Goal: Task Accomplishment & Management: Manage account settings

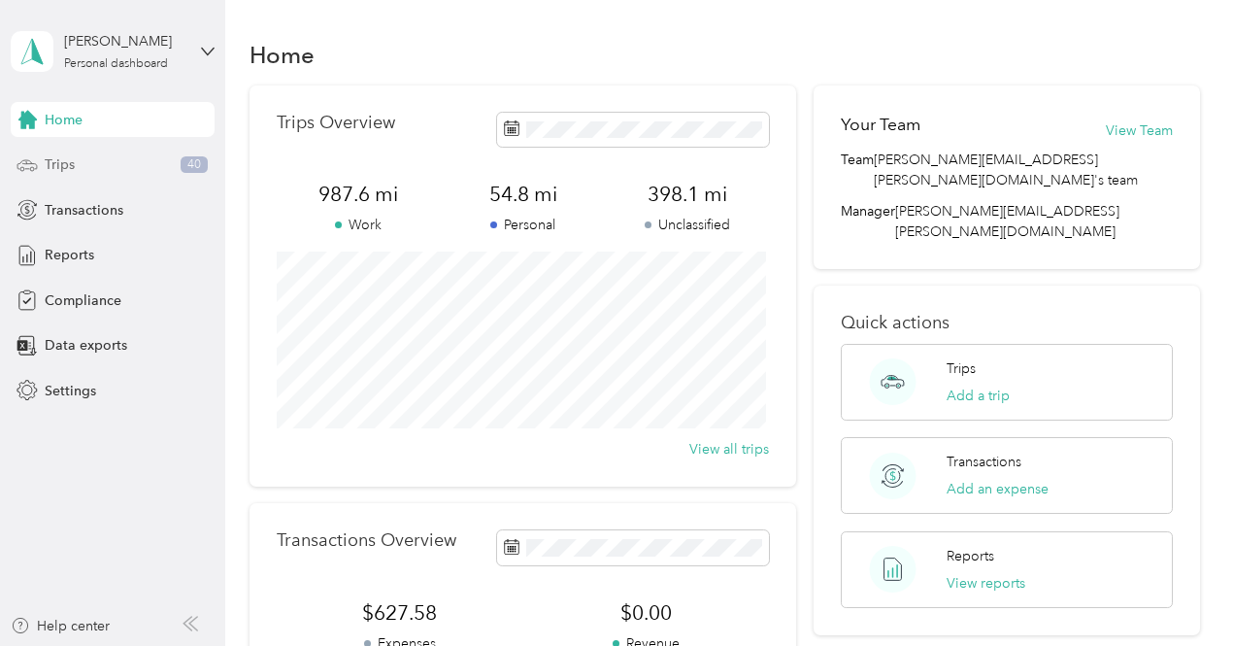
click at [120, 158] on div "Trips 40" at bounding box center [113, 165] width 204 height 35
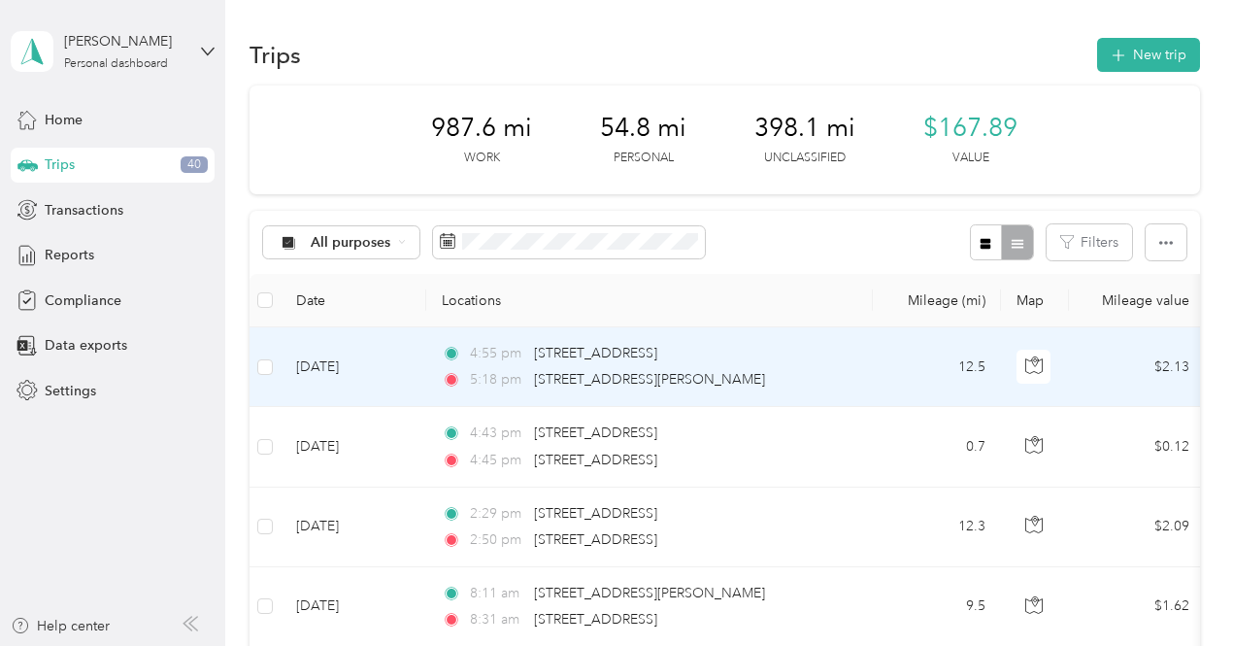
click at [1105, 358] on td "$2.13" at bounding box center [1137, 367] width 136 height 80
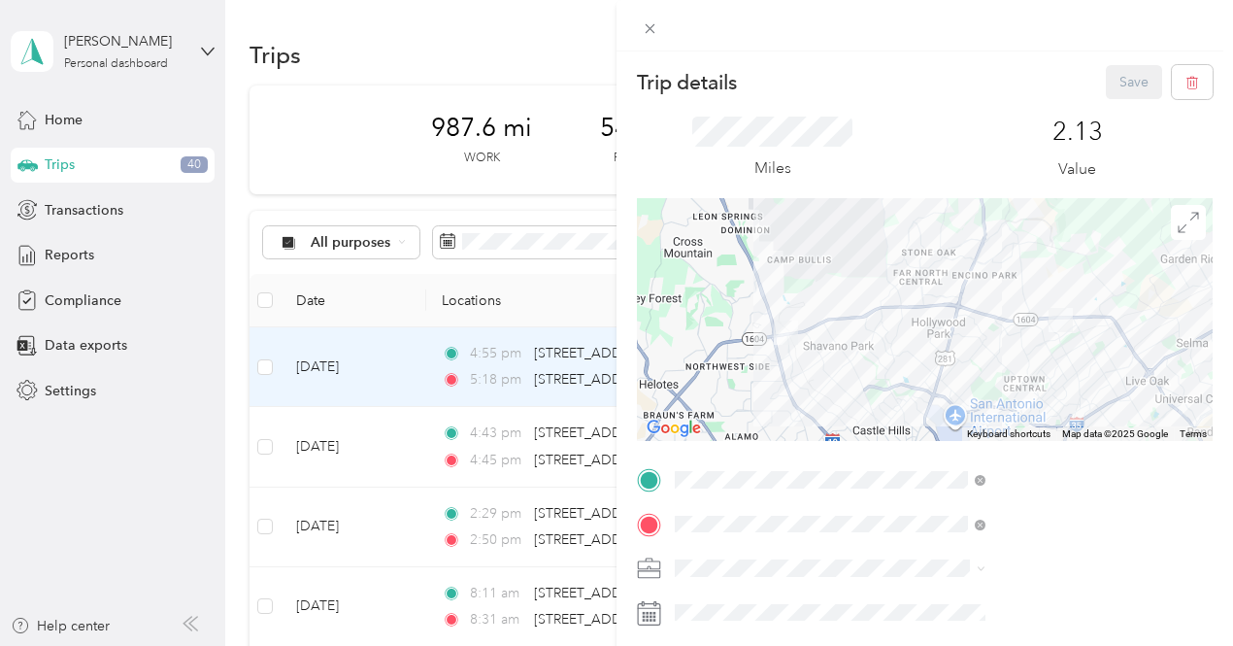
click at [928, 506] on li "Option Care Health" at bounding box center [1036, 500] width 324 height 34
click at [1109, 91] on button "Save" at bounding box center [1134, 82] width 56 height 34
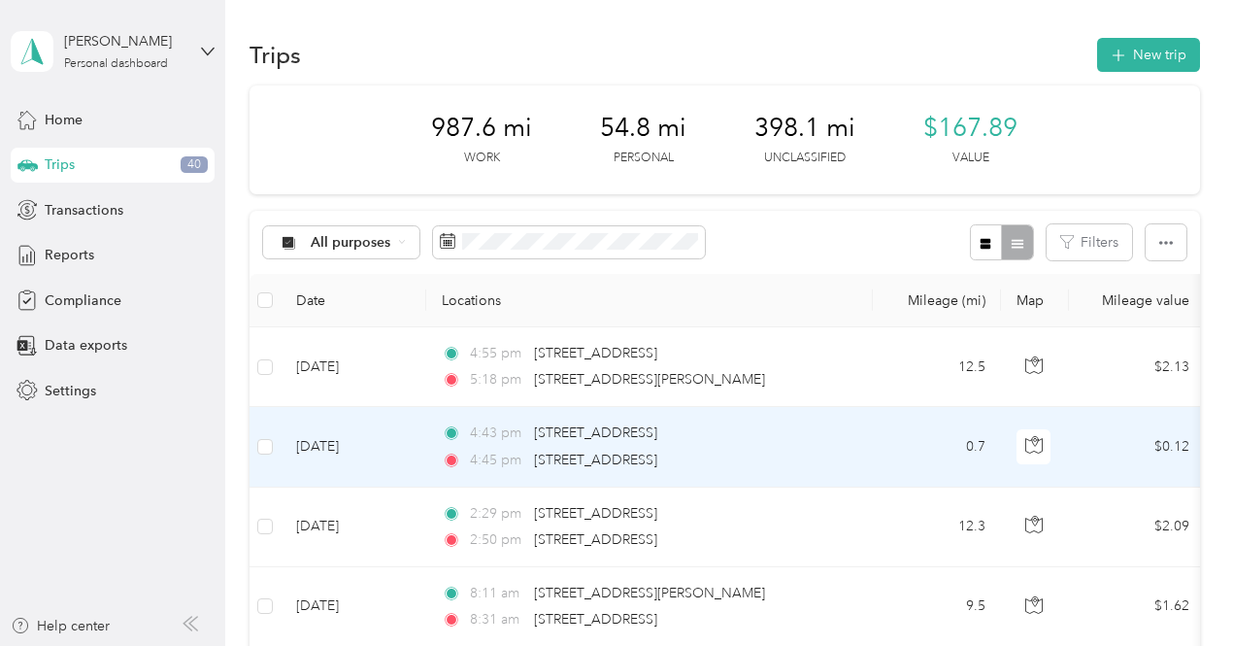
click at [914, 427] on td "0.7" at bounding box center [937, 447] width 128 height 80
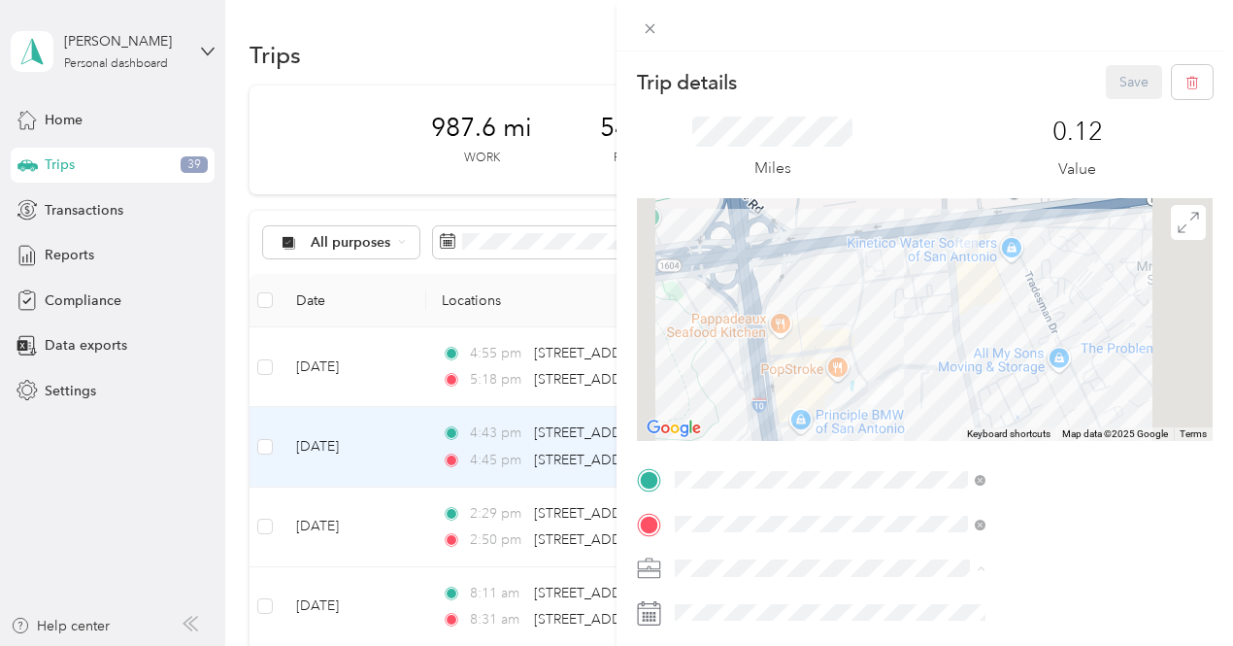
click at [930, 497] on span "Option Care Health" at bounding box center [947, 499] width 119 height 17
click at [1115, 98] on button "Save" at bounding box center [1134, 82] width 56 height 34
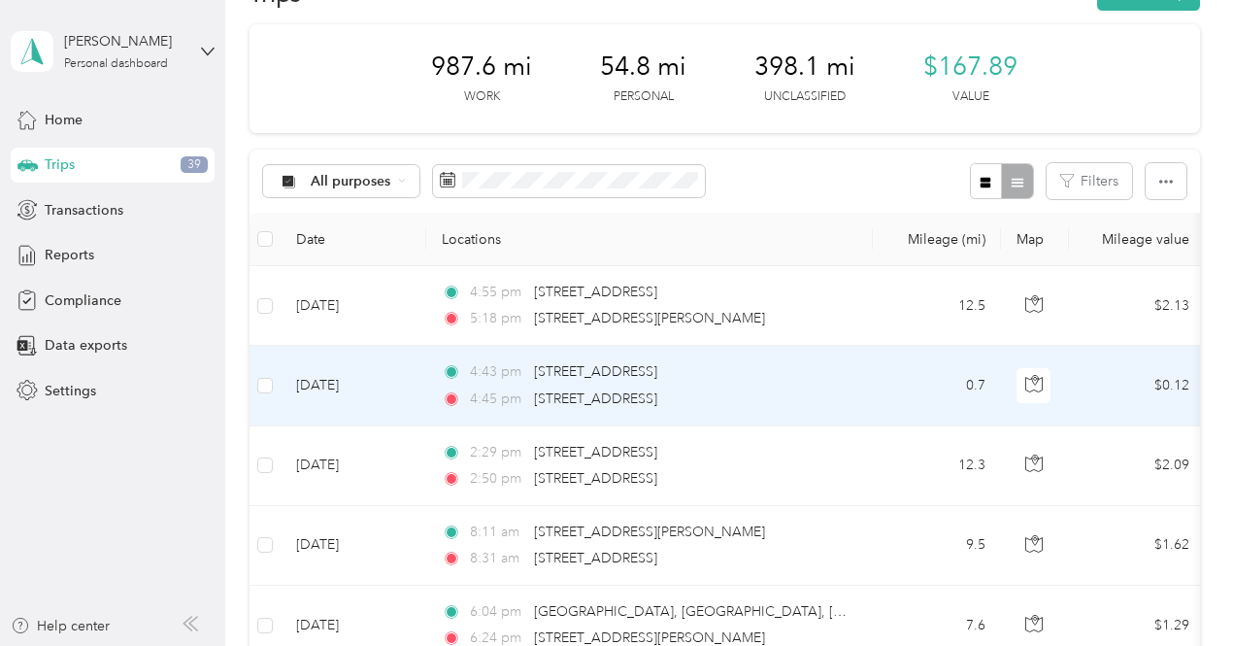
scroll to position [62, 0]
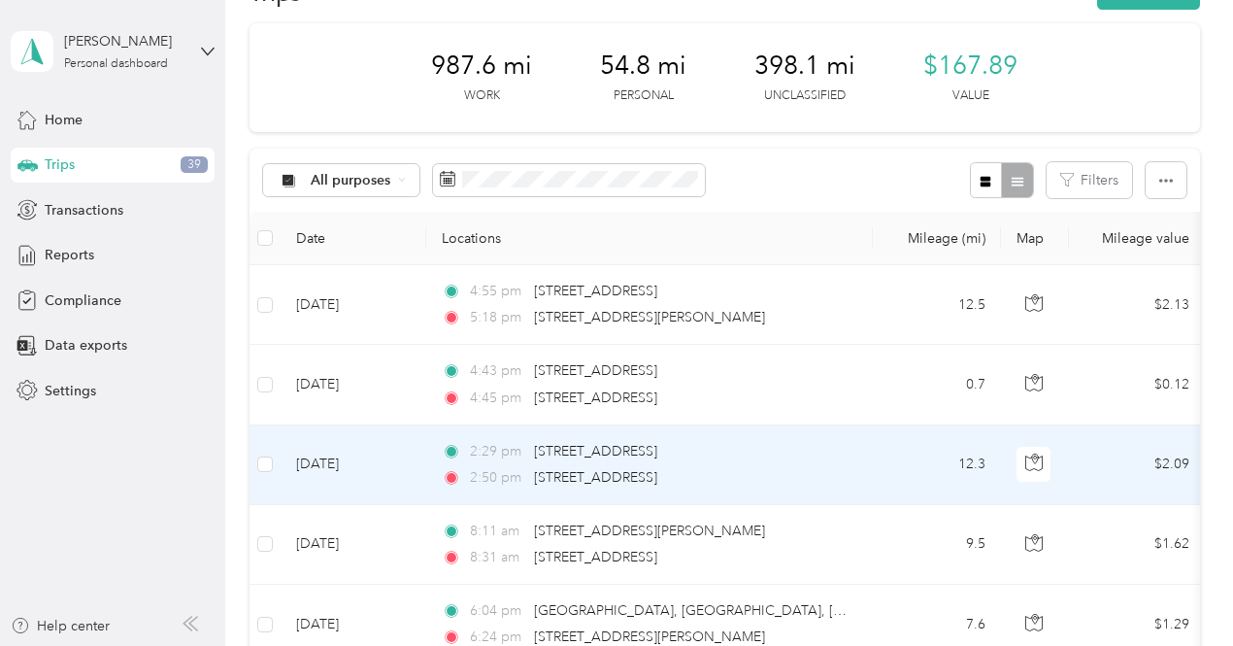
click at [810, 454] on div "2:29 pm [STREET_ADDRESS]" at bounding box center [646, 451] width 408 height 21
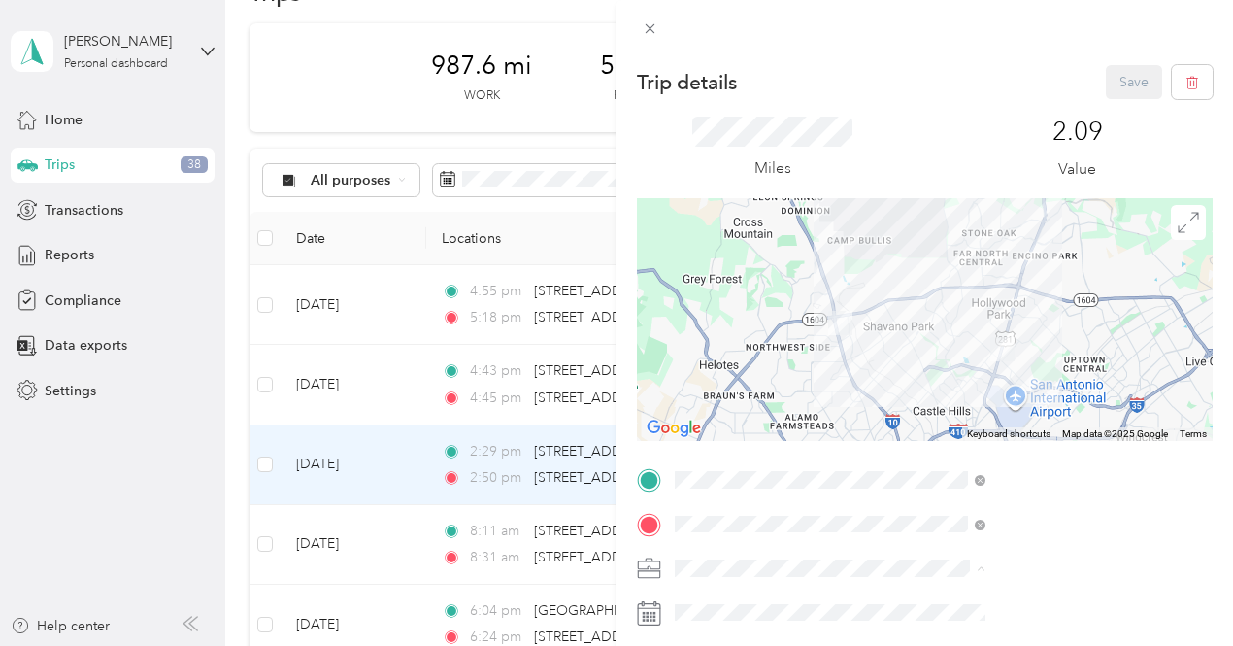
click at [934, 492] on span "Option Care Health" at bounding box center [947, 499] width 119 height 17
click at [1119, 71] on button "Save" at bounding box center [1134, 82] width 56 height 34
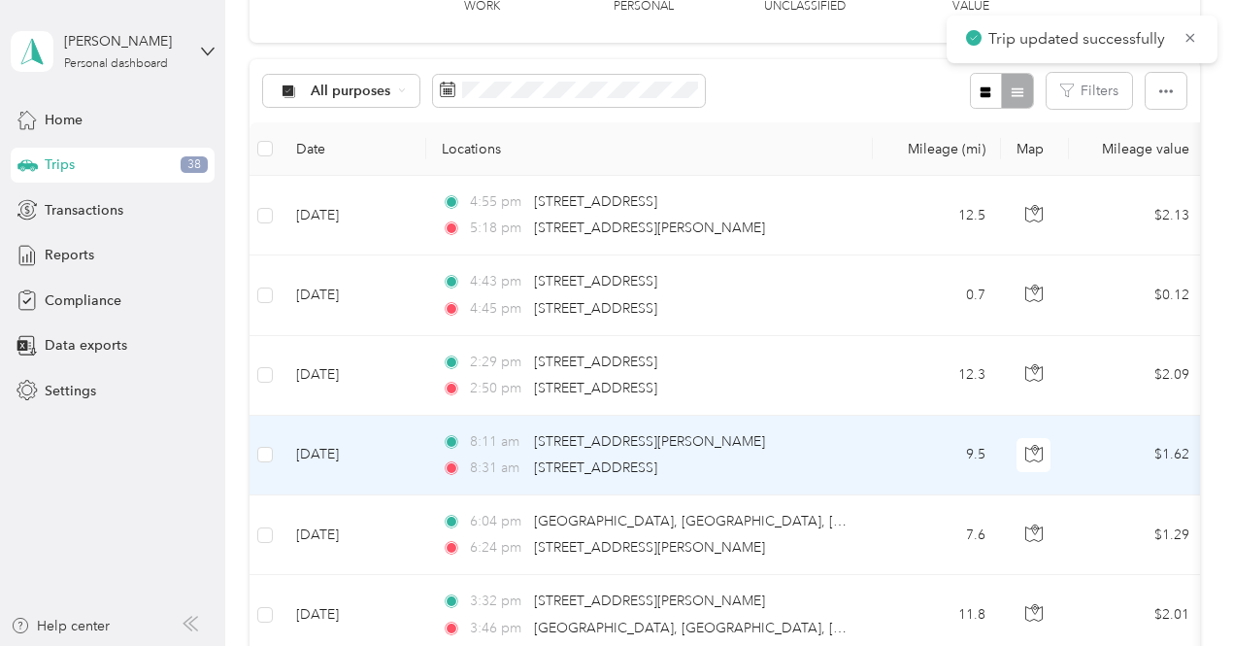
scroll to position [152, 0]
click at [930, 439] on td "9.5" at bounding box center [937, 455] width 128 height 80
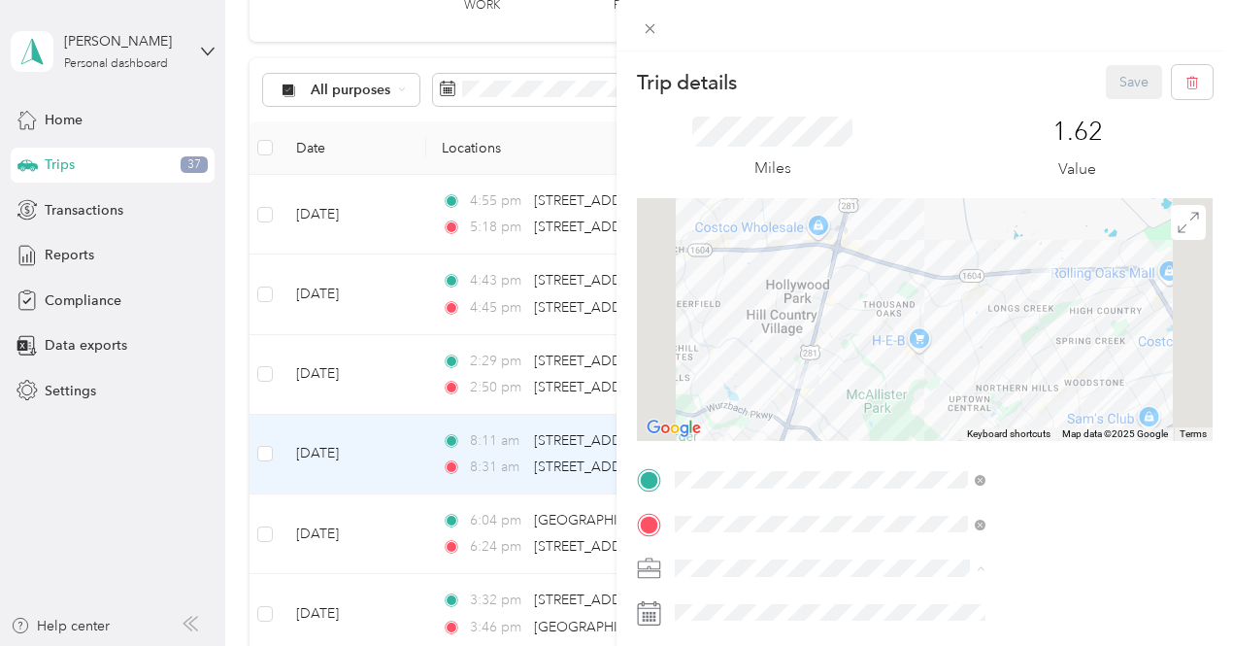
click at [936, 502] on li "Option Care Health" at bounding box center [1036, 500] width 324 height 34
click at [1123, 88] on button "Save" at bounding box center [1134, 82] width 56 height 34
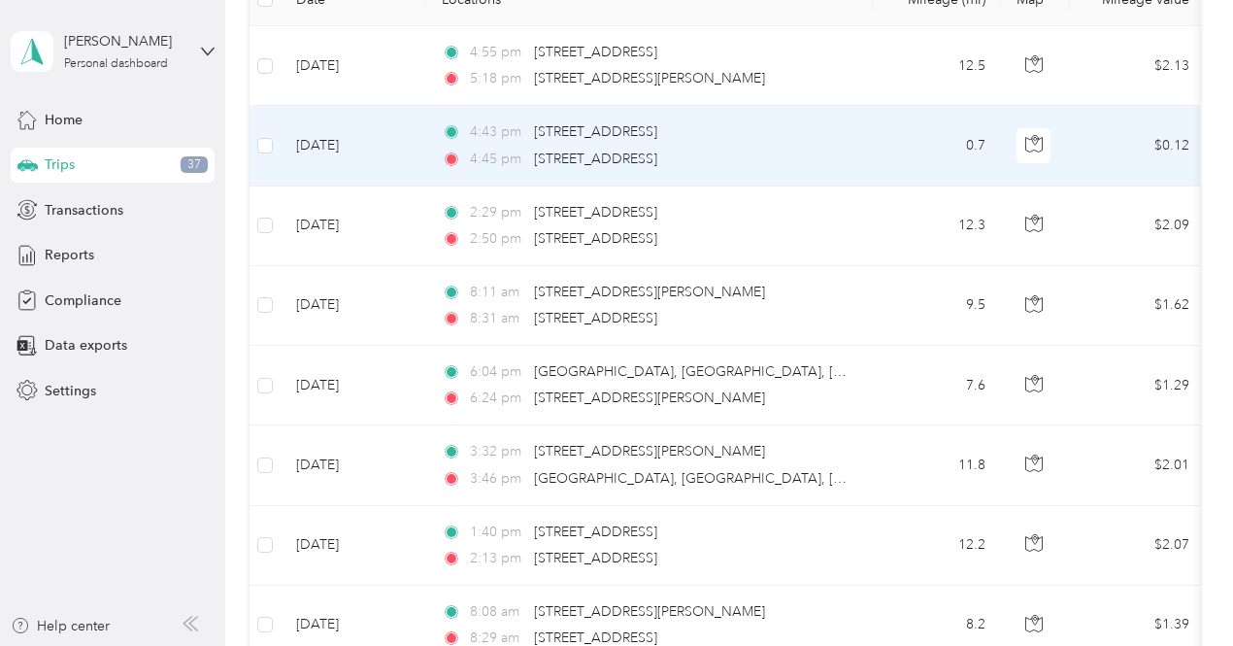
scroll to position [303, 0]
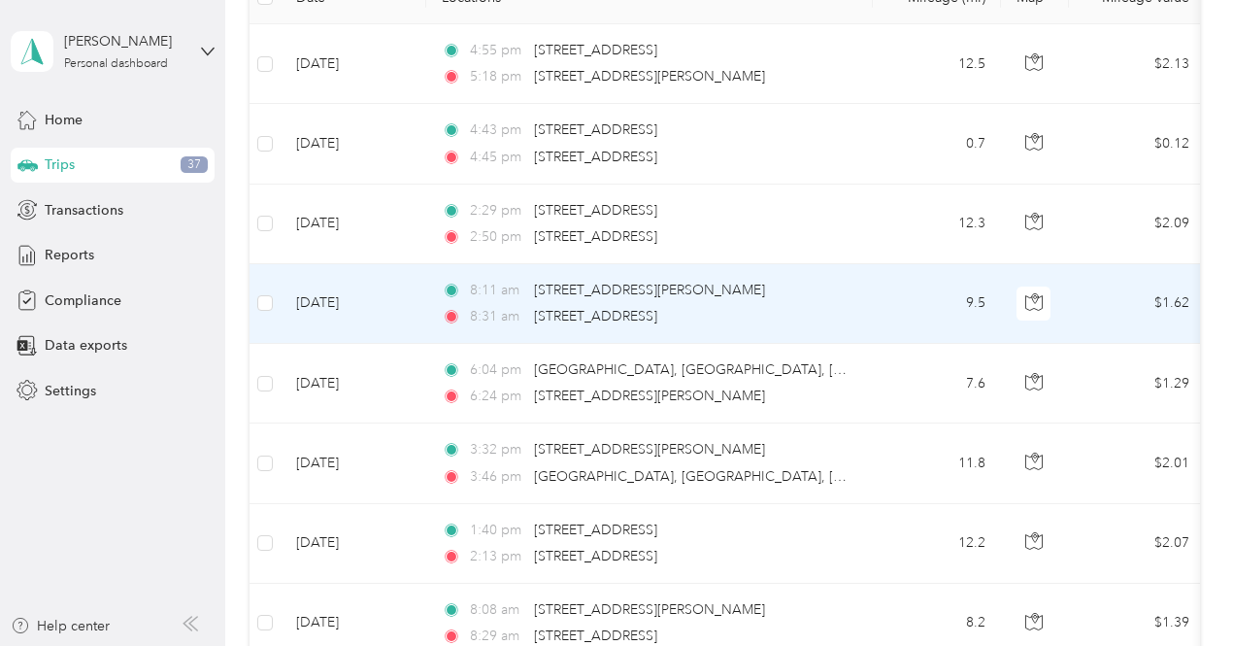
click at [895, 312] on td "9.5" at bounding box center [937, 304] width 128 height 80
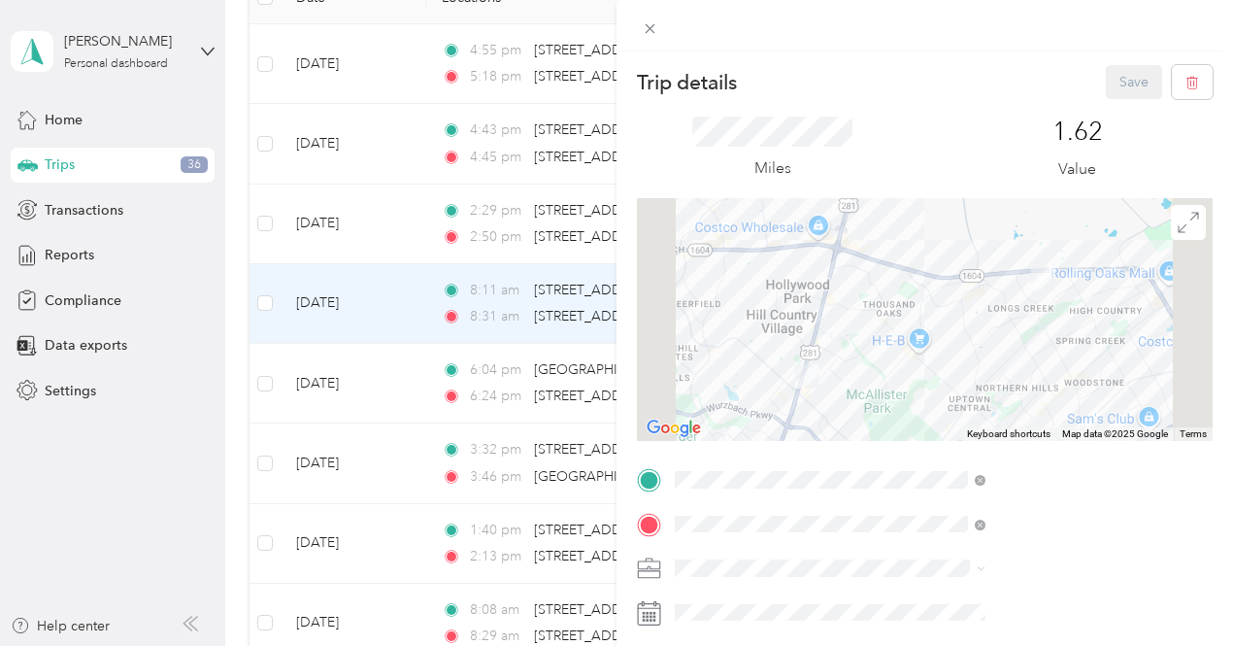
click at [791, 360] on div "Trip details Save This trip cannot be edited because it is either under review,…" at bounding box center [616, 323] width 1233 height 646
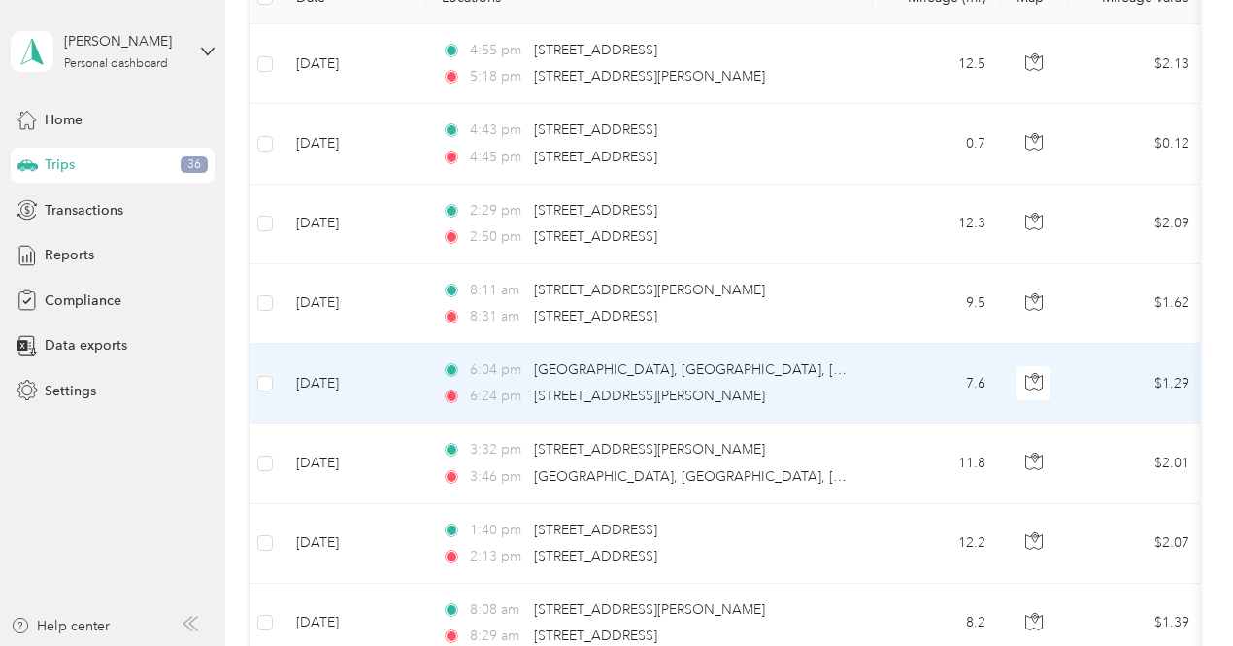
click at [890, 354] on td "7.6" at bounding box center [937, 384] width 128 height 80
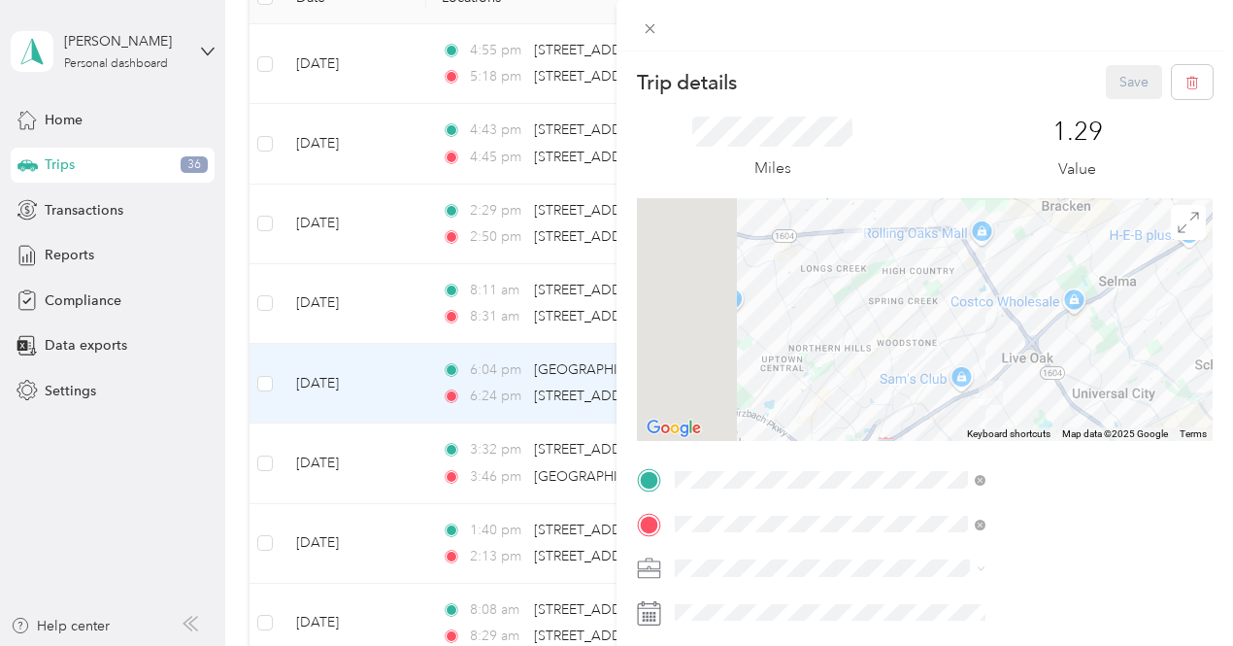
click at [937, 558] on span at bounding box center [940, 568] width 545 height 31
click at [933, 506] on ol "Option Care Health Personal" at bounding box center [1036, 517] width 324 height 68
click at [931, 502] on div "Option Care Health" at bounding box center [1036, 499] width 297 height 20
click at [1107, 76] on button "Save" at bounding box center [1134, 82] width 56 height 34
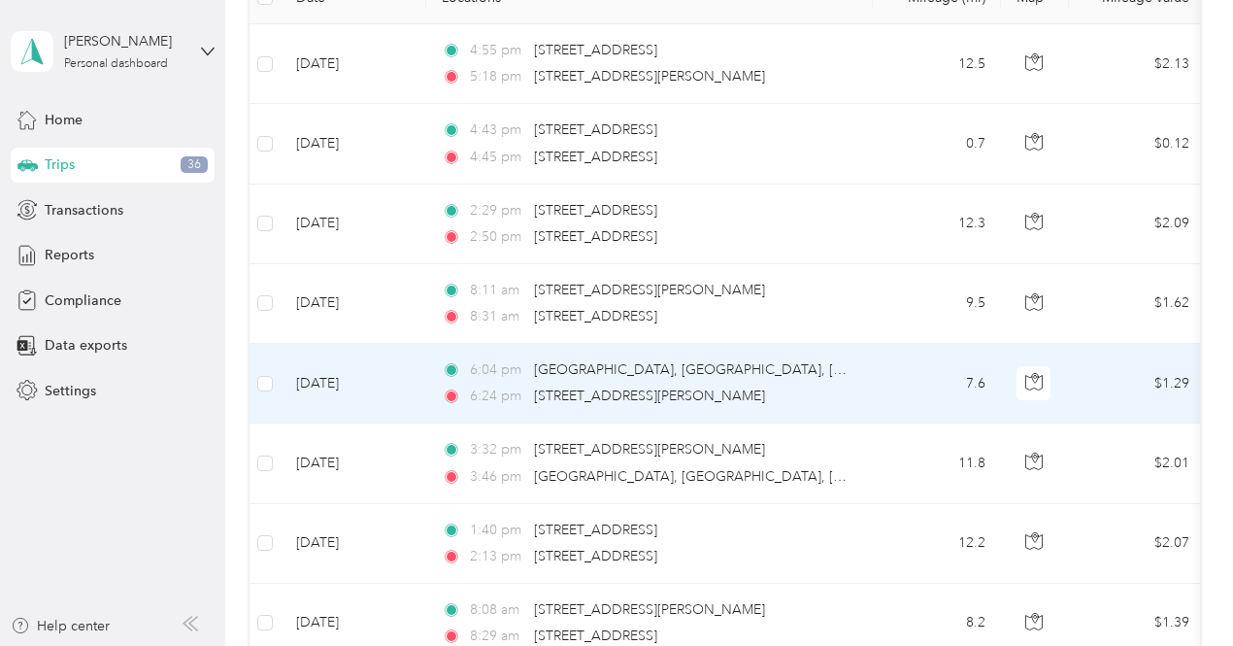
click at [906, 356] on td "7.6" at bounding box center [937, 384] width 128 height 80
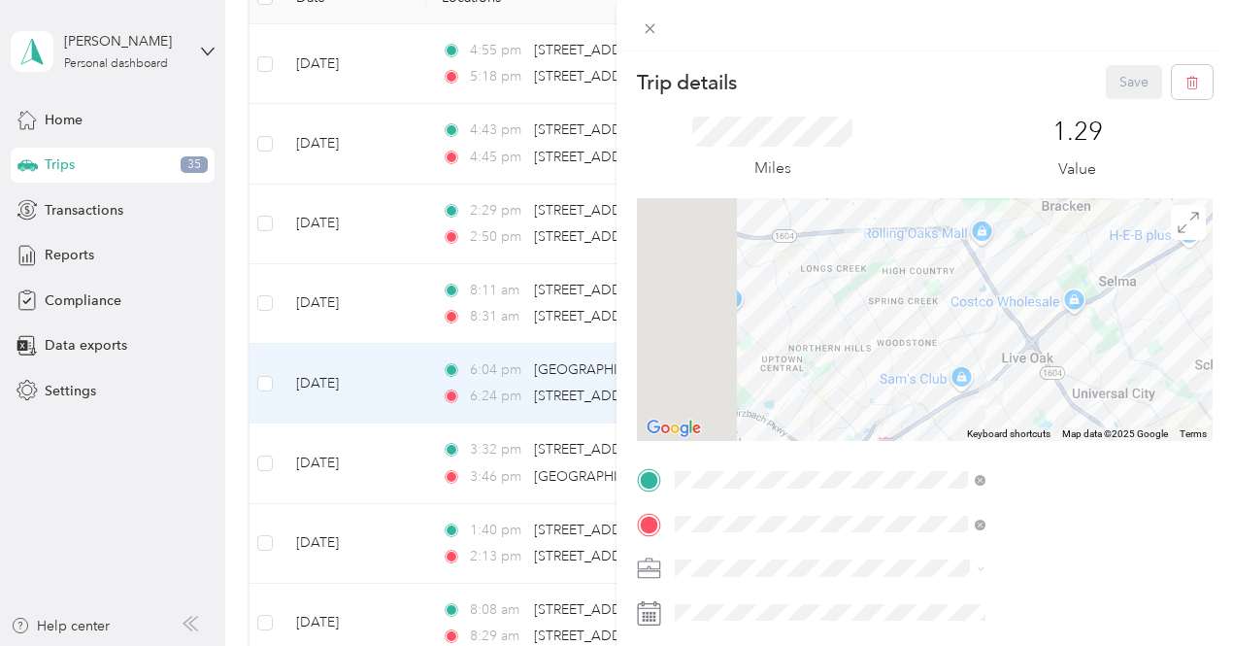
click at [777, 441] on div "Trip details Save This trip cannot be edited because it is either under review,…" at bounding box center [616, 323] width 1233 height 646
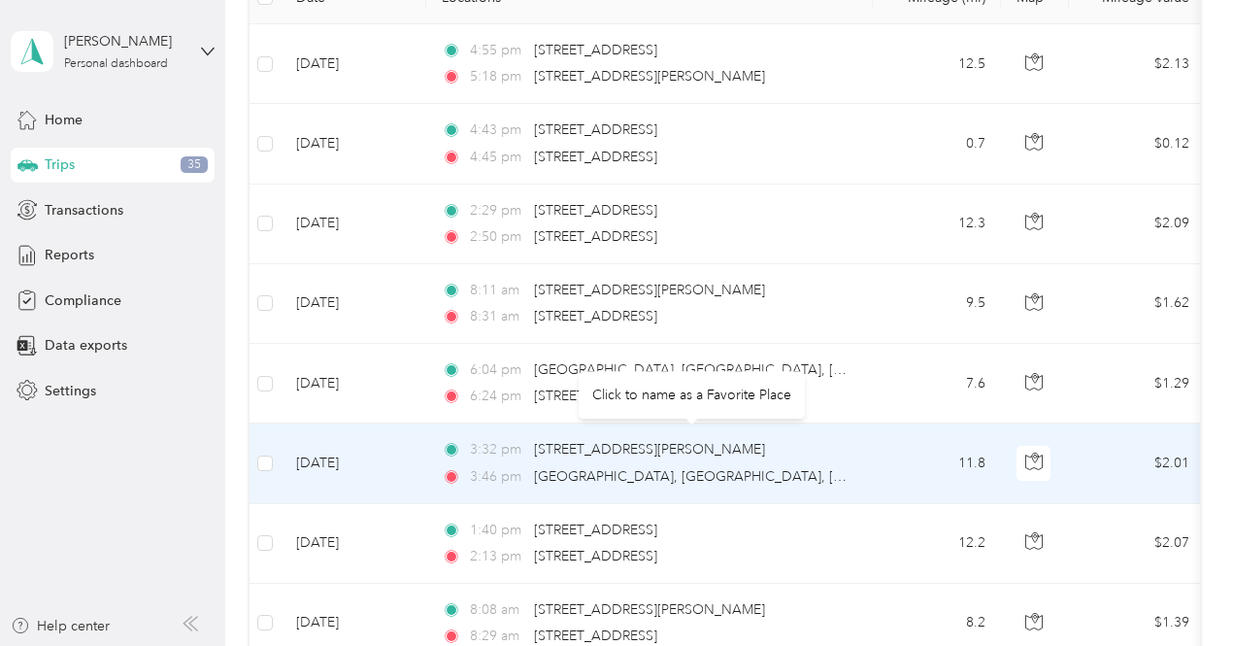
click at [883, 455] on td "11.8" at bounding box center [937, 463] width 128 height 80
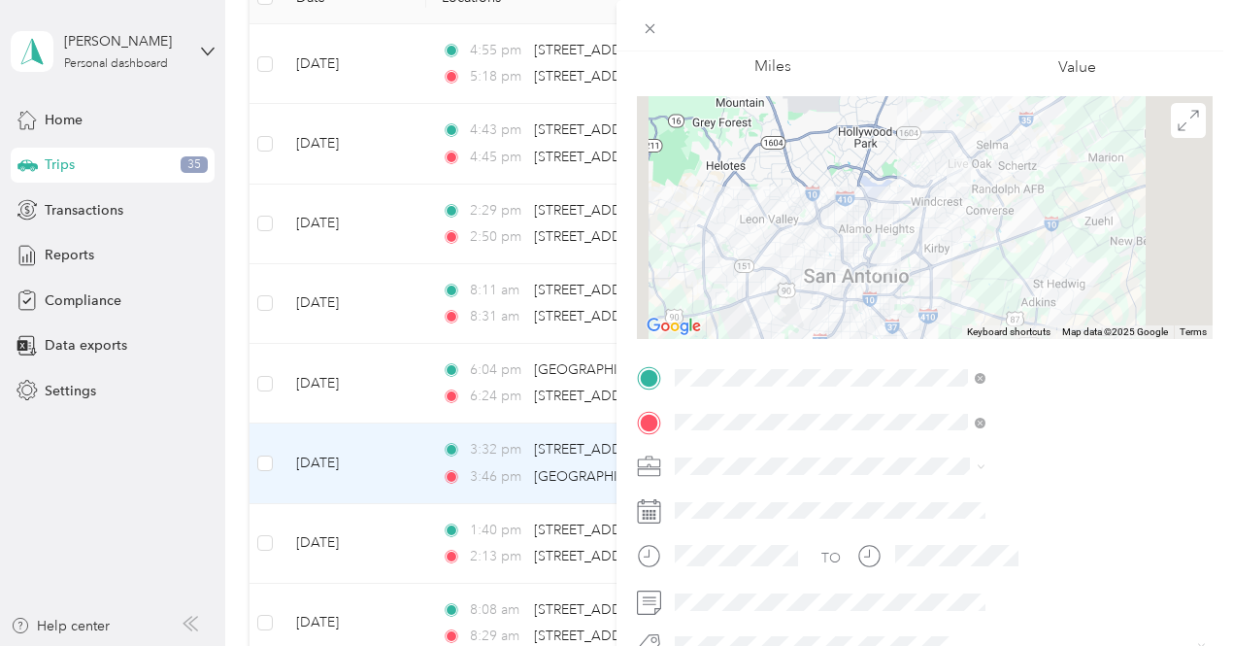
scroll to position [103, 0]
click at [929, 494] on span "Option Care Health" at bounding box center [947, 498] width 119 height 17
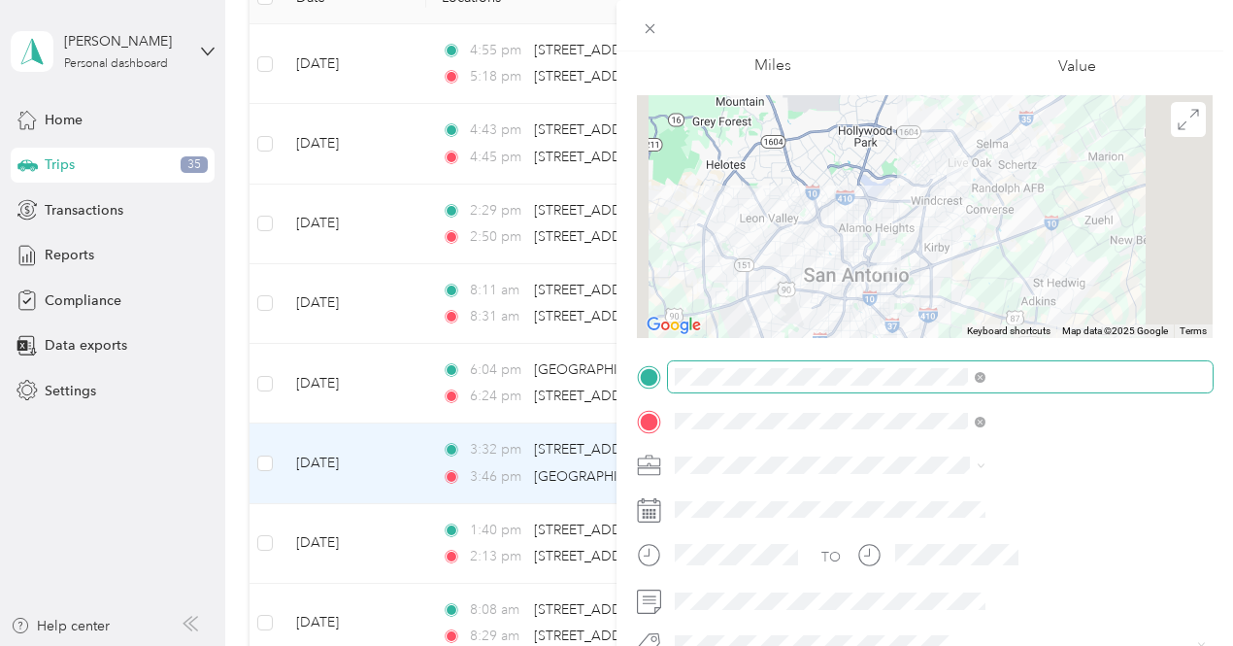
scroll to position [0, 0]
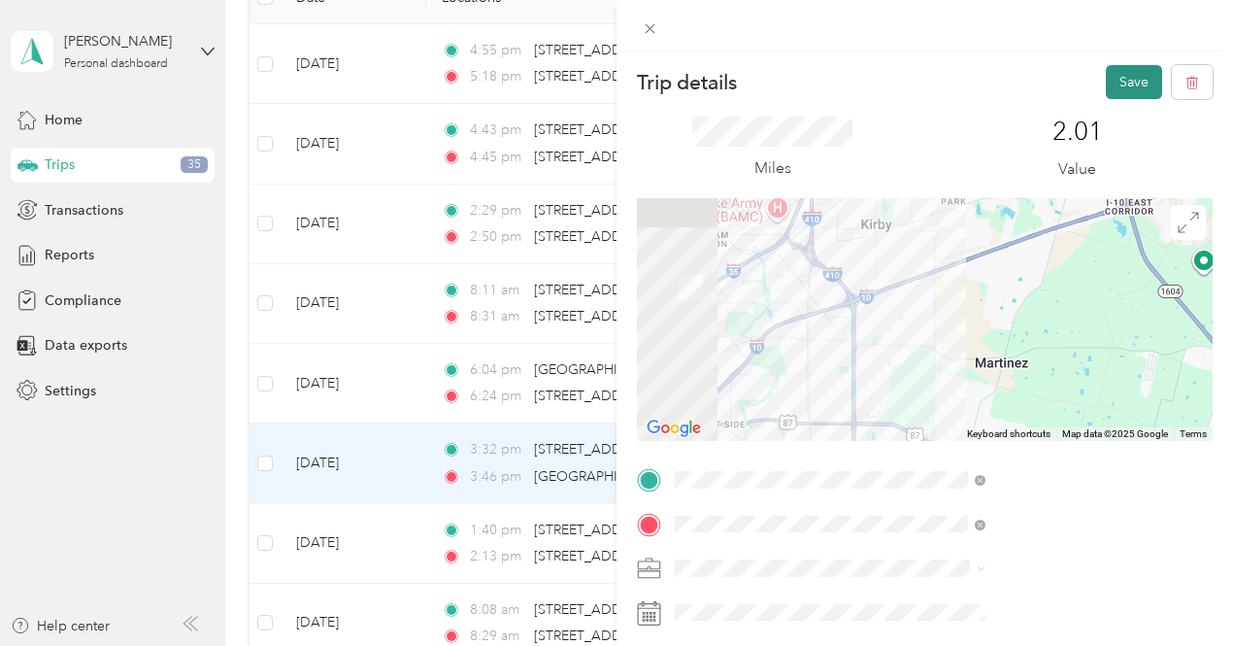
click at [1111, 79] on button "Save" at bounding box center [1134, 82] width 56 height 34
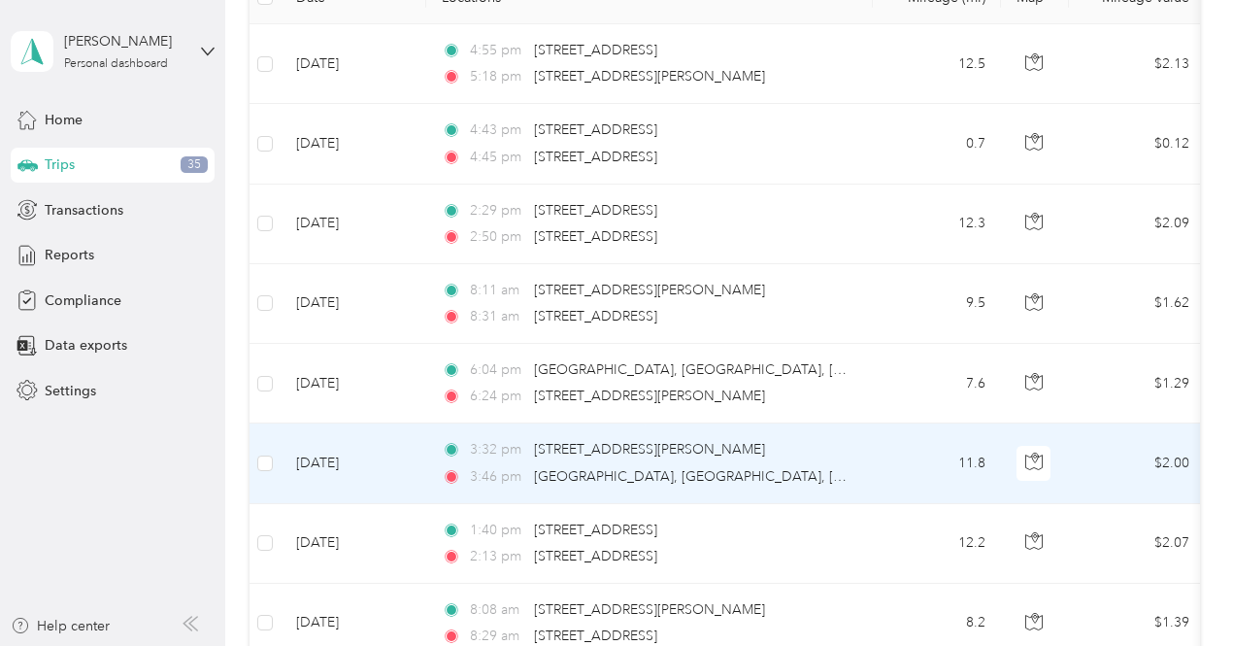
click at [897, 454] on td "11.8" at bounding box center [937, 463] width 128 height 80
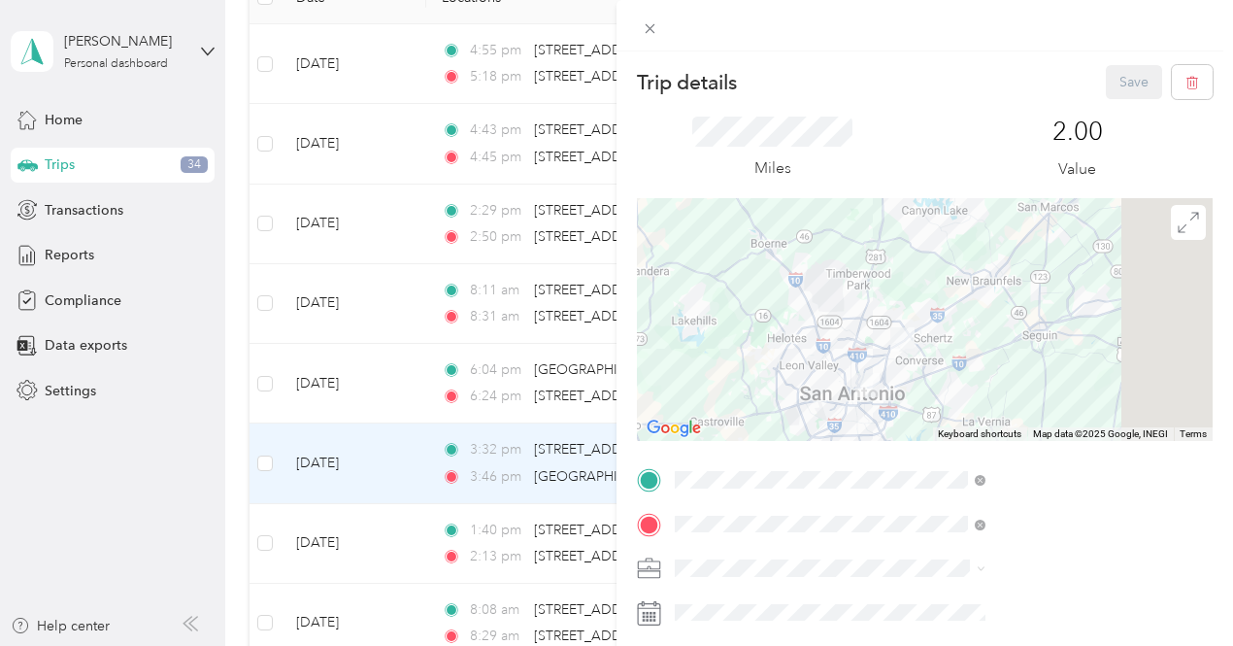
click at [796, 520] on div "Trip details Save This trip cannot be edited because it is either under review,…" at bounding box center [616, 323] width 1233 height 646
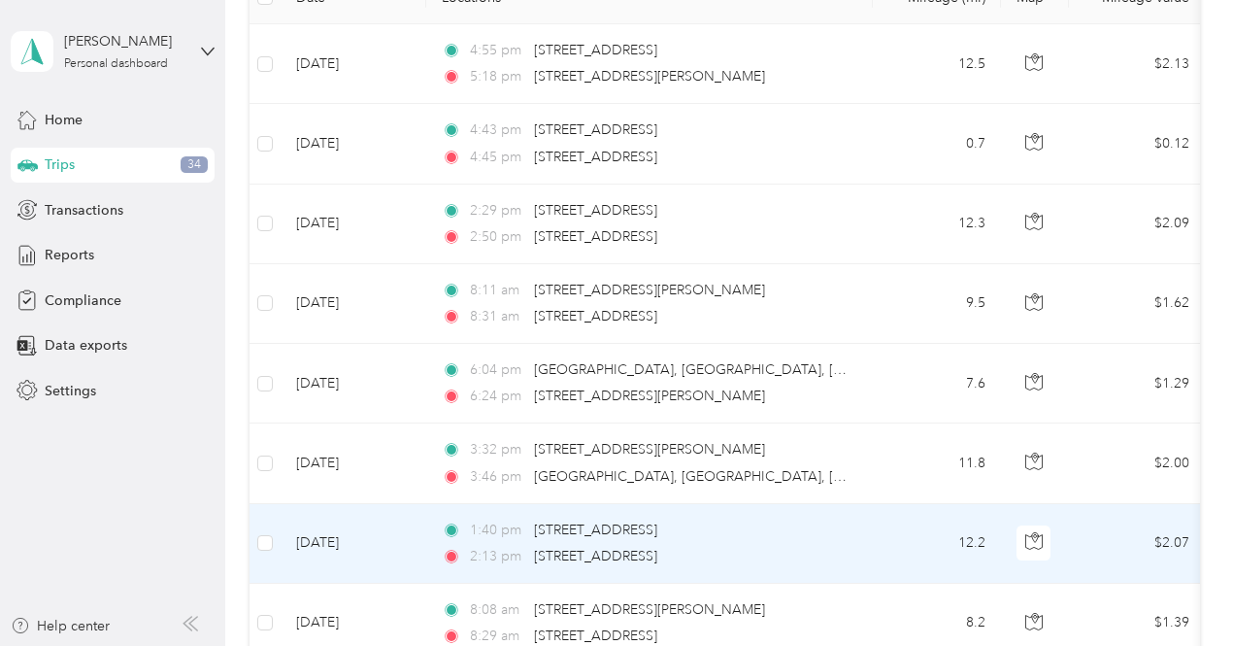
click at [849, 531] on div "1:40 pm [STREET_ADDRESS]" at bounding box center [646, 530] width 408 height 21
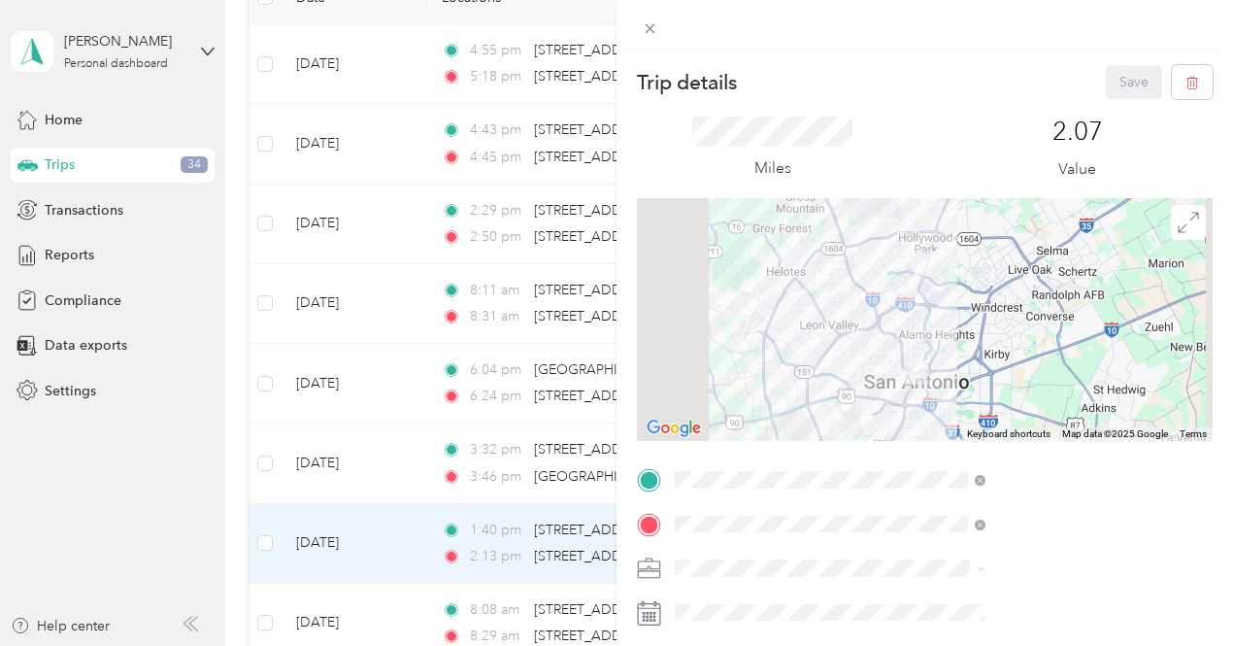
click at [907, 504] on li "Option Care Health" at bounding box center [1036, 494] width 324 height 34
drag, startPoint x: 1095, startPoint y: 78, endPoint x: 1128, endPoint y: 79, distance: 33.0
click at [1128, 79] on button "Save" at bounding box center [1134, 82] width 56 height 34
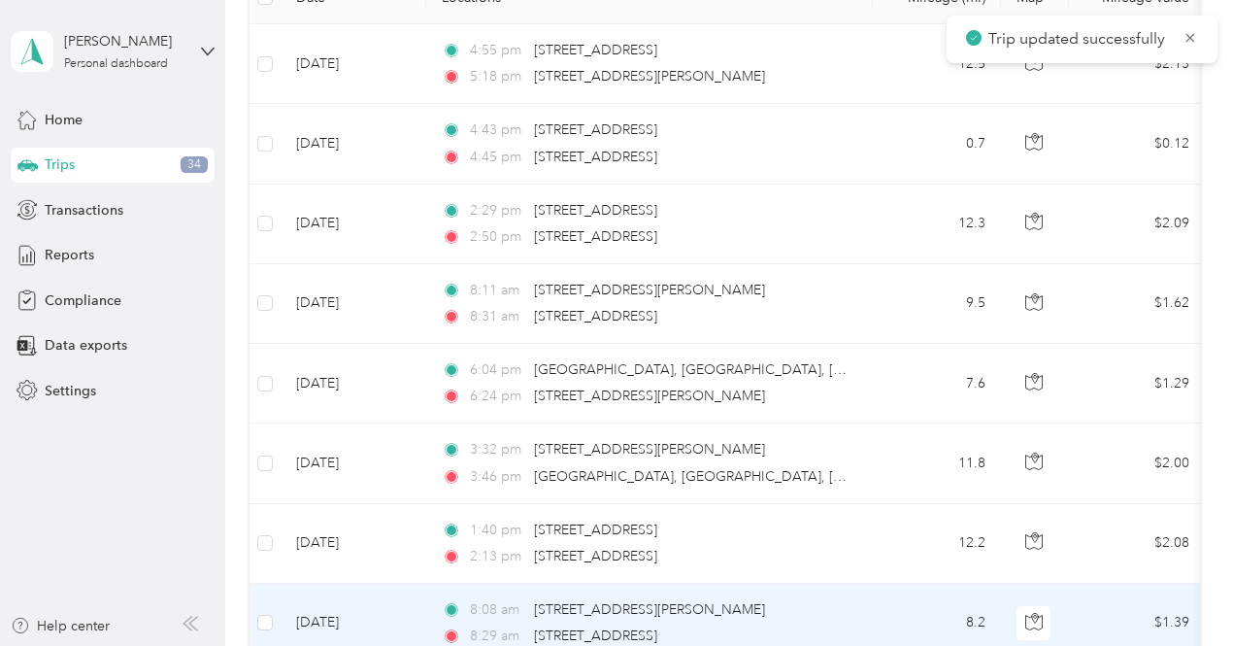
click at [909, 596] on td "8.2" at bounding box center [937, 624] width 128 height 80
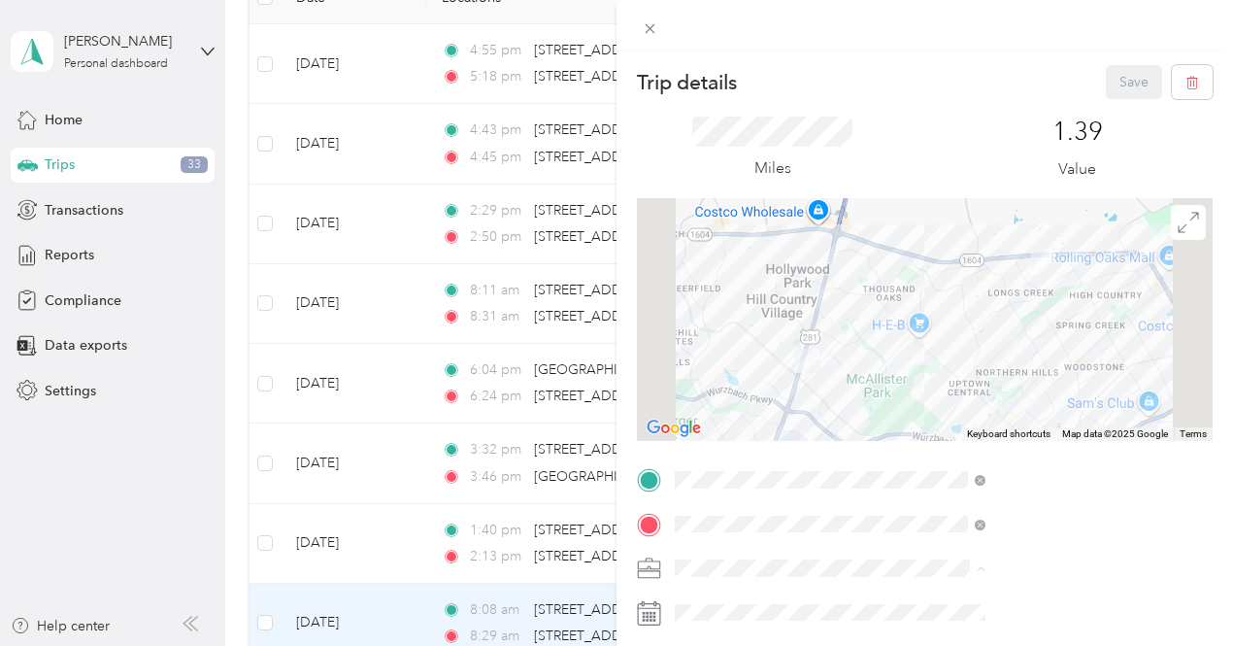
click at [944, 501] on li "Option Care Health" at bounding box center [1036, 500] width 324 height 34
click at [1108, 86] on button "Save" at bounding box center [1134, 82] width 56 height 34
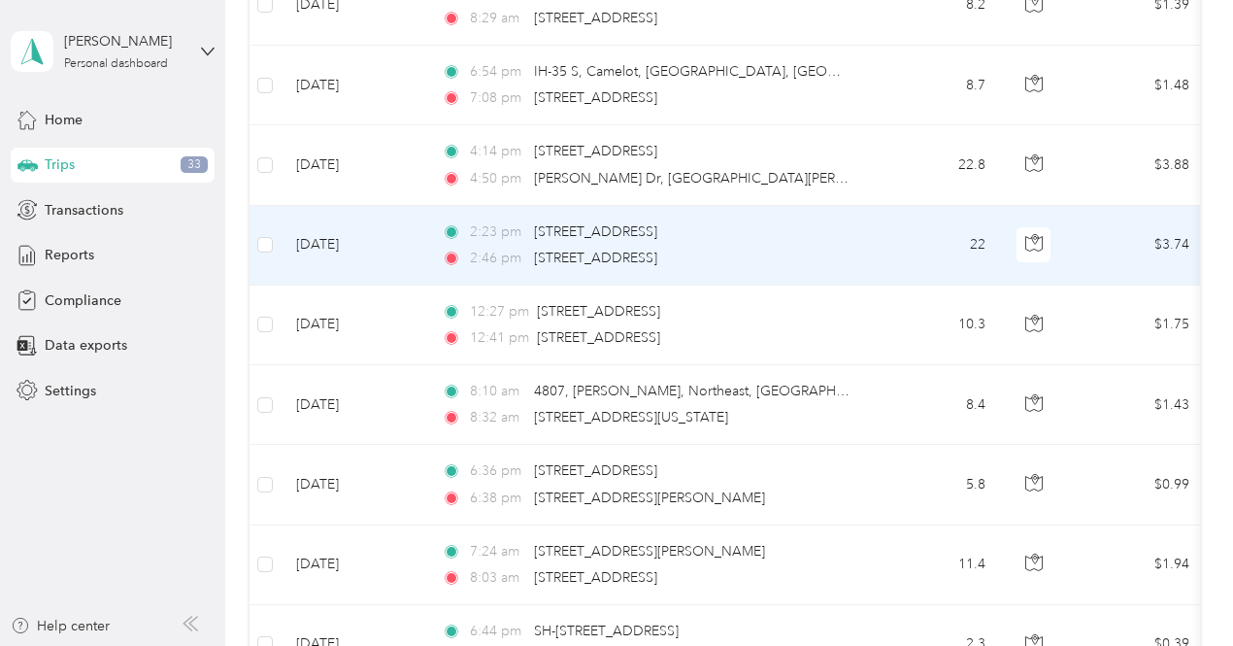
scroll to position [923, 0]
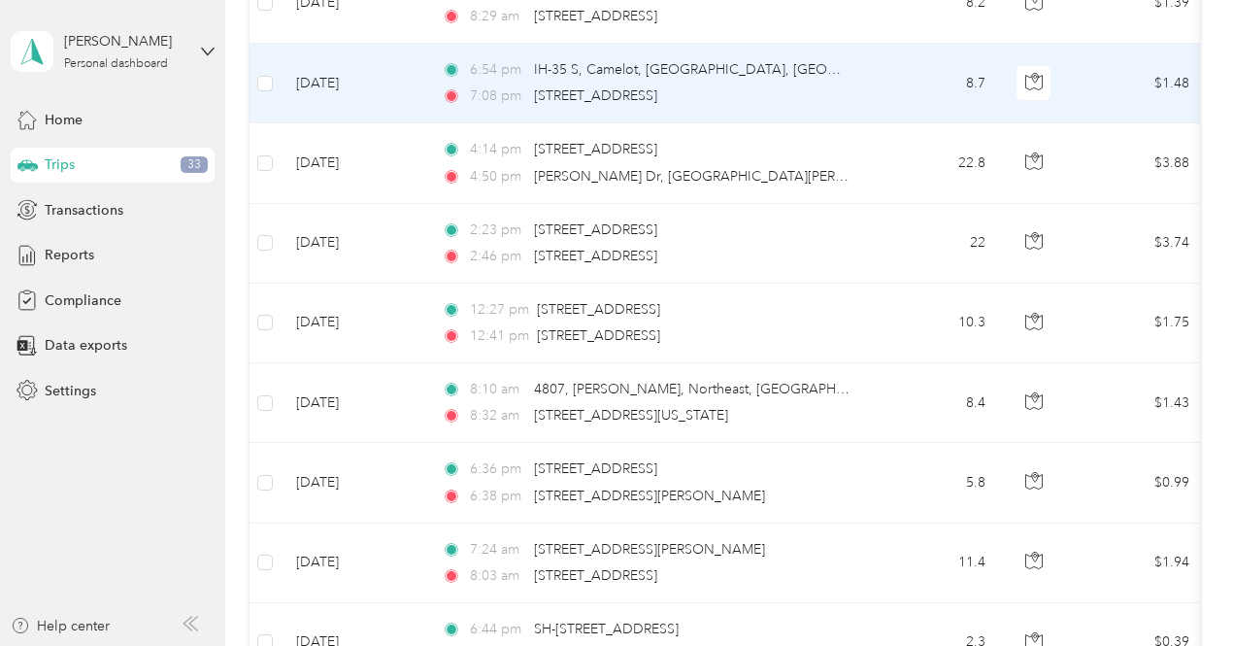
click at [926, 75] on td "8.7" at bounding box center [937, 84] width 128 height 80
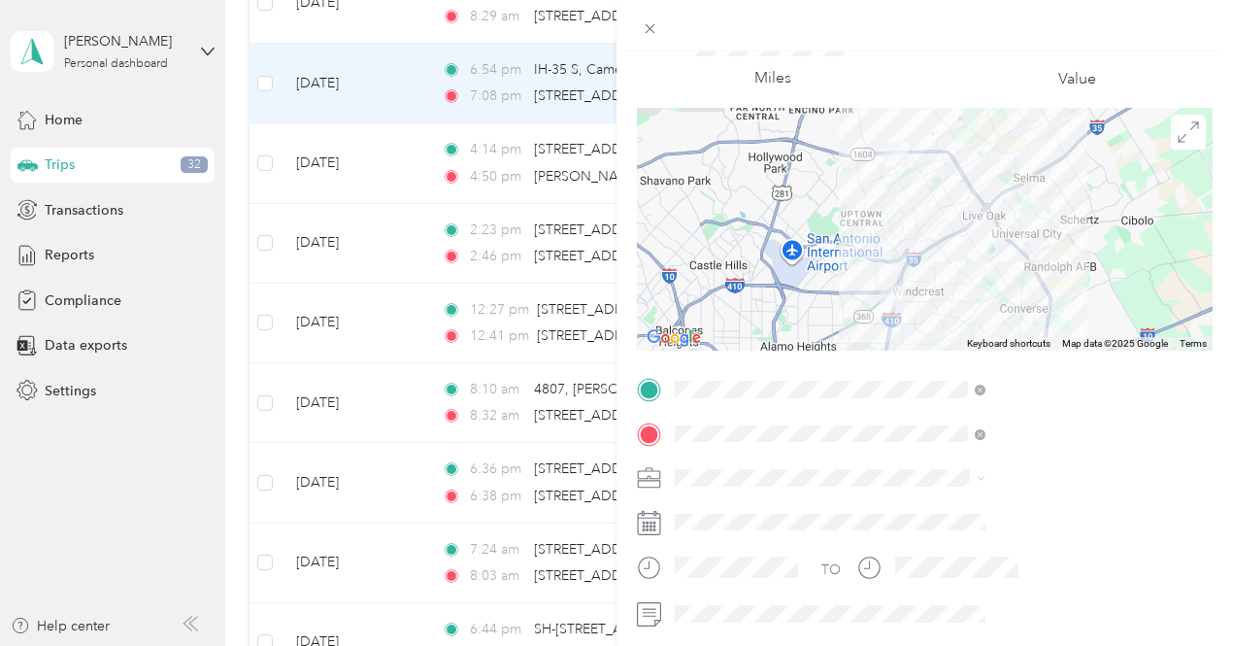
scroll to position [97, 0]
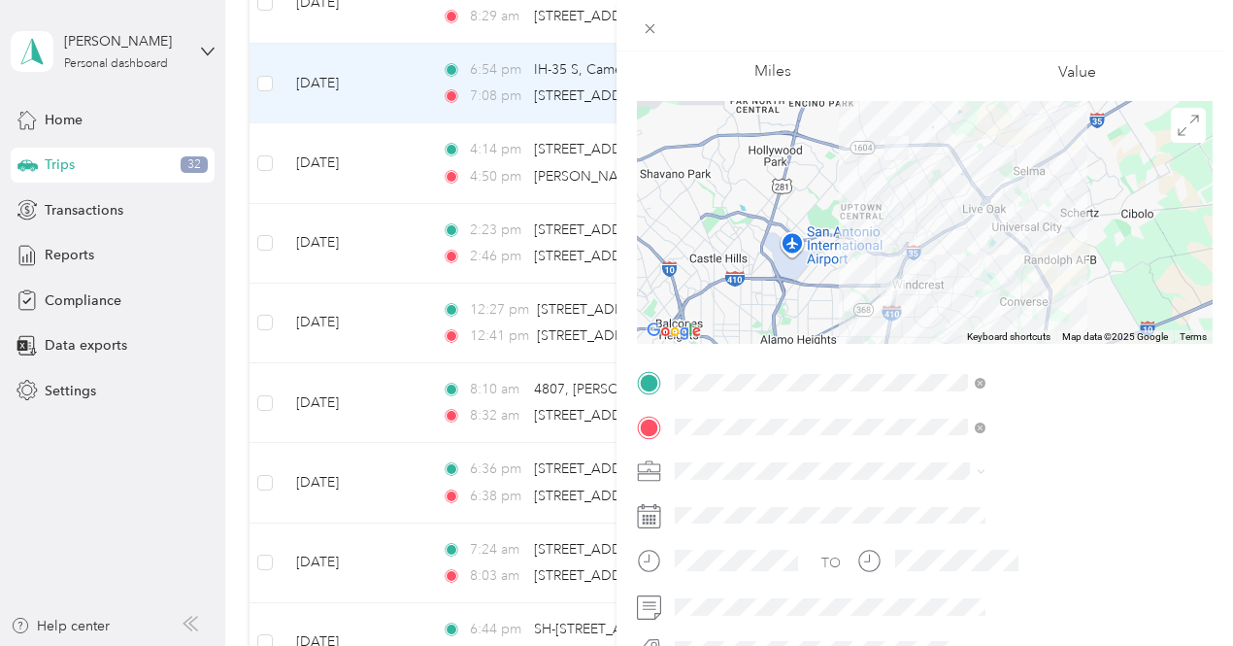
click at [628, 411] on div "Trip details Save This trip cannot be edited because it is either under review,…" at bounding box center [616, 323] width 1233 height 646
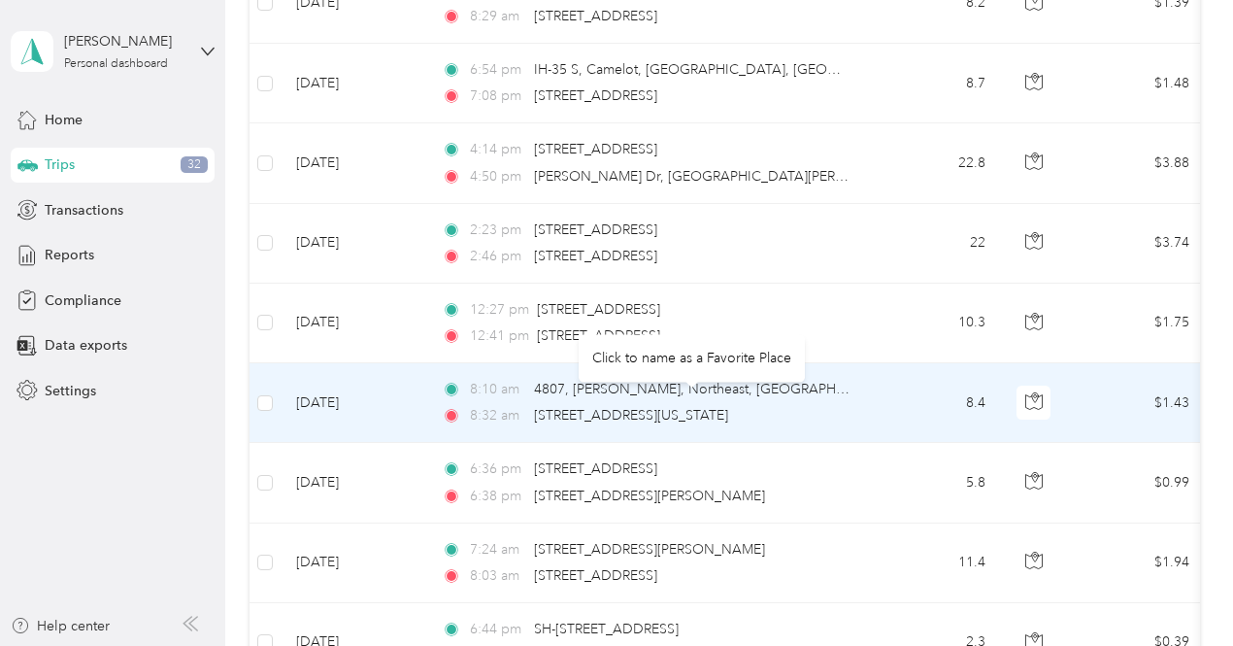
click at [892, 403] on td "8.4" at bounding box center [937, 403] width 128 height 80
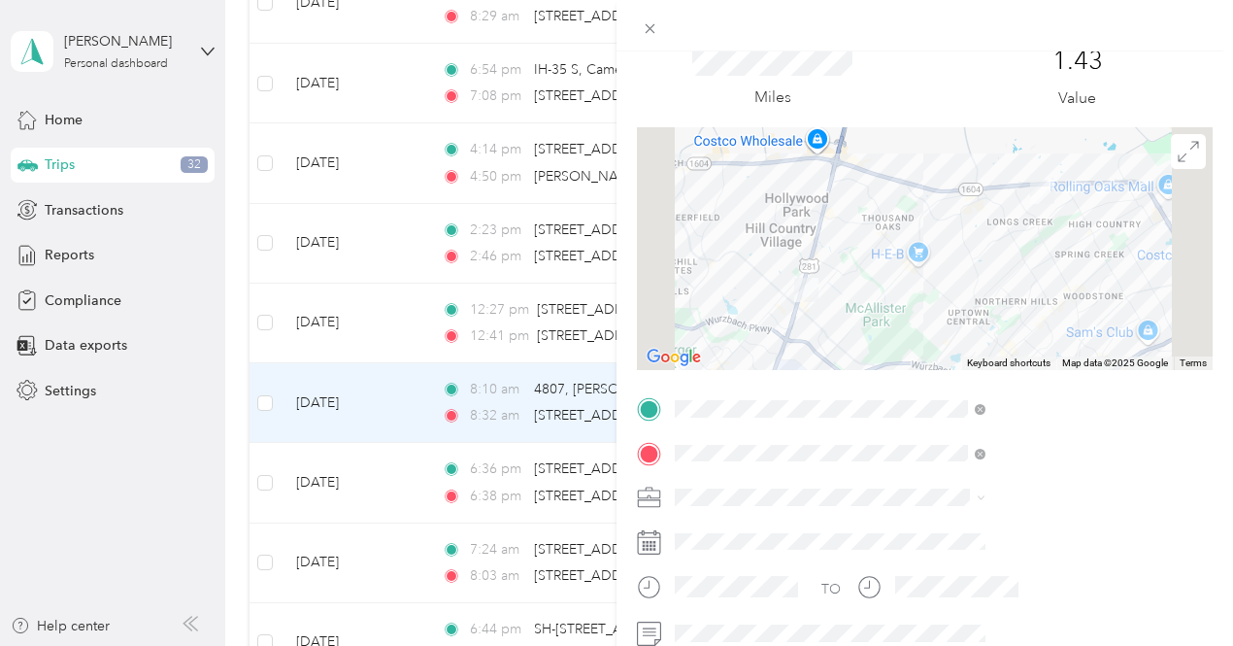
scroll to position [78, 0]
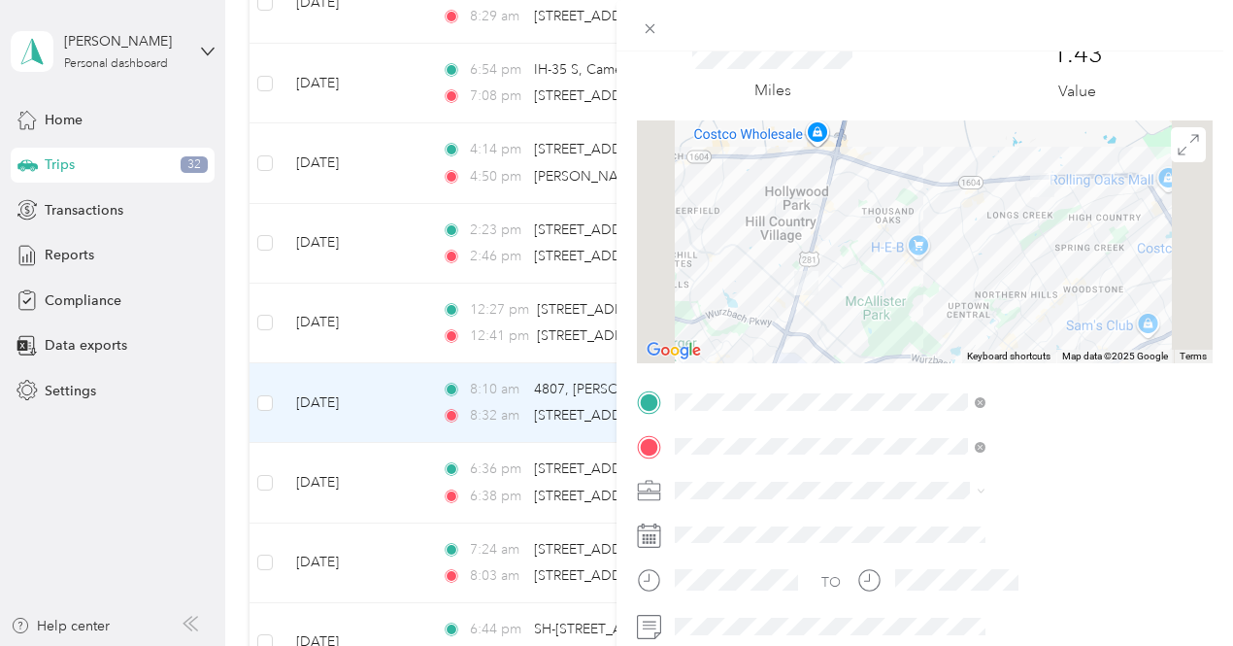
click at [928, 516] on span "Option Care Health" at bounding box center [947, 524] width 119 height 17
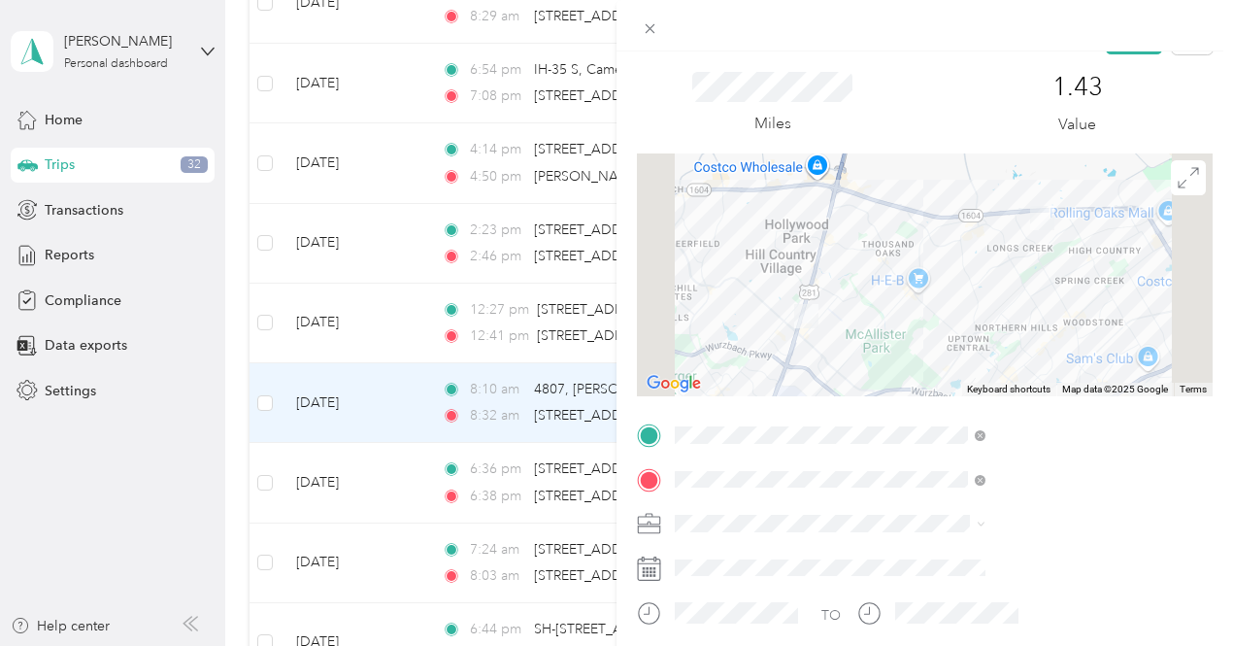
scroll to position [0, 0]
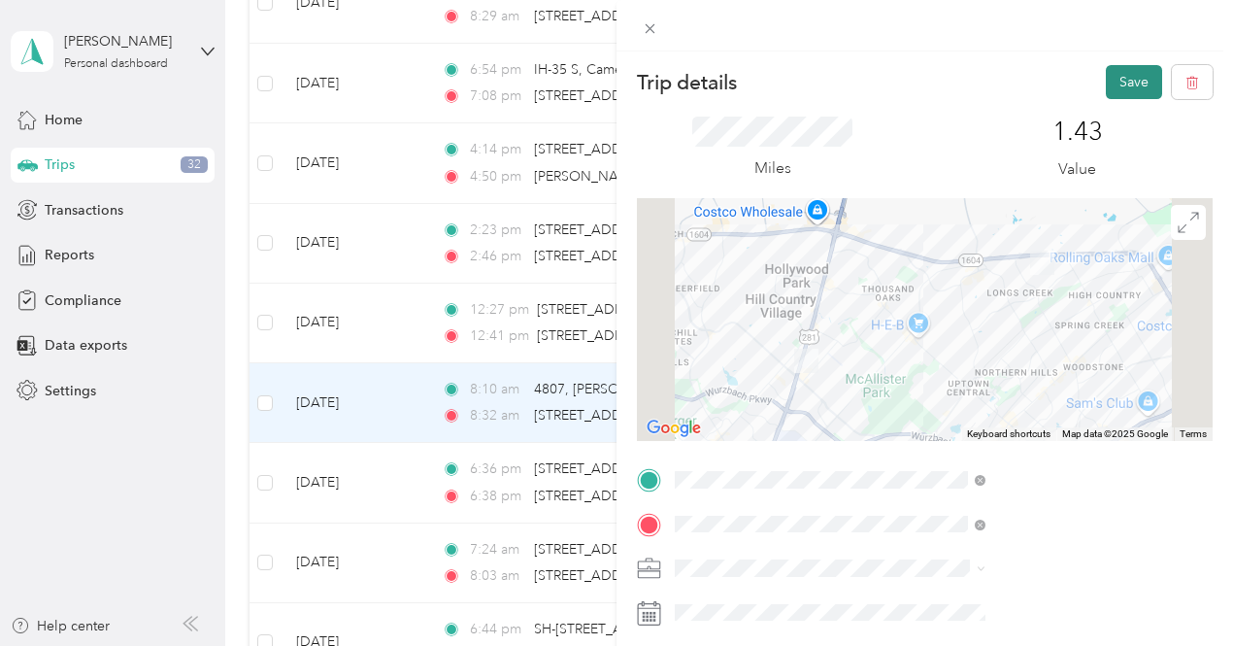
click at [1107, 71] on button "Save" at bounding box center [1134, 82] width 56 height 34
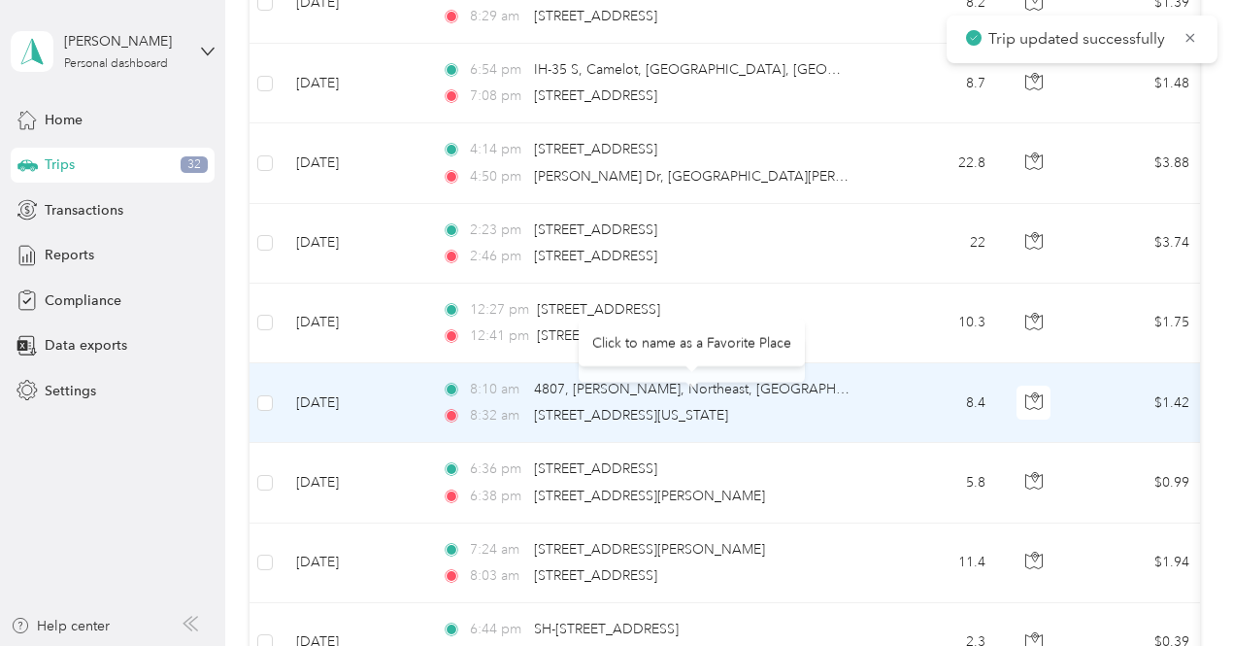
click at [637, 328] on div "Click to name as a Favorite Place" at bounding box center [692, 343] width 226 height 48
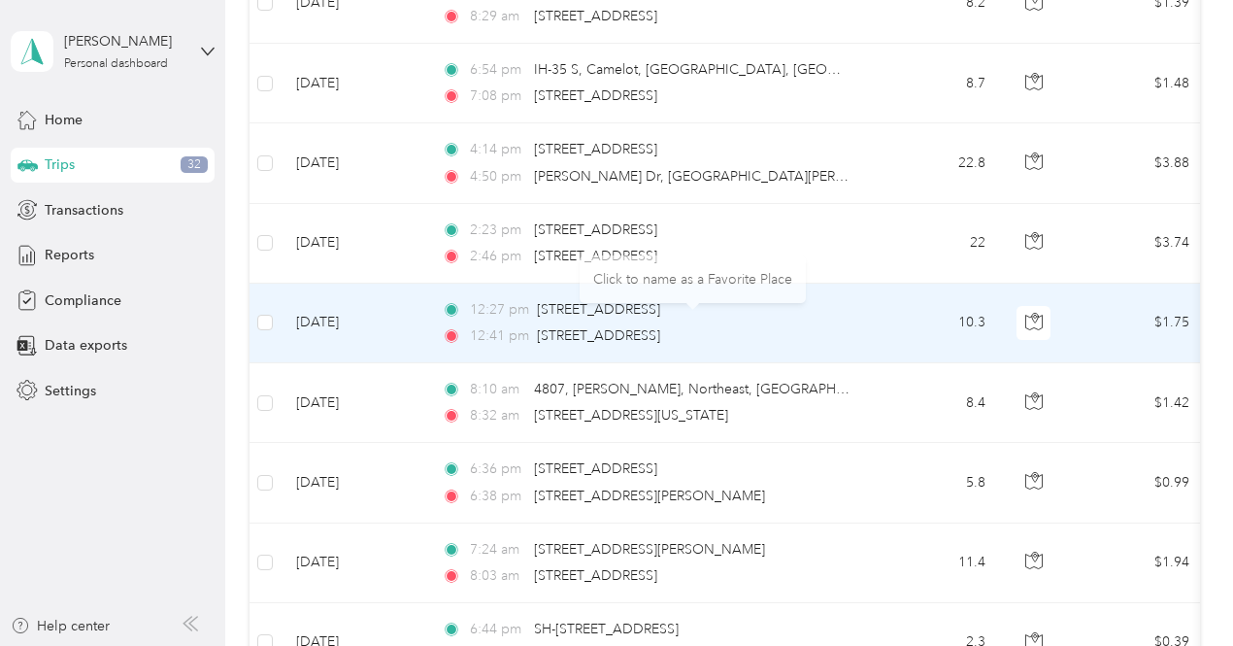
click at [905, 303] on td "10.3" at bounding box center [937, 324] width 128 height 80
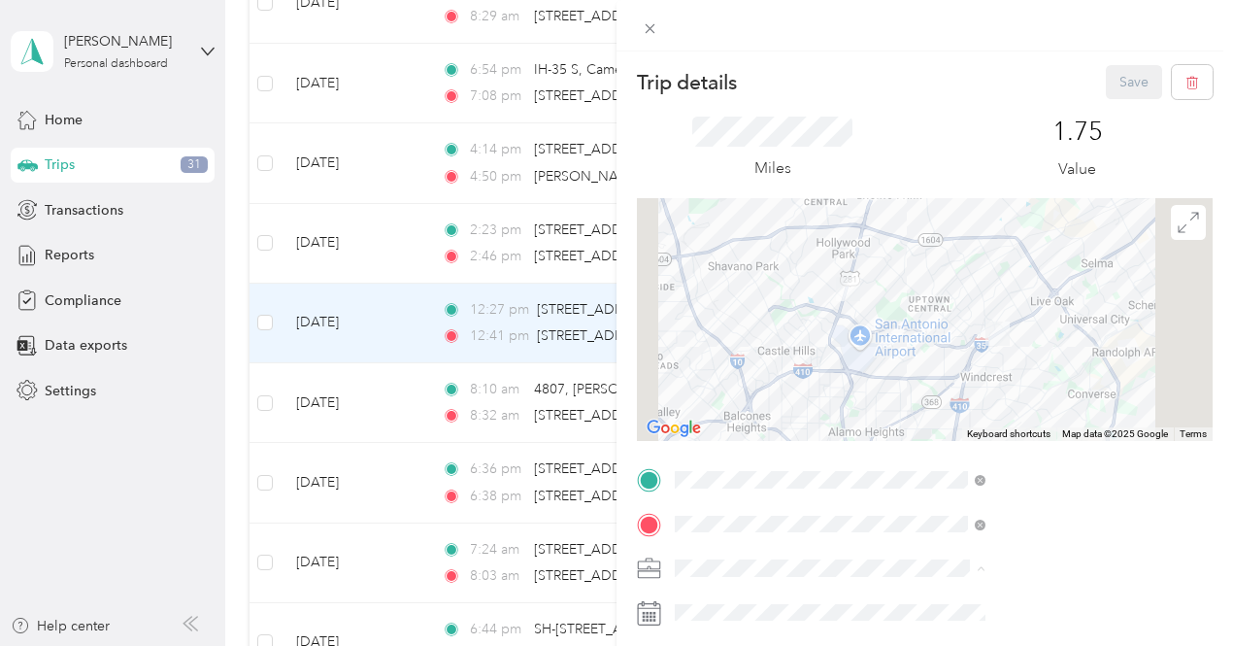
click at [923, 491] on span "Option Care Health" at bounding box center [947, 499] width 119 height 17
click at [1113, 75] on button "Save" at bounding box center [1134, 82] width 56 height 34
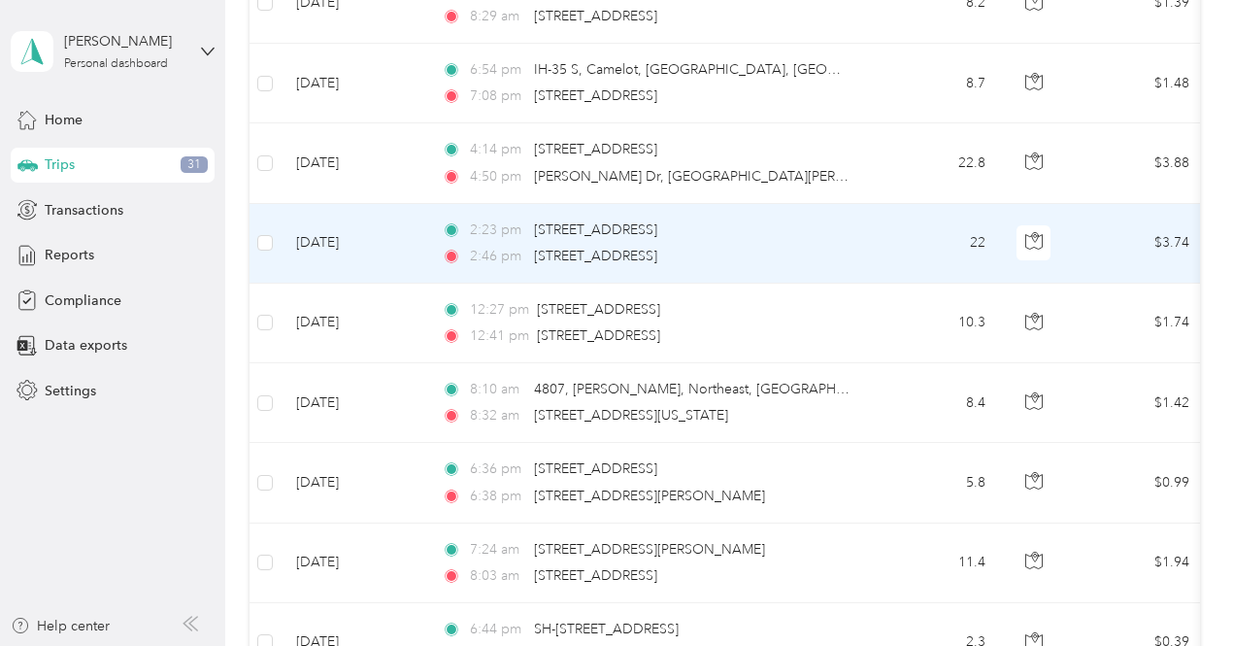
click at [907, 240] on td "22" at bounding box center [937, 244] width 128 height 80
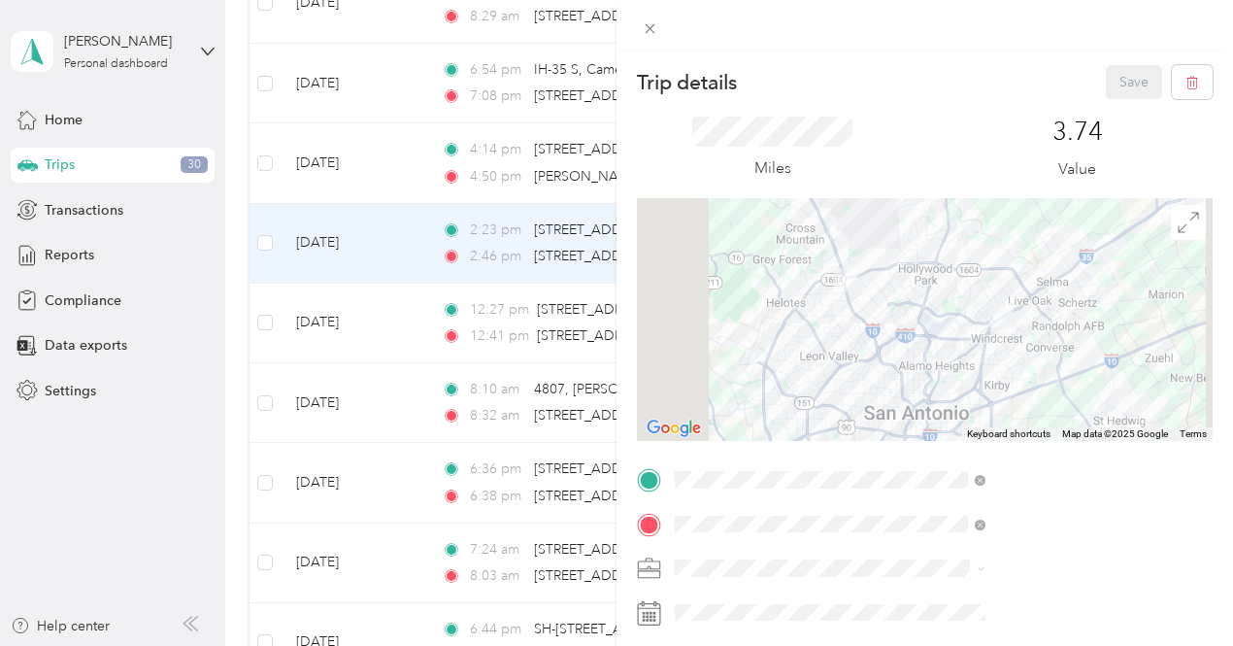
scroll to position [0, 5]
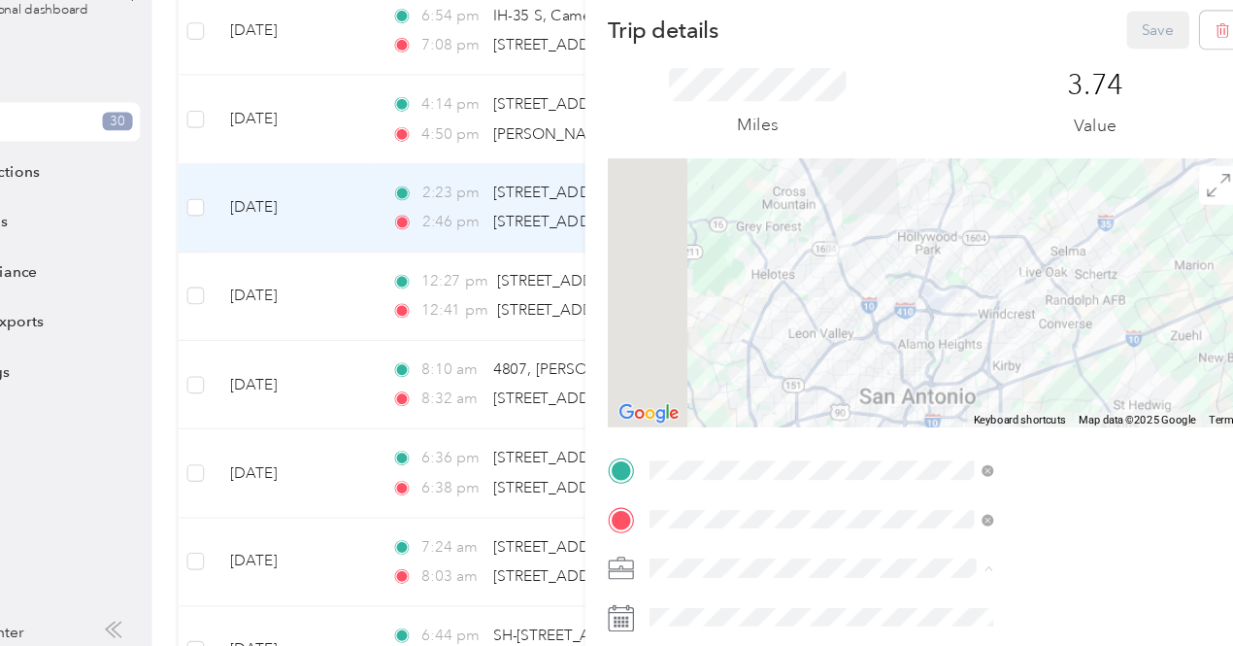
click at [937, 505] on li "Option Care Health" at bounding box center [1030, 500] width 324 height 34
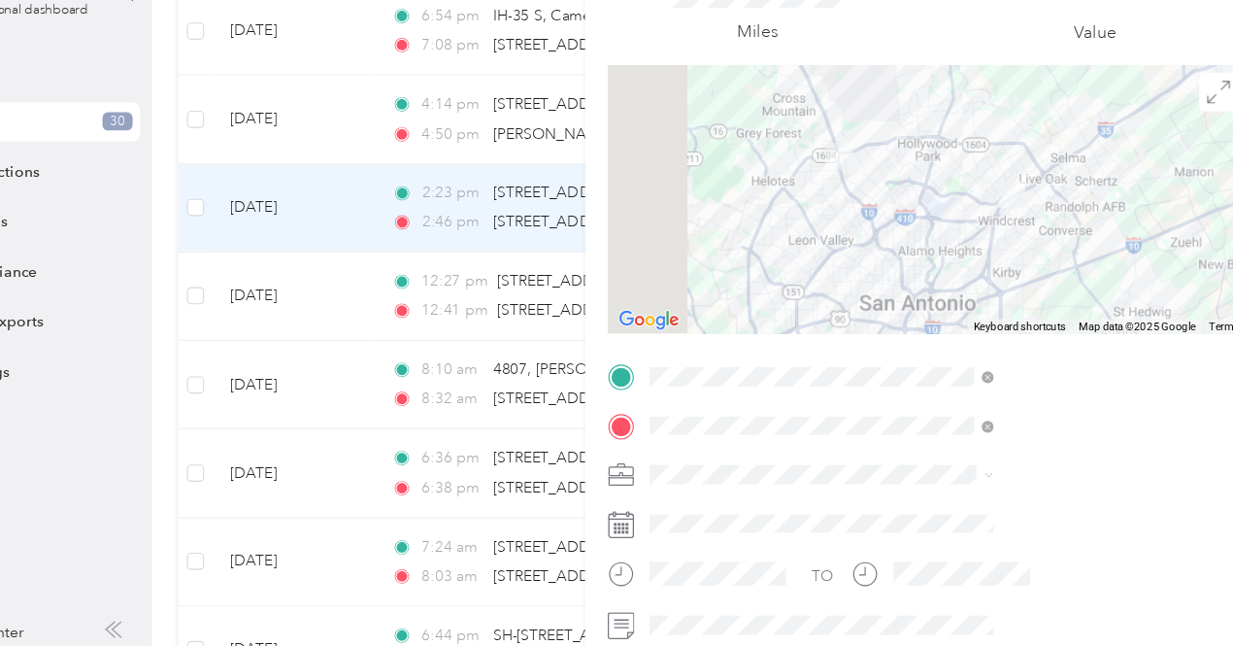
scroll to position [0, 0]
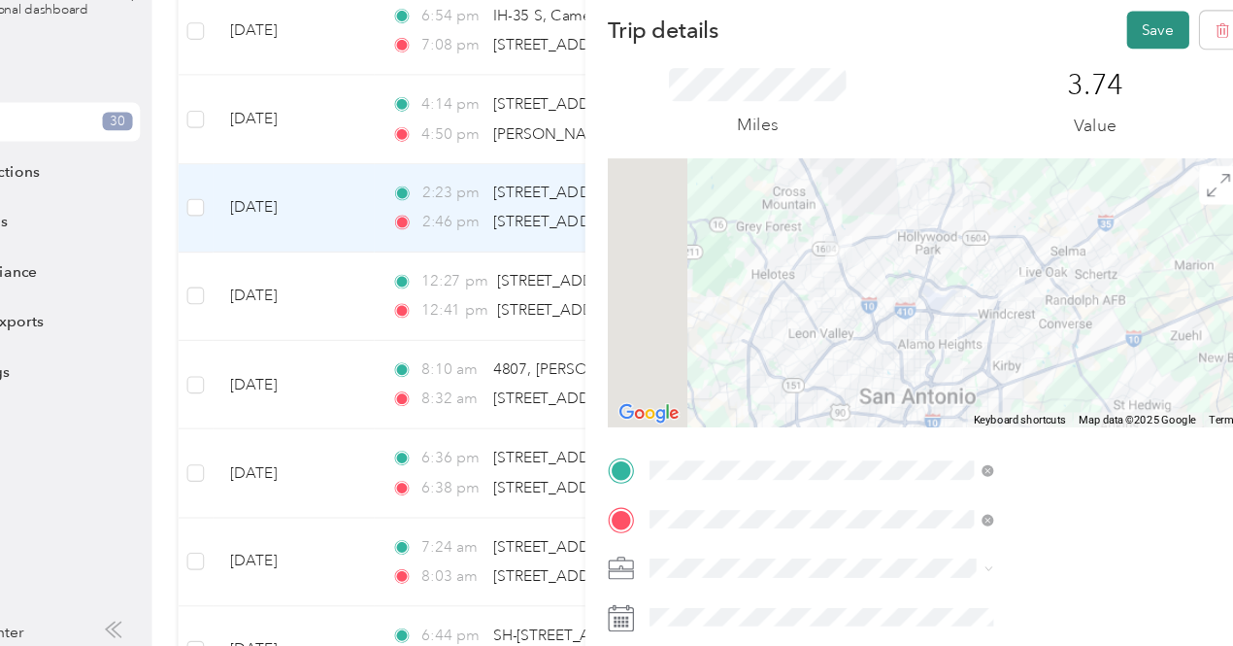
click at [1122, 81] on button "Save" at bounding box center [1134, 82] width 56 height 34
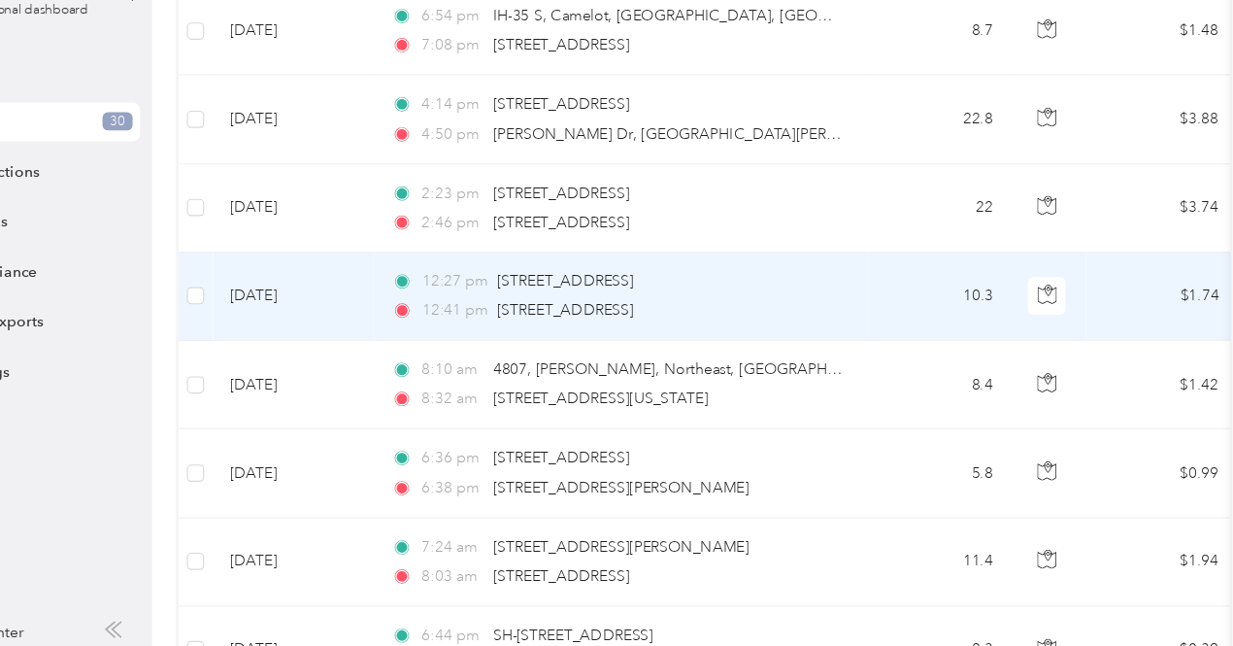
click at [906, 322] on td "10.3" at bounding box center [937, 324] width 128 height 80
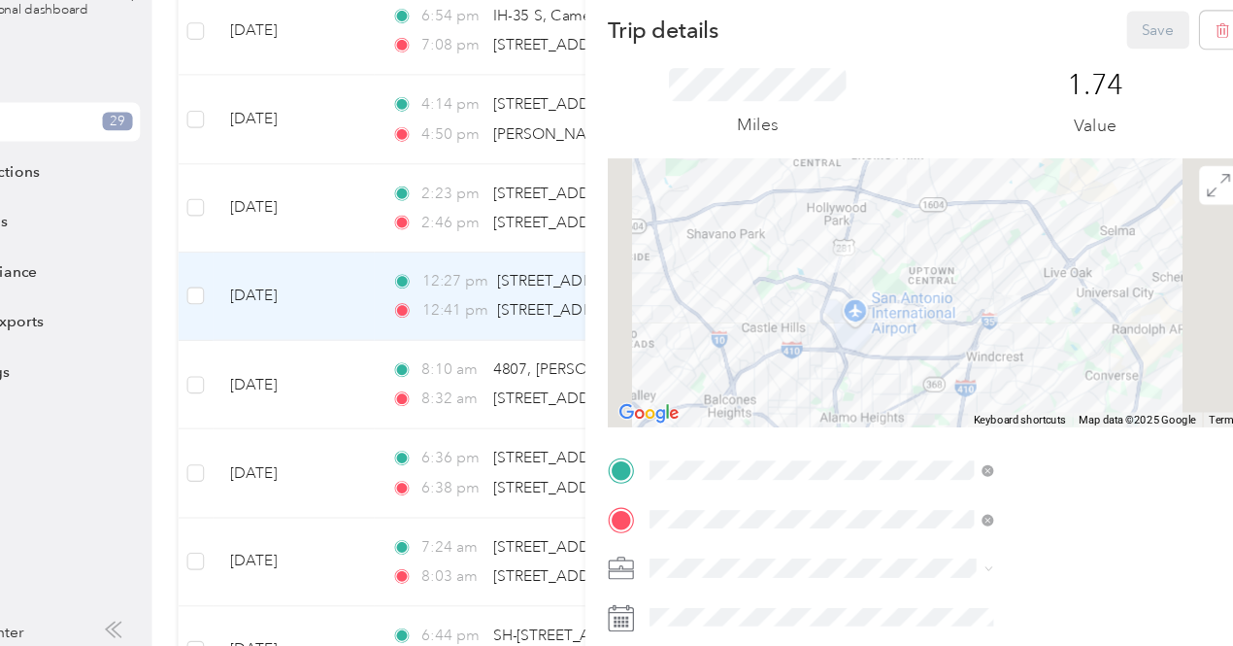
click at [734, 209] on div "Trip details Save This trip cannot be edited because it is either under review,…" at bounding box center [616, 323] width 1233 height 646
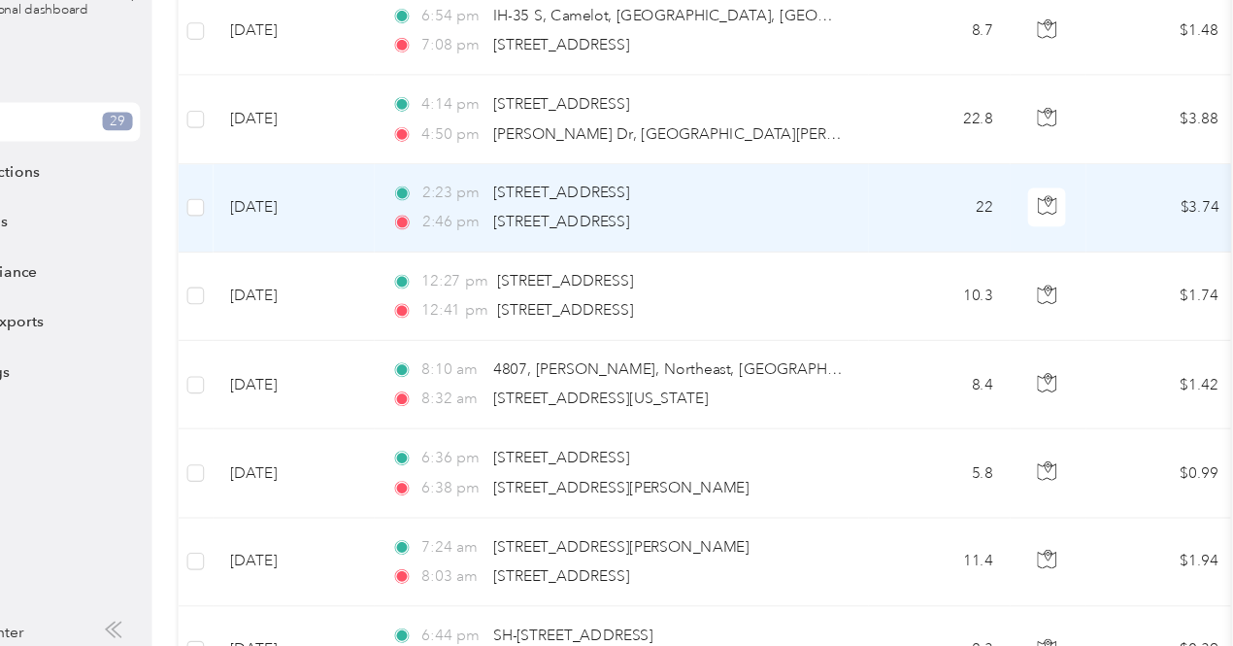
click at [897, 228] on td "22" at bounding box center [937, 244] width 128 height 80
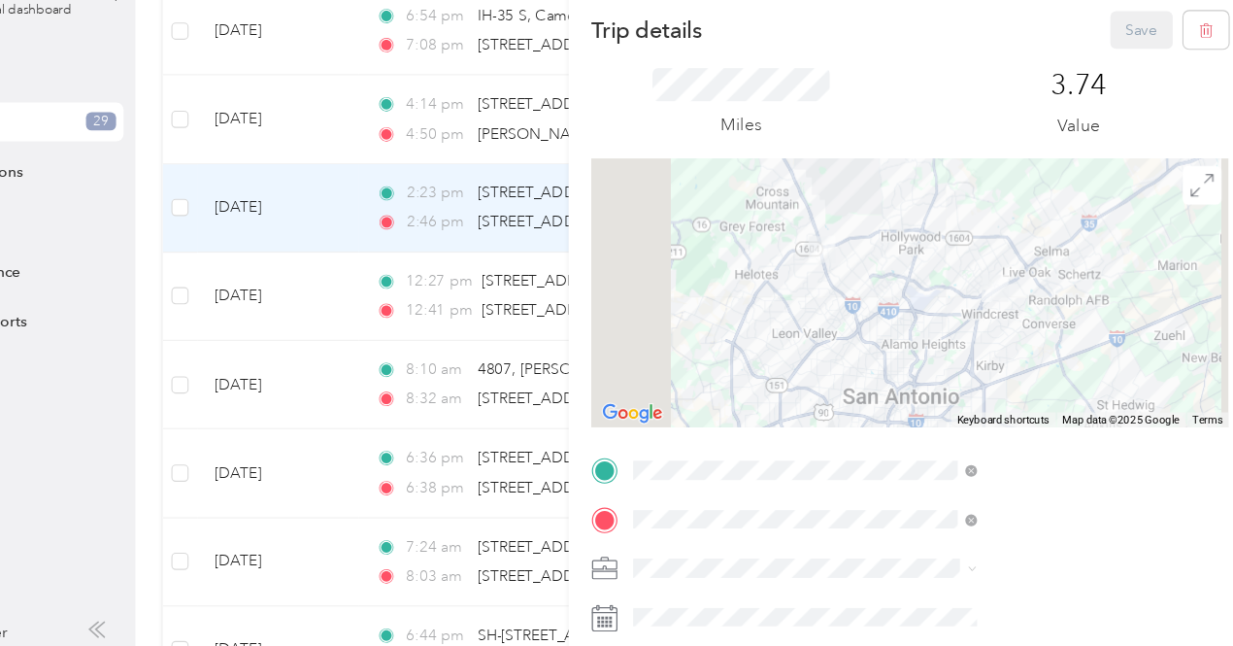
click at [788, 160] on div "Trip details Save This trip cannot be edited because it is either under review,…" at bounding box center [616, 323] width 1233 height 646
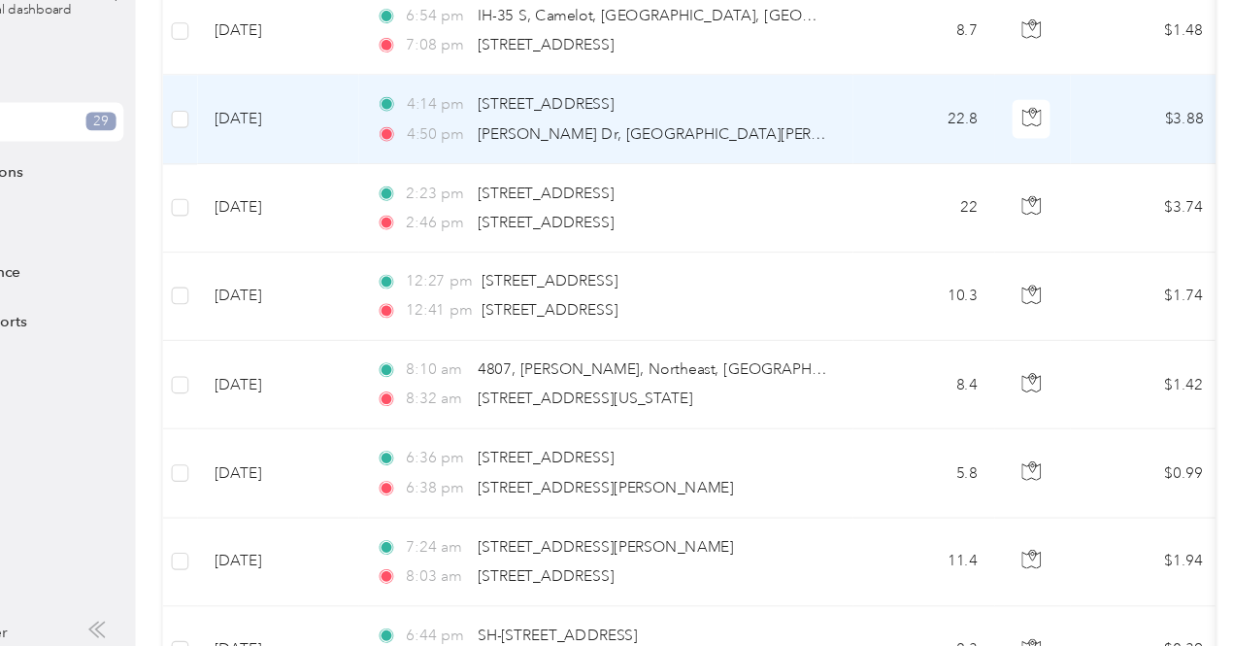
click at [925, 174] on td "22.8" at bounding box center [937, 163] width 128 height 80
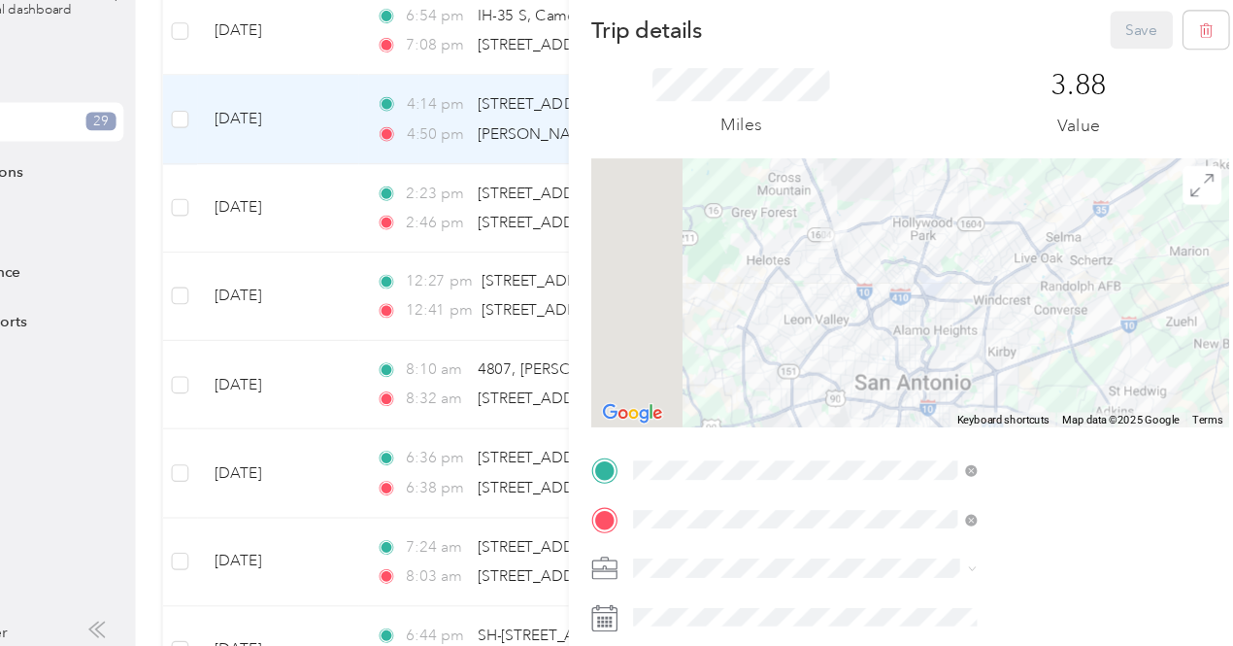
click at [920, 509] on ol "Option Care Health Personal" at bounding box center [1036, 513] width 324 height 68
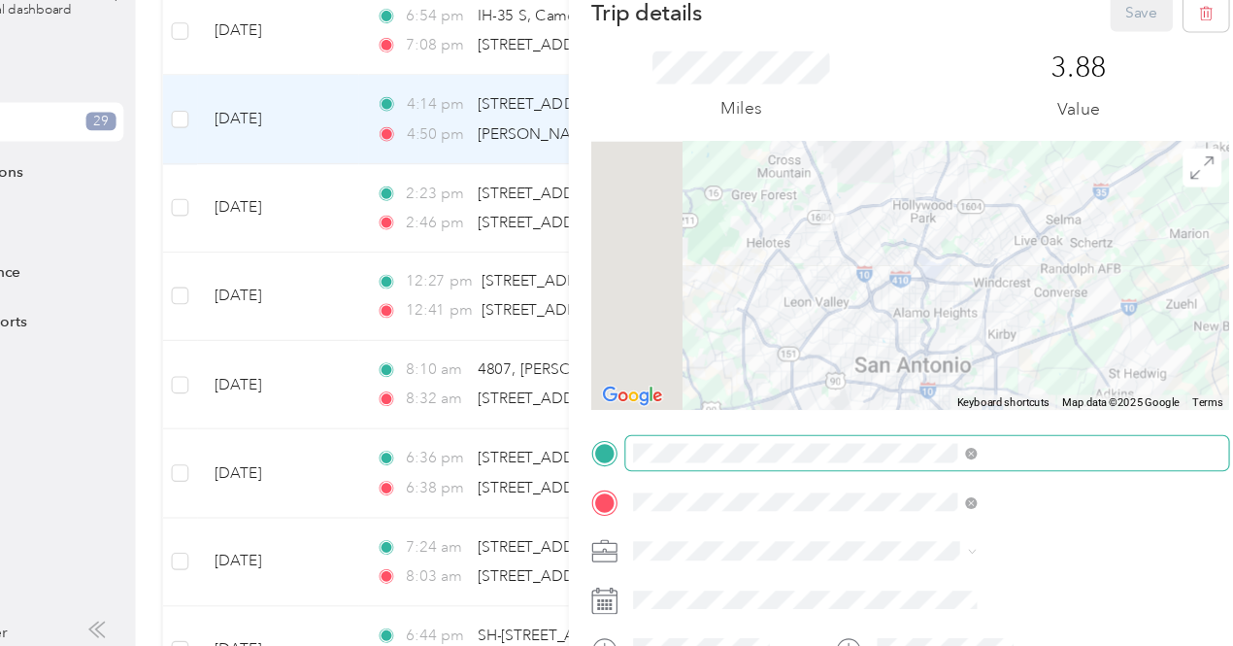
scroll to position [17, 0]
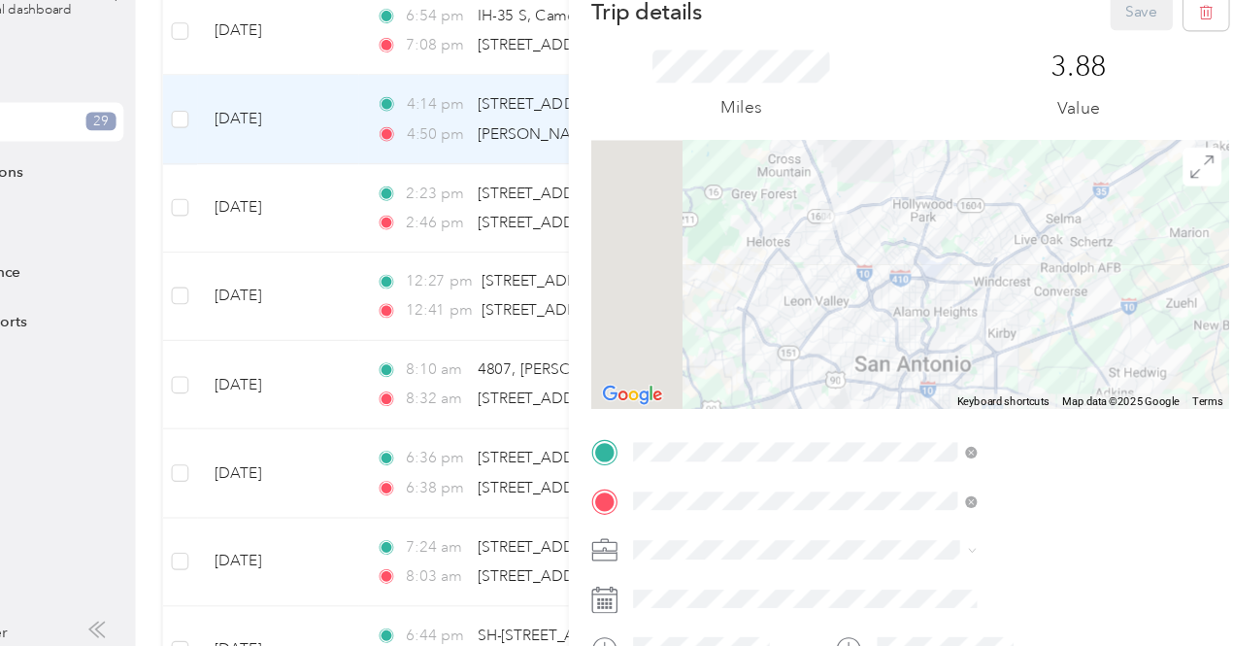
click at [911, 585] on div "Option Care Health" at bounding box center [1036, 576] width 297 height 20
click at [1106, 68] on button "Save" at bounding box center [1134, 66] width 56 height 34
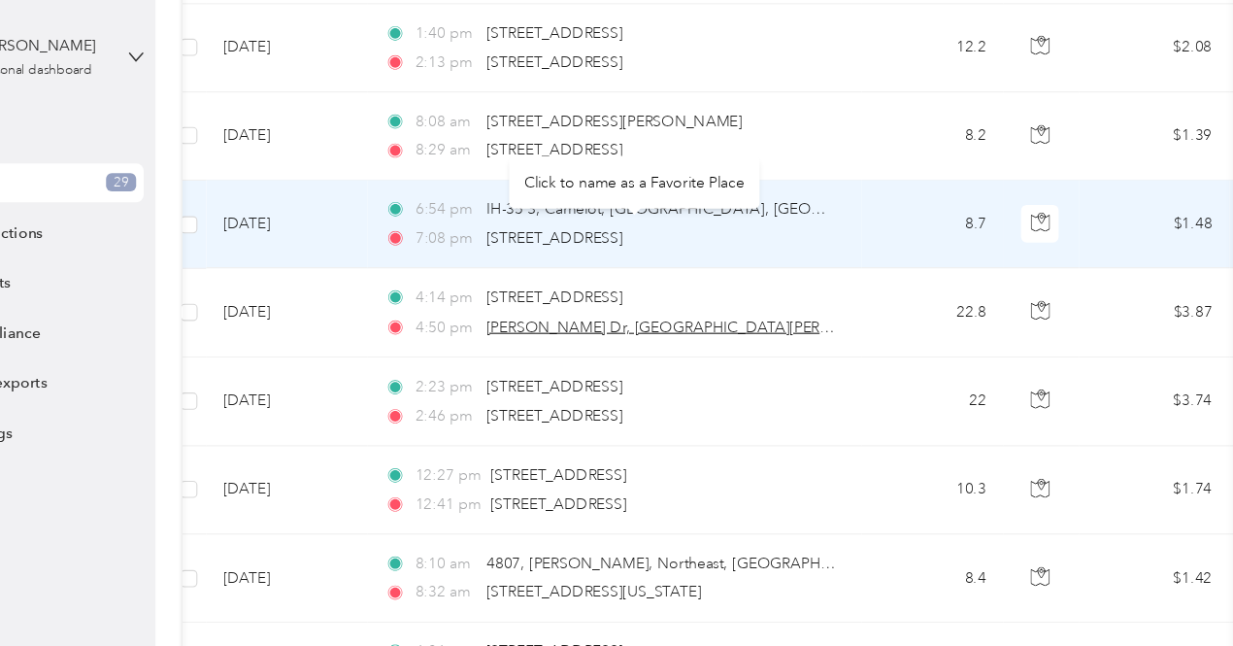
scroll to position [804, 0]
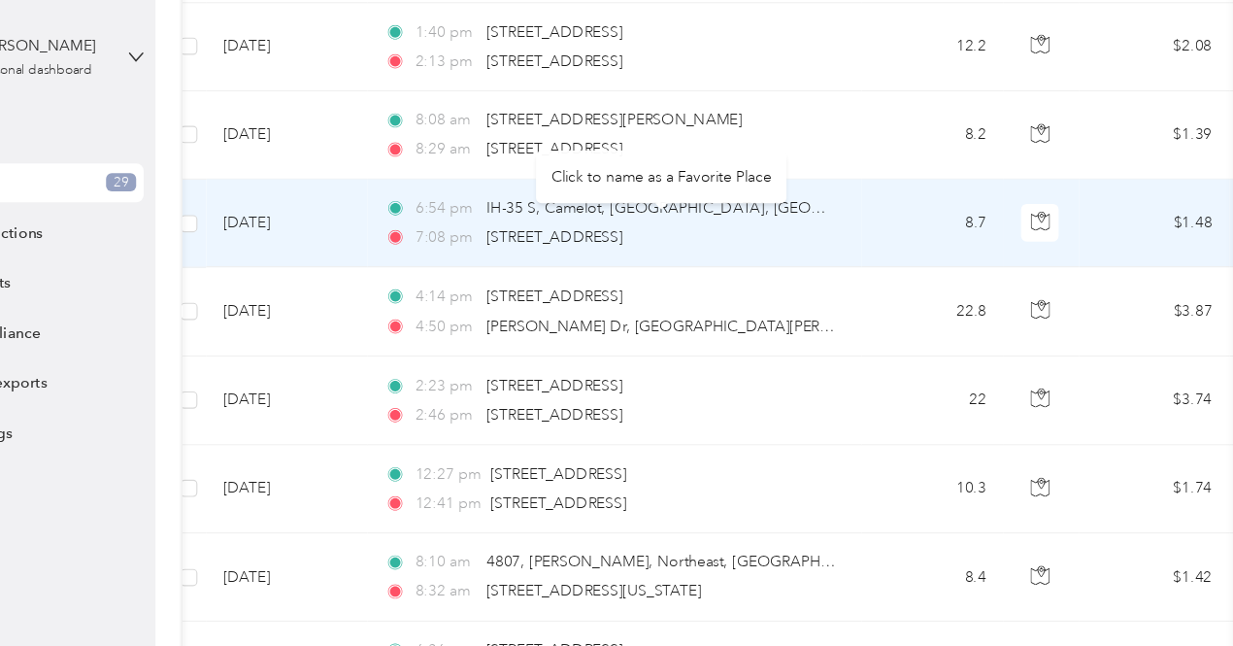
click at [885, 200] on td "8.7" at bounding box center [927, 202] width 128 height 80
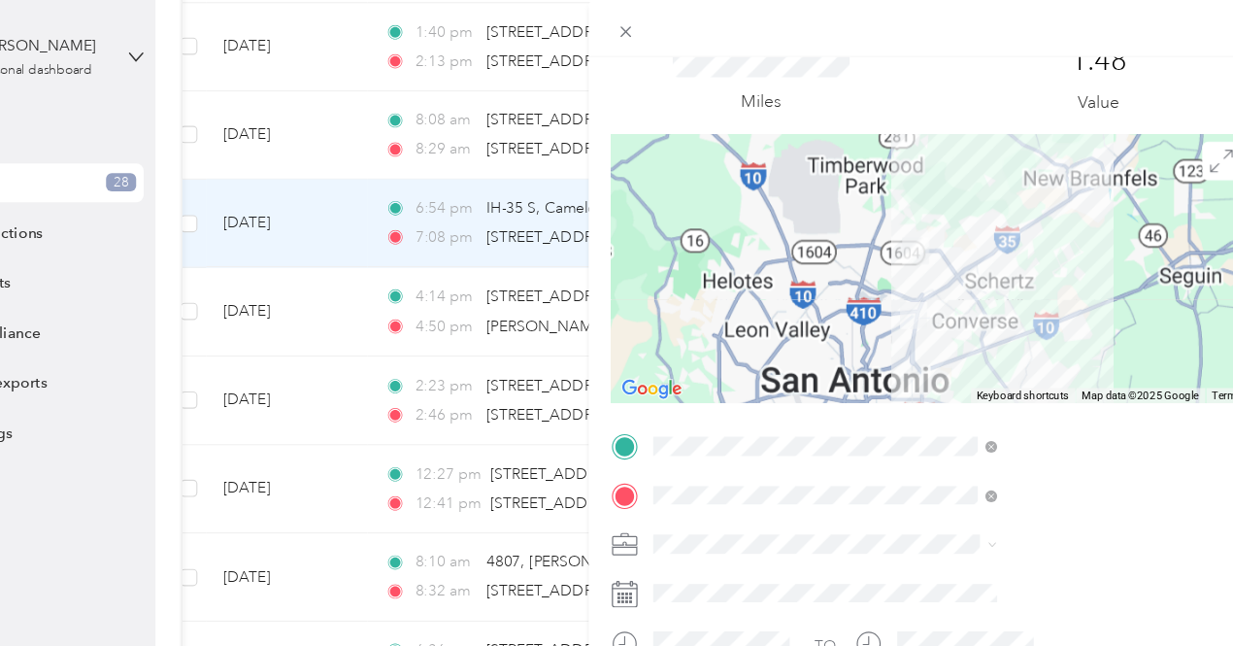
scroll to position [109, 0]
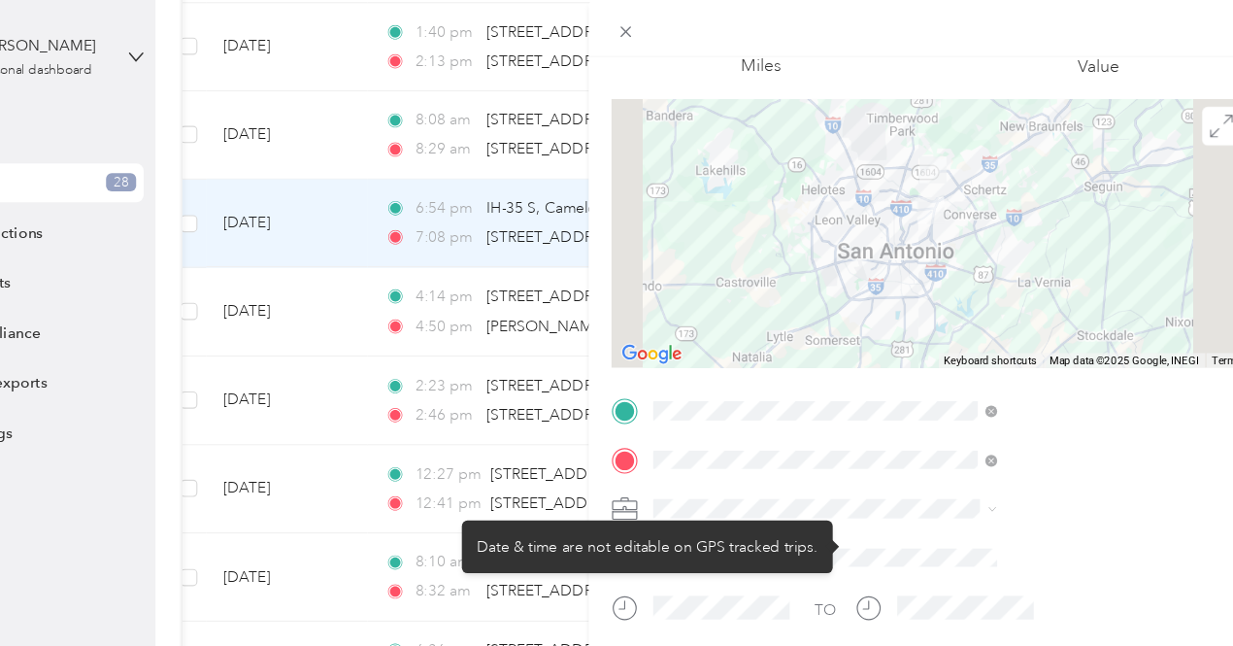
drag, startPoint x: 977, startPoint y: 469, endPoint x: 886, endPoint y: 515, distance: 102.1
click at [886, 515] on div at bounding box center [940, 503] width 545 height 31
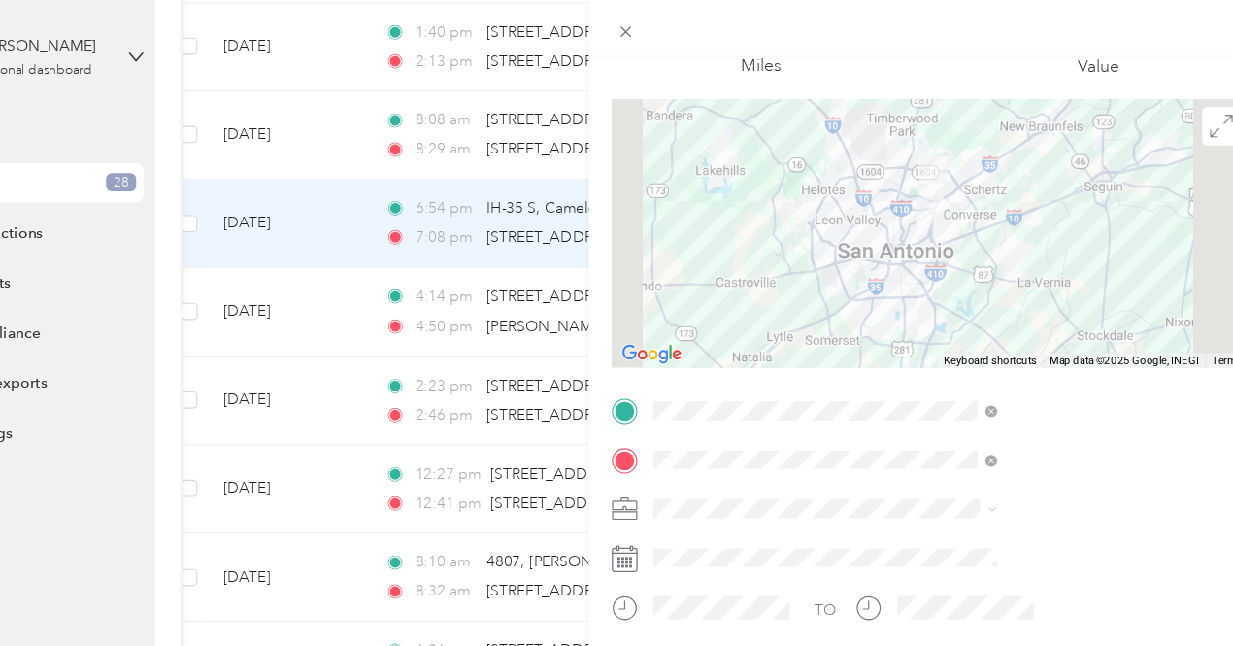
click at [914, 487] on span "Option Care Health" at bounding box center [947, 489] width 119 height 17
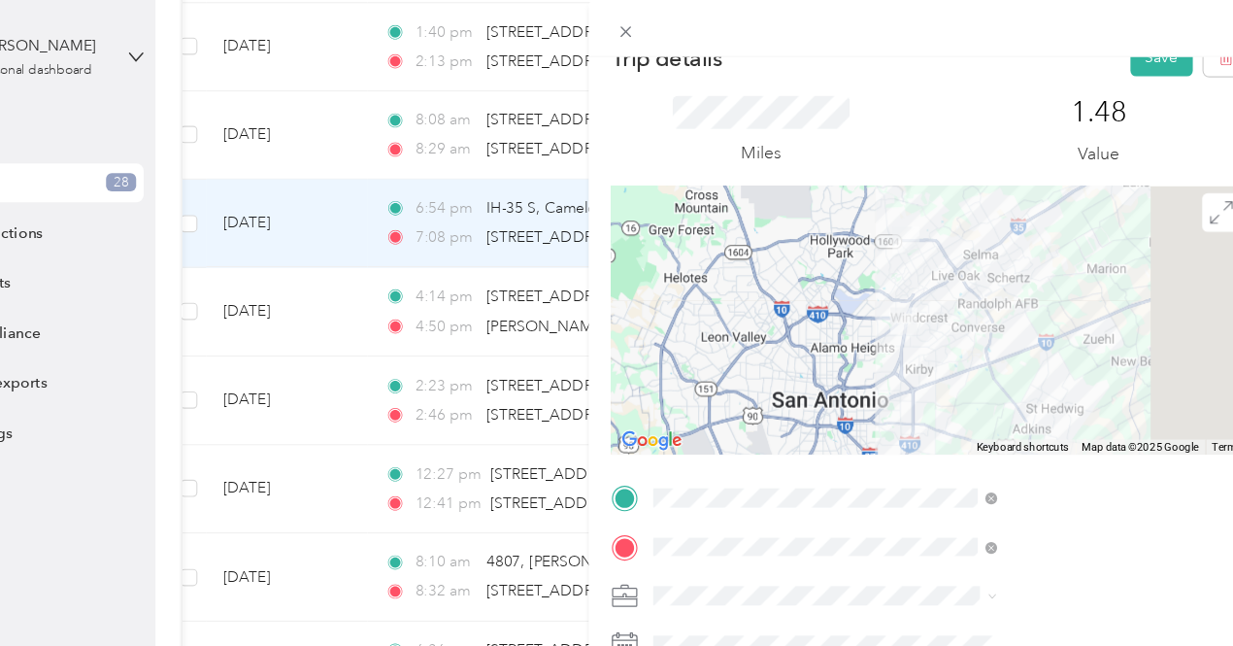
scroll to position [10, 0]
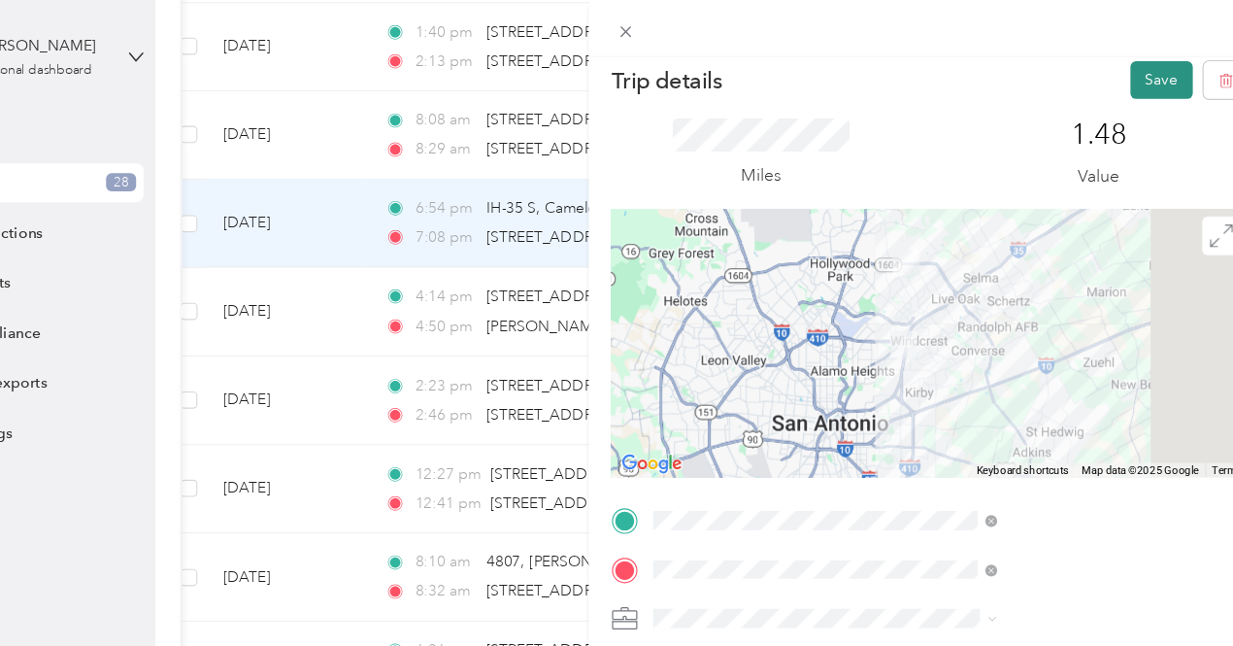
click at [1106, 83] on button "Save" at bounding box center [1134, 72] width 56 height 34
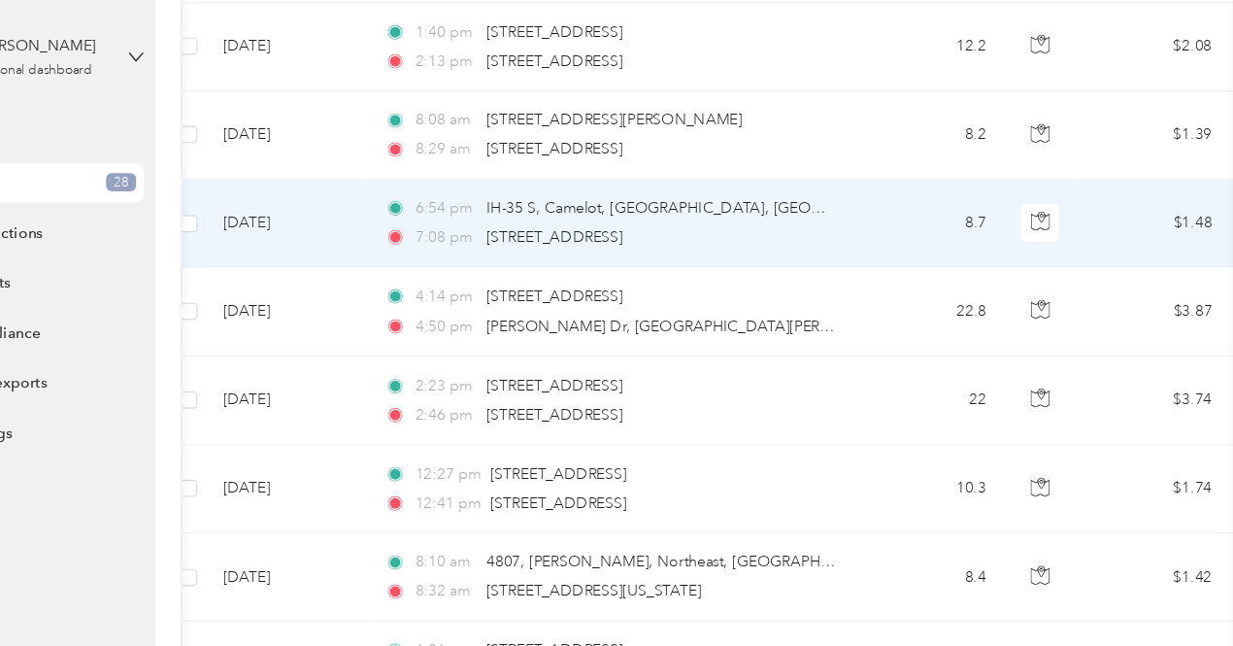
drag, startPoint x: 918, startPoint y: 182, endPoint x: 881, endPoint y: 184, distance: 37.0
drag, startPoint x: 881, startPoint y: 184, endPoint x: 875, endPoint y: 175, distance: 10.5
click at [875, 175] on td "8.7" at bounding box center [927, 202] width 128 height 80
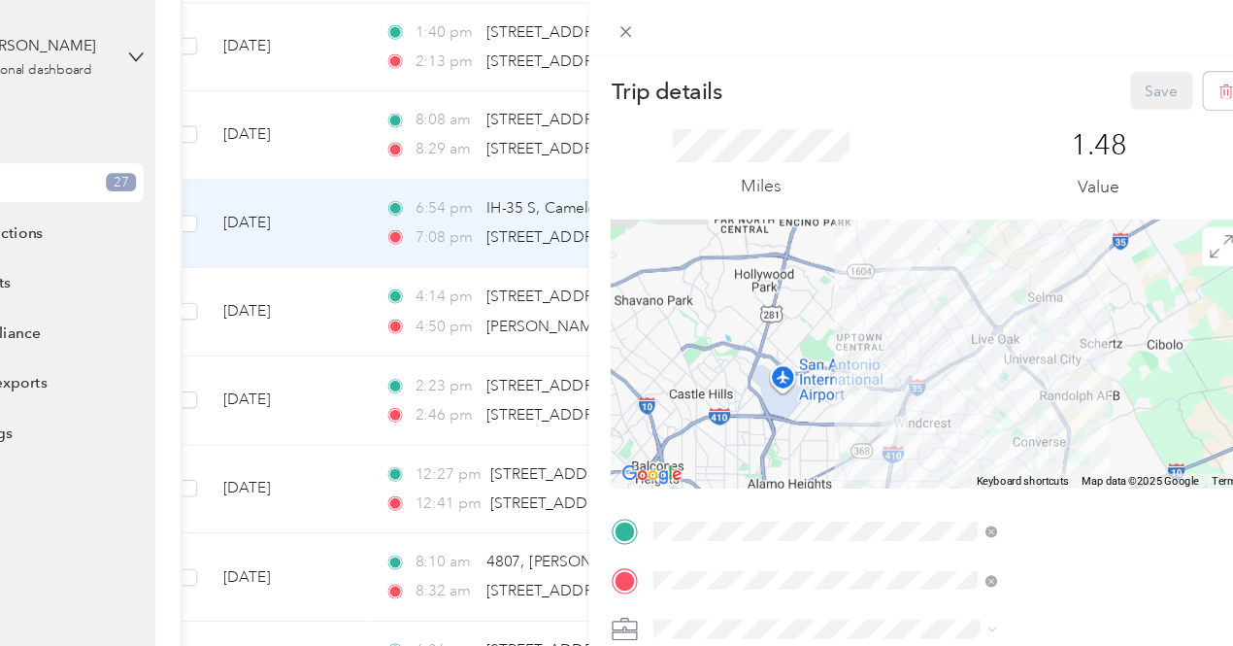
click at [714, 443] on div "Trip details Save This trip cannot be edited because it is either under review,…" at bounding box center [616, 323] width 1233 height 646
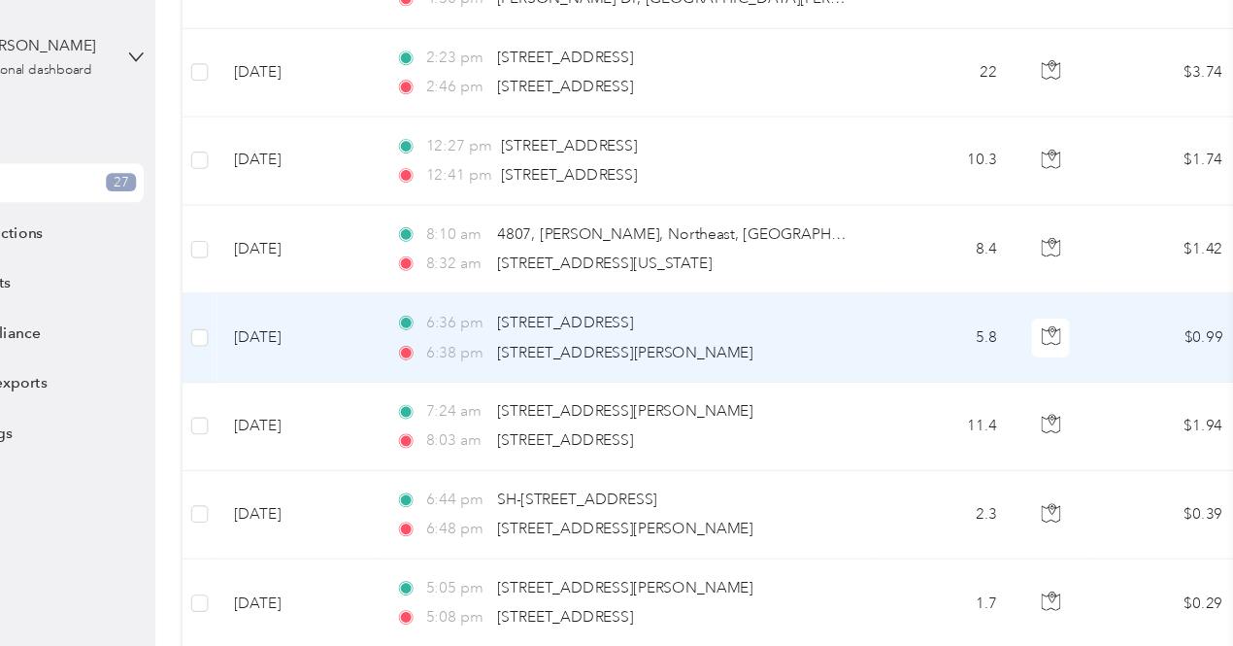
scroll to position [1107, 0]
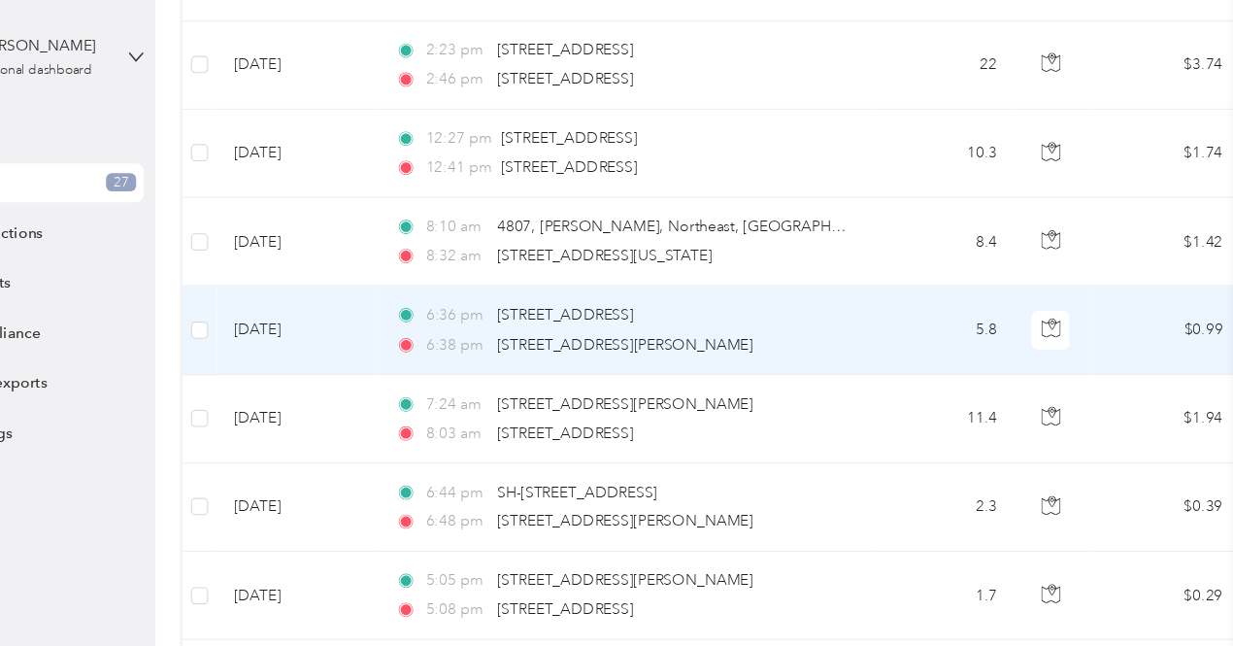
click at [927, 285] on td "5.8" at bounding box center [937, 298] width 128 height 80
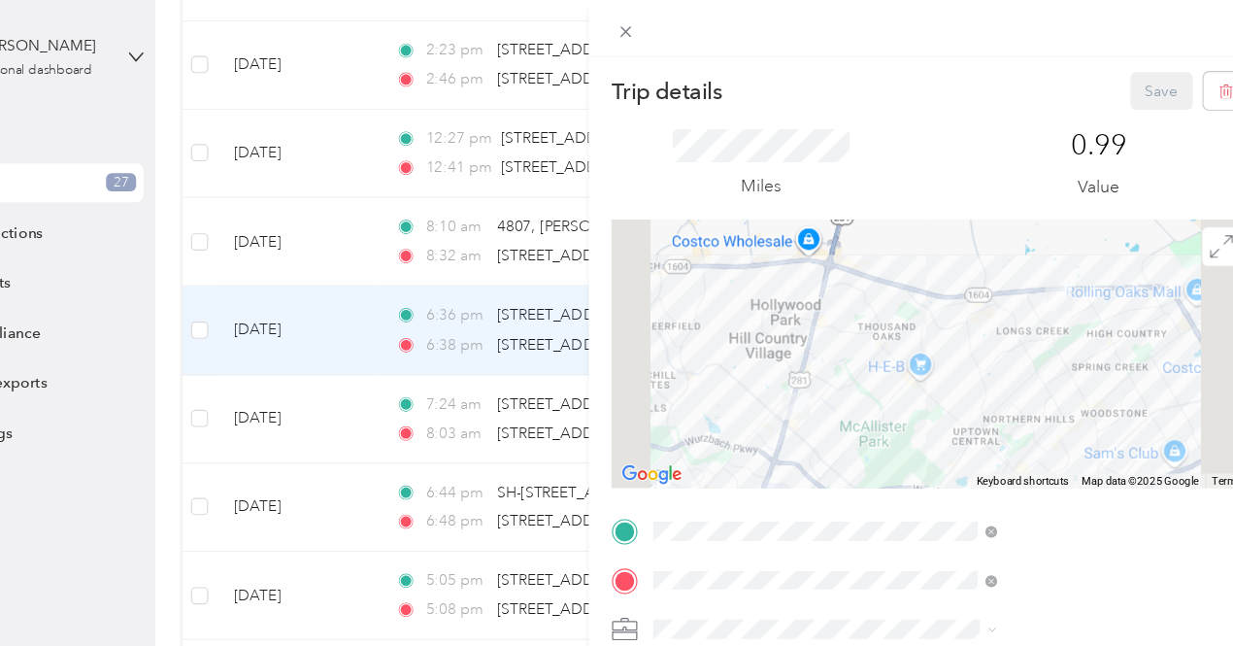
click at [1012, 320] on div at bounding box center [925, 319] width 576 height 243
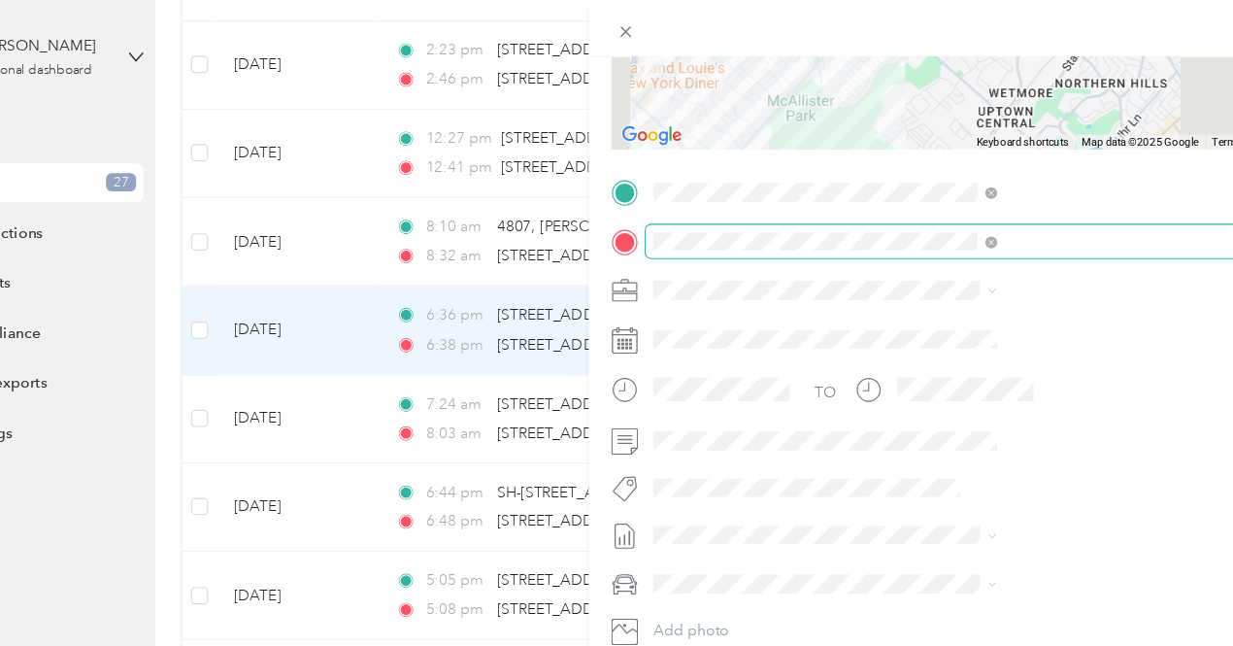
scroll to position [304, 0]
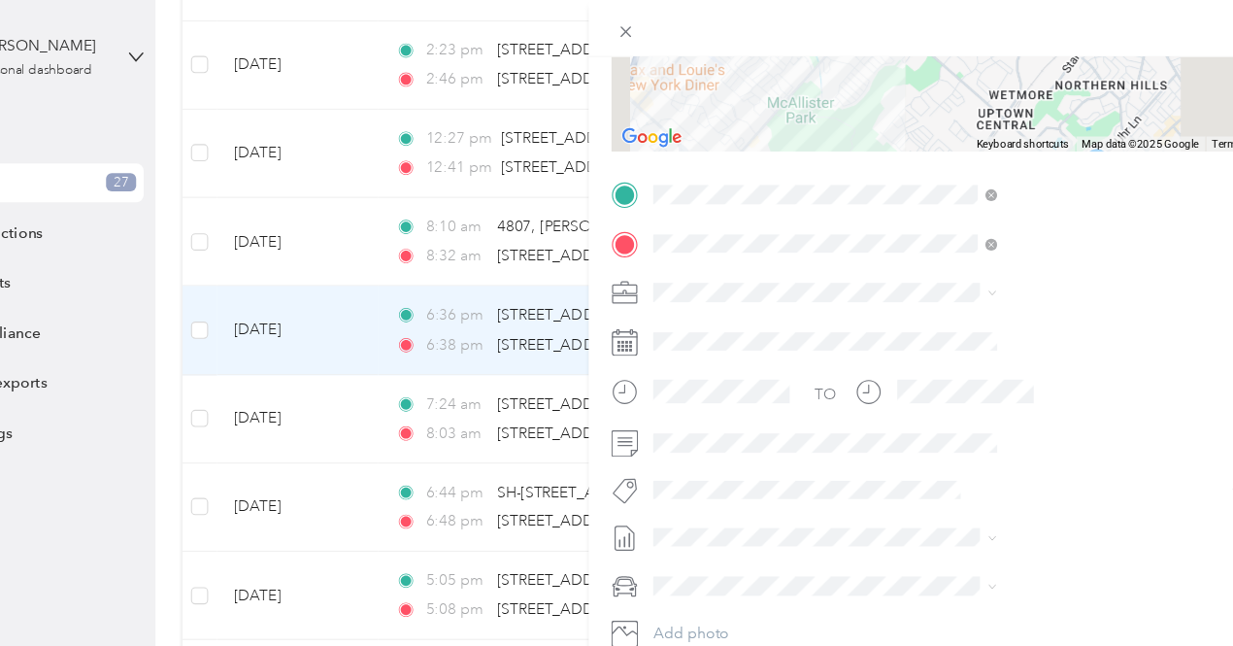
click at [912, 277] on span at bounding box center [940, 264] width 545 height 31
click at [923, 283] on li "Option Care Health" at bounding box center [1036, 297] width 324 height 34
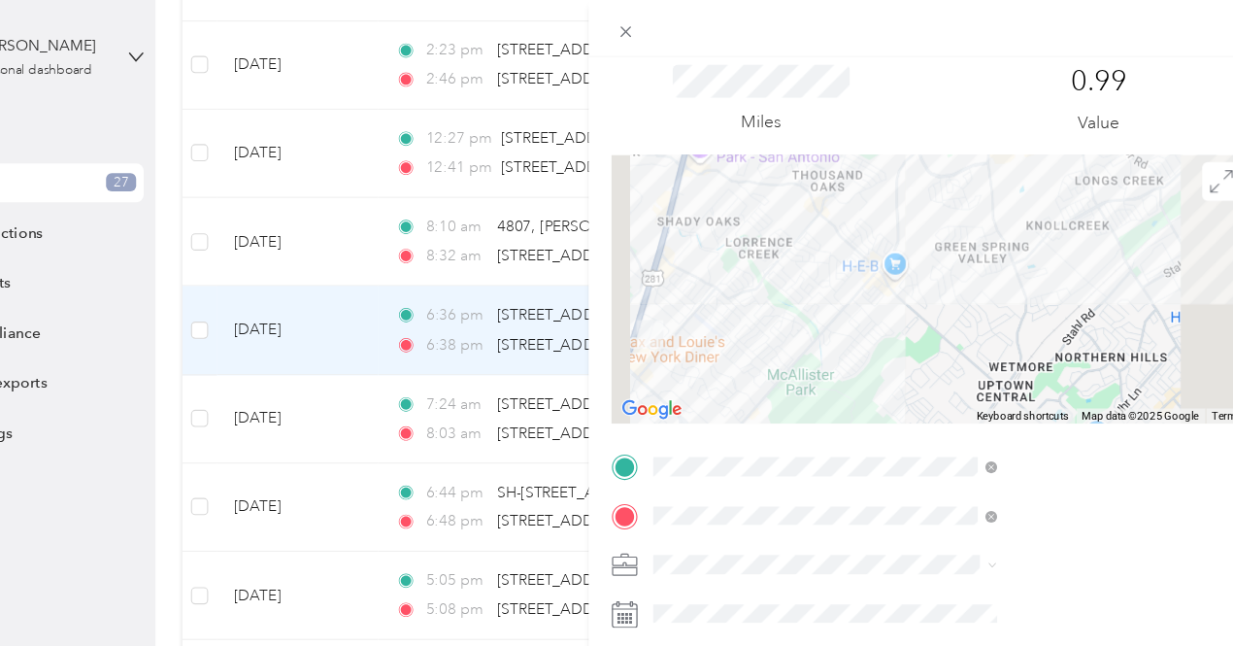
scroll to position [0, 0]
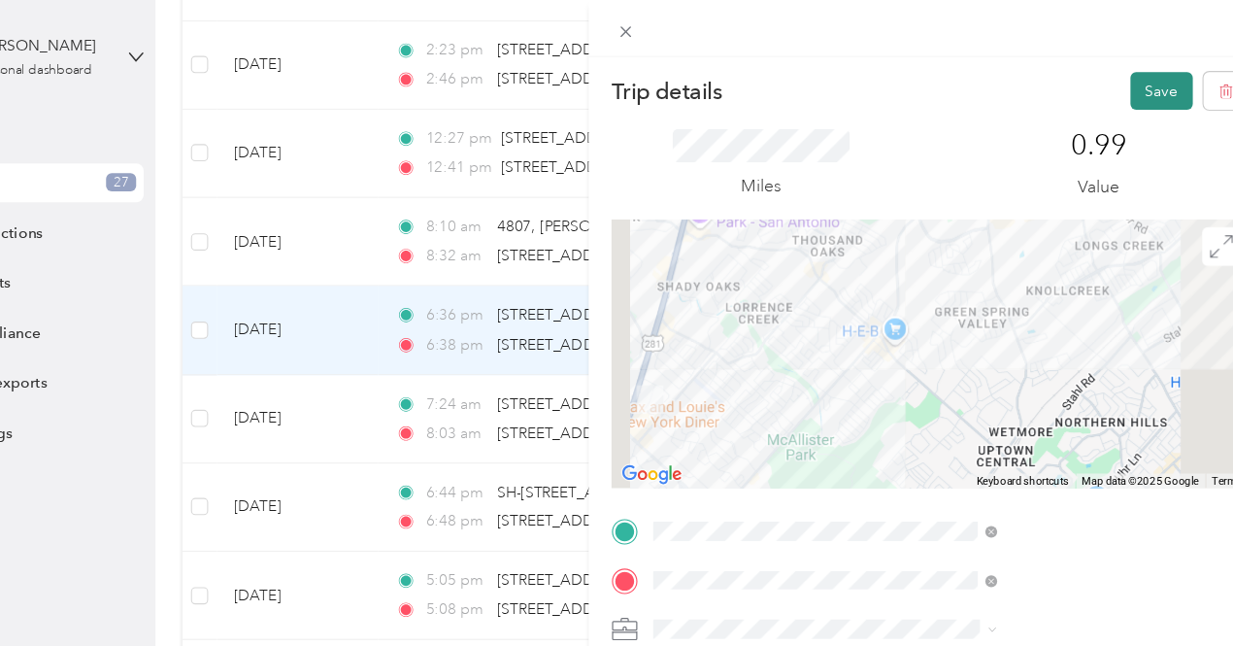
click at [1108, 94] on button "Save" at bounding box center [1134, 82] width 56 height 34
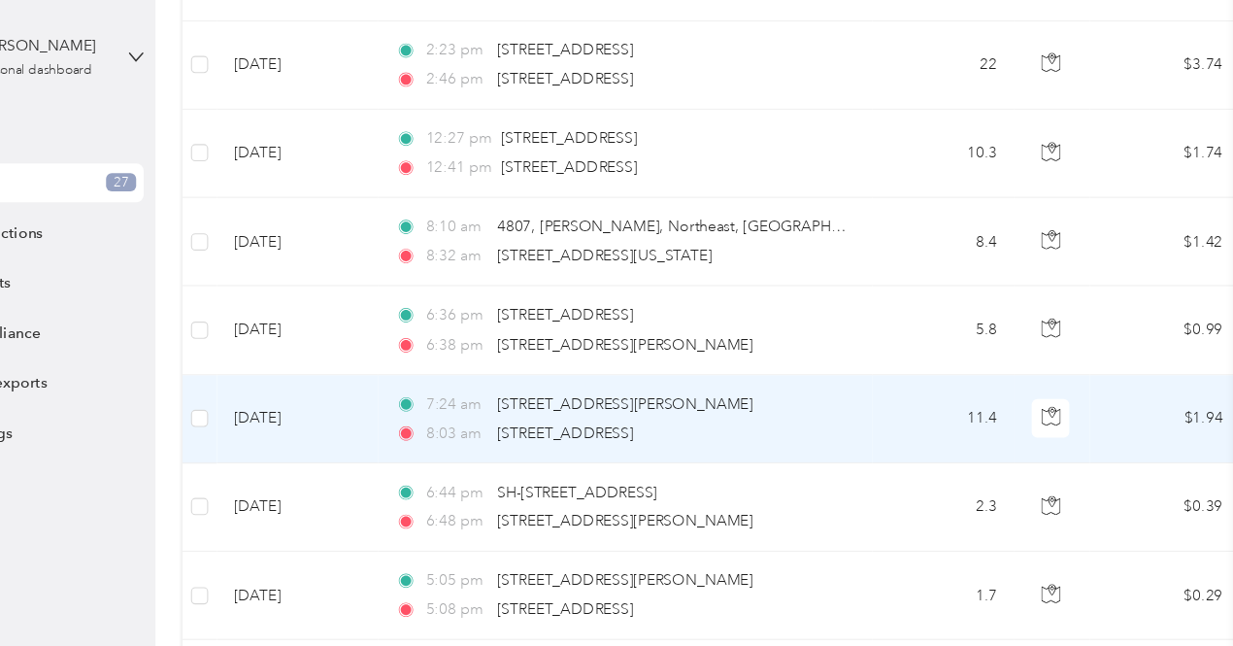
click at [886, 367] on td "11.4" at bounding box center [937, 379] width 128 height 80
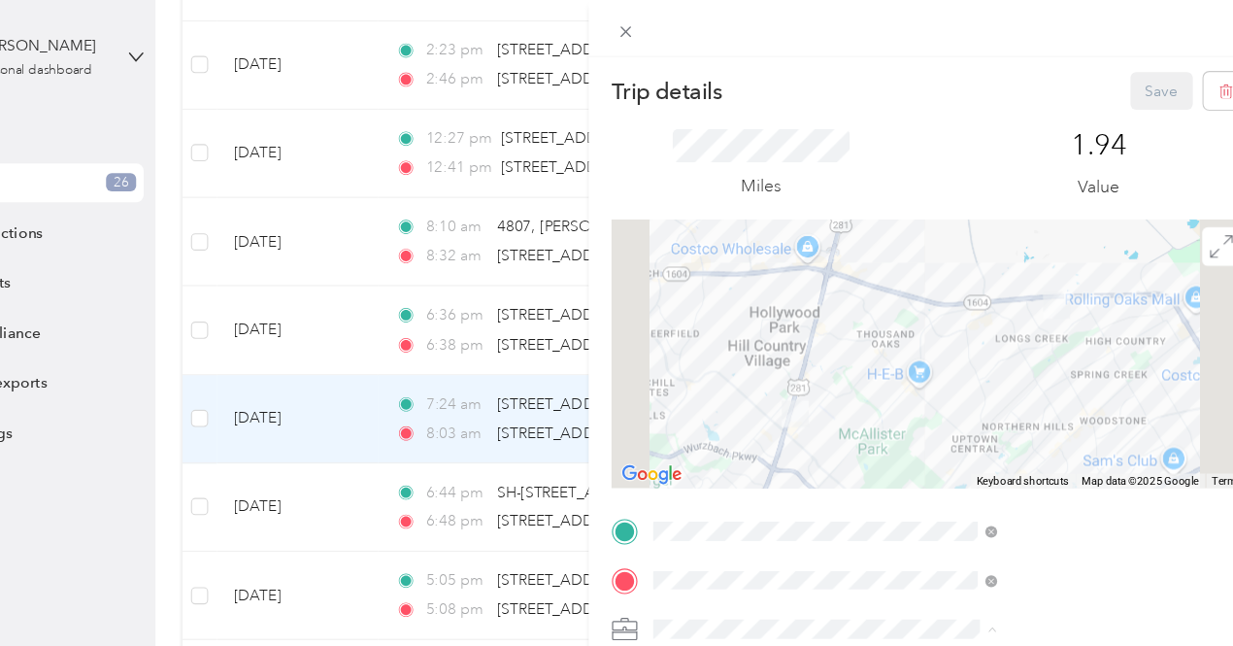
click at [945, 494] on span "Option Care Health" at bounding box center [947, 499] width 119 height 17
click at [1111, 75] on button "Save" at bounding box center [1134, 82] width 56 height 34
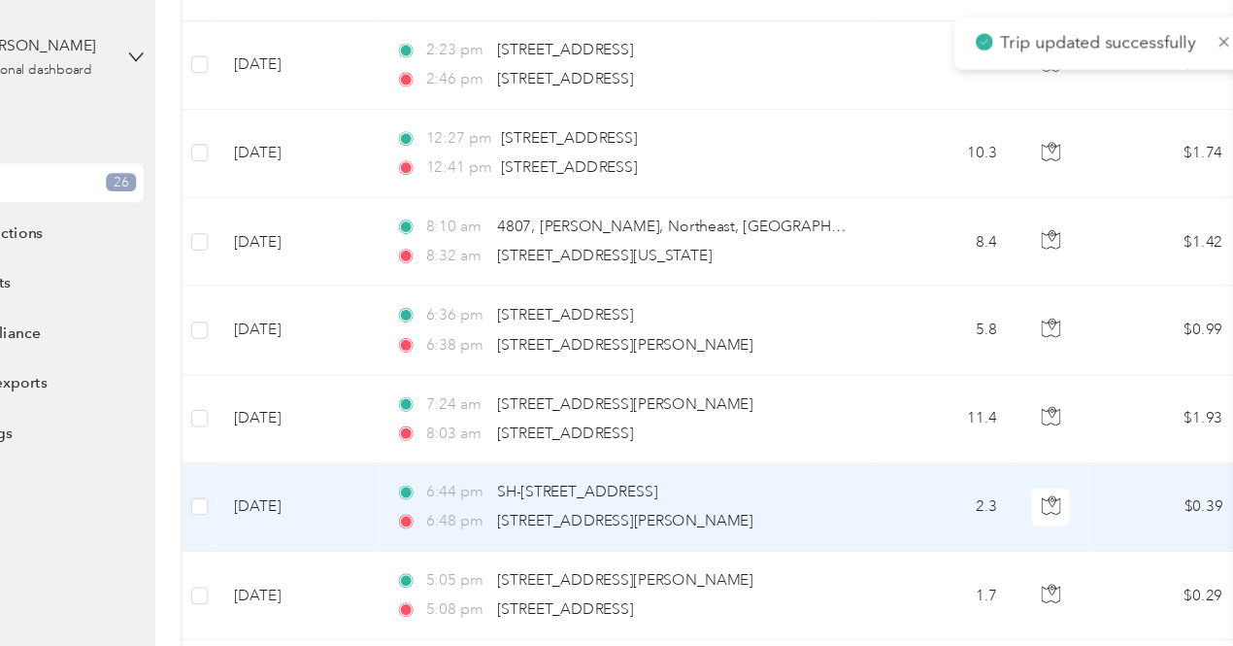
click at [911, 445] on td "2.3" at bounding box center [937, 459] width 128 height 80
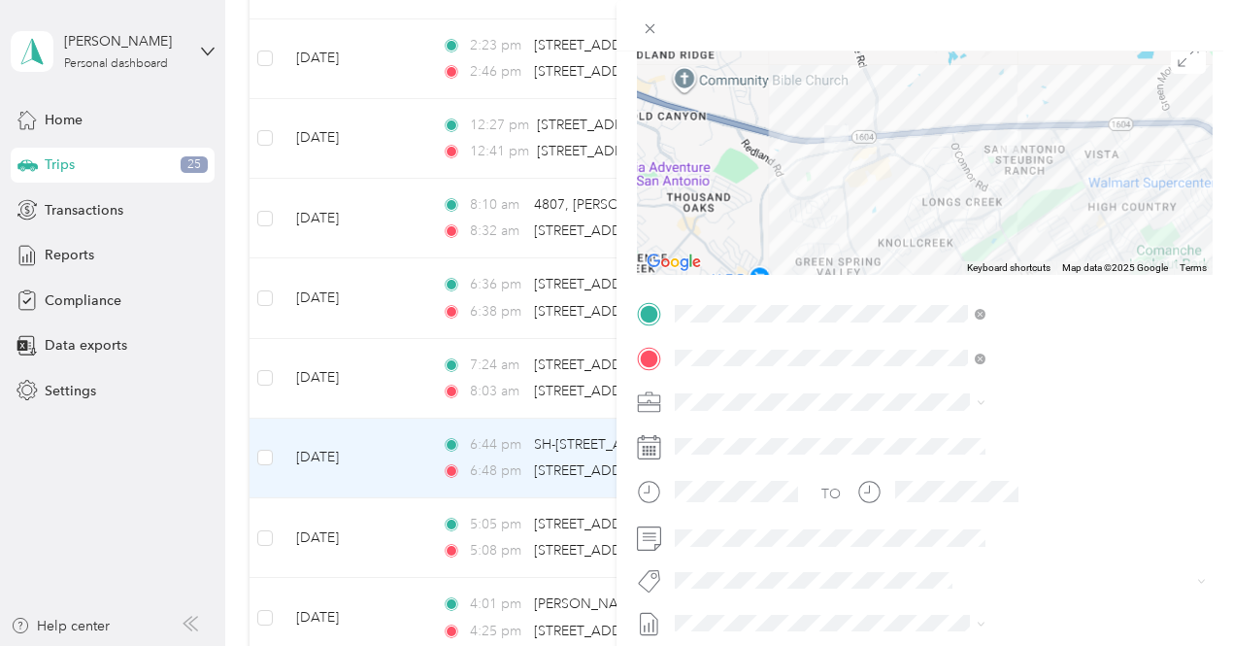
scroll to position [167, 0]
click at [919, 429] on span "Option Care Health" at bounding box center [946, 434] width 119 height 17
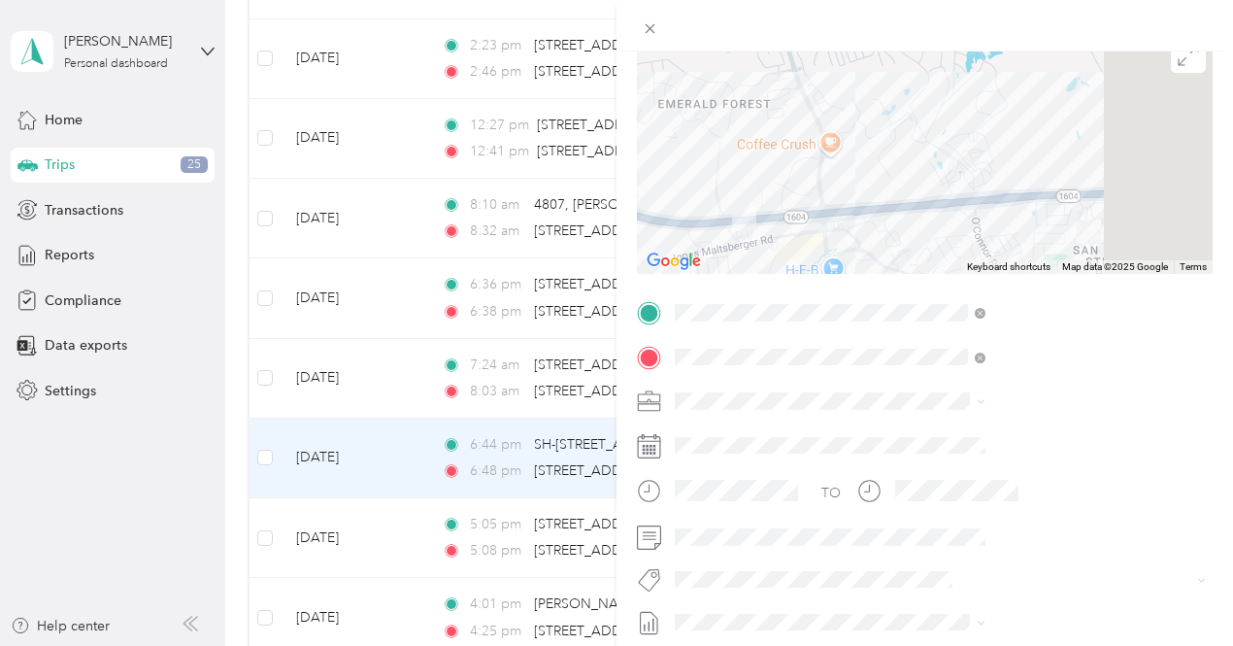
scroll to position [0, 0]
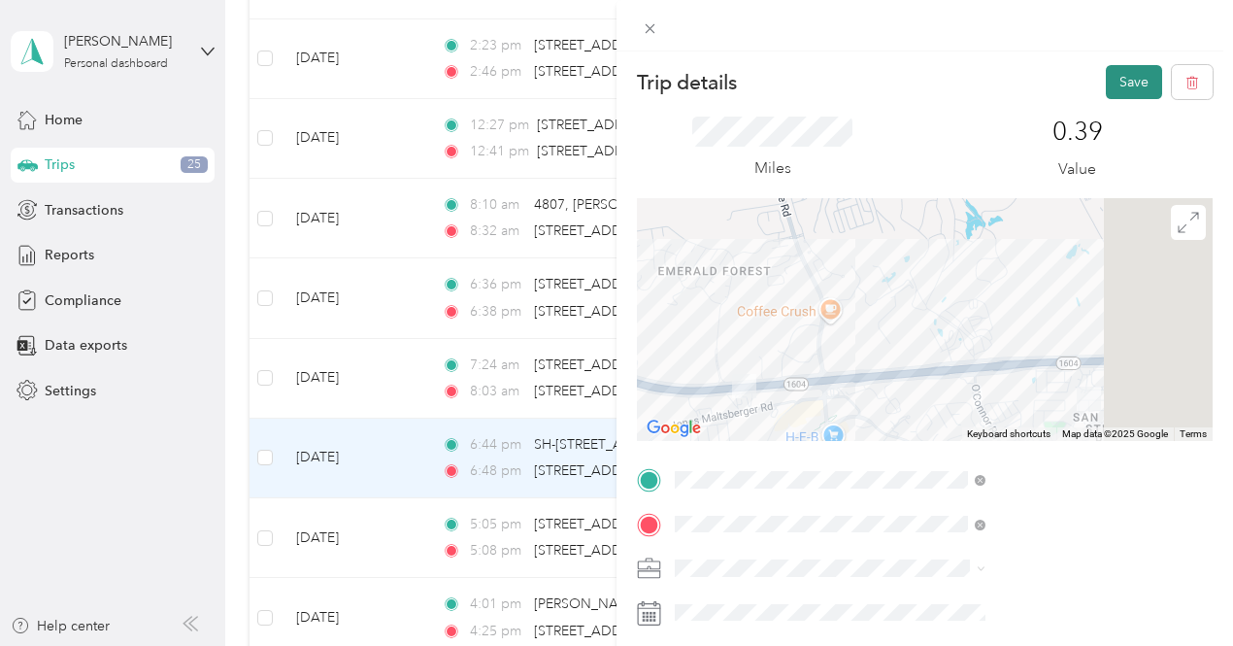
click at [1107, 89] on button "Save" at bounding box center [1134, 82] width 56 height 34
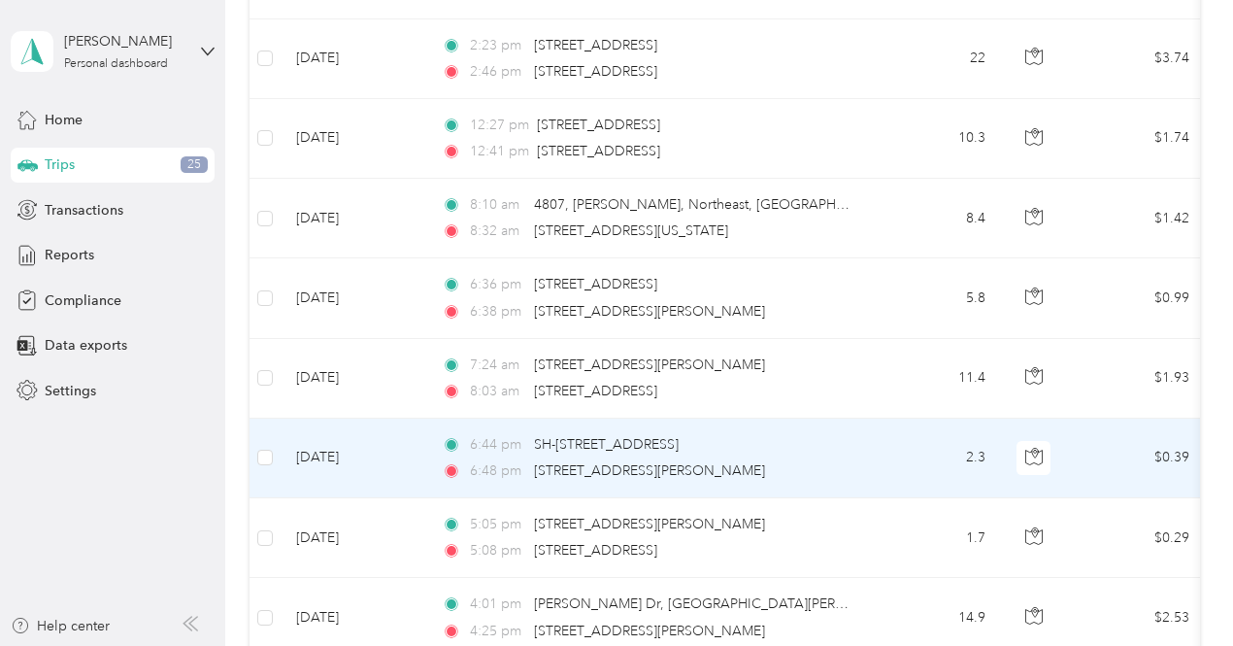
drag, startPoint x: 880, startPoint y: 452, endPoint x: 857, endPoint y: 384, distance: 71.9
click at [857, 384] on td "7:24 am [STREET_ADDRESS][PERSON_NAME] 8:03 am [STREET_ADDRESS]" at bounding box center [649, 379] width 447 height 80
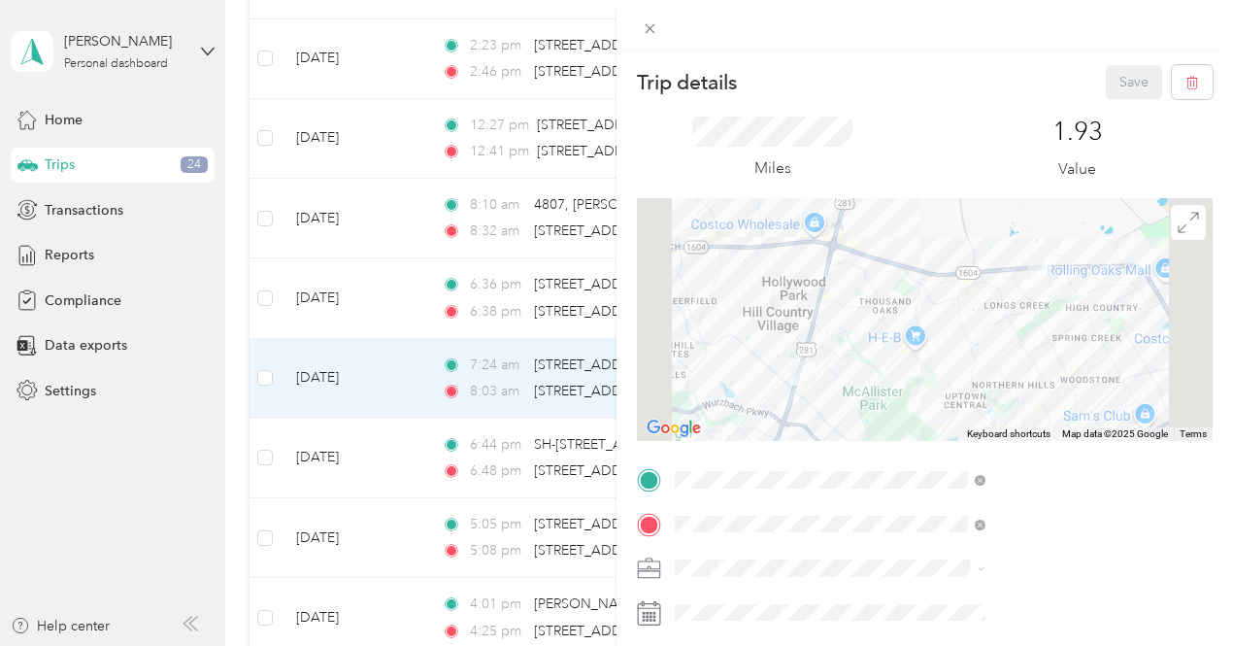
click at [420, 434] on div "Trip details Save This trip cannot be edited because it is either under review,…" at bounding box center [616, 323] width 1233 height 646
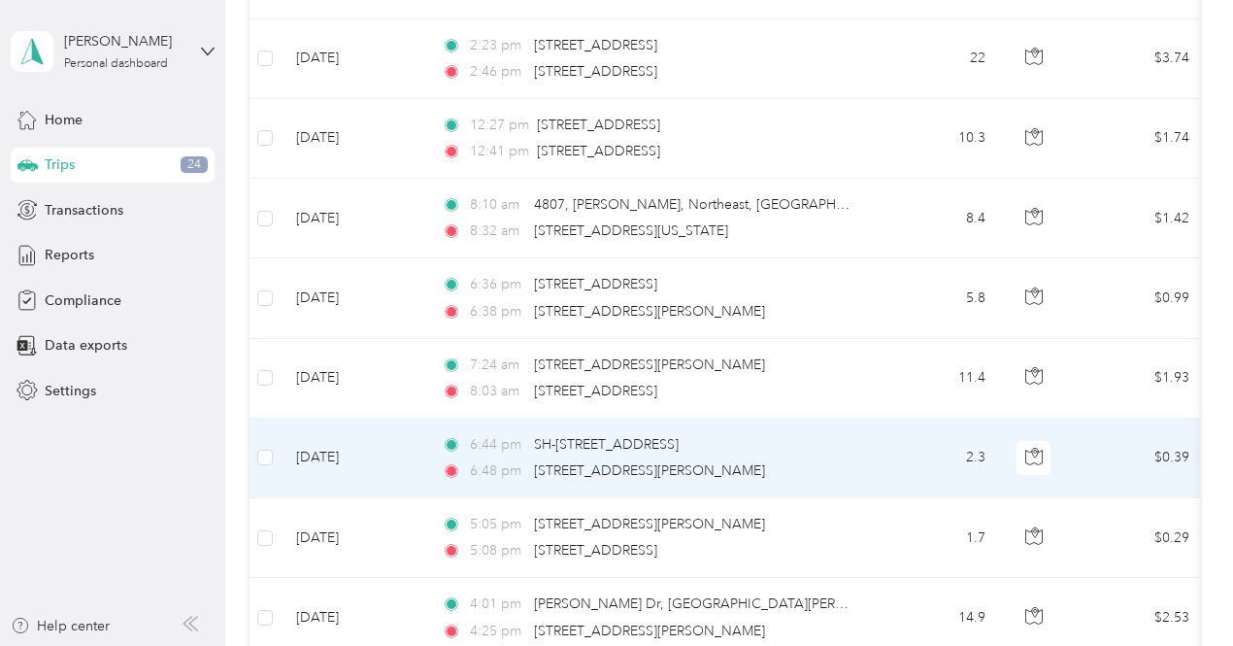
click at [899, 434] on td "2.3" at bounding box center [937, 459] width 128 height 80
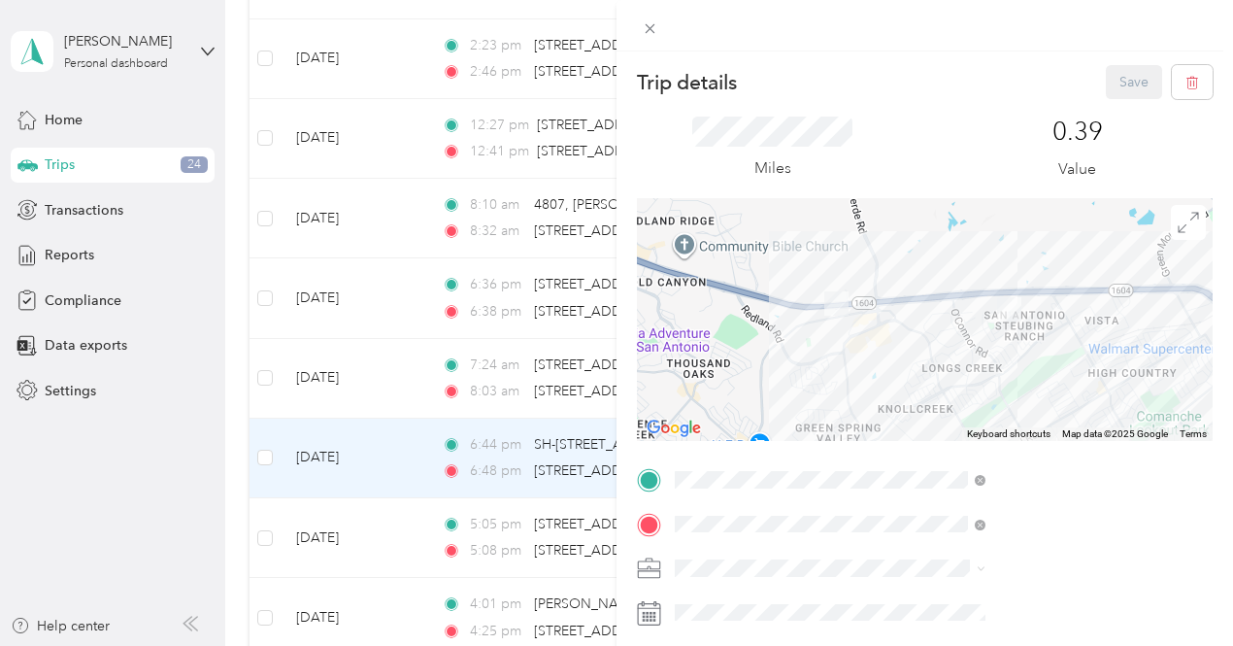
click at [796, 526] on div "Trip details Save This trip cannot be edited because it is either under review,…" at bounding box center [616, 323] width 1233 height 646
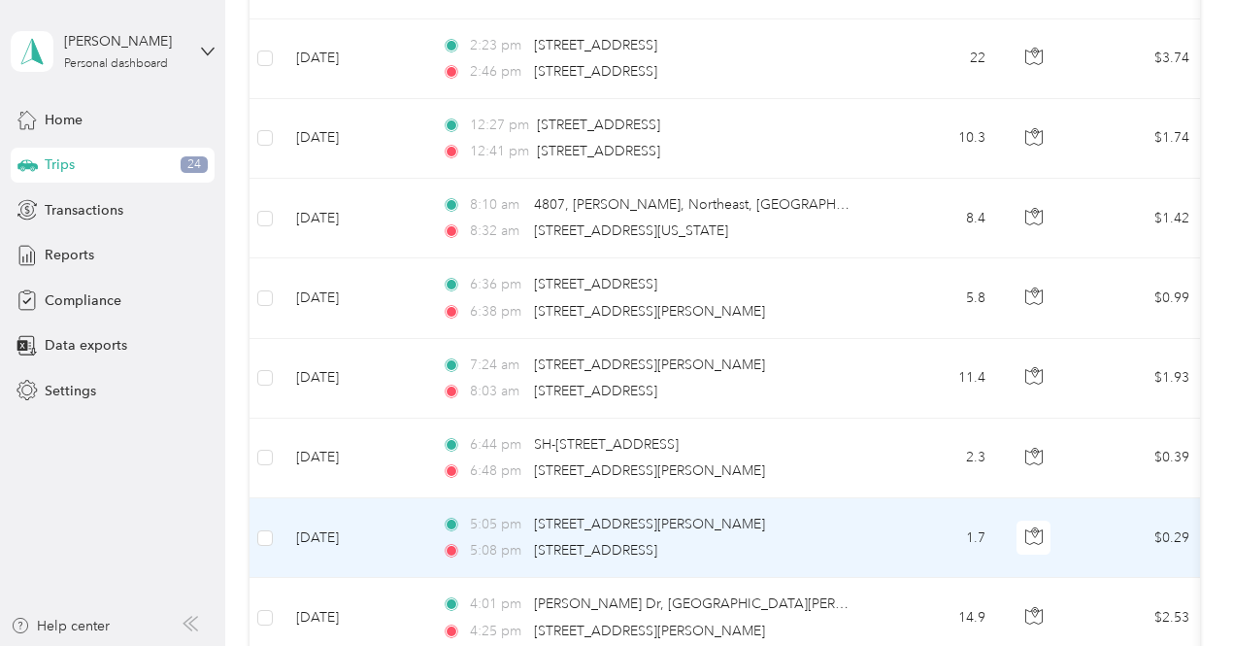
click at [868, 521] on td "5:05 pm [STREET_ADDRESS][PERSON_NAME] 5:08 pm [STREET_ADDRESS]" at bounding box center [649, 538] width 447 height 80
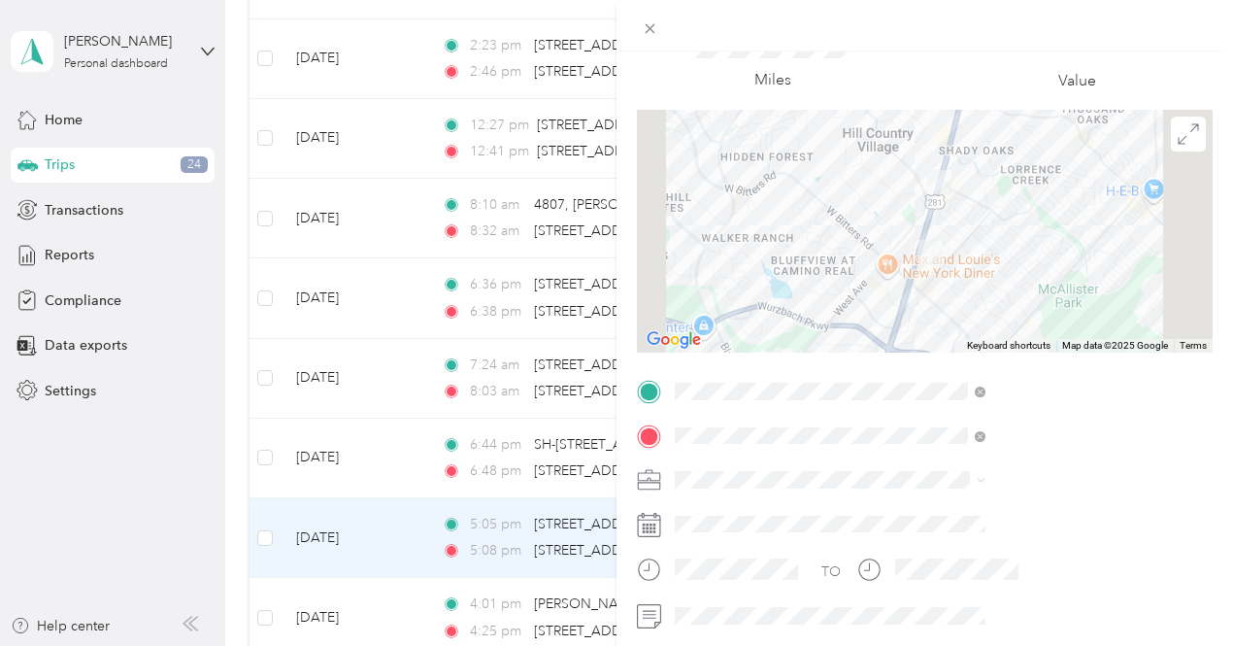
scroll to position [87, 0]
click at [930, 510] on span "Option Care Health" at bounding box center [947, 507] width 119 height 17
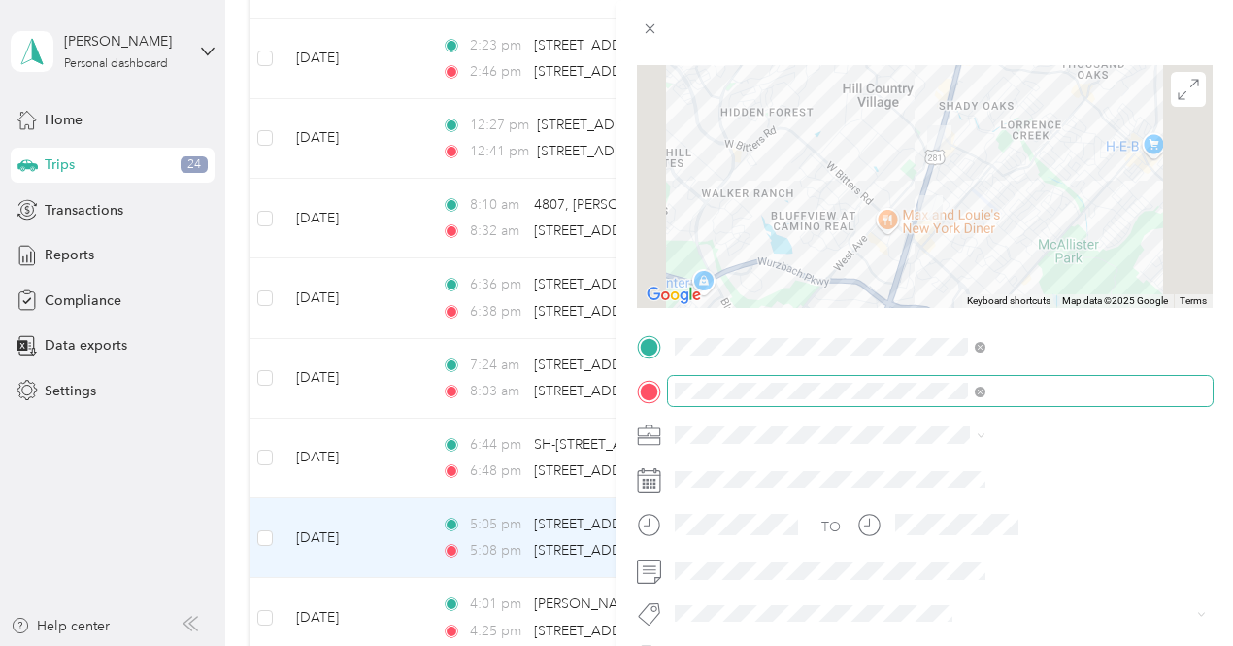
scroll to position [0, 0]
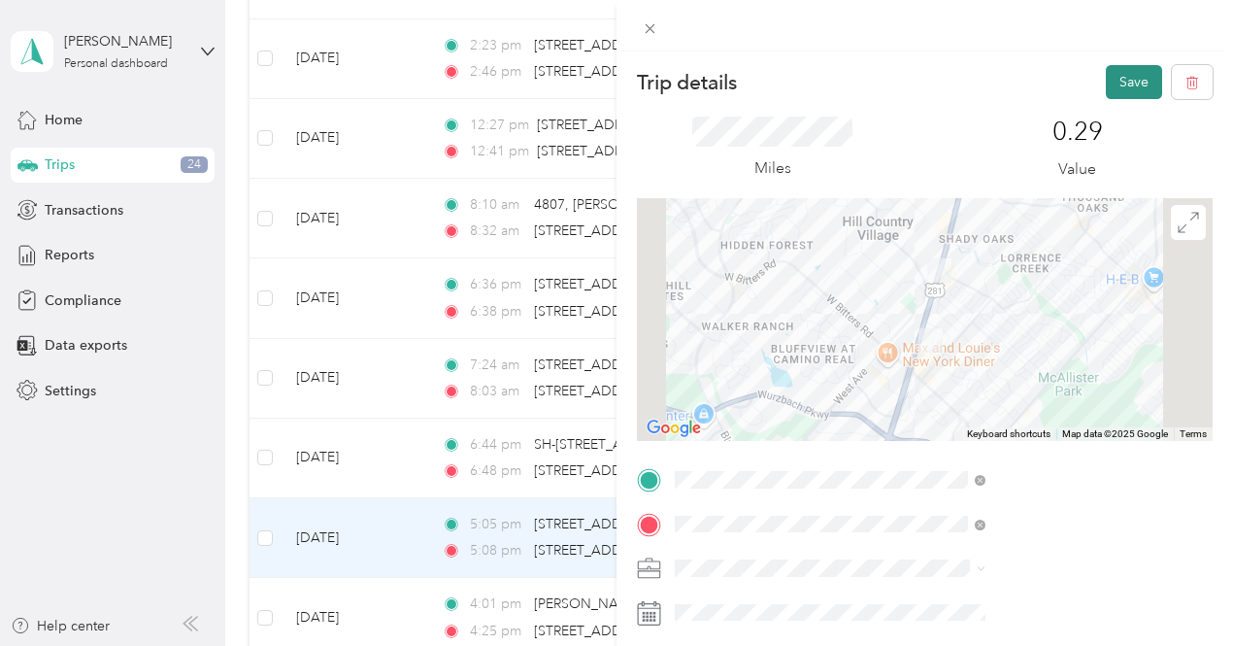
click at [1113, 86] on button "Save" at bounding box center [1134, 82] width 56 height 34
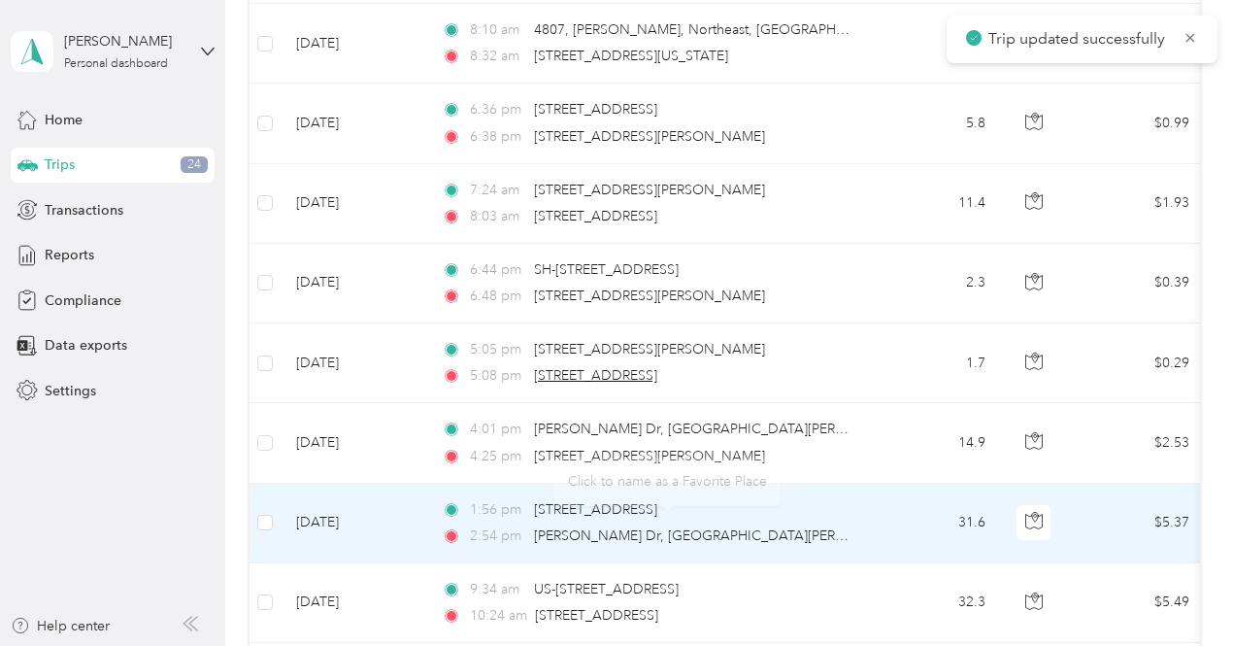
scroll to position [1283, 0]
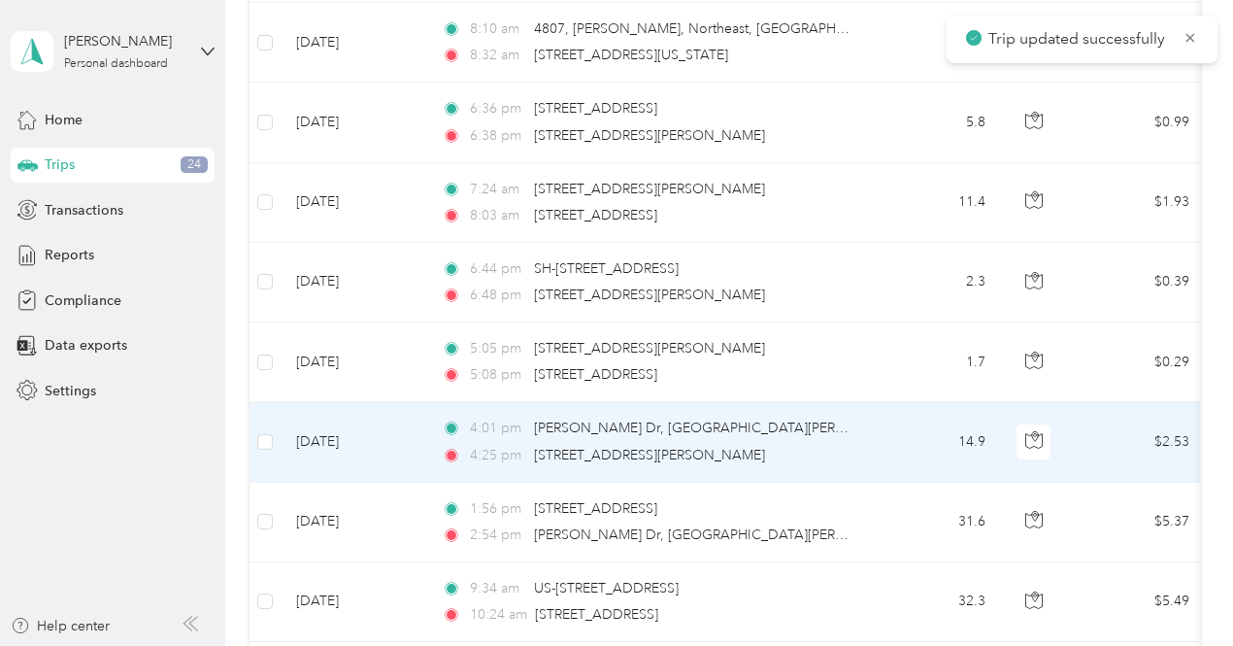
click at [825, 445] on div "4:25 pm [STREET_ADDRESS][PERSON_NAME]" at bounding box center [646, 455] width 408 height 21
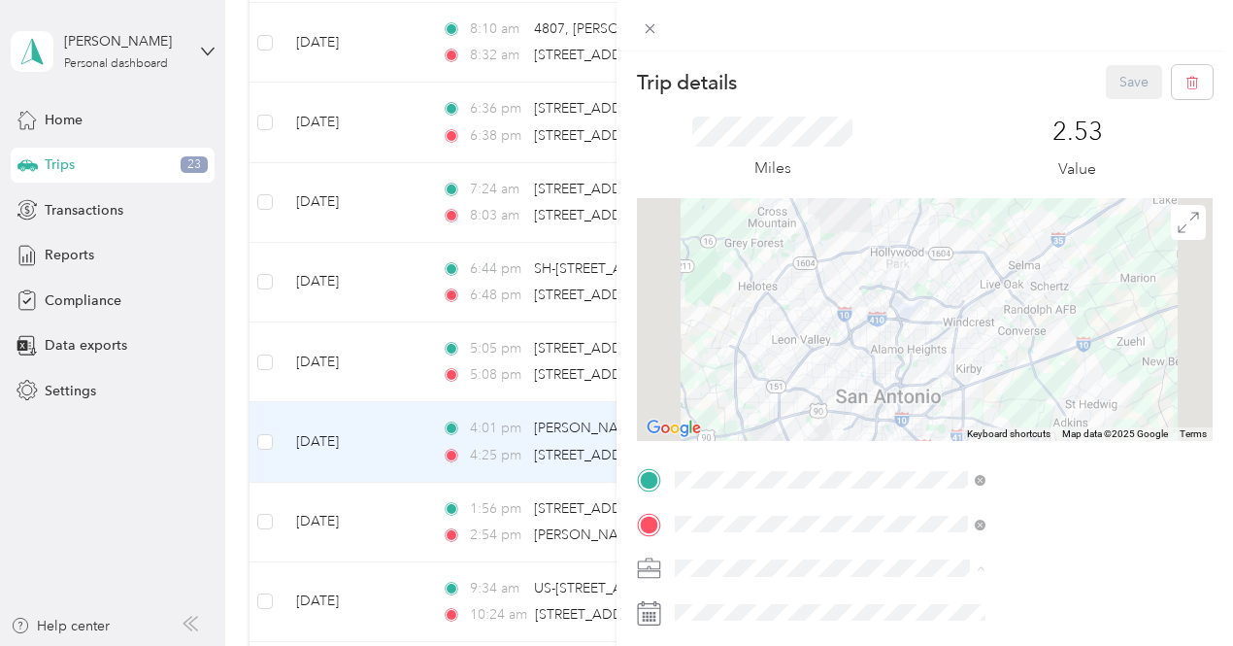
click at [936, 504] on li "Option Care Health" at bounding box center [1036, 500] width 324 height 34
click at [1113, 72] on button "Save" at bounding box center [1134, 82] width 56 height 34
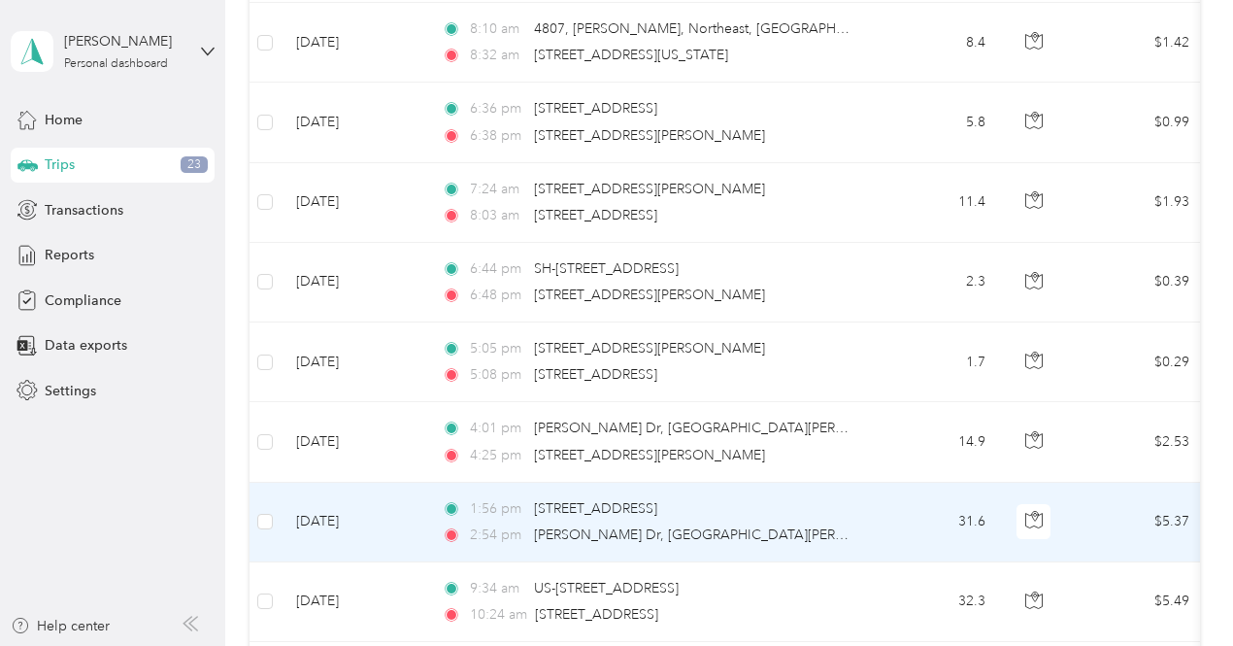
click at [876, 504] on td "31.6" at bounding box center [937, 523] width 128 height 80
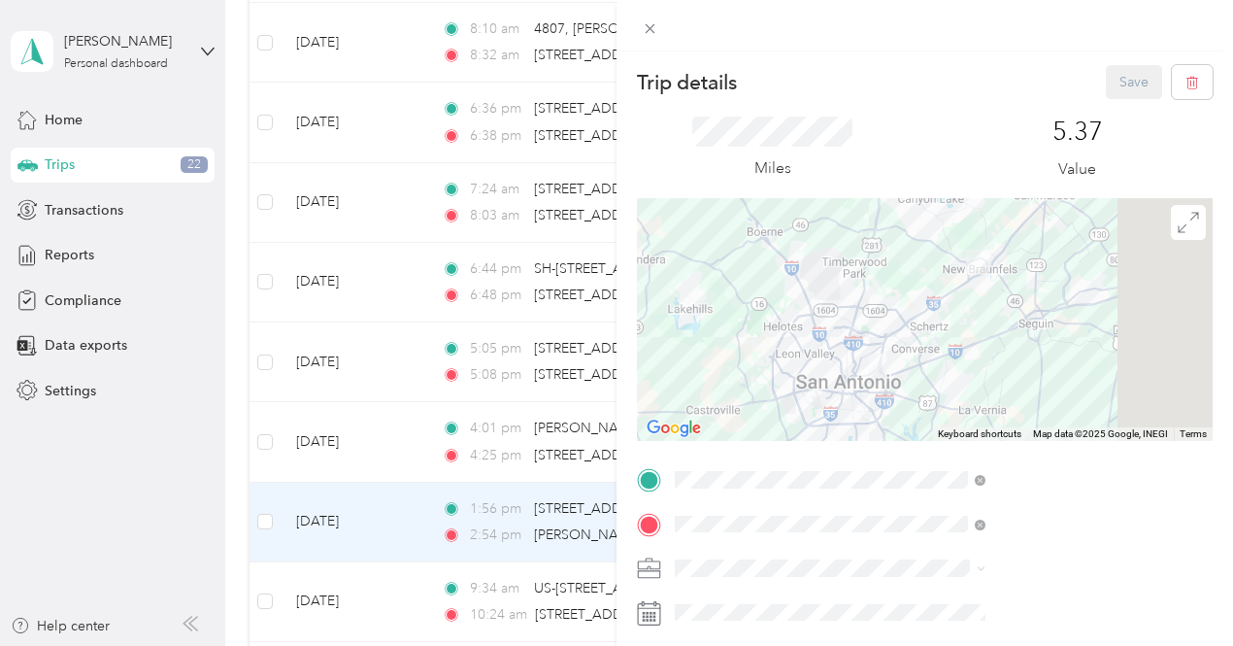
click at [933, 500] on li "Option Care Health" at bounding box center [1036, 489] width 324 height 34
click at [1108, 81] on button "Save" at bounding box center [1134, 82] width 56 height 34
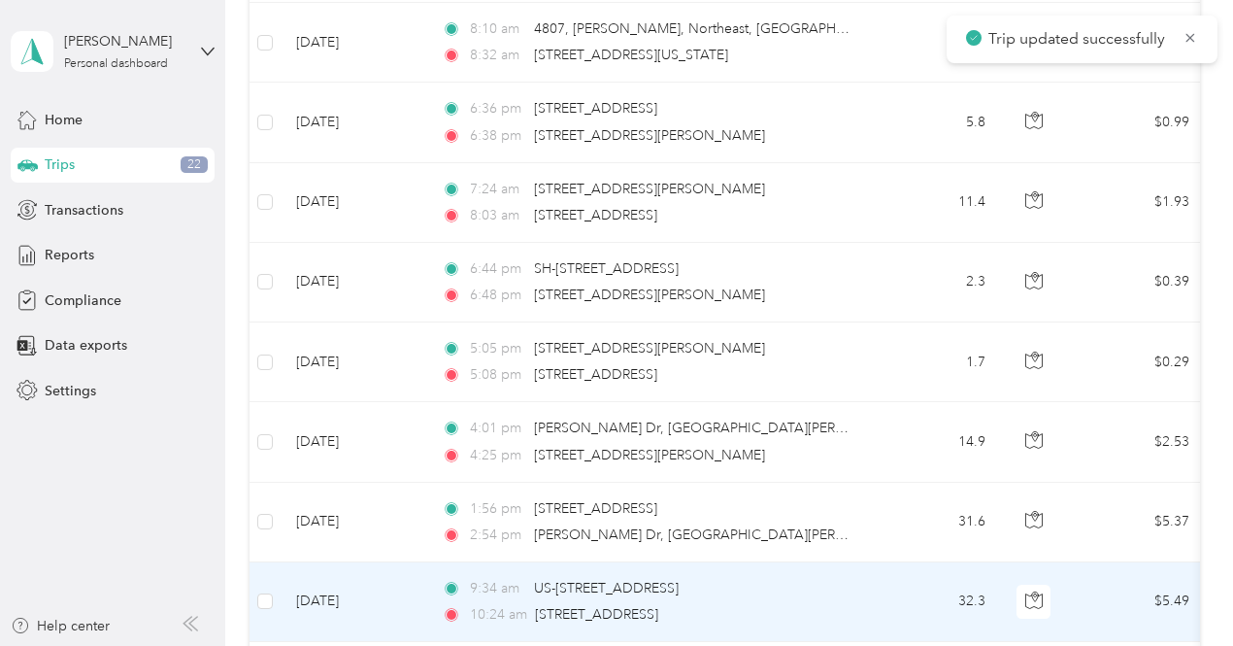
click at [832, 589] on div "9:34 am US-281 S, [GEOGRAPHIC_DATA], [GEOGRAPHIC_DATA]" at bounding box center [646, 588] width 408 height 21
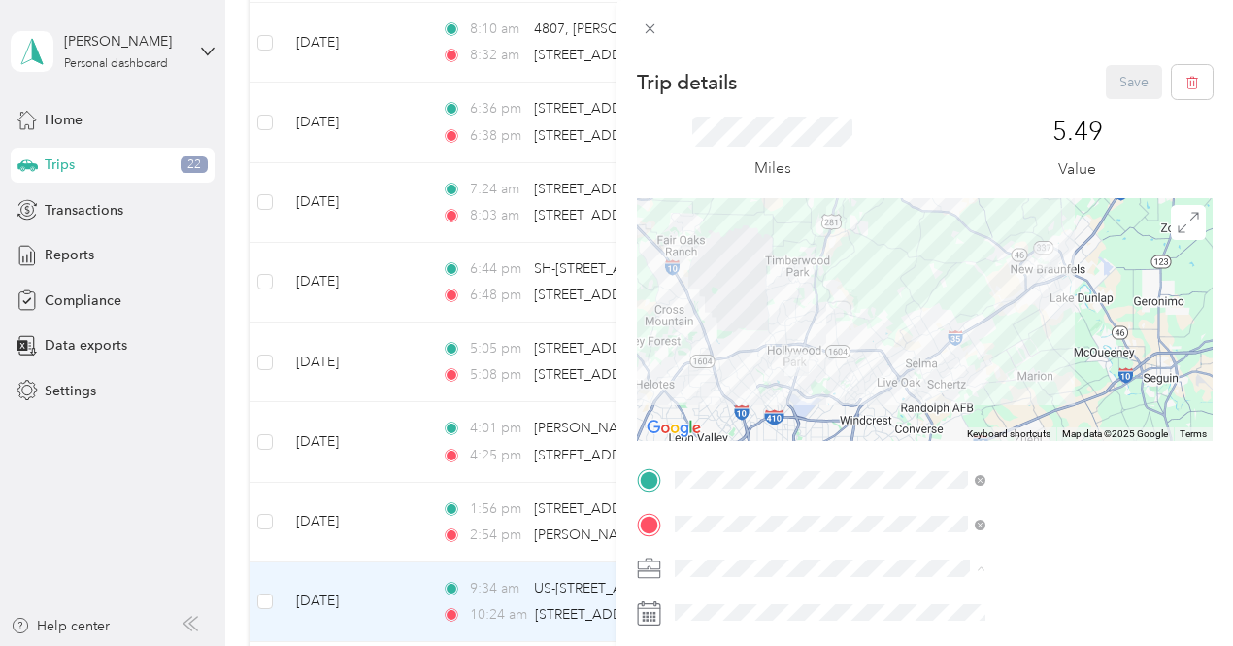
click at [935, 498] on div "Option Care Health" at bounding box center [1036, 499] width 297 height 20
click at [1113, 86] on button "Save" at bounding box center [1134, 82] width 56 height 34
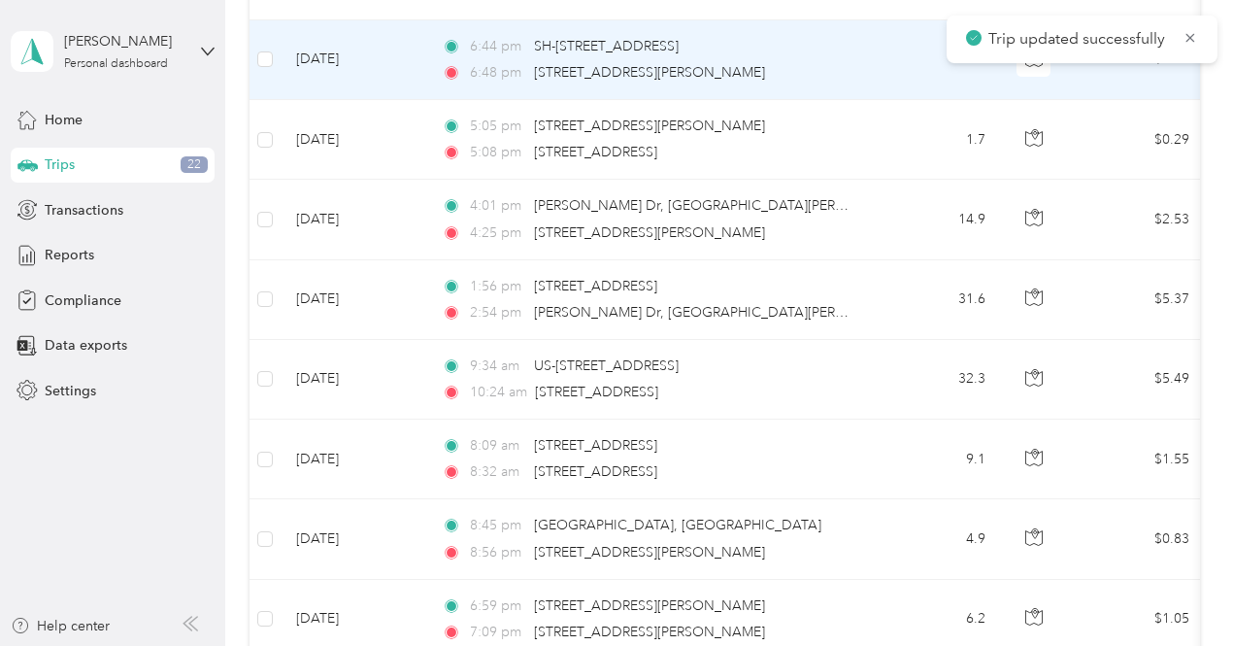
scroll to position [1509, 0]
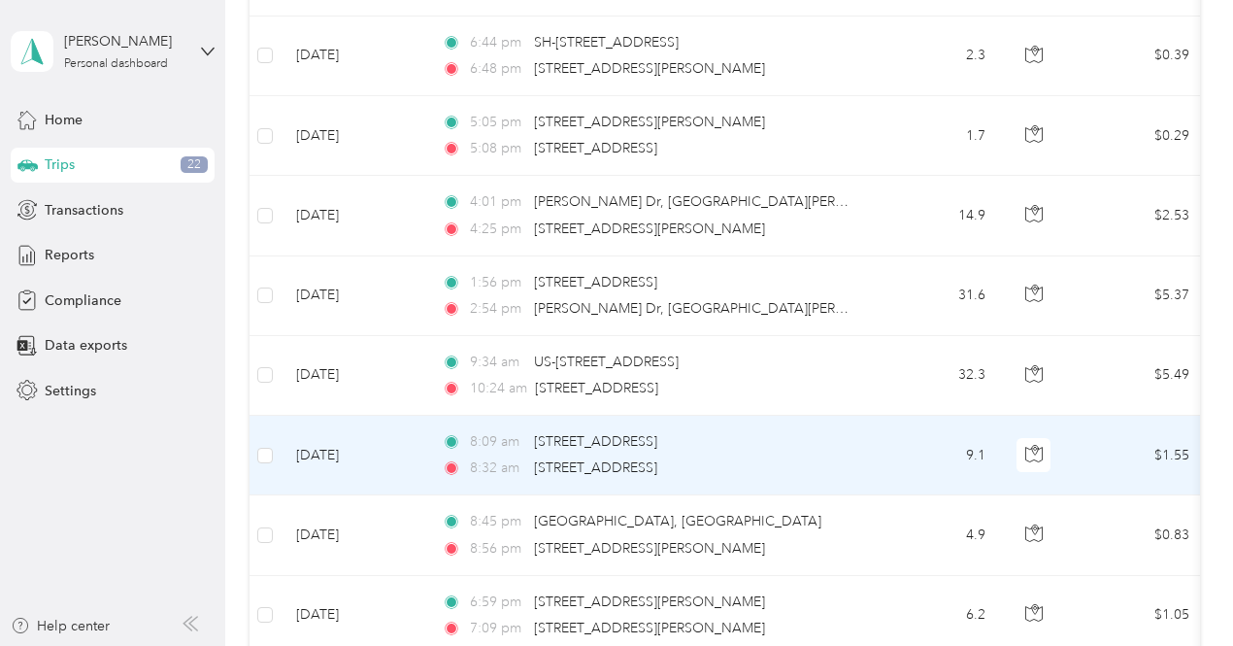
click at [878, 428] on td "9.1" at bounding box center [937, 456] width 128 height 80
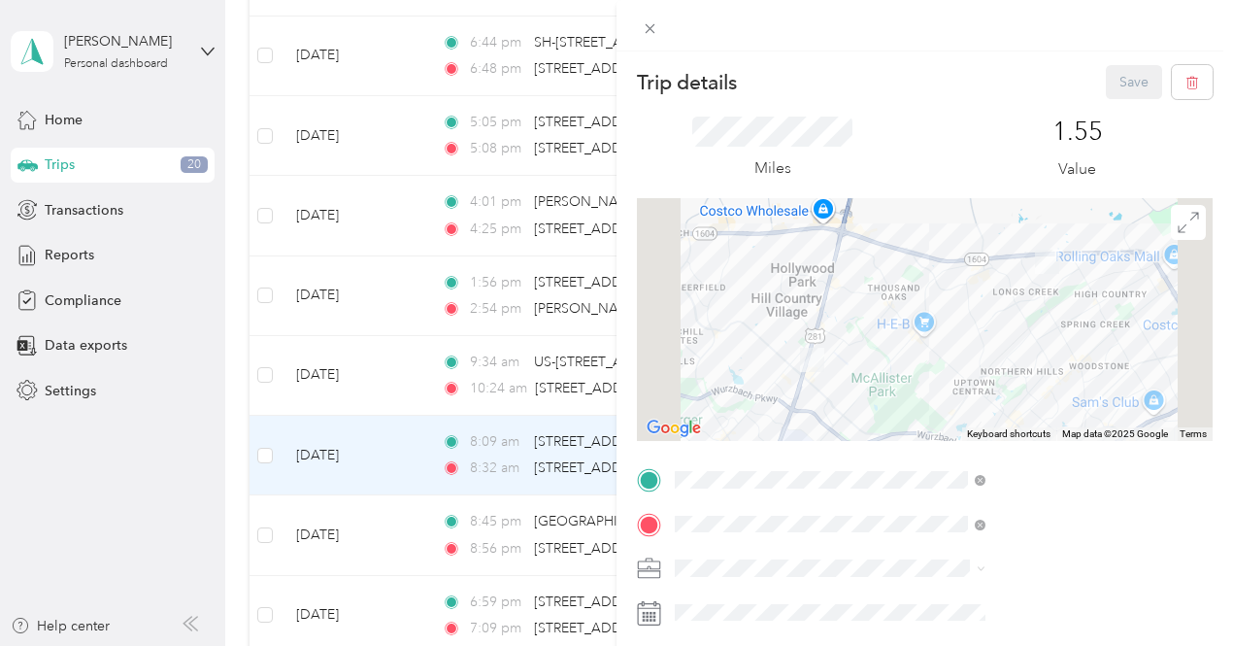
click at [908, 578] on span at bounding box center [940, 568] width 545 height 31
click at [931, 506] on li "Option Care Health" at bounding box center [1036, 496] width 324 height 34
click at [1117, 84] on button "Save" at bounding box center [1134, 82] width 56 height 34
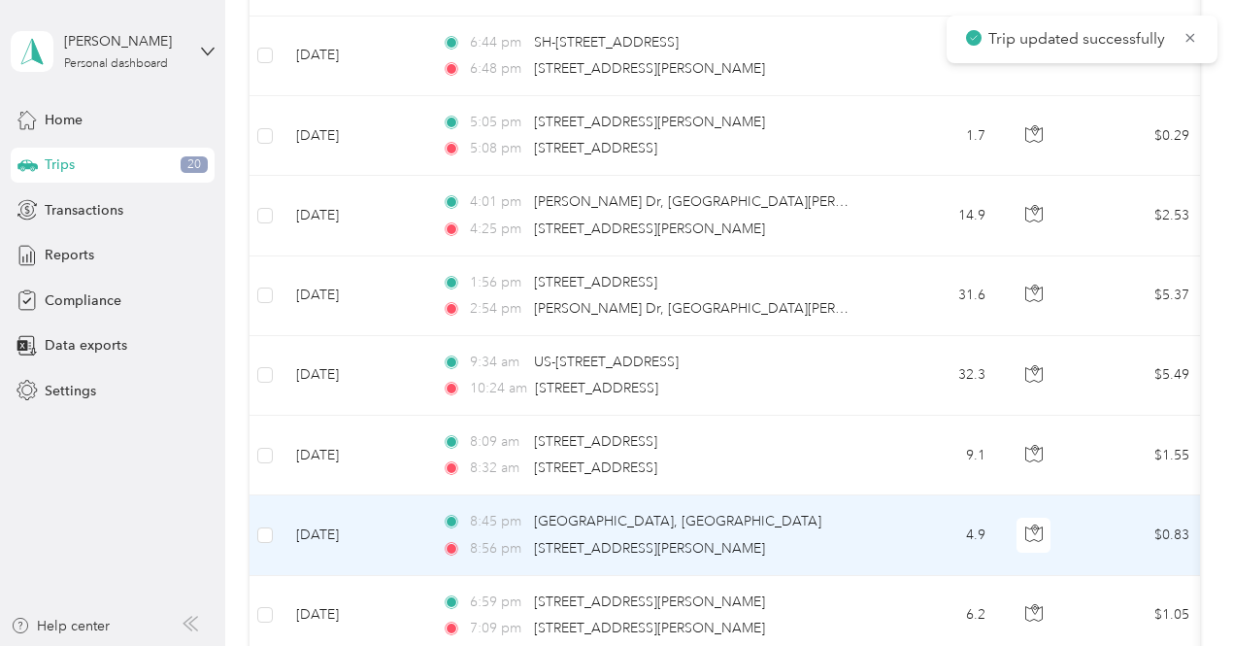
click at [858, 502] on td "8:45 pm [GEOGRAPHIC_DATA], [GEOGRAPHIC_DATA] 8:56 pm [STREET_ADDRESS][PERSON_NA…" at bounding box center [649, 535] width 447 height 80
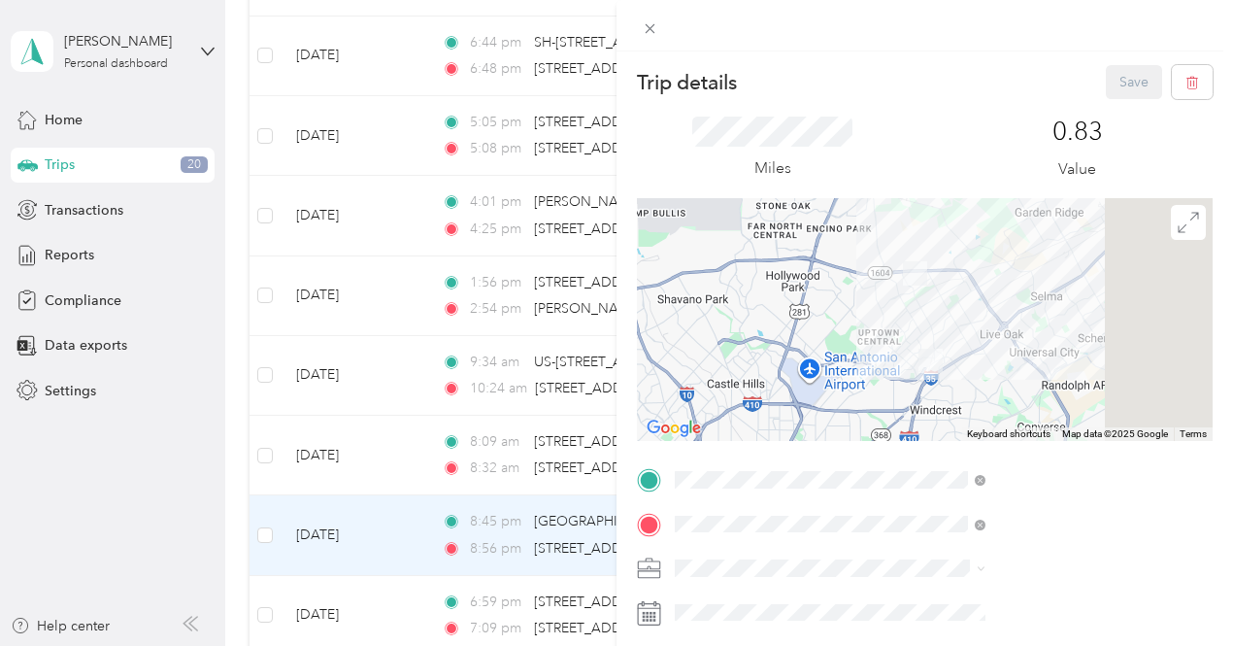
scroll to position [1, 0]
click at [926, 531] on div "Personal" at bounding box center [1036, 524] width 297 height 20
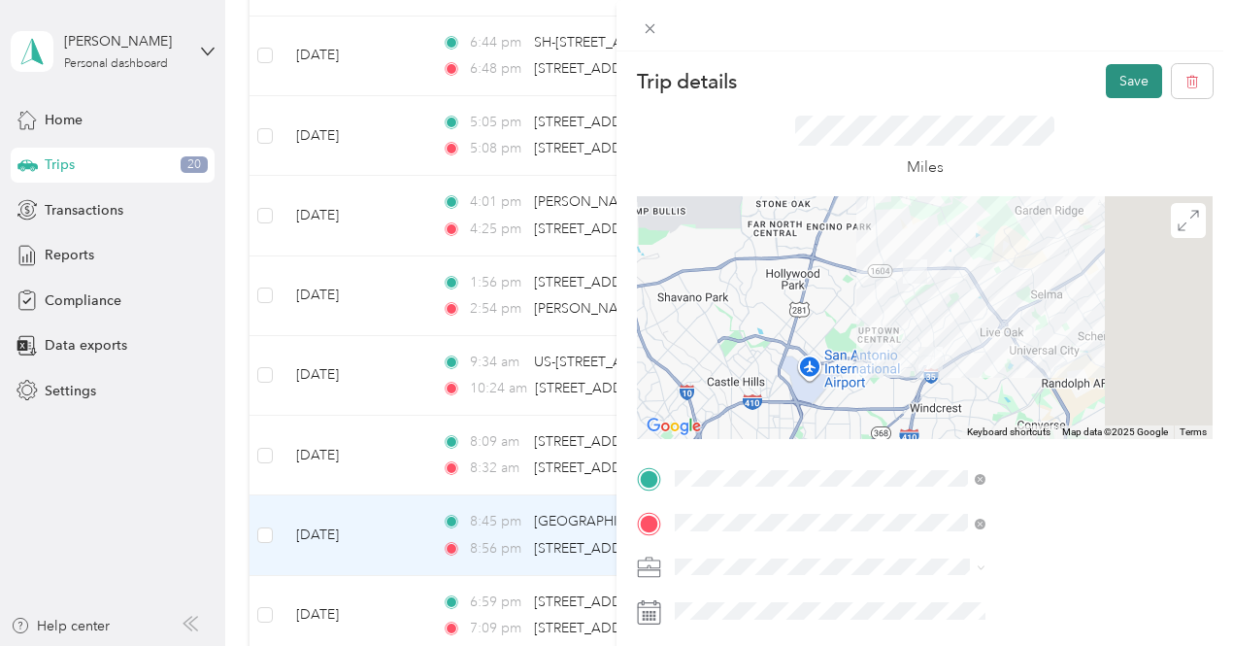
click at [1111, 81] on button "Save" at bounding box center [1134, 81] width 56 height 34
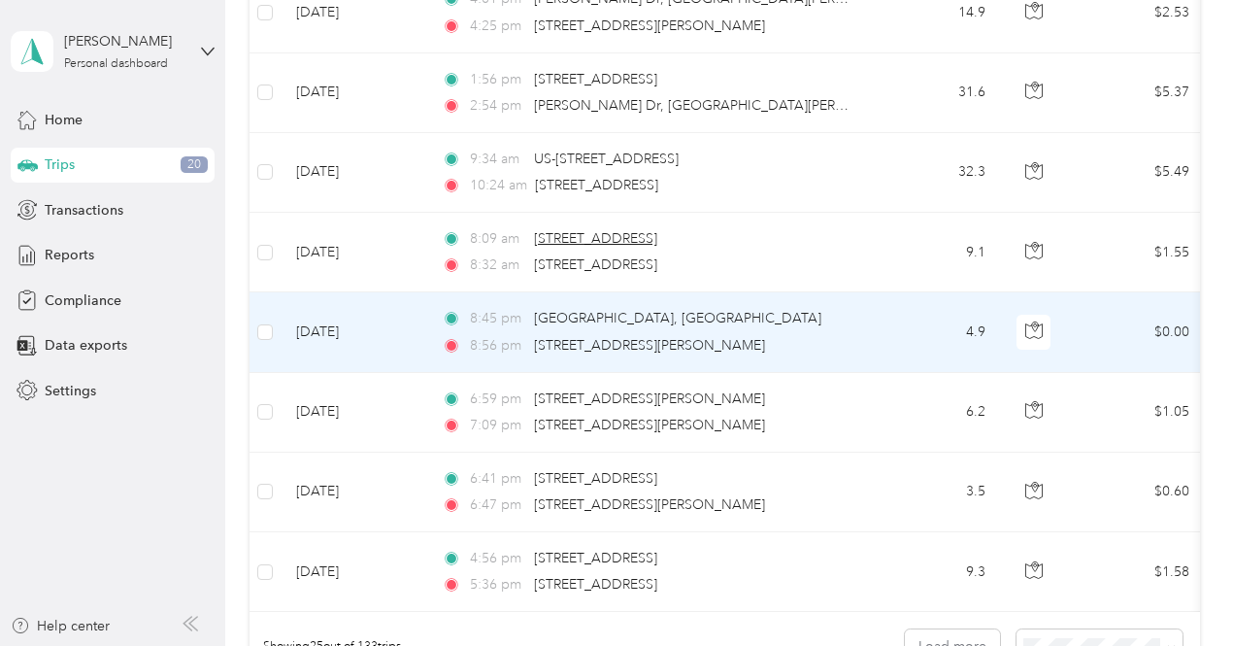
scroll to position [1715, 0]
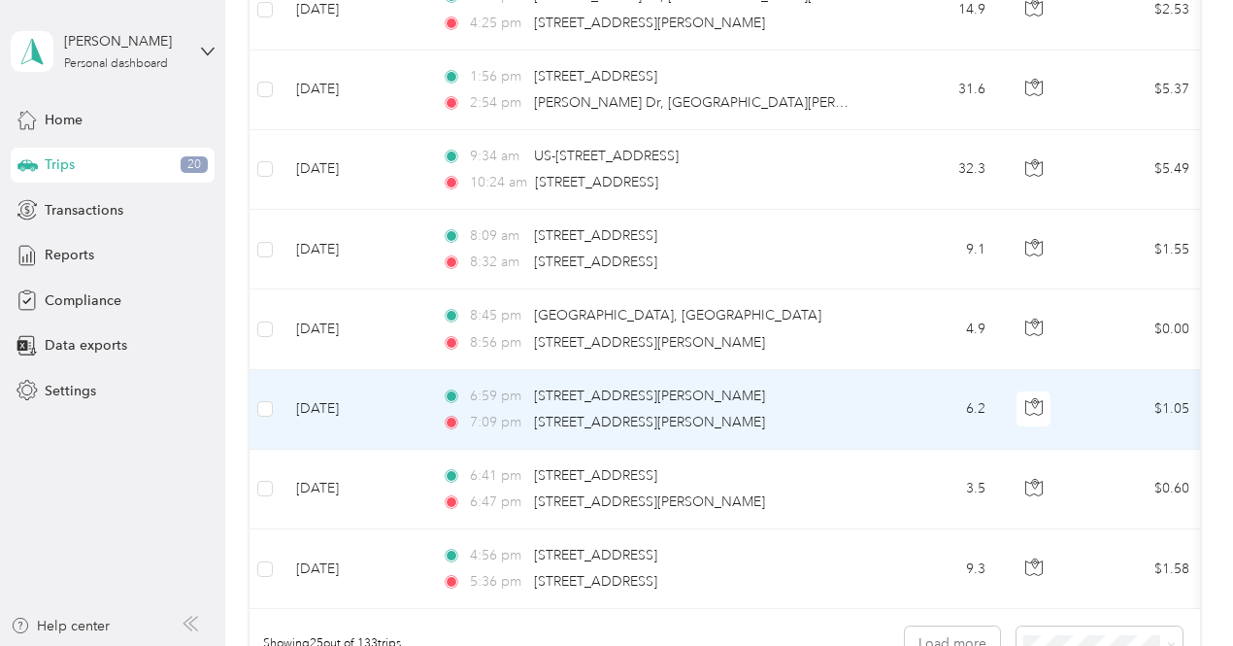
click at [923, 397] on td "6.2" at bounding box center [937, 410] width 128 height 80
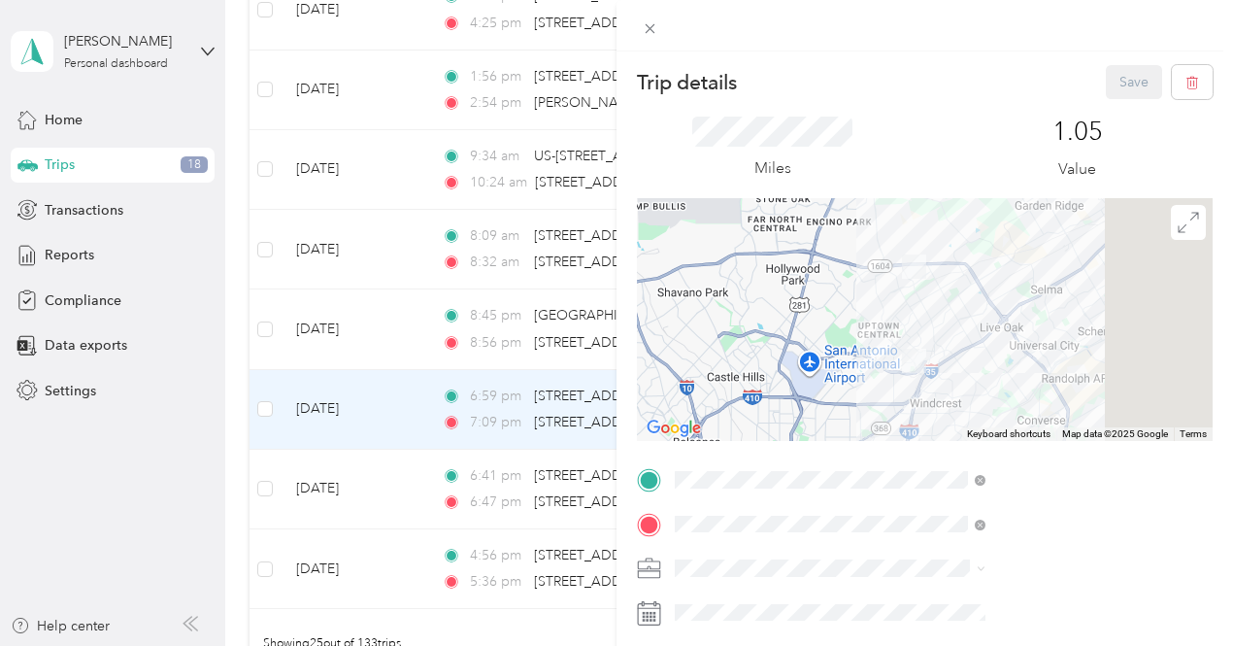
click at [929, 531] on span "Personal" at bounding box center [913, 530] width 51 height 17
click at [1115, 84] on button "Save" at bounding box center [1134, 82] width 56 height 34
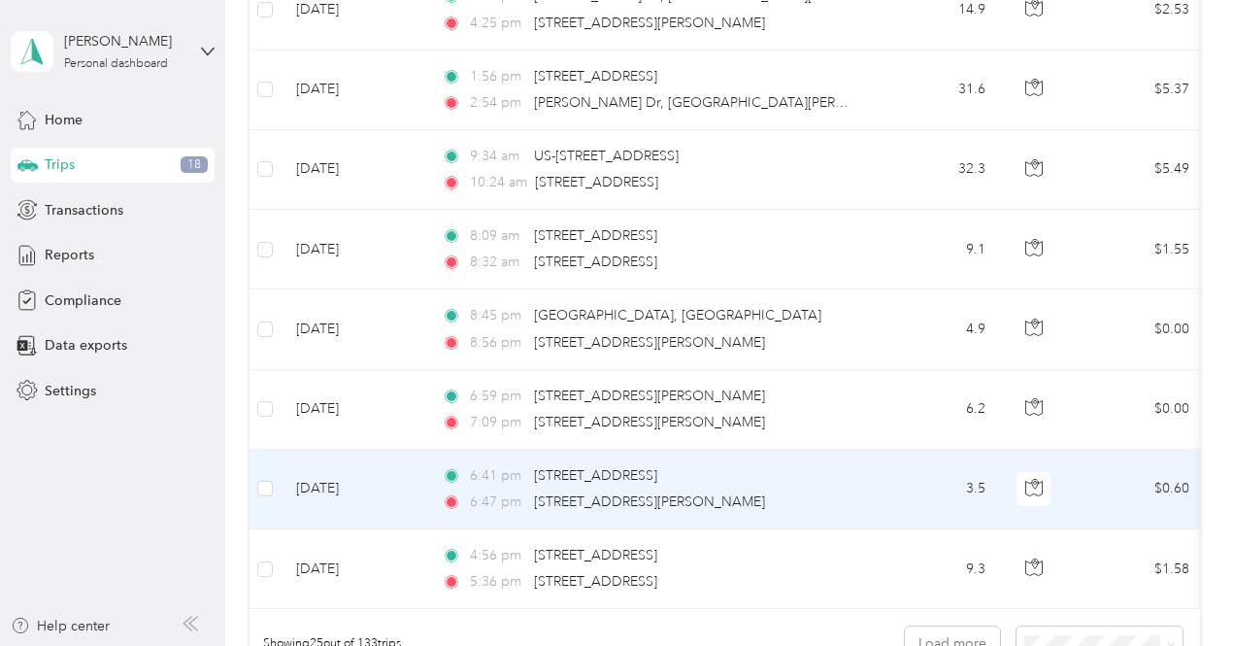
click at [905, 483] on td "3.5" at bounding box center [937, 490] width 128 height 80
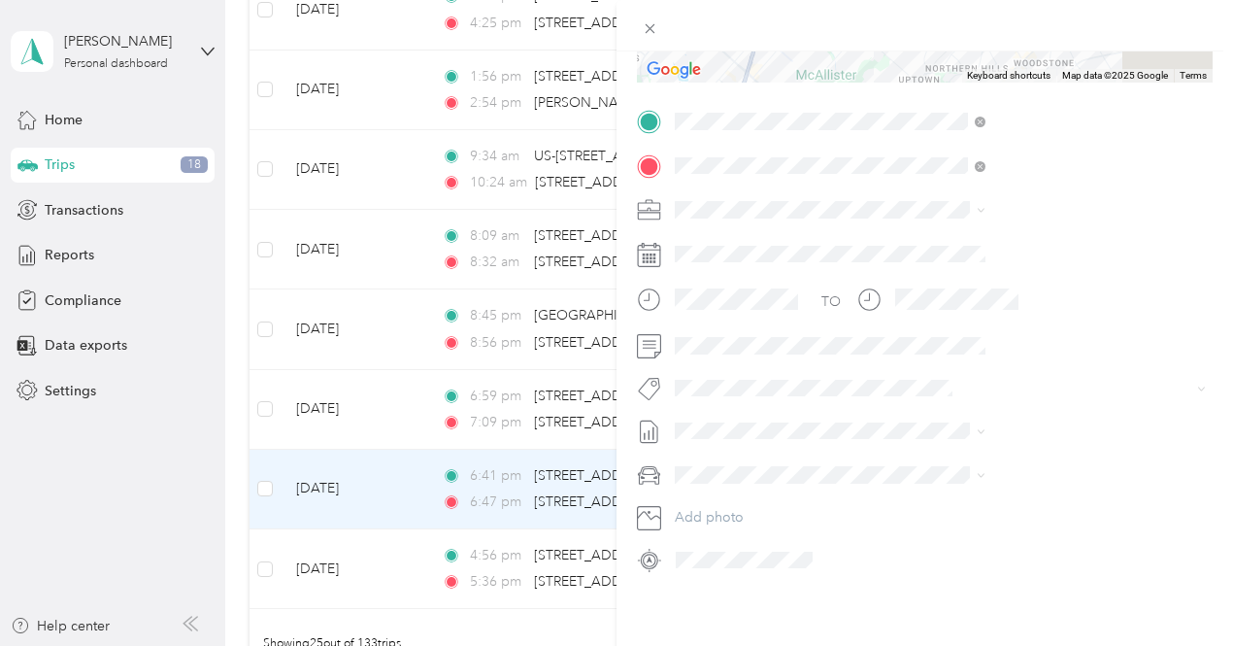
scroll to position [372, 0]
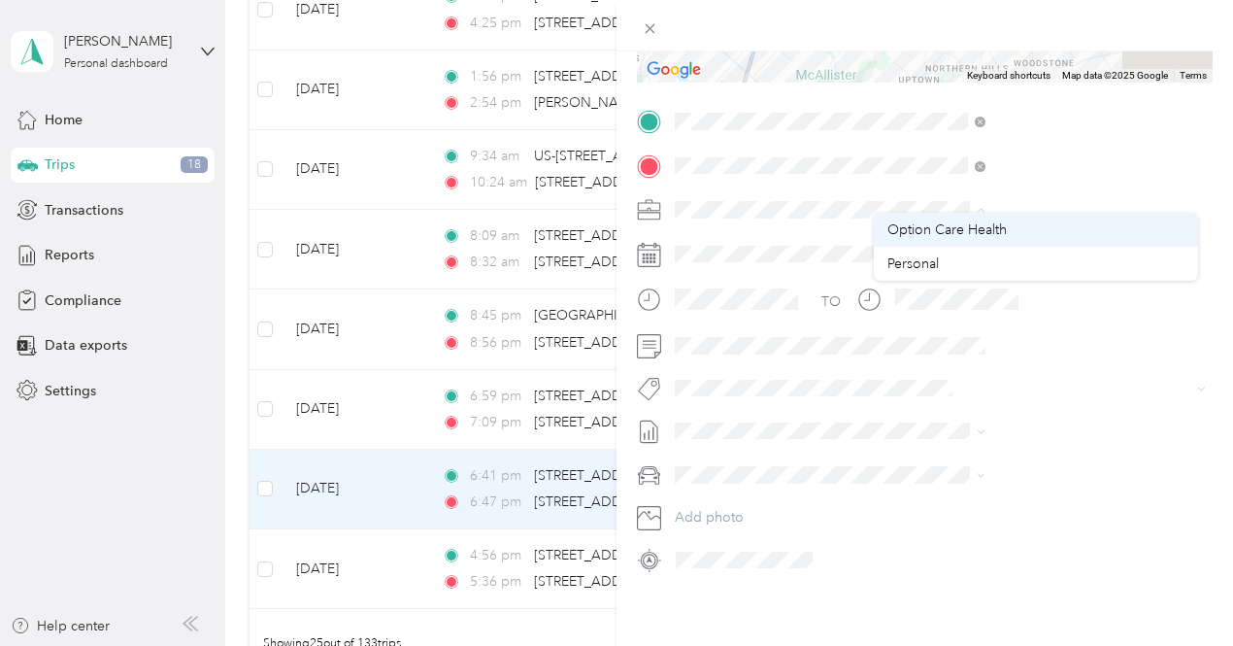
click at [936, 645] on div "Trip details Save This trip cannot be edited because it is either under review,…" at bounding box center [612, 646] width 1224 height 0
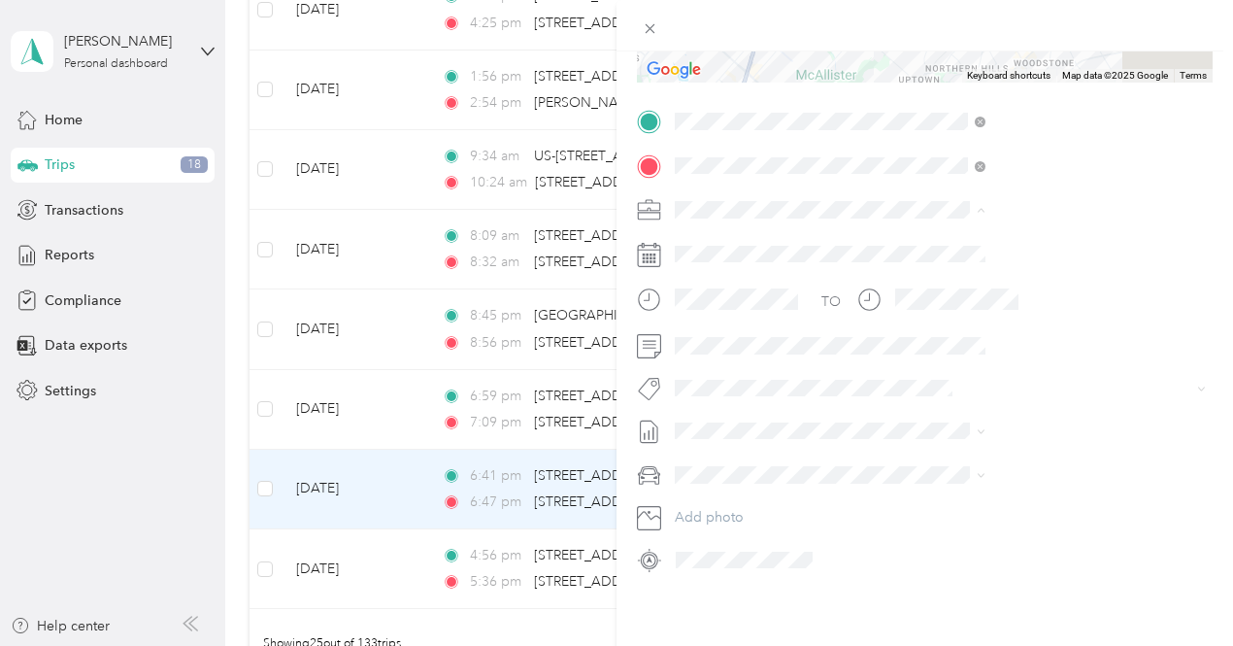
click at [962, 230] on span "Option Care Health" at bounding box center [947, 229] width 119 height 17
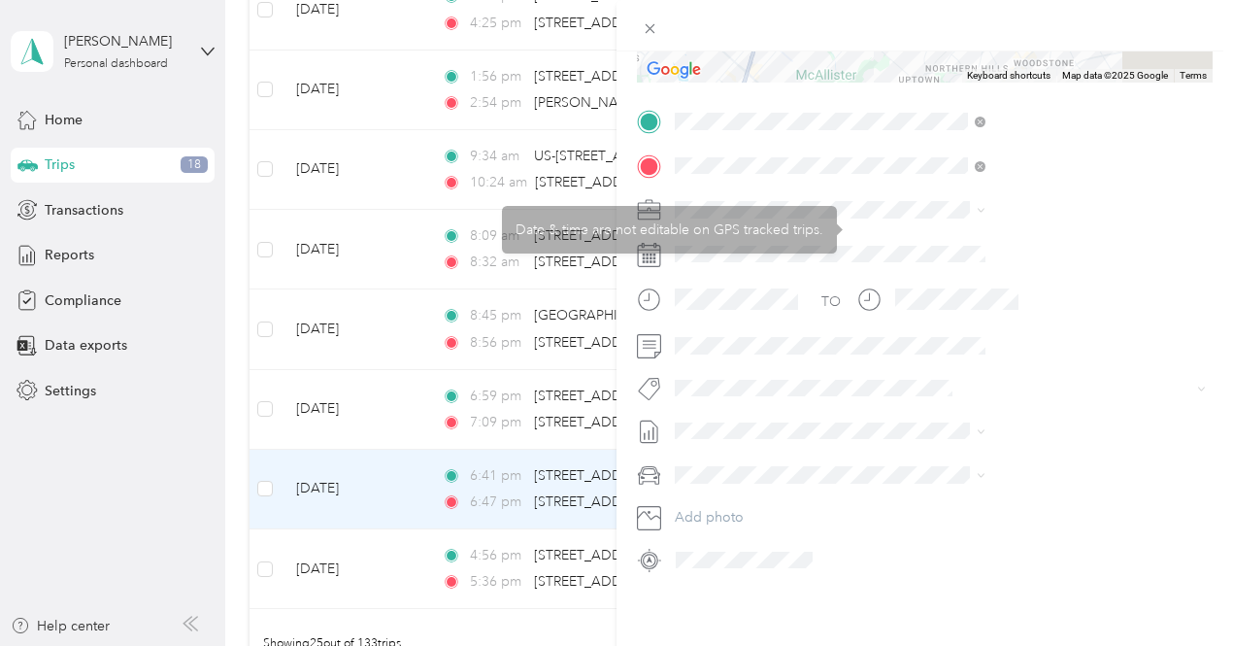
scroll to position [0, 0]
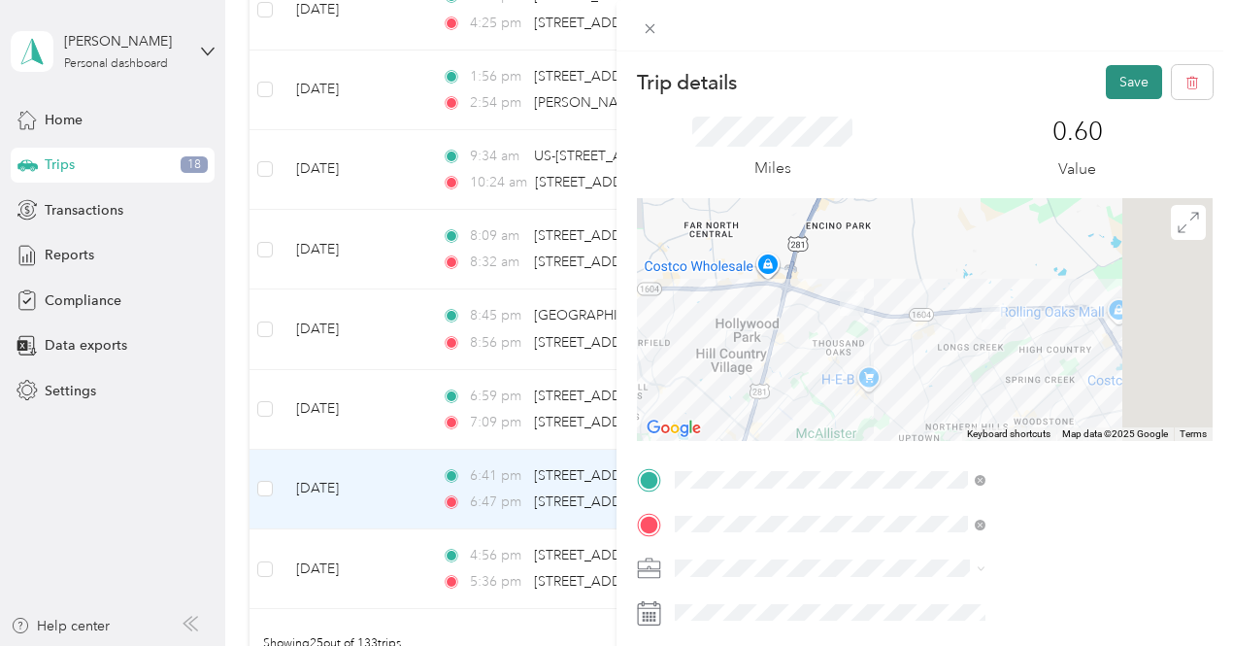
click at [1106, 90] on button "Save" at bounding box center [1134, 82] width 56 height 34
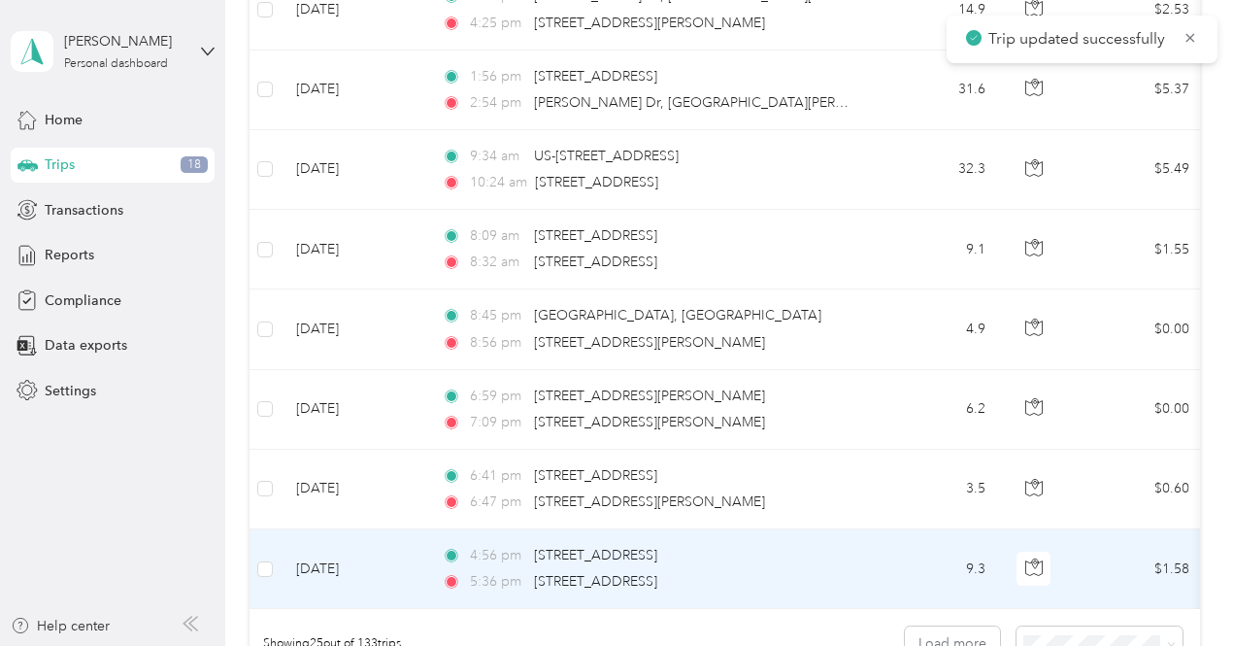
click at [880, 542] on td "9.3" at bounding box center [937, 569] width 128 height 80
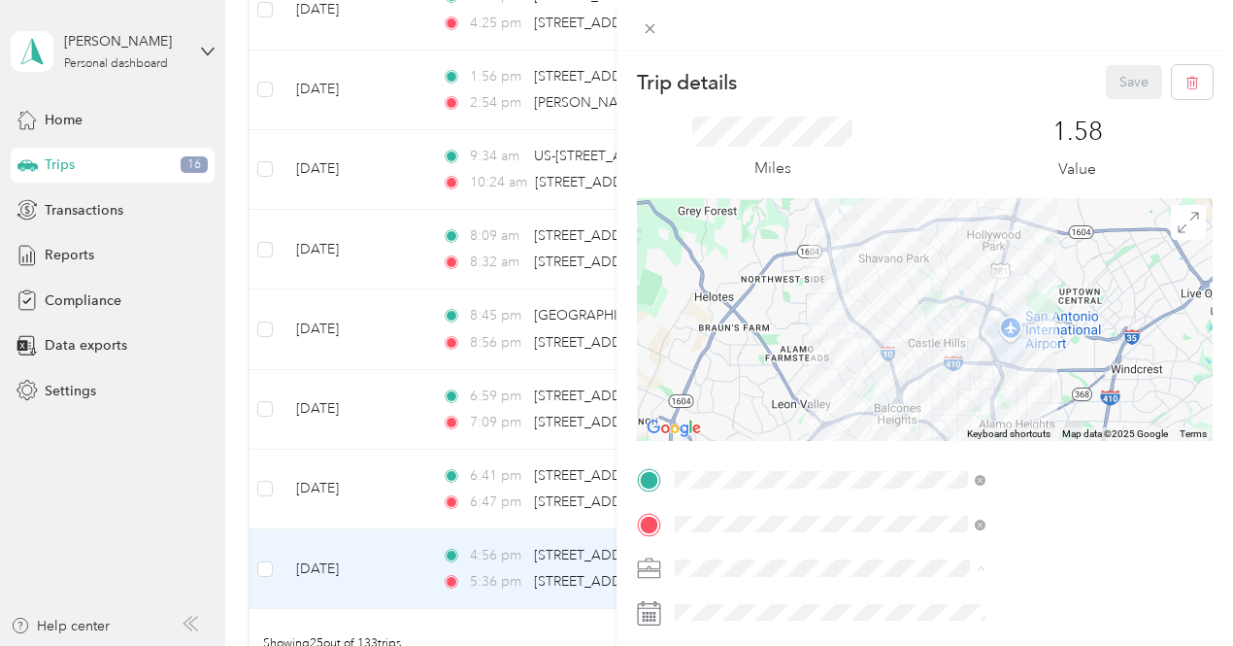
click at [923, 496] on span "Option Care Health" at bounding box center [947, 499] width 119 height 17
click at [1127, 75] on button "Save" at bounding box center [1134, 82] width 56 height 34
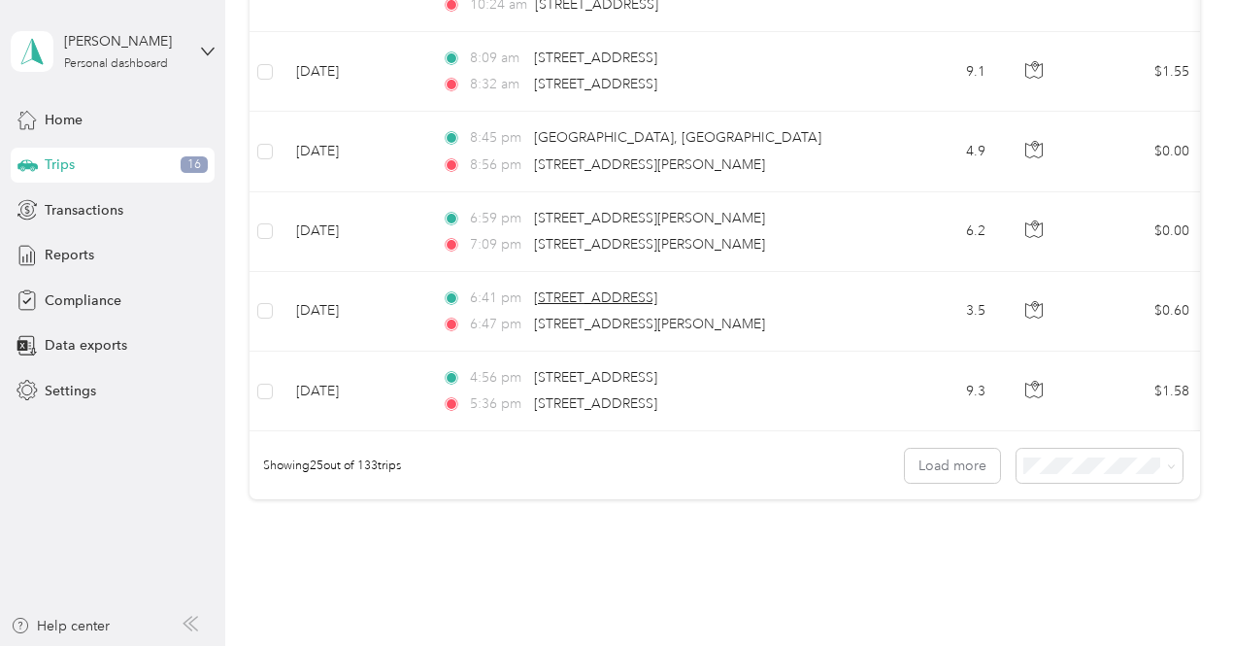
scroll to position [1894, 0]
click at [917, 470] on button "Load more" at bounding box center [952, 465] width 95 height 34
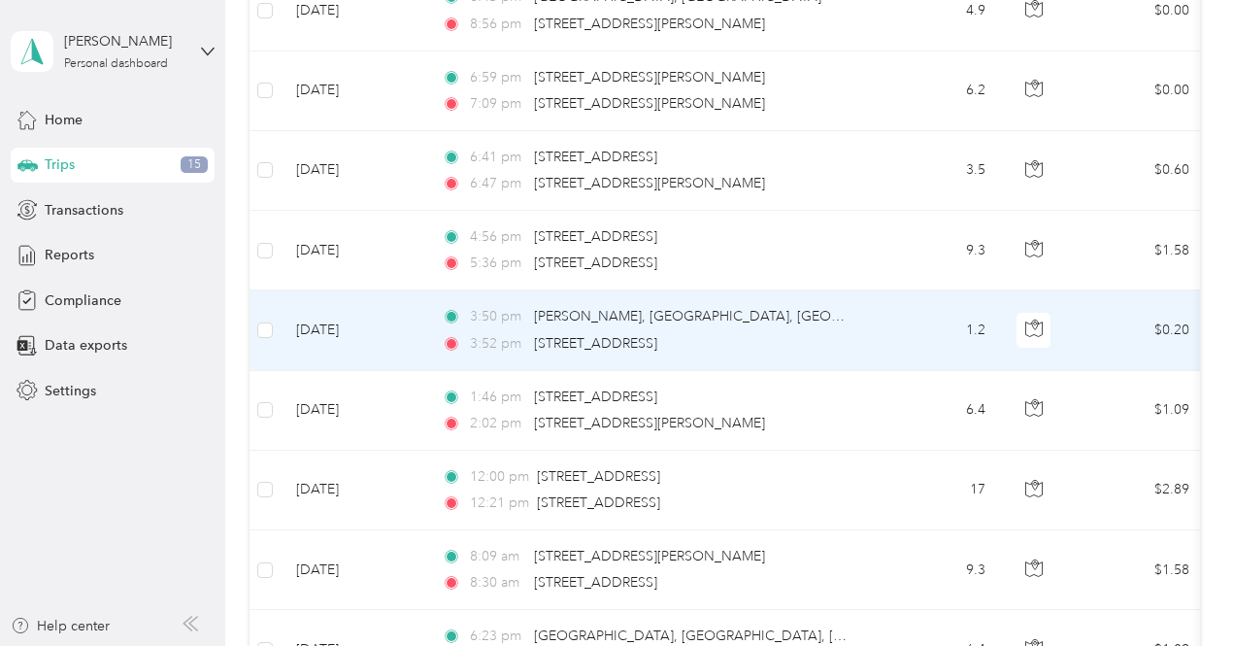
scroll to position [2035, 0]
click at [934, 316] on td "1.2" at bounding box center [937, 329] width 128 height 80
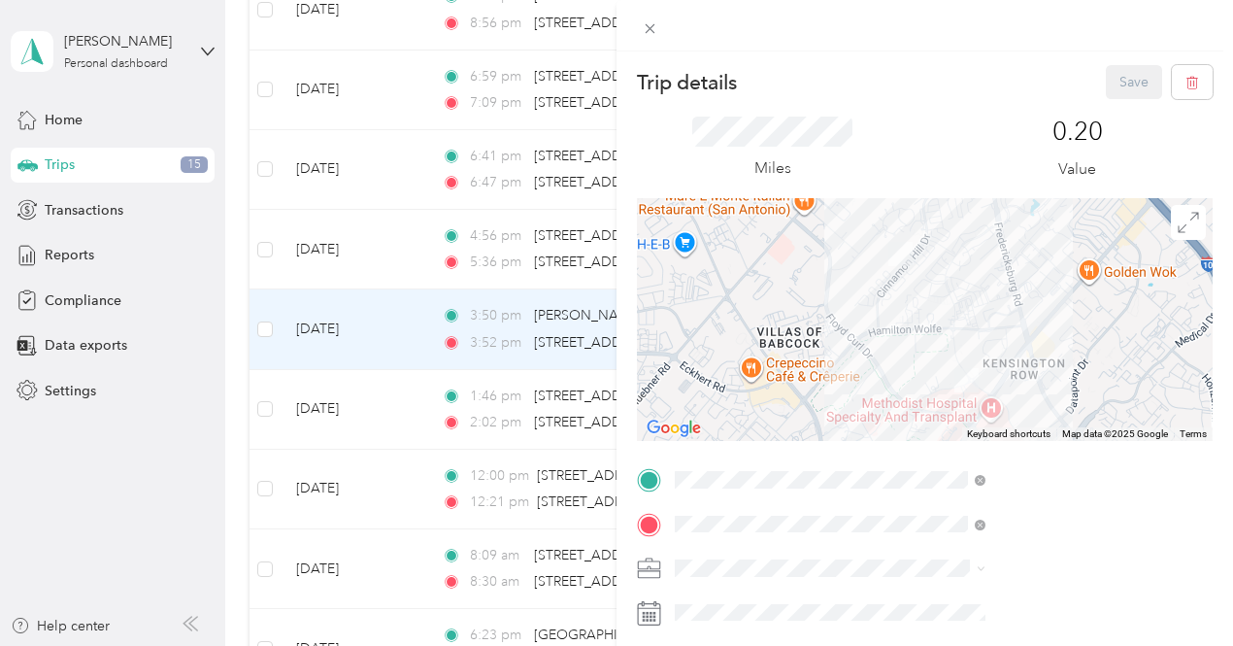
click at [938, 500] on span "Option Care Health" at bounding box center [947, 499] width 119 height 17
click at [1113, 95] on button "Save" at bounding box center [1134, 82] width 56 height 34
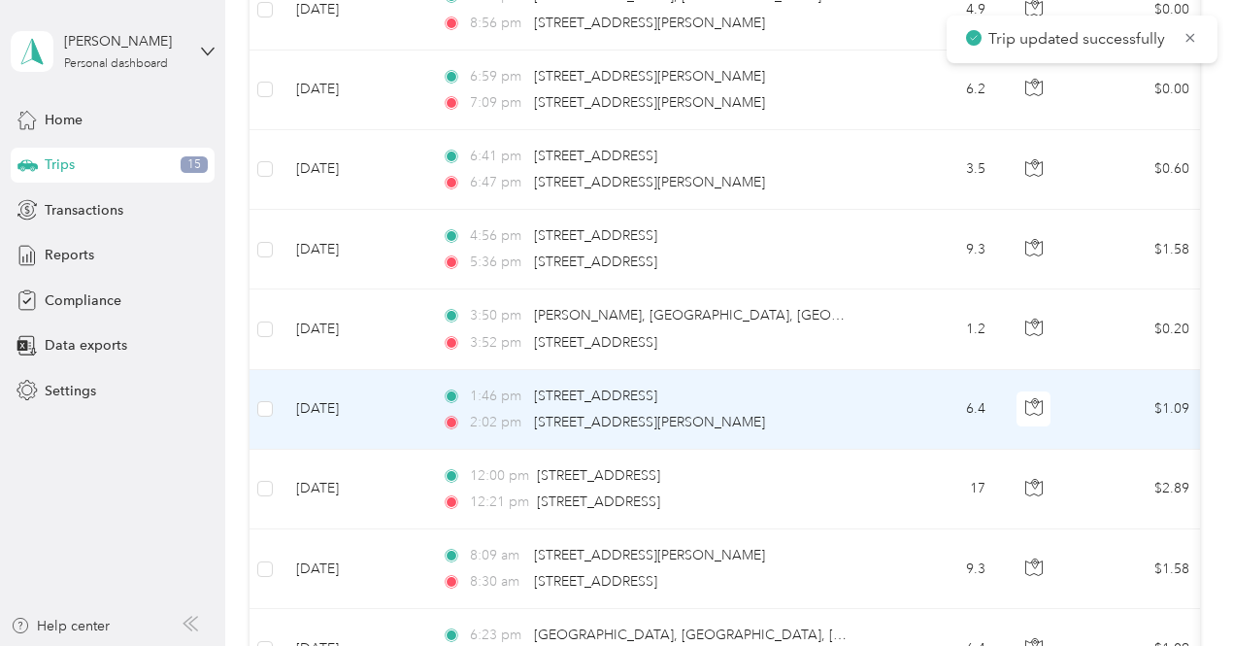
click at [887, 397] on td "6.4" at bounding box center [937, 410] width 128 height 80
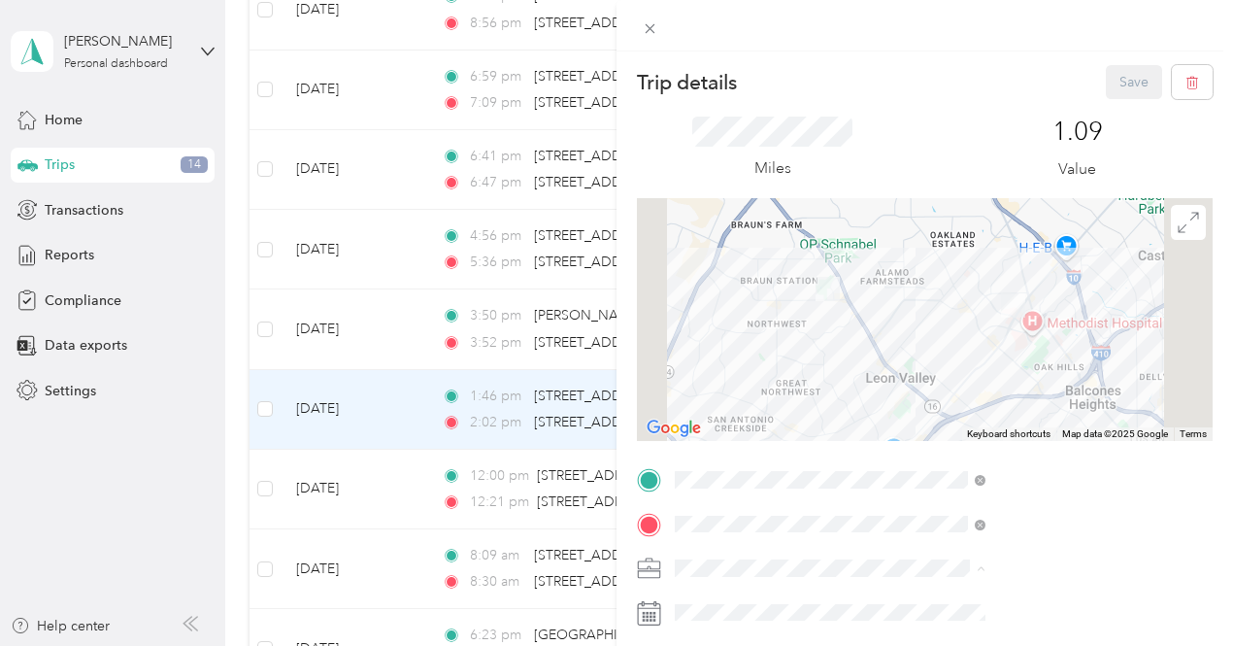
click at [923, 488] on li "Option Care Health" at bounding box center [1036, 500] width 324 height 34
click at [1110, 83] on button "Save" at bounding box center [1134, 82] width 56 height 34
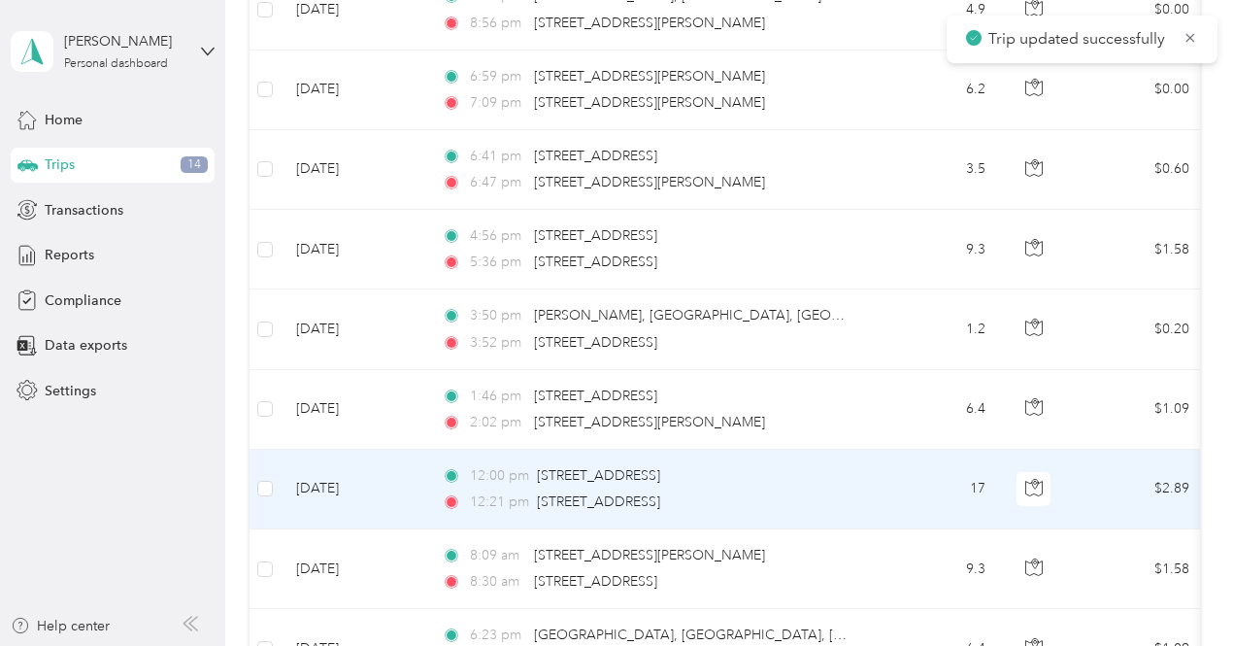
click at [880, 461] on td "17" at bounding box center [937, 490] width 128 height 80
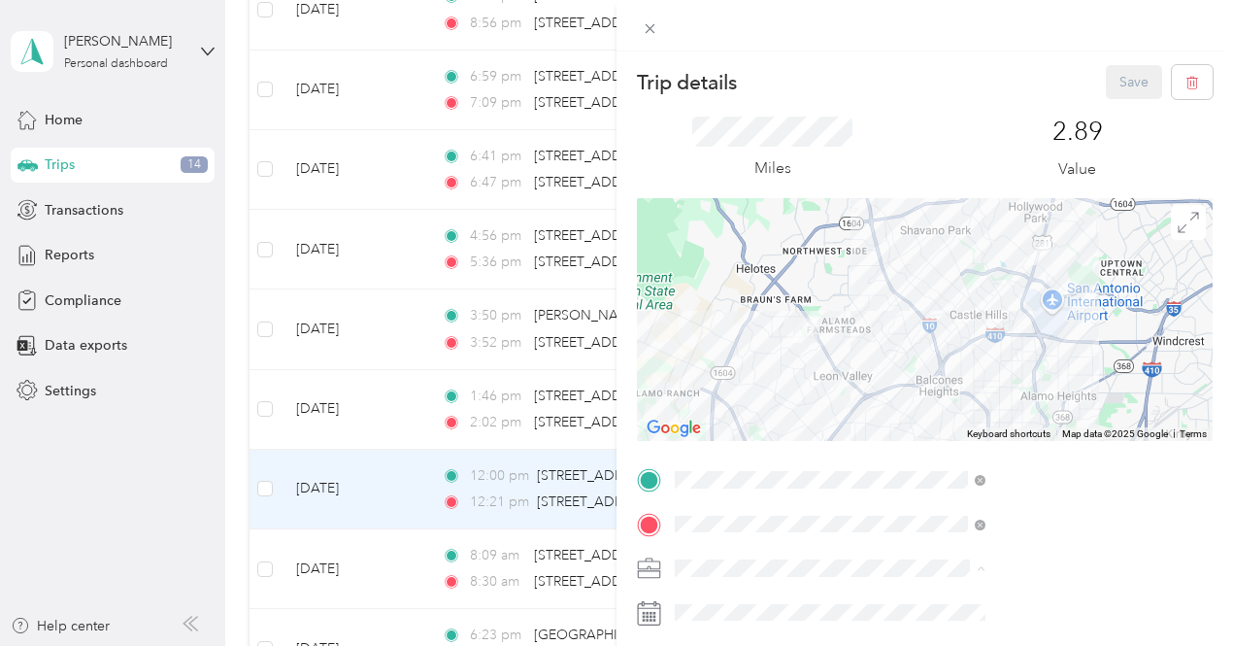
click at [935, 505] on li "Option Care Health" at bounding box center [1036, 500] width 324 height 34
click at [1114, 77] on button "Save" at bounding box center [1134, 82] width 56 height 34
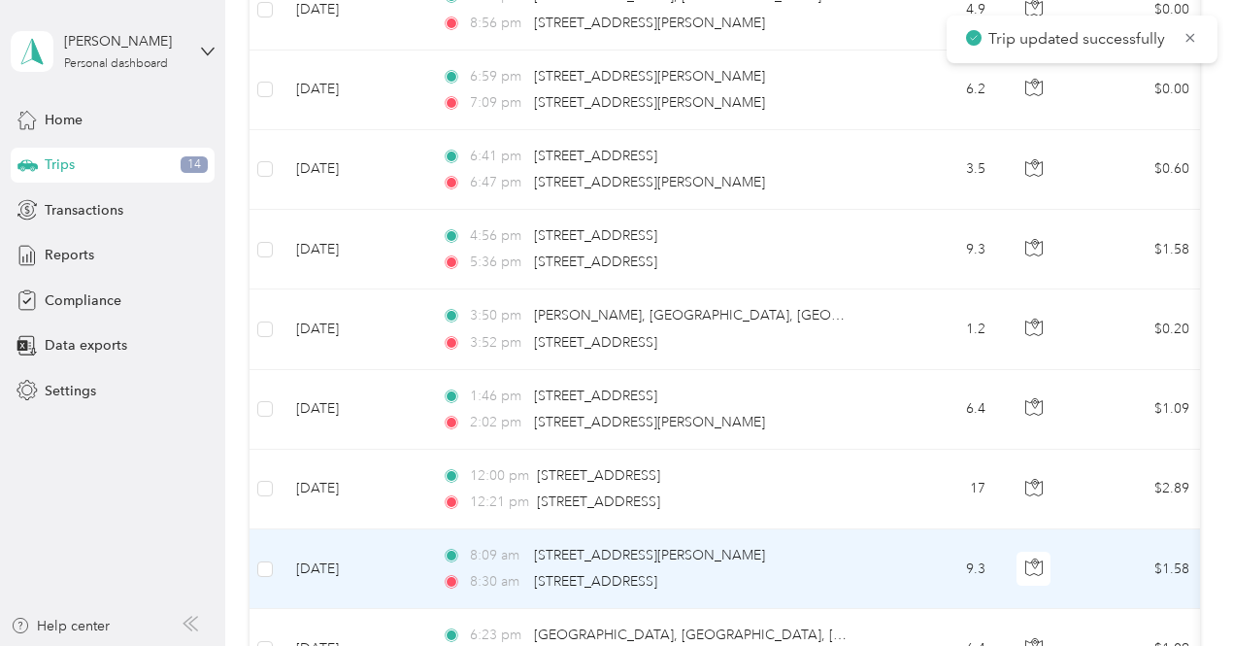
click at [935, 546] on td "9.3" at bounding box center [937, 569] width 128 height 80
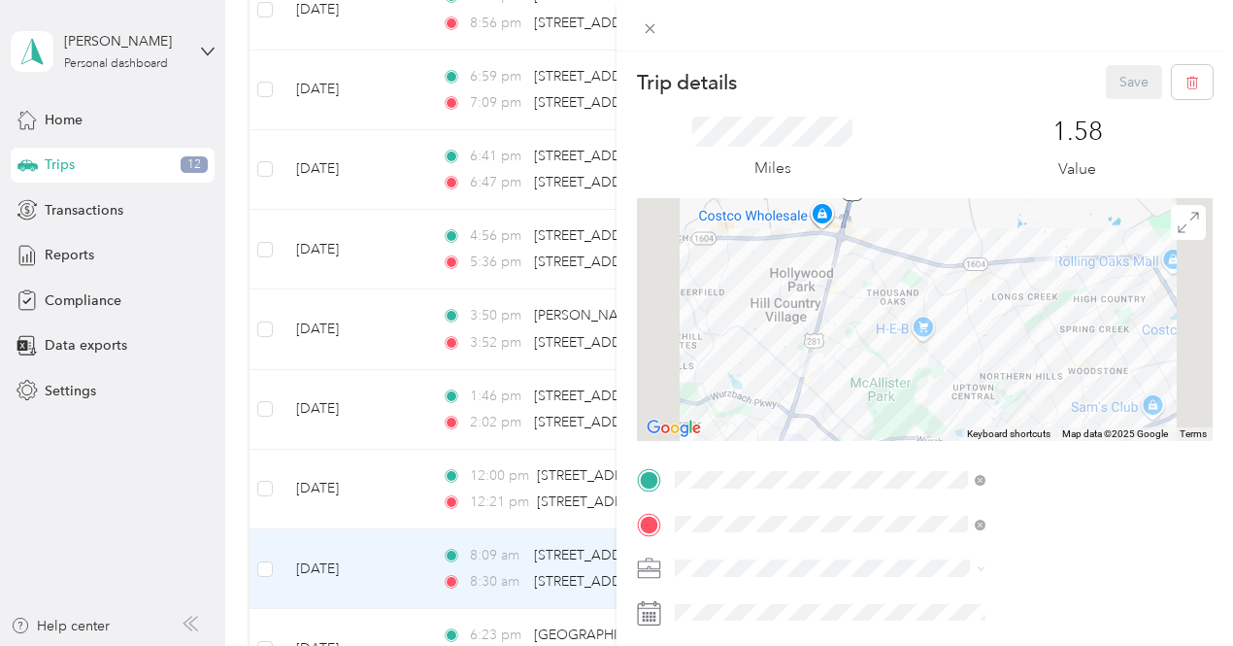
click at [909, 581] on span at bounding box center [940, 568] width 545 height 31
click at [944, 509] on li "Option Care Health" at bounding box center [1036, 500] width 324 height 34
click at [1113, 79] on button "Save" at bounding box center [1134, 82] width 56 height 34
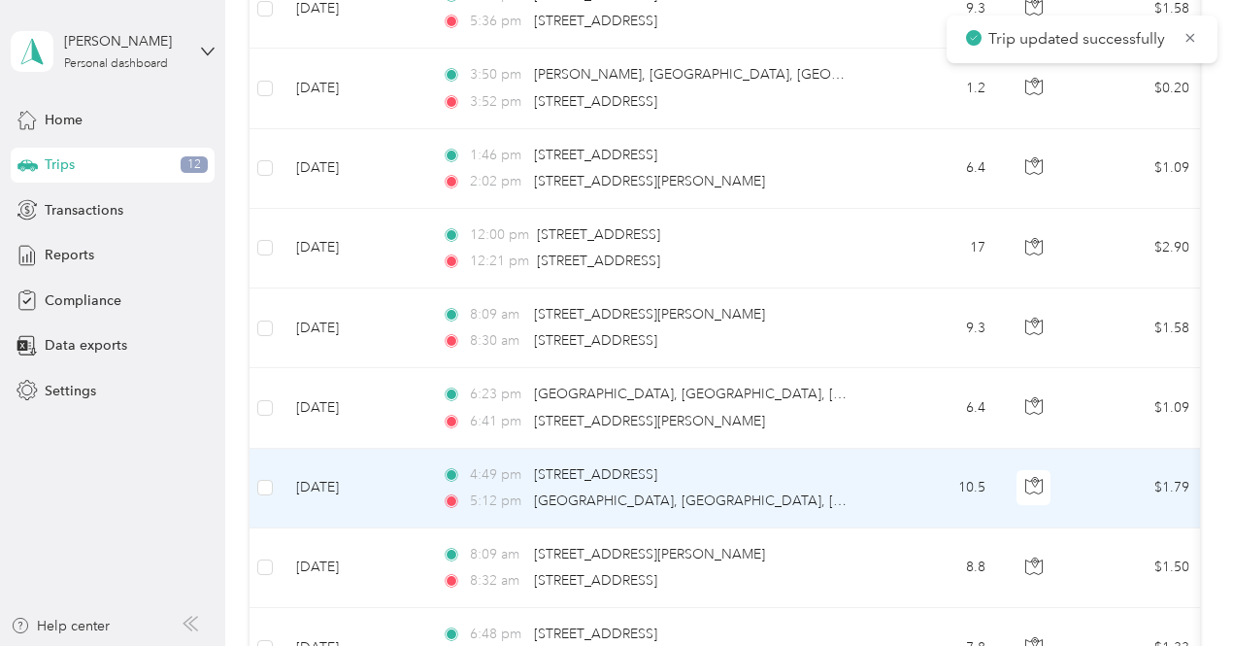
scroll to position [2338, 0]
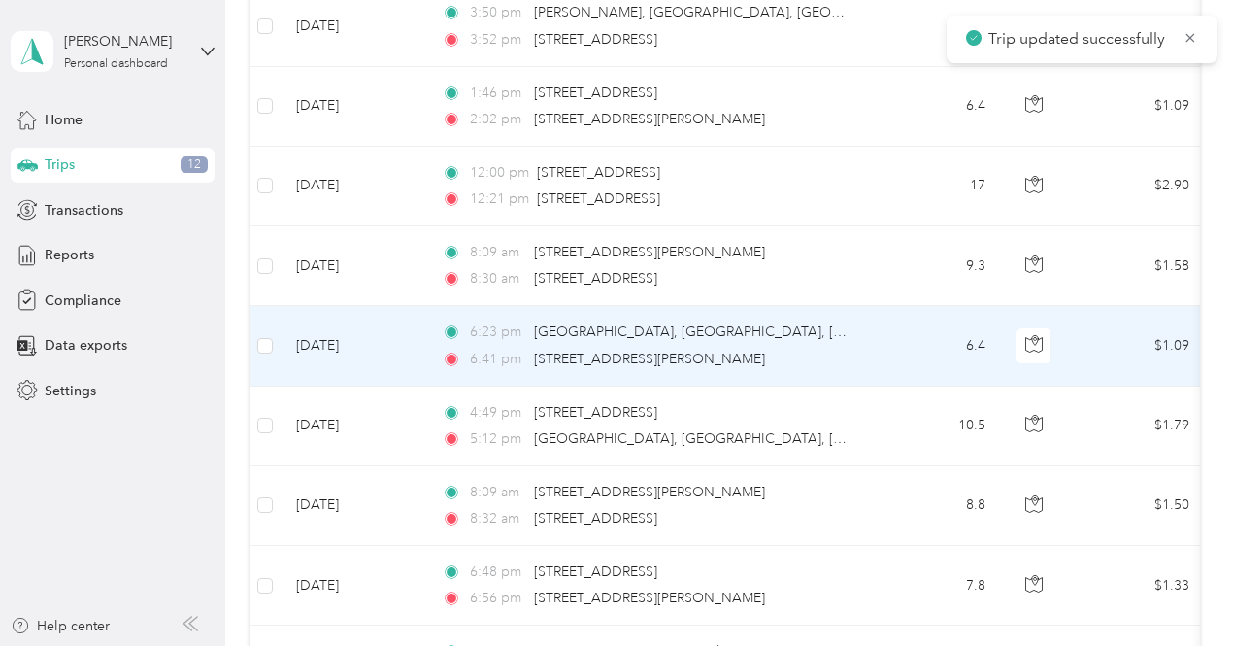
click at [911, 353] on td "6.4" at bounding box center [937, 346] width 128 height 80
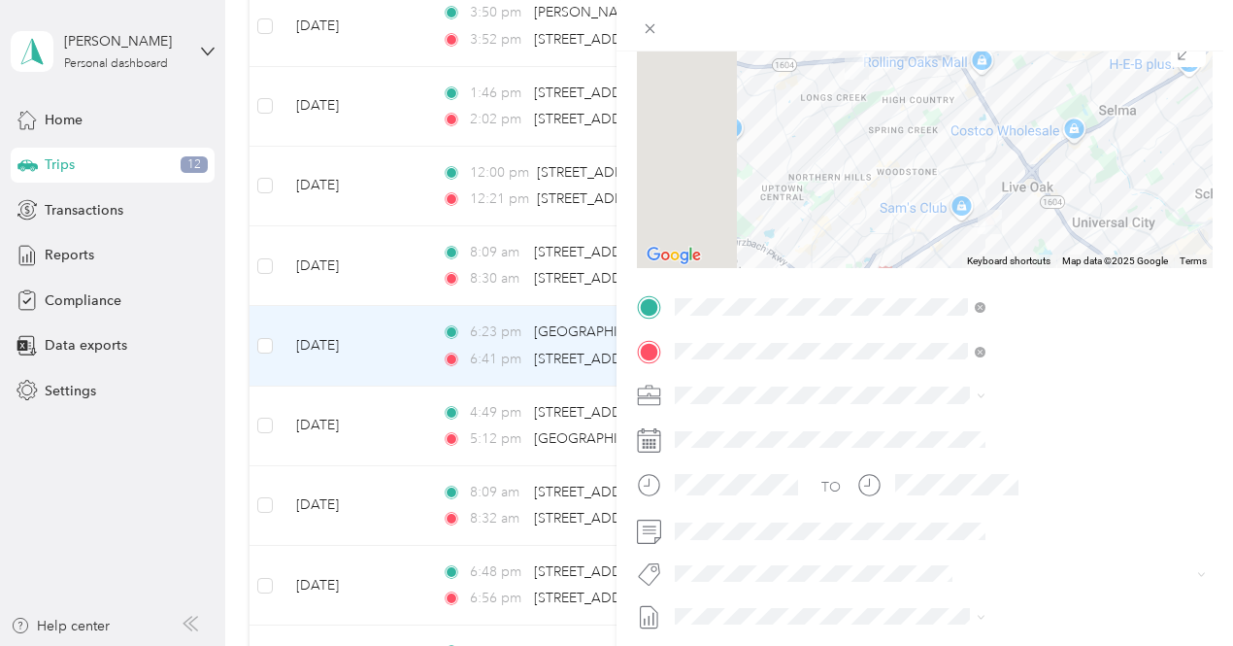
scroll to position [174, 0]
click at [894, 410] on div "TO Add photo" at bounding box center [925, 524] width 576 height 469
click at [905, 415] on li "Option Care Health" at bounding box center [1036, 421] width 324 height 34
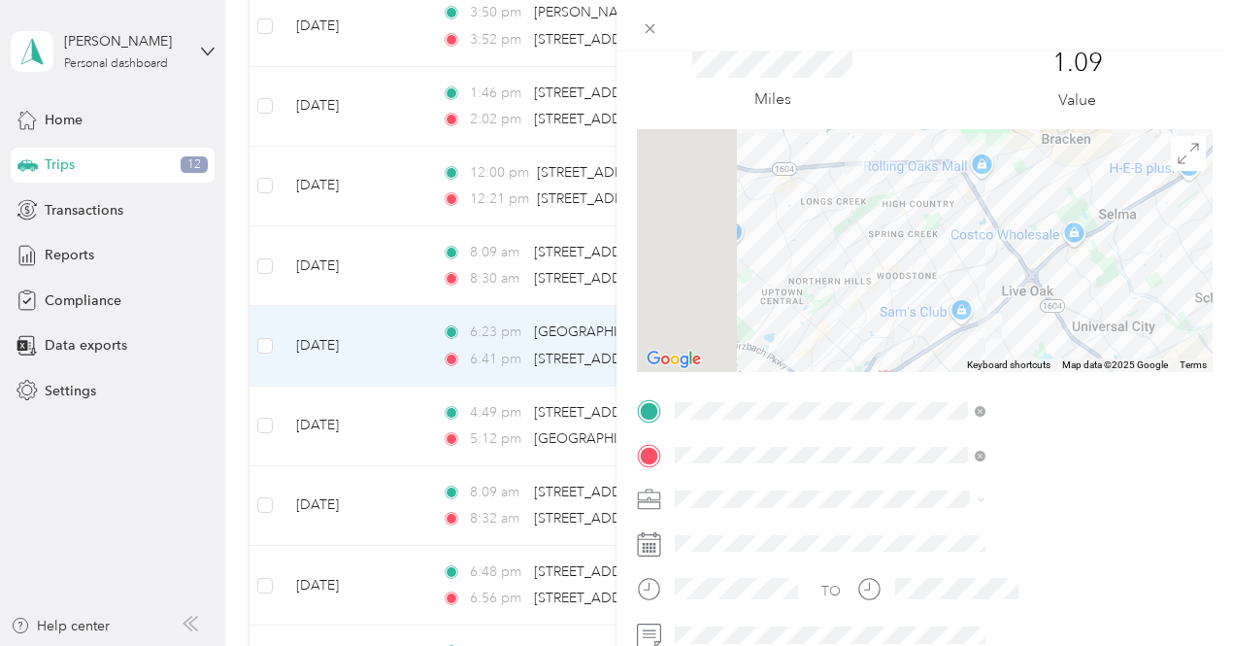
scroll to position [0, 10]
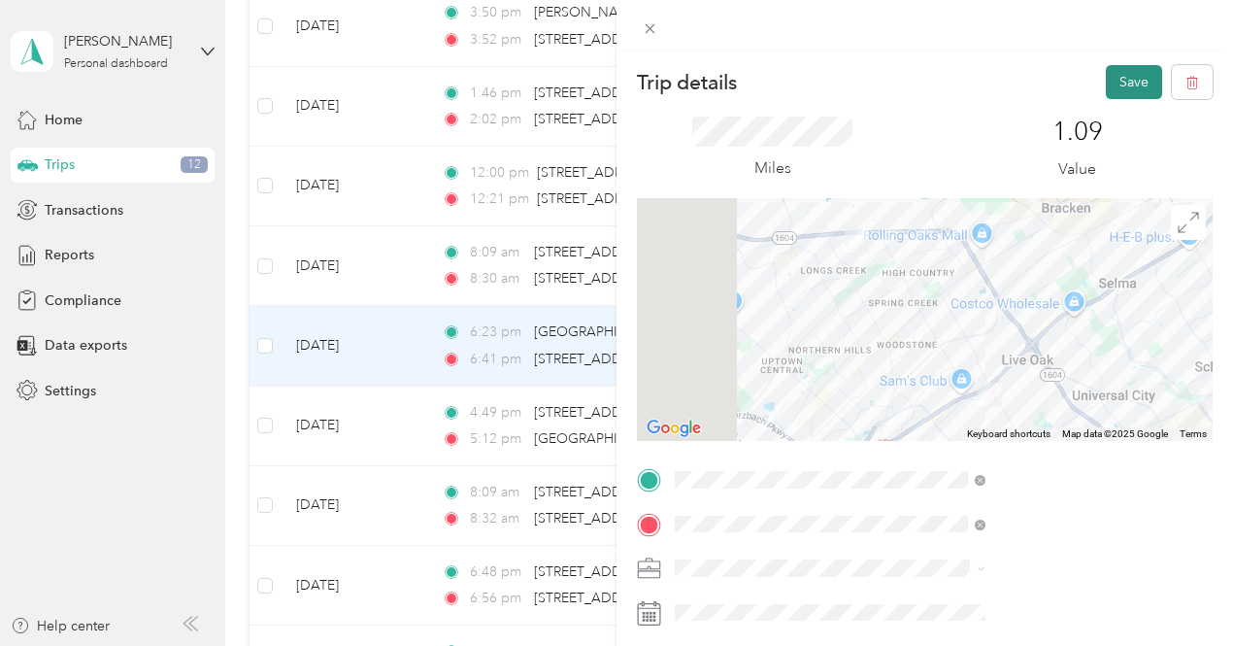
click at [1106, 77] on button "Save" at bounding box center [1134, 82] width 56 height 34
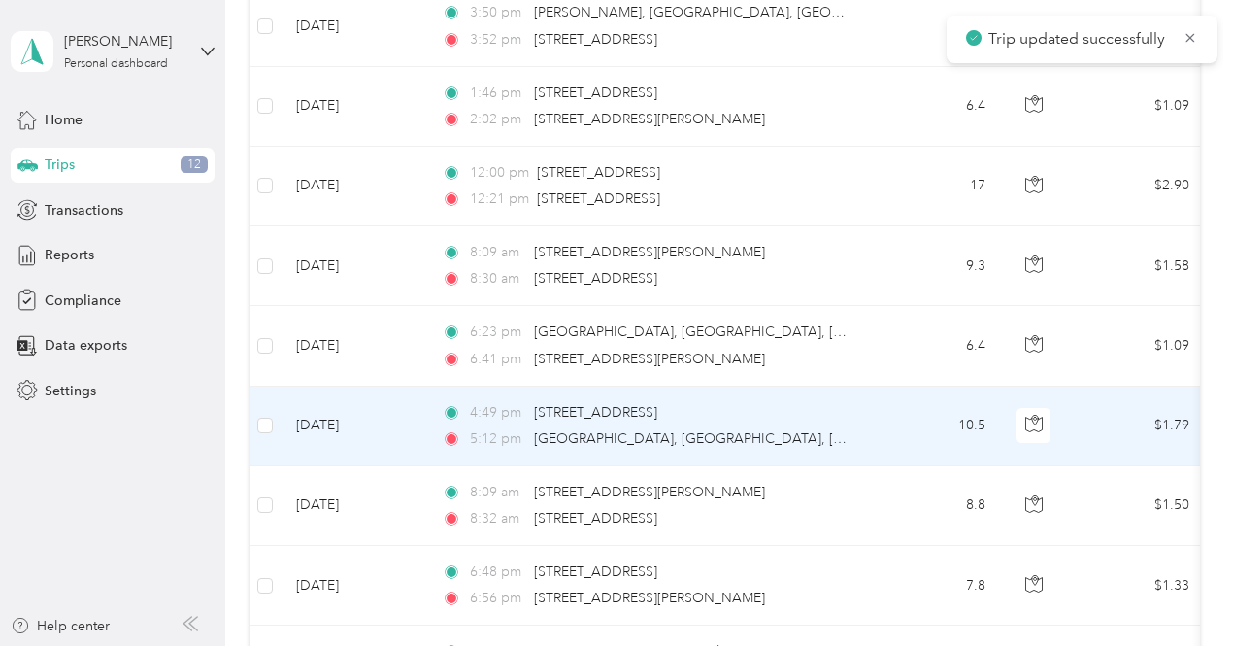
click at [829, 407] on div "4:49 pm [STREET_ADDRESS]" at bounding box center [646, 412] width 408 height 21
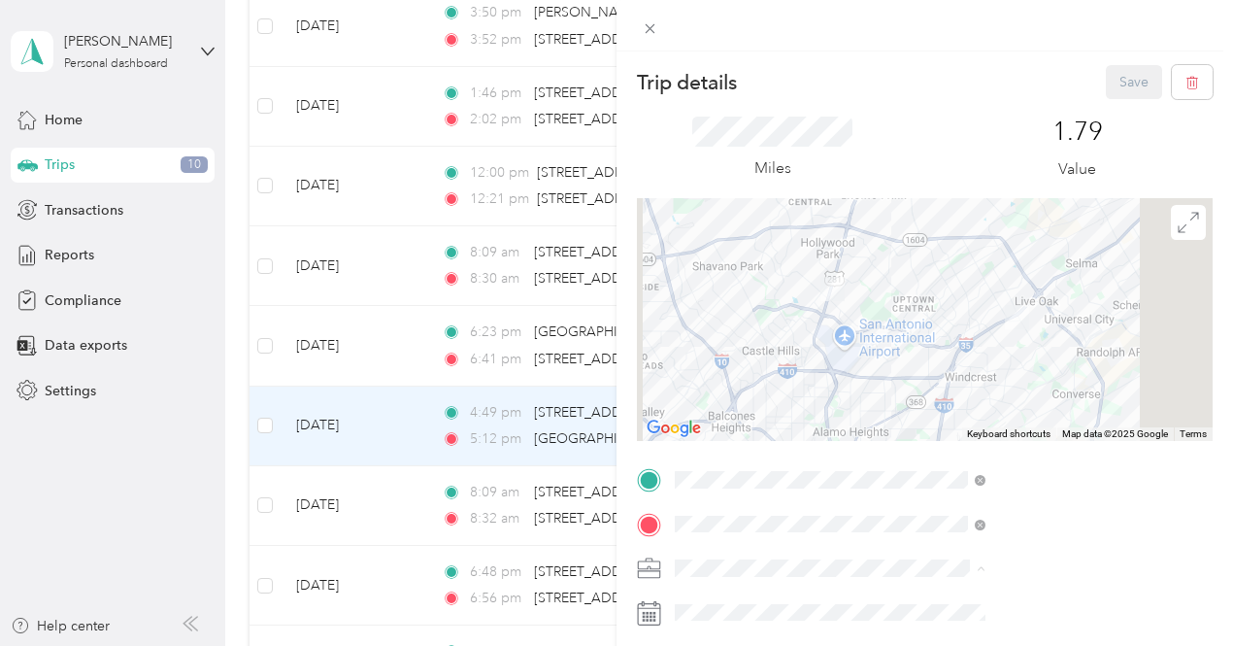
click at [954, 510] on ol "Option Care Health Personal" at bounding box center [1036, 517] width 324 height 68
click at [947, 511] on ol "Option Care Health Personal" at bounding box center [1036, 517] width 324 height 68
click at [938, 508] on ol "Option Care Health Personal" at bounding box center [1036, 517] width 324 height 68
click at [921, 506] on li "Option Care Health" at bounding box center [1036, 492] width 324 height 34
click at [1106, 80] on button "Save" at bounding box center [1134, 82] width 56 height 34
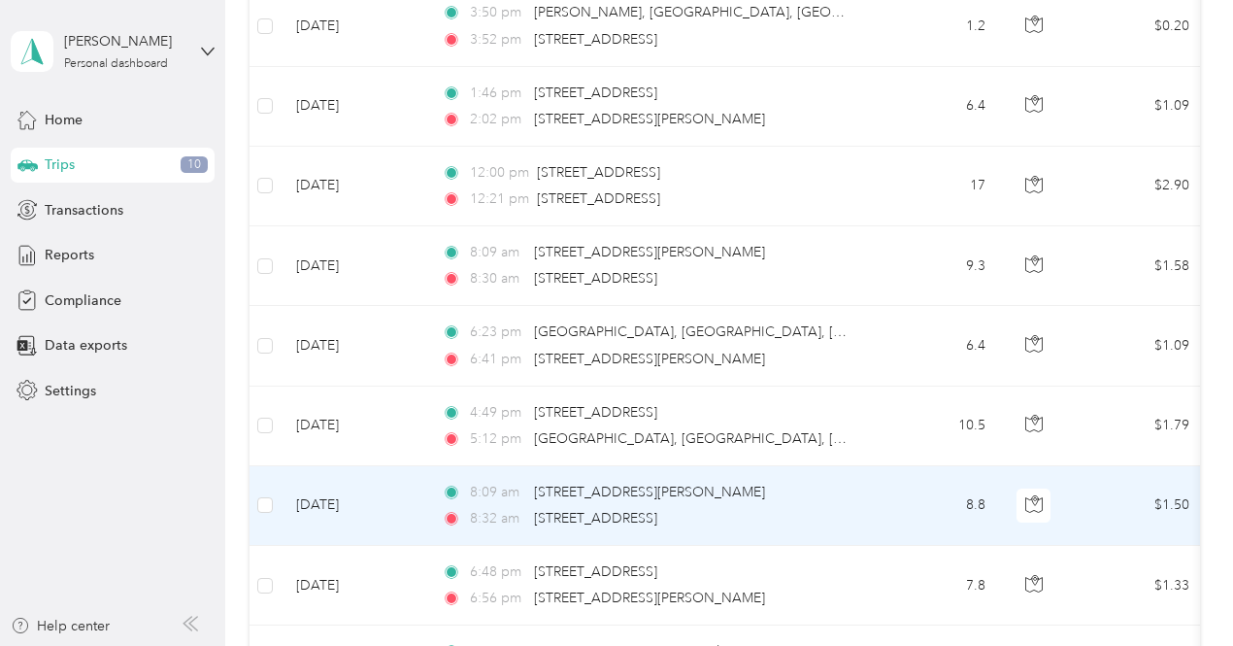
drag, startPoint x: 897, startPoint y: 510, endPoint x: 884, endPoint y: 511, distance: 13.6
click at [884, 511] on td "8.8" at bounding box center [937, 506] width 128 height 80
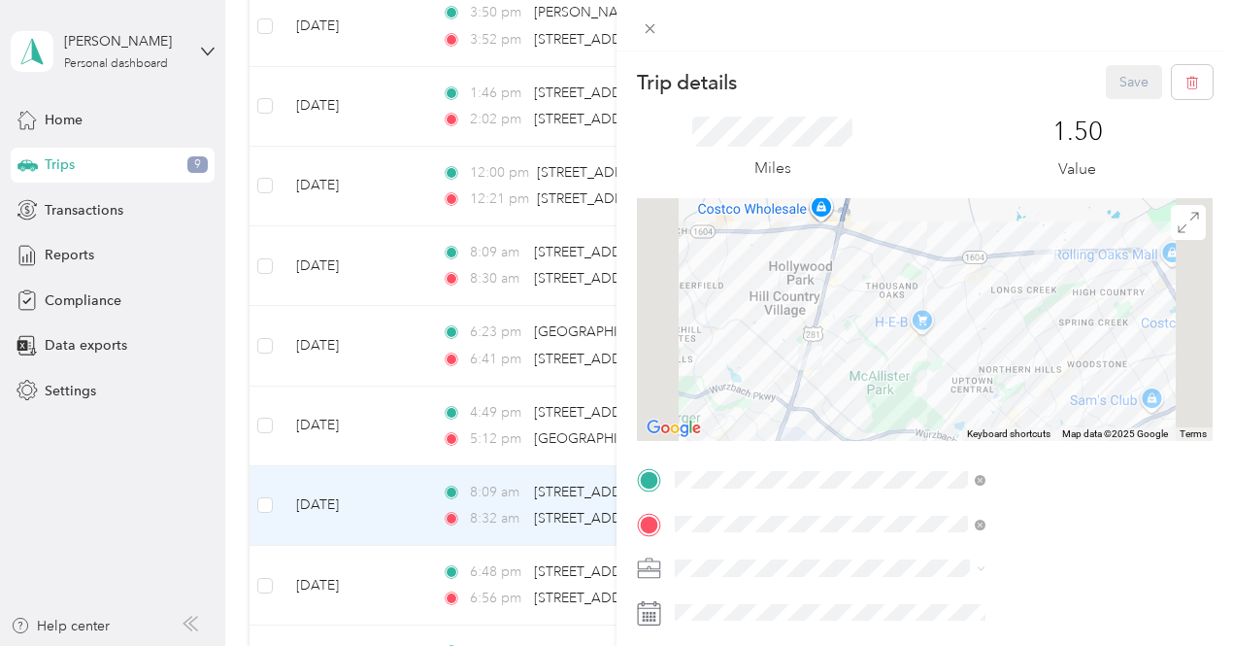
click at [922, 513] on ol "Option Care Health Personal" at bounding box center [1036, 509] width 324 height 68
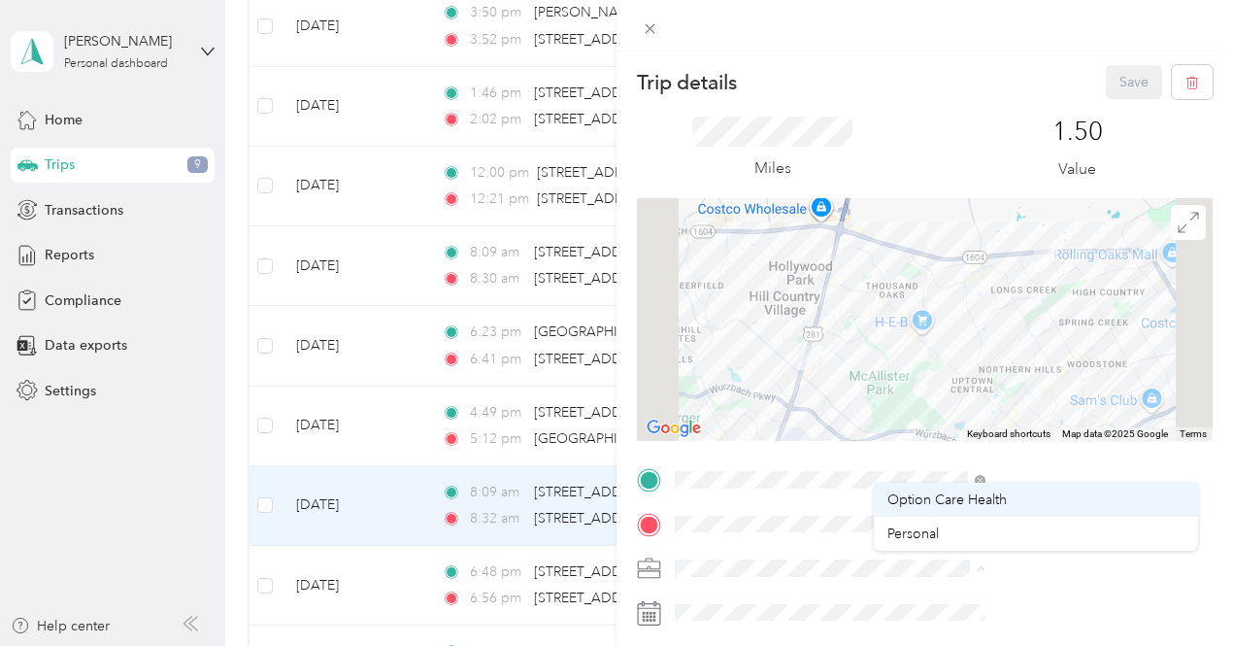
click at [894, 501] on span "Option Care Health" at bounding box center [947, 499] width 119 height 17
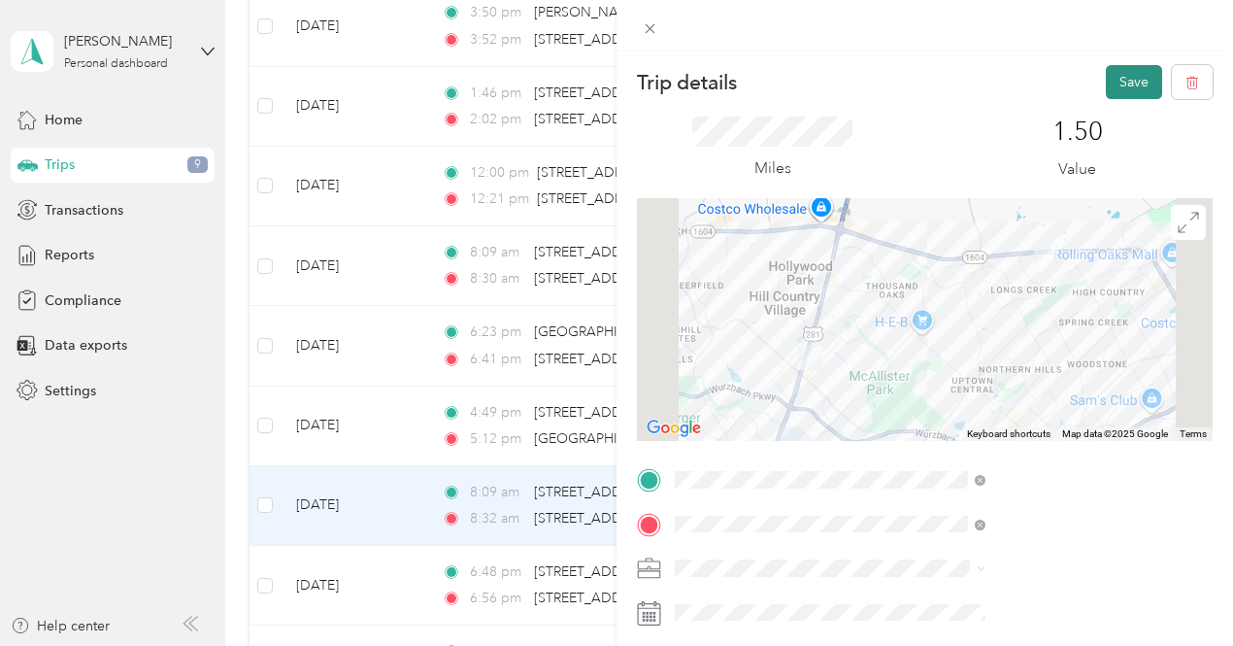
click at [1119, 87] on button "Save" at bounding box center [1134, 82] width 56 height 34
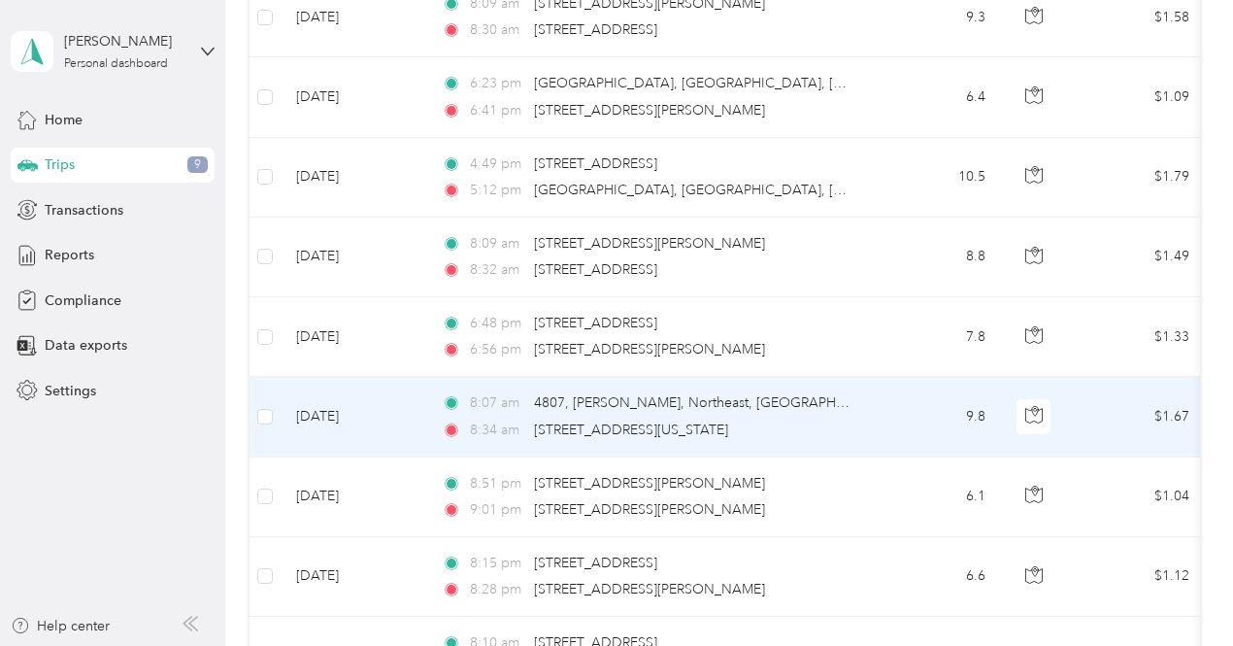
scroll to position [2587, 0]
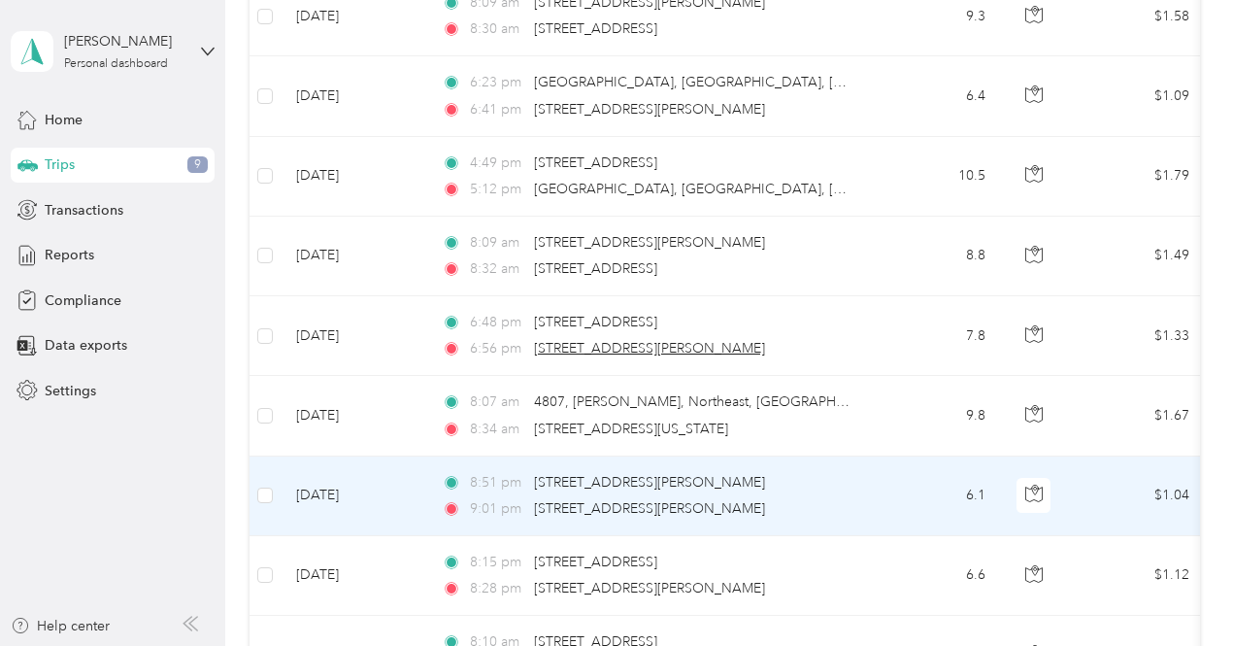
click at [765, 340] on span "[STREET_ADDRESS][PERSON_NAME]" at bounding box center [649, 348] width 231 height 17
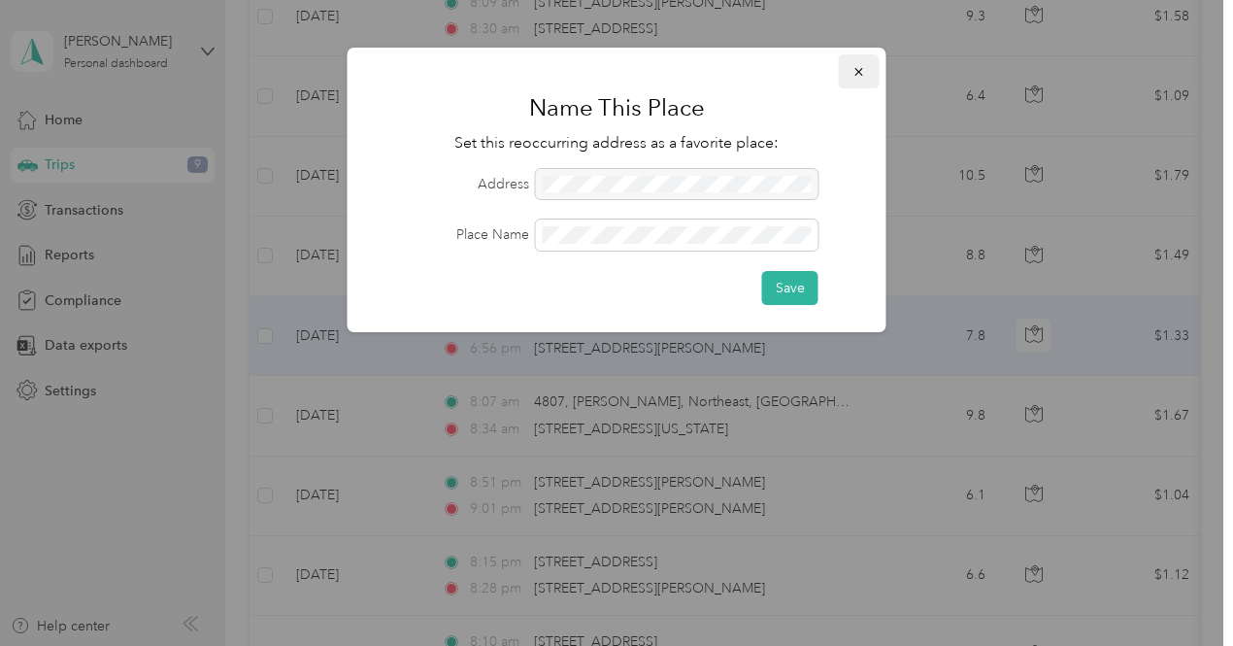
click at [845, 68] on button "button" at bounding box center [859, 71] width 41 height 34
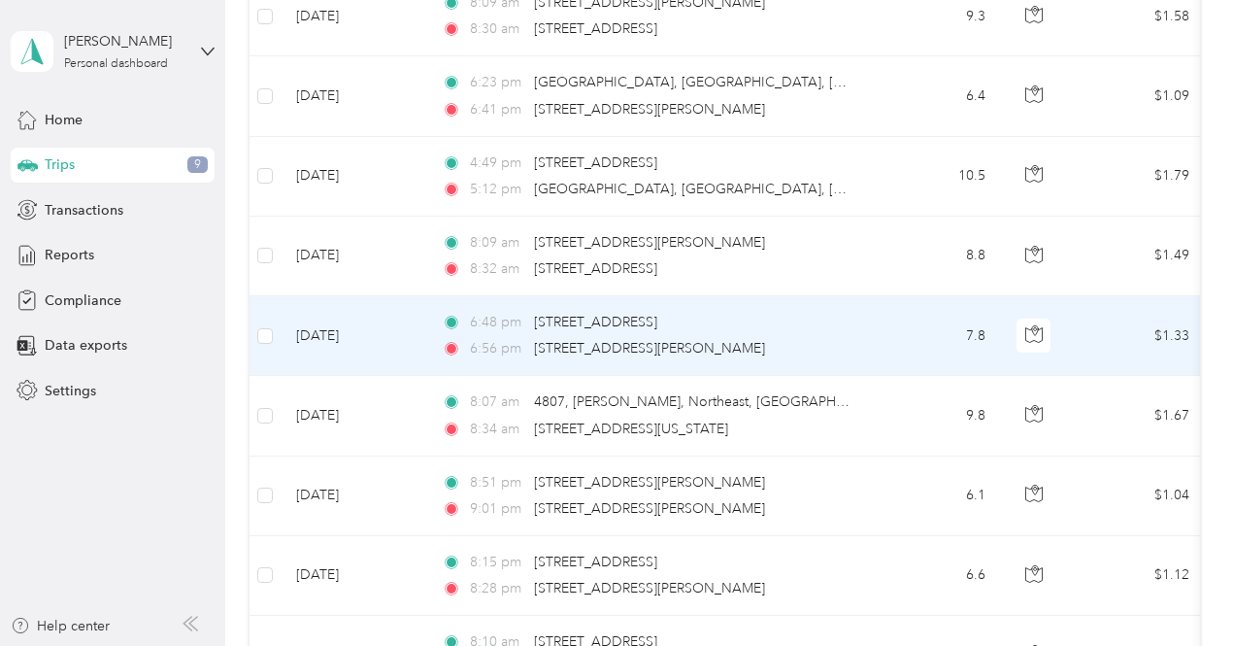
click at [949, 306] on td "7.8" at bounding box center [937, 336] width 128 height 80
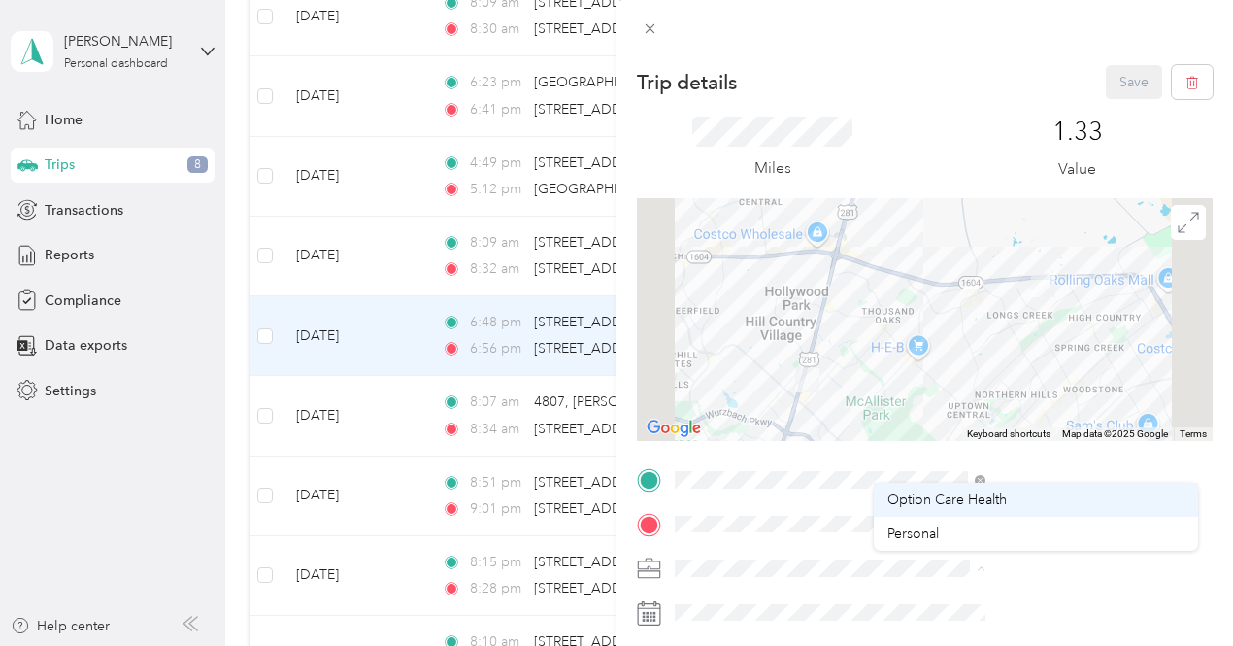
click at [890, 514] on li "Option Care Health" at bounding box center [1036, 500] width 324 height 34
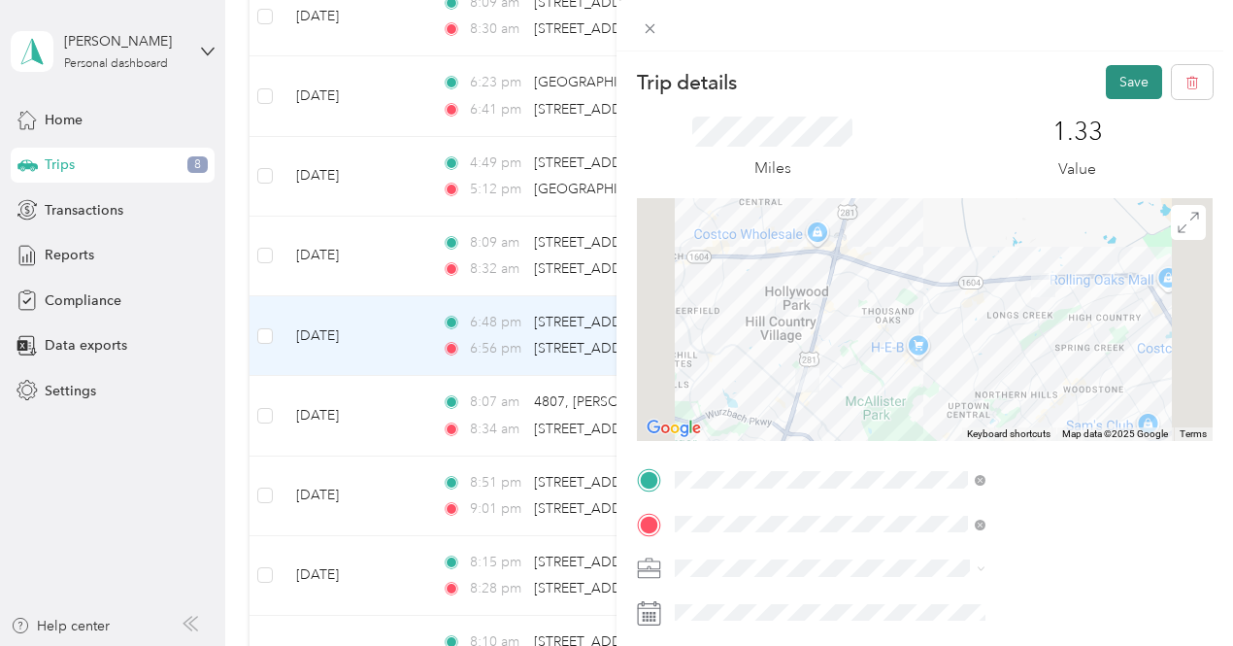
click at [1109, 80] on button "Save" at bounding box center [1134, 82] width 56 height 34
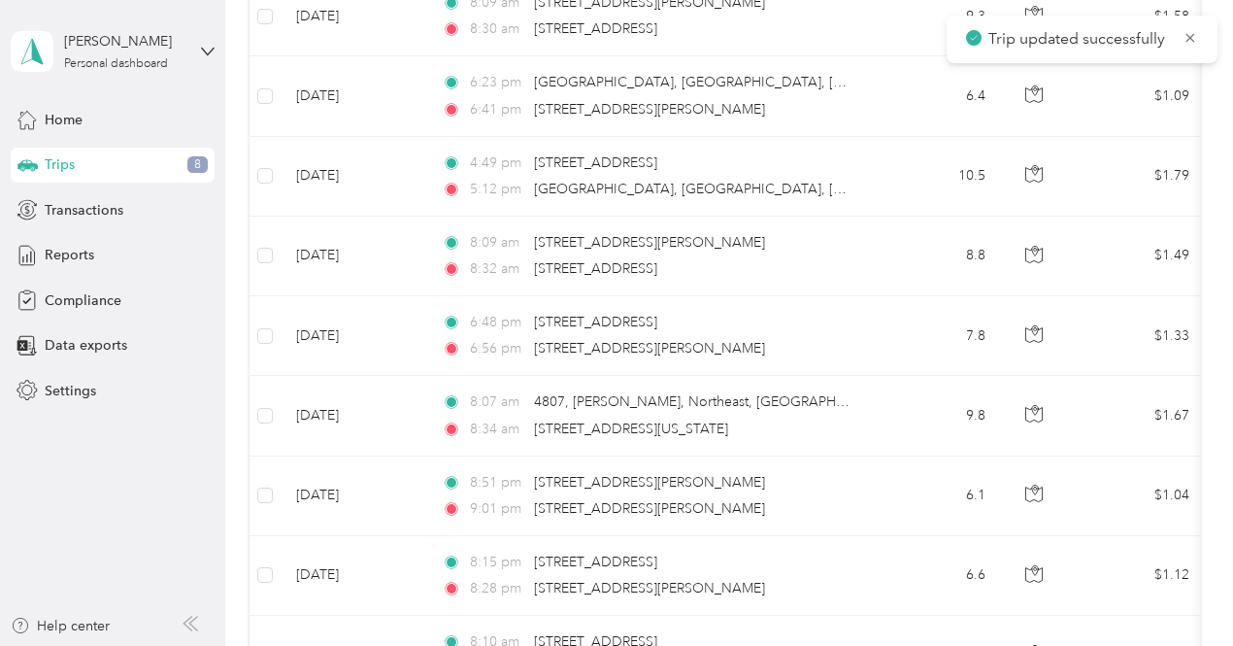
click at [917, 422] on td "9.8" at bounding box center [937, 416] width 128 height 80
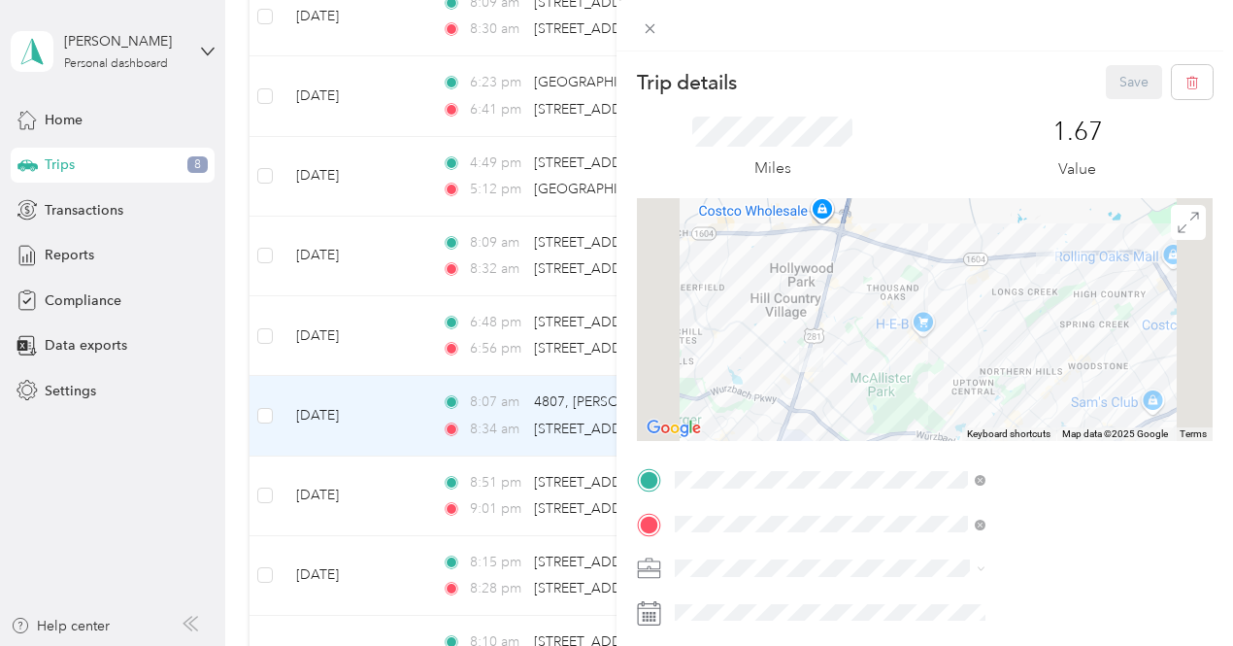
click at [882, 580] on span at bounding box center [940, 568] width 545 height 31
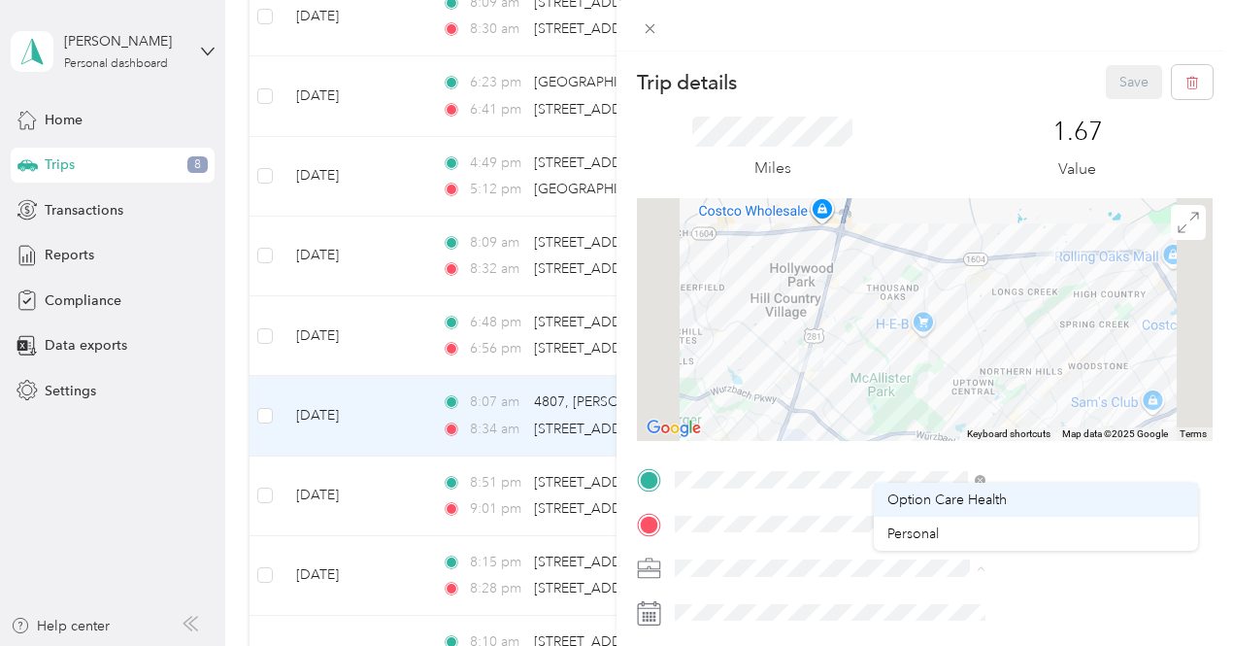
click at [901, 507] on span "Option Care Health" at bounding box center [947, 499] width 119 height 17
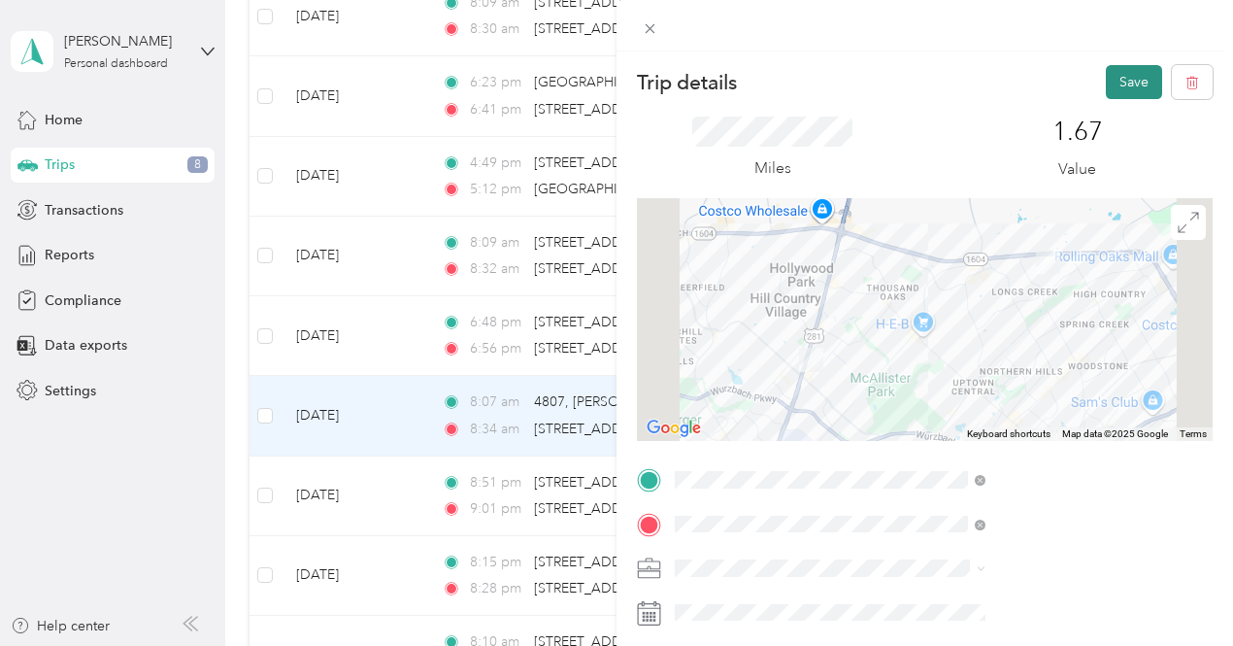
click at [1127, 90] on button "Save" at bounding box center [1134, 82] width 56 height 34
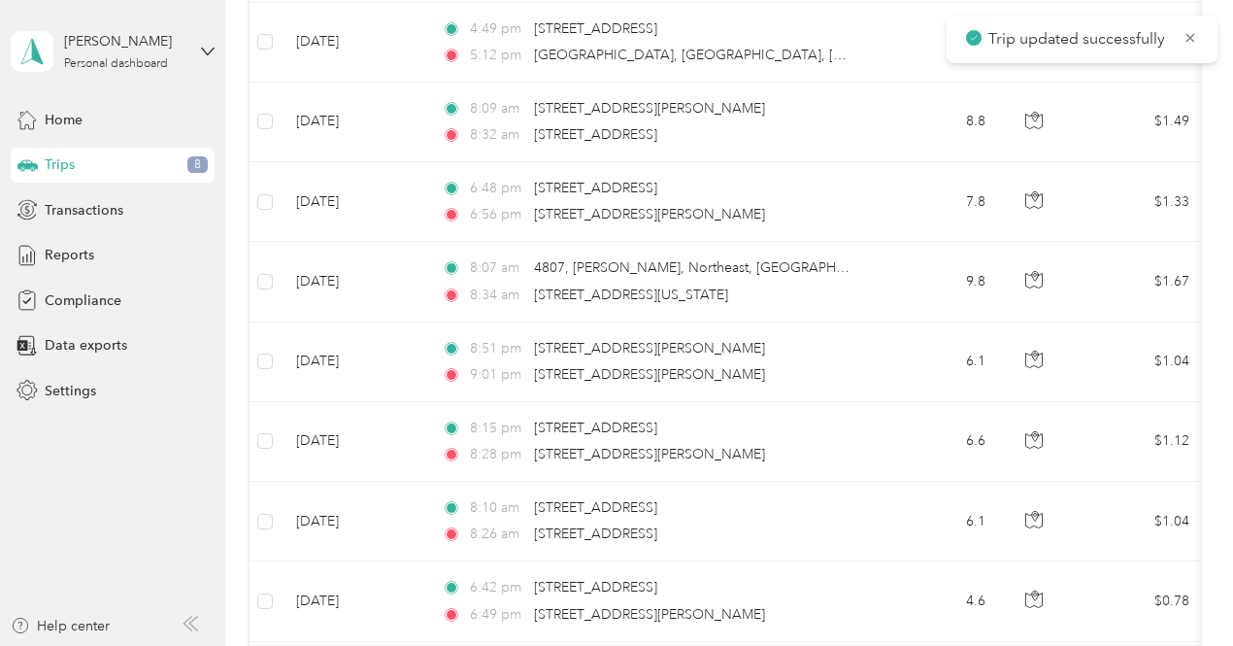
scroll to position [2723, 0]
click at [910, 361] on td "6.1" at bounding box center [937, 360] width 128 height 80
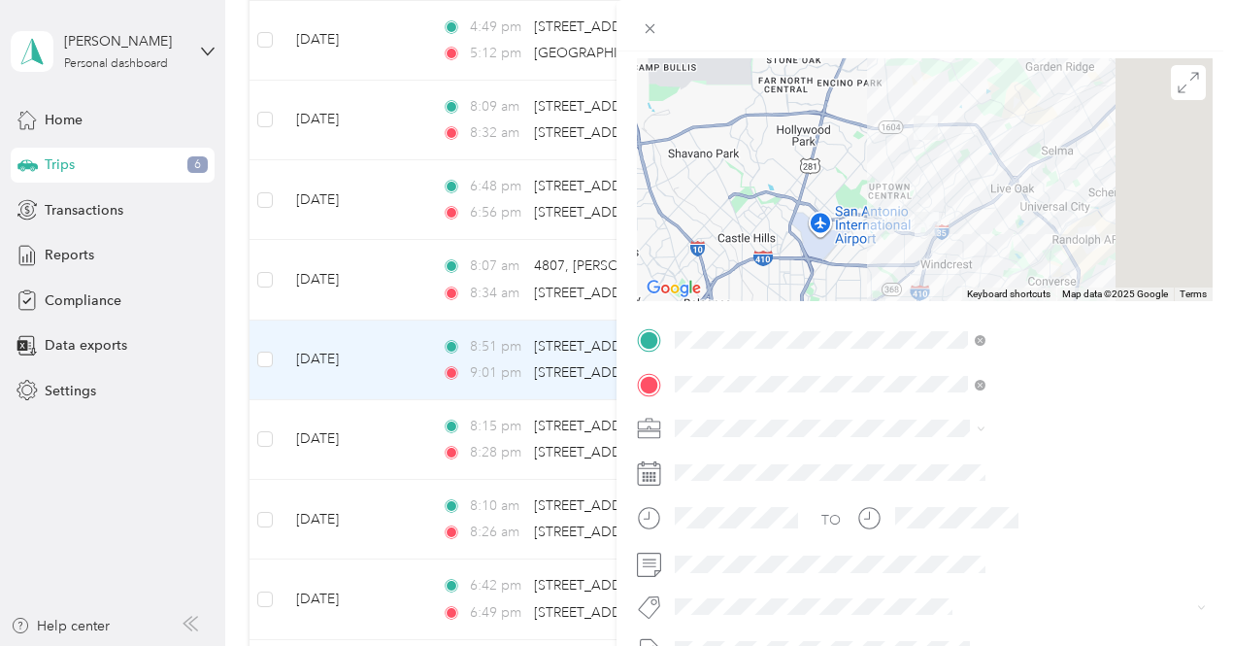
scroll to position [143, 0]
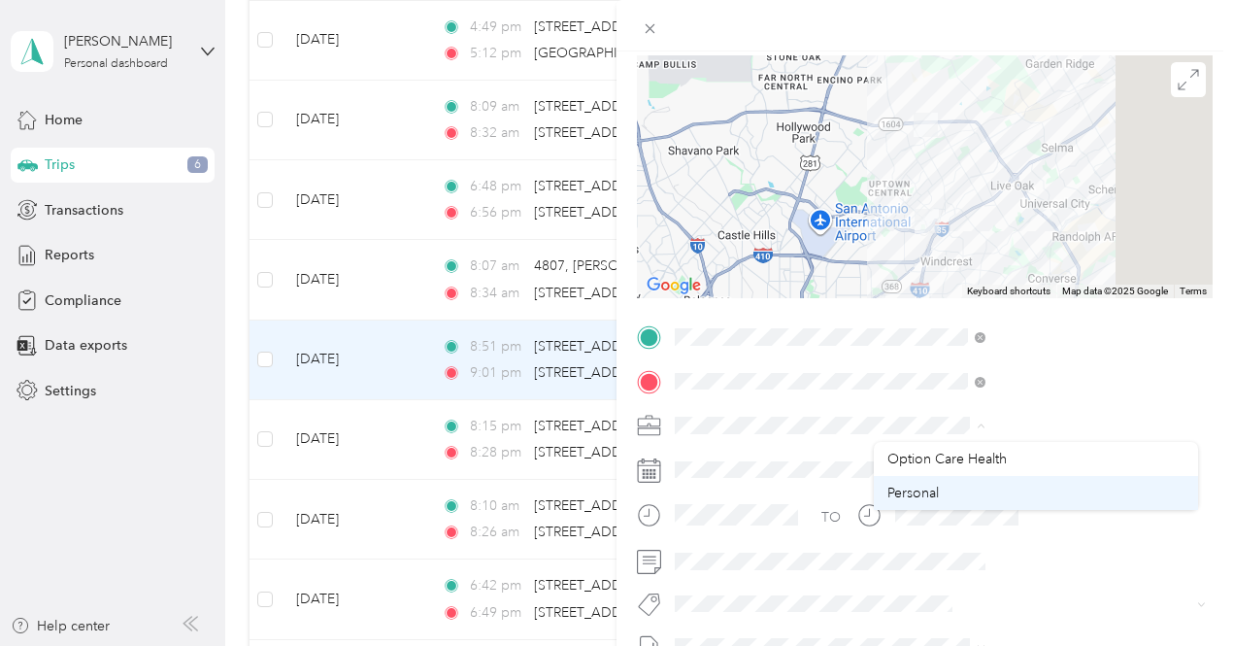
click at [890, 500] on span "Personal" at bounding box center [913, 493] width 51 height 17
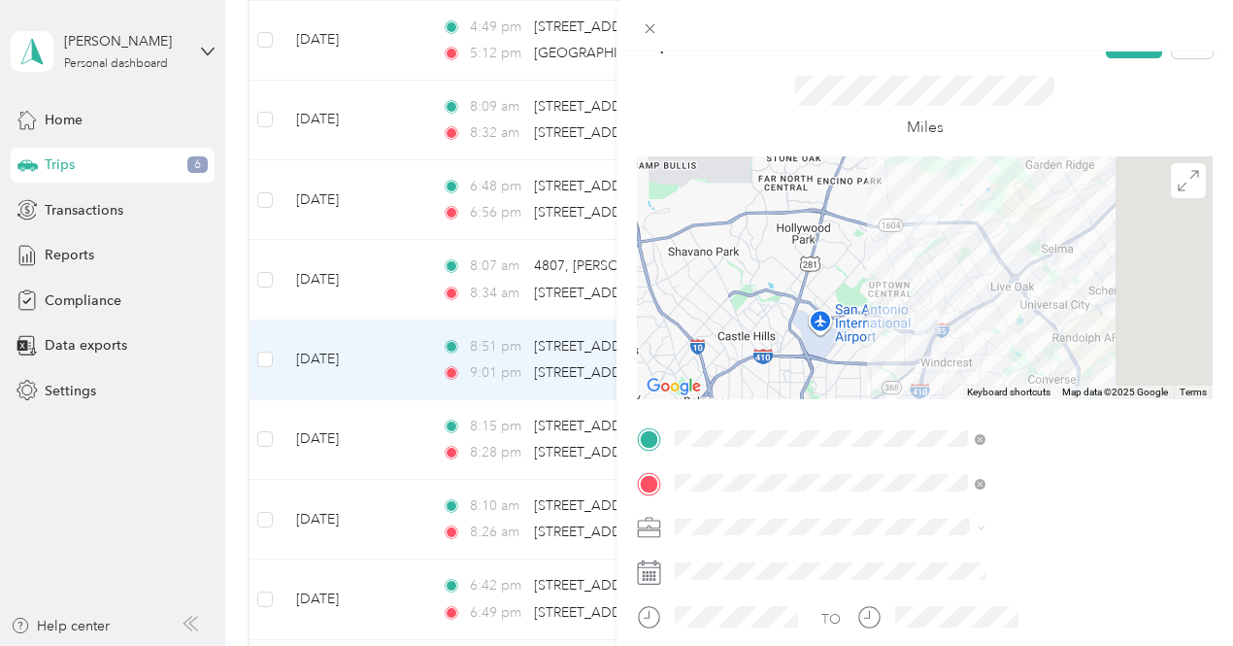
scroll to position [0, 0]
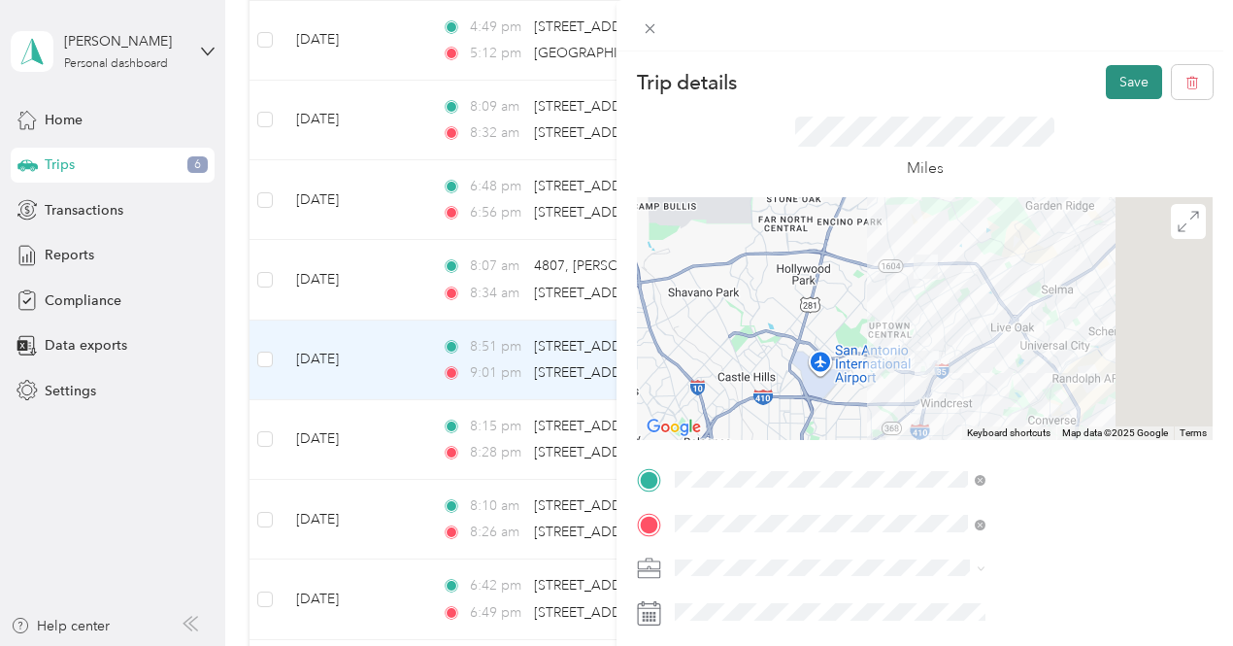
click at [1106, 82] on button "Save" at bounding box center [1134, 82] width 56 height 34
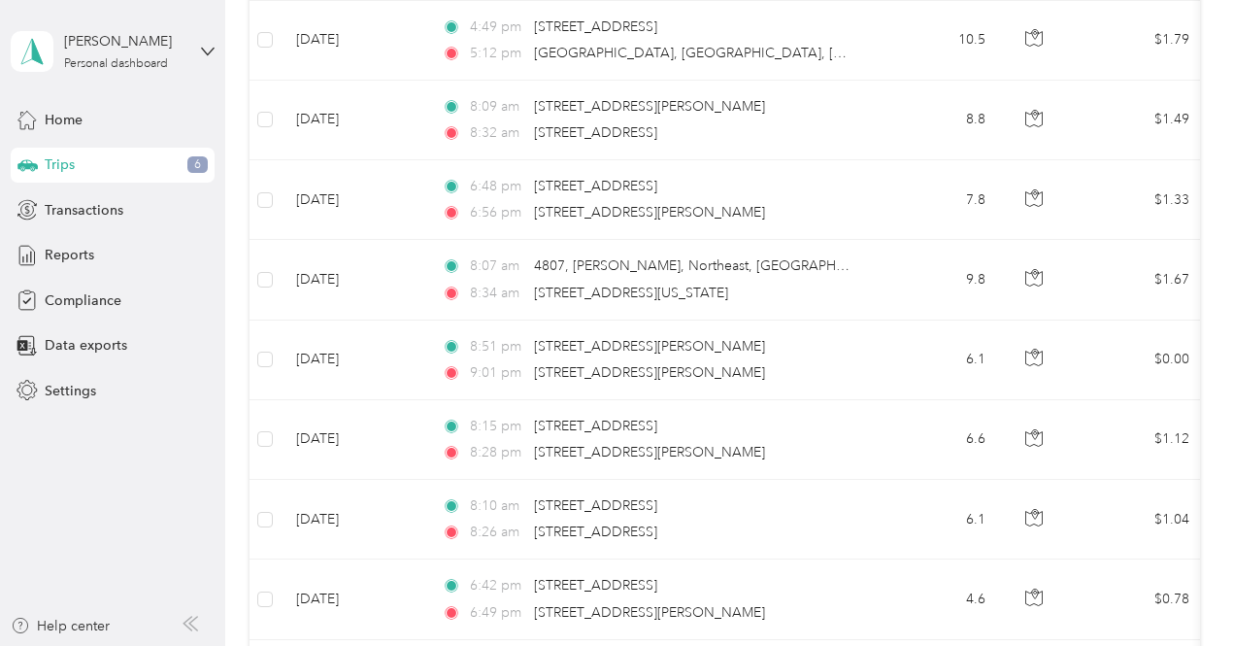
click at [0, 474] on aside "[PERSON_NAME] Personal dashboard Home Trips 6 Transactions Reports Compliance D…" at bounding box center [112, 323] width 225 height 646
click at [864, 453] on td "8:15 pm [STREET_ADDRESS] 8:28 pm 5123–[STREET_ADDRESS][PERSON_NAME]" at bounding box center [649, 440] width 447 height 80
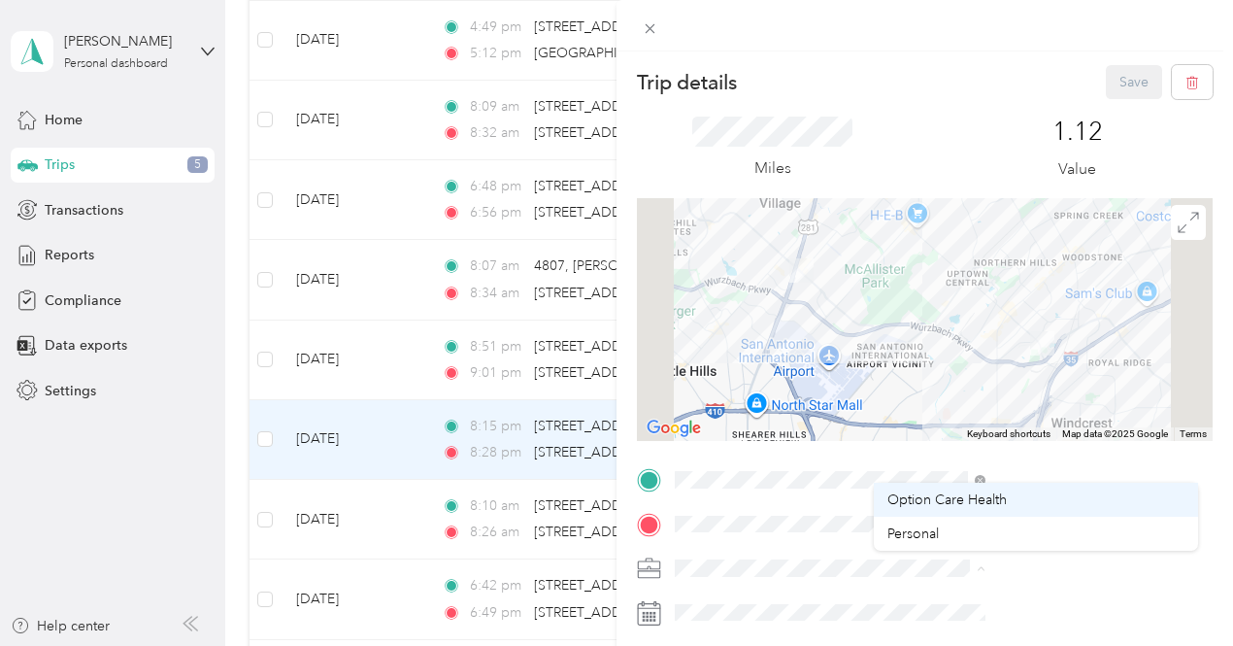
click at [888, 503] on span "Option Care Health" at bounding box center [947, 499] width 119 height 17
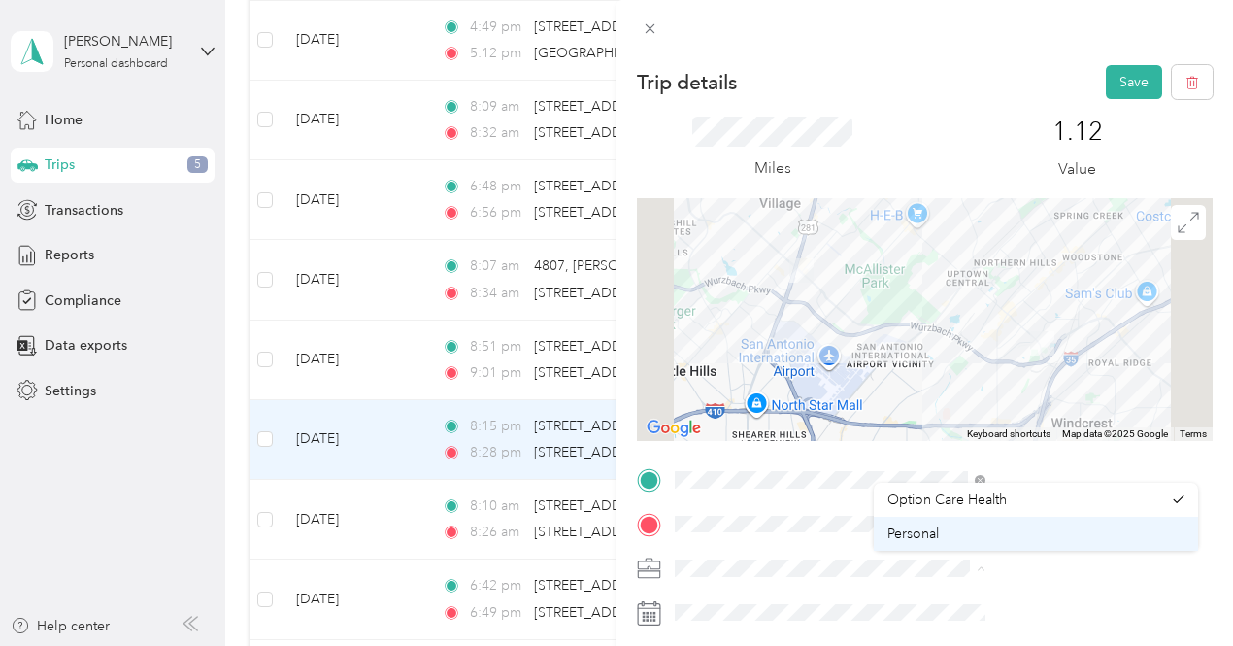
click at [897, 542] on div "Personal" at bounding box center [1036, 533] width 297 height 20
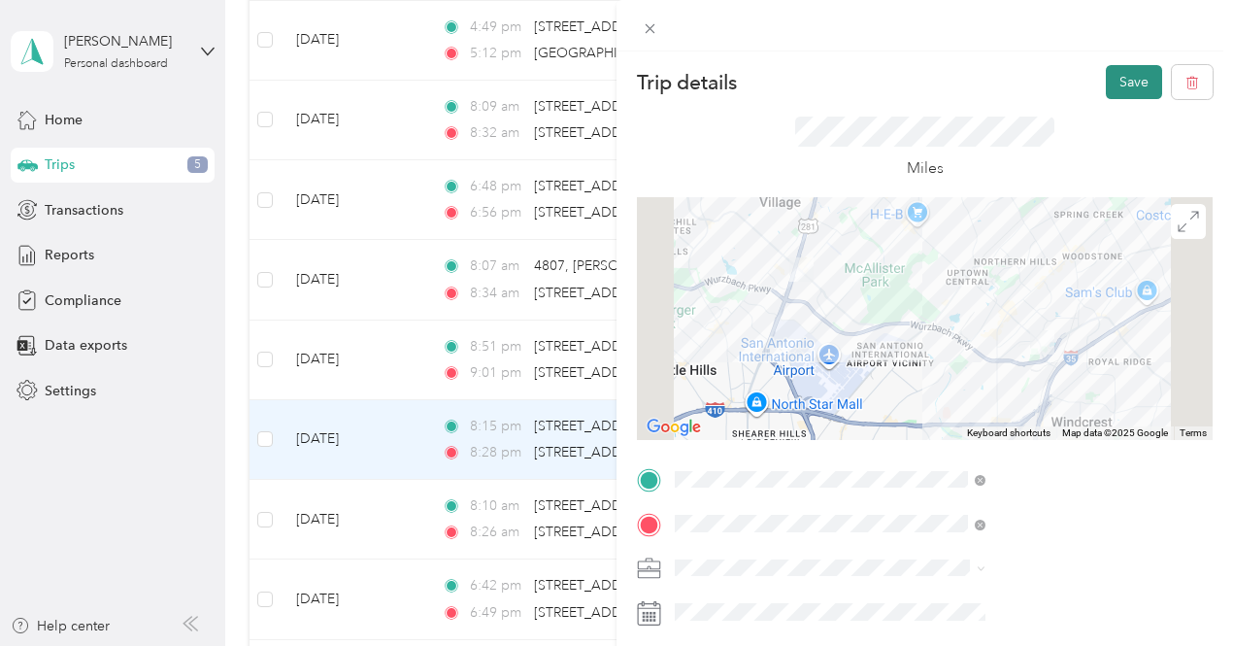
click at [1123, 94] on button "Save" at bounding box center [1134, 82] width 56 height 34
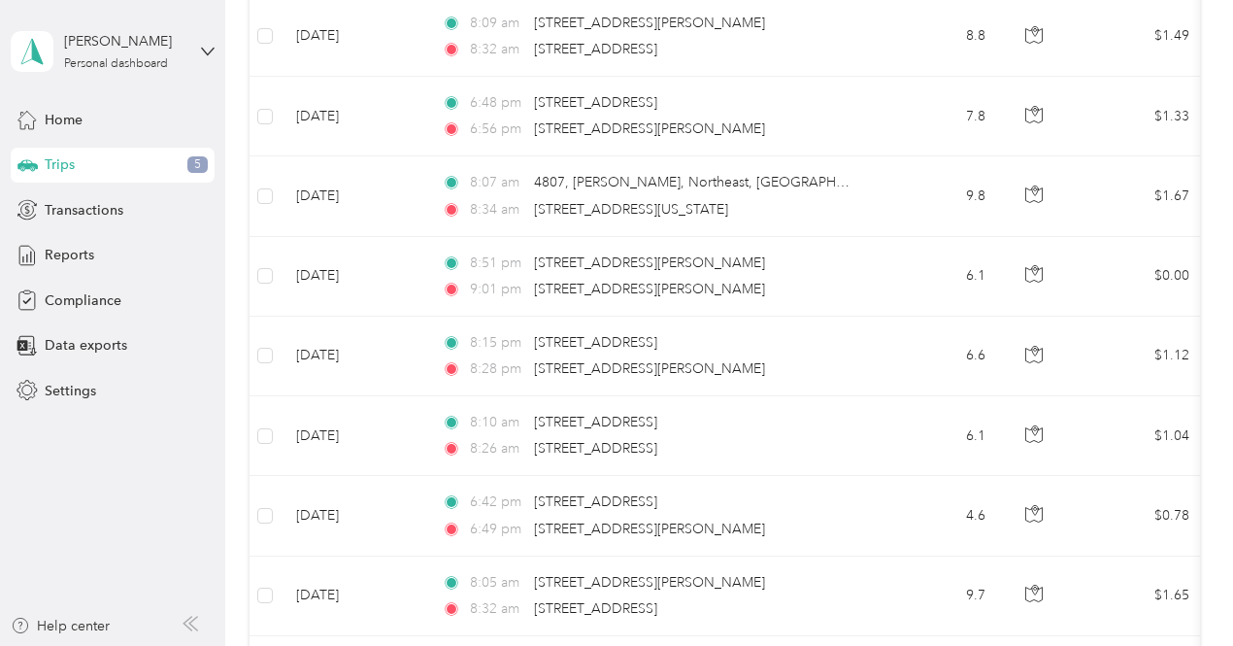
scroll to position [2809, 0]
click at [896, 361] on td "6.6" at bounding box center [937, 355] width 128 height 80
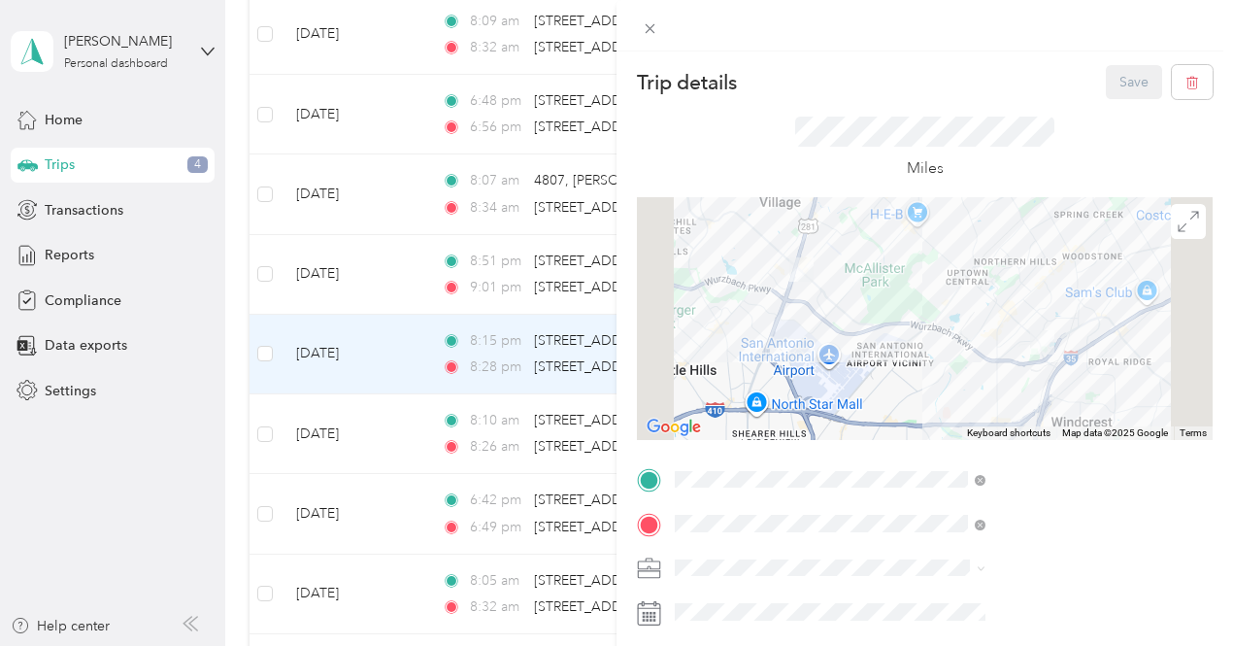
click at [724, 443] on div "Trip details Save This trip cannot be edited because it is either under review,…" at bounding box center [616, 323] width 1233 height 646
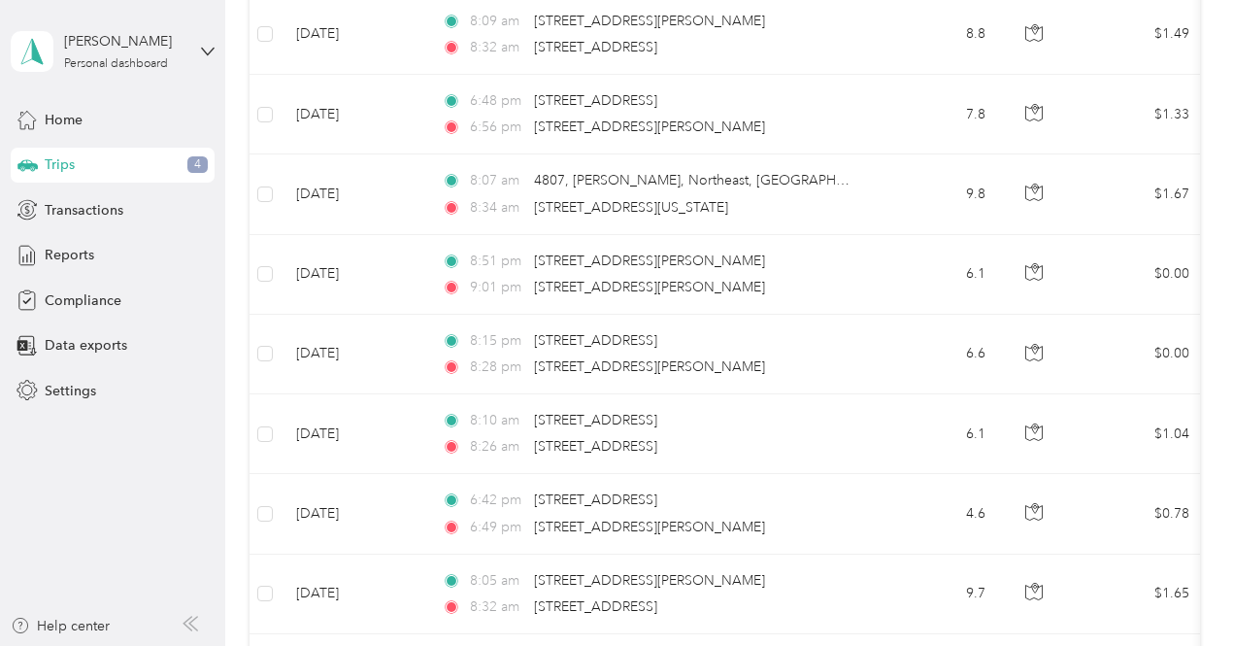
click at [779, 436] on div "8:26 am [STREET_ADDRESS]" at bounding box center [646, 446] width 408 height 21
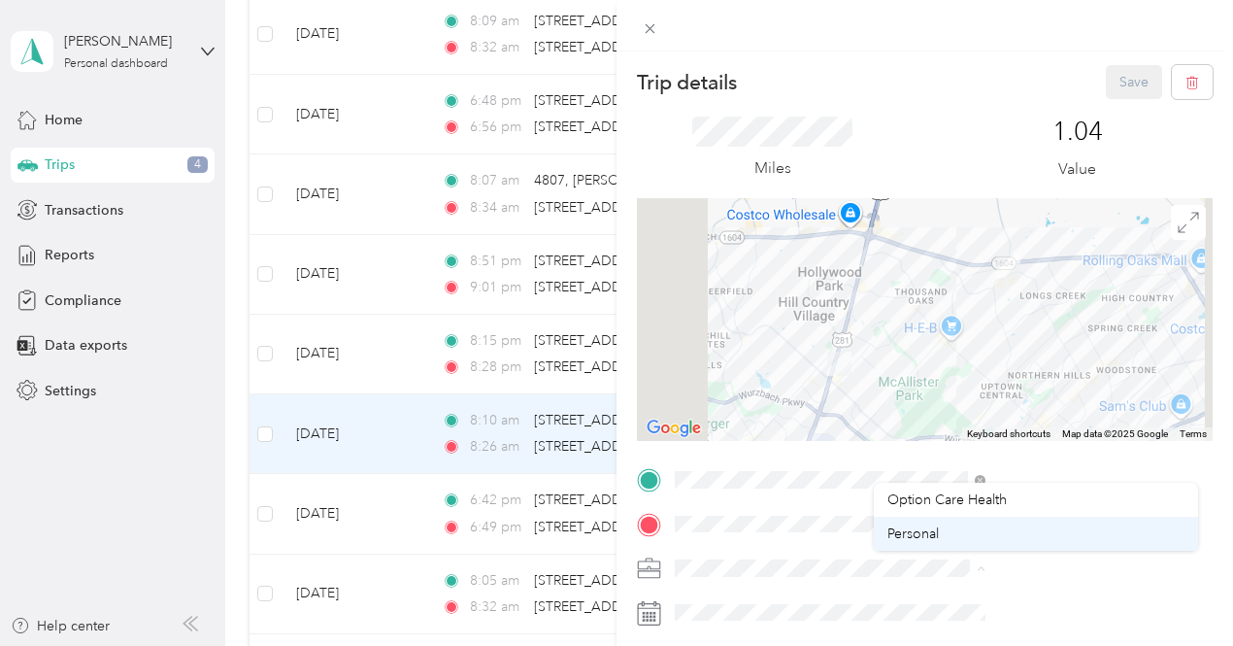
click at [898, 519] on li "Personal" at bounding box center [1036, 534] width 324 height 34
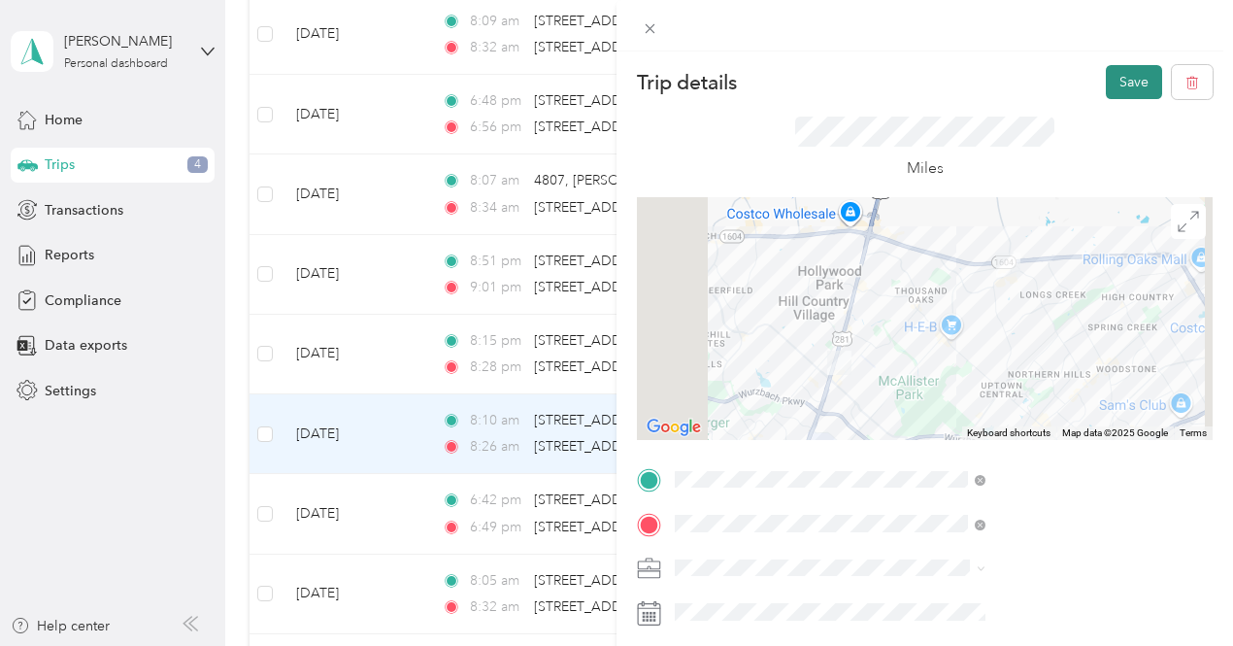
click at [1123, 87] on button "Save" at bounding box center [1134, 82] width 56 height 34
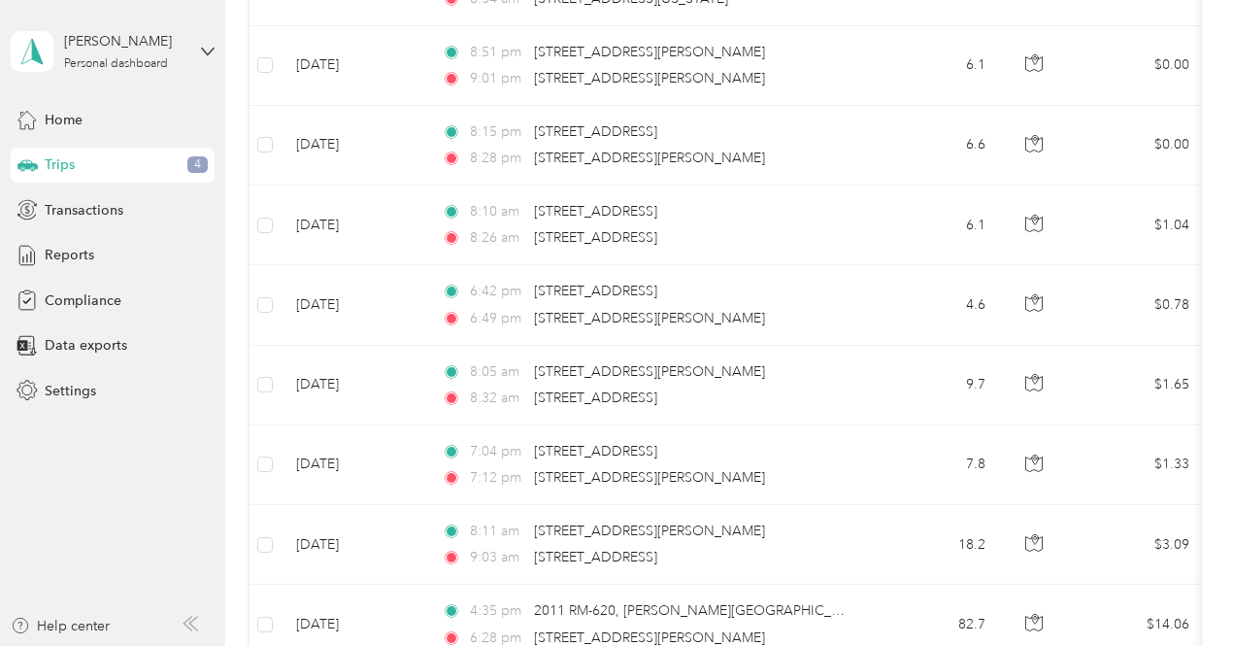
scroll to position [3018, 0]
click at [909, 294] on td "4.6" at bounding box center [937, 304] width 128 height 80
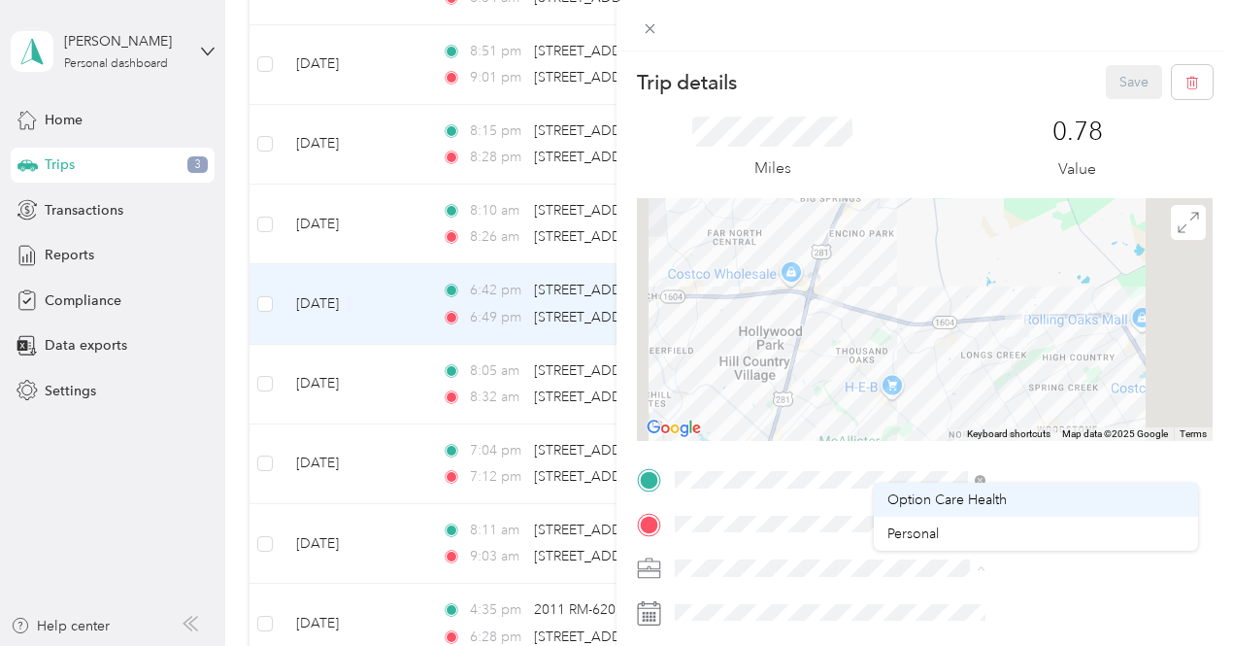
click at [888, 508] on div "Option Care Health" at bounding box center [1036, 499] width 297 height 20
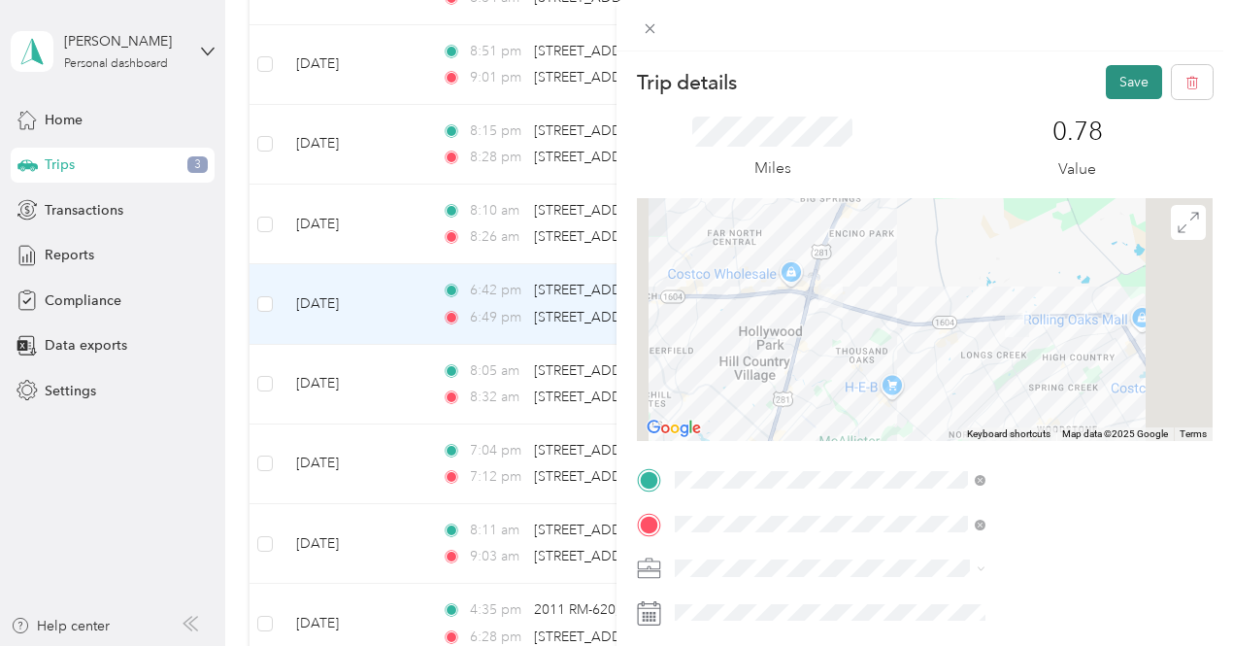
click at [1110, 98] on button "Save" at bounding box center [1134, 82] width 56 height 34
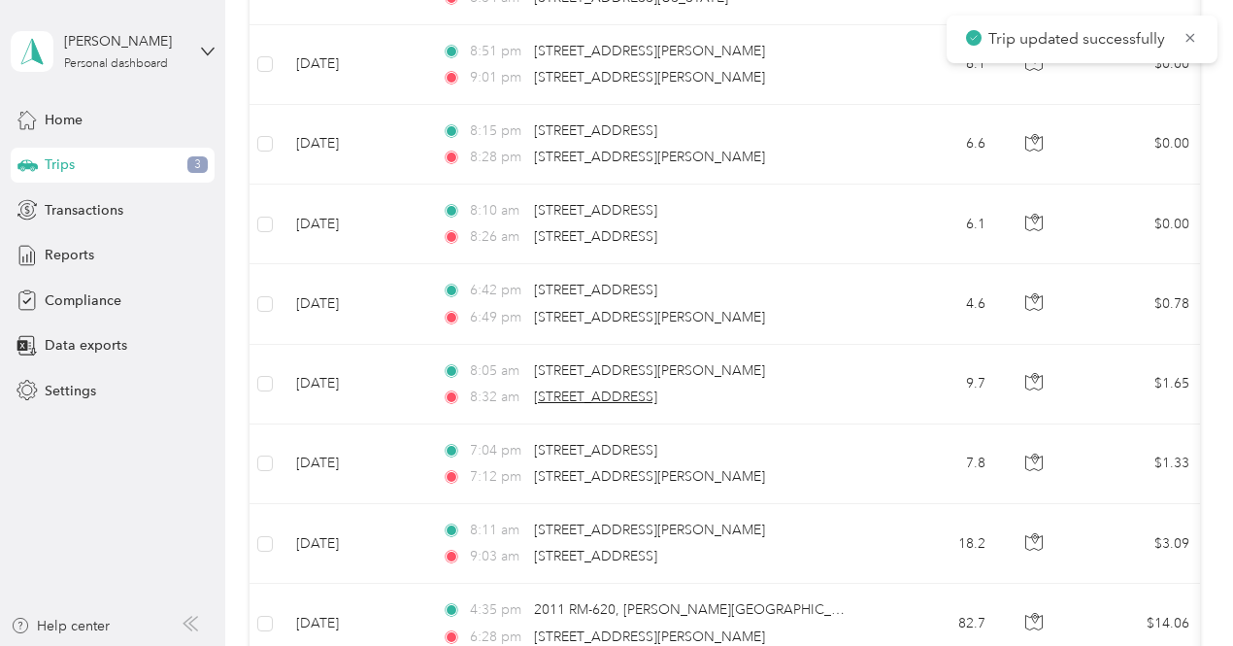
click at [657, 388] on span "[STREET_ADDRESS]" at bounding box center [595, 396] width 123 height 17
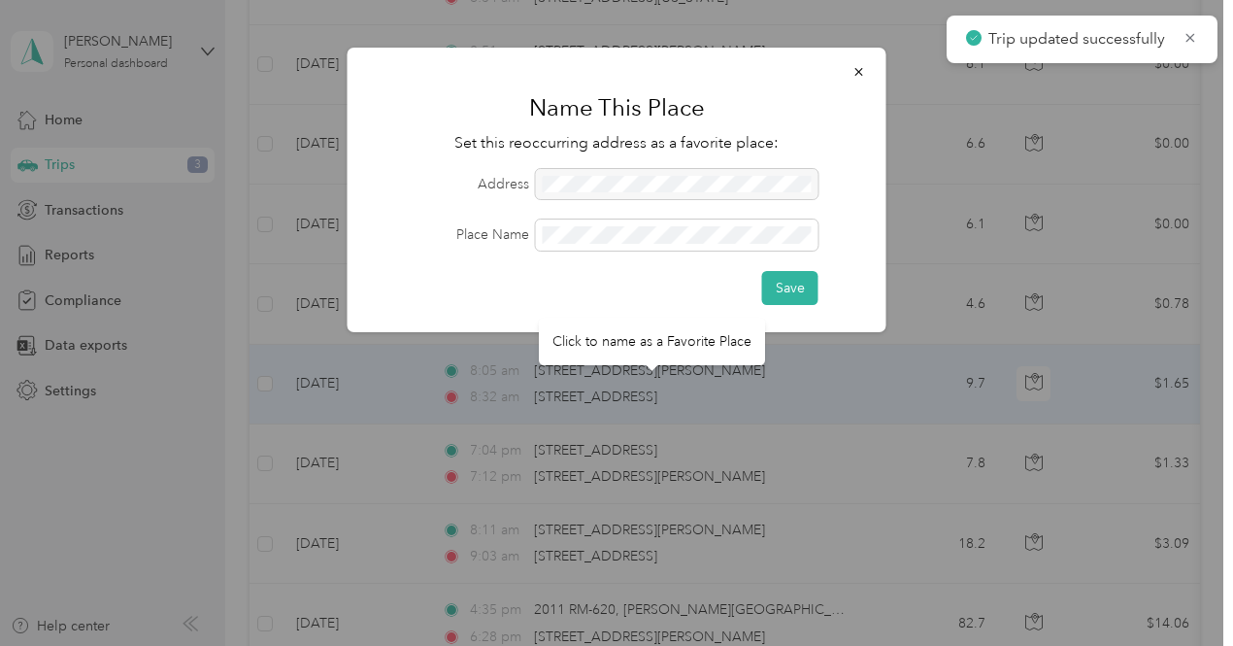
click at [810, 478] on div at bounding box center [616, 323] width 1233 height 646
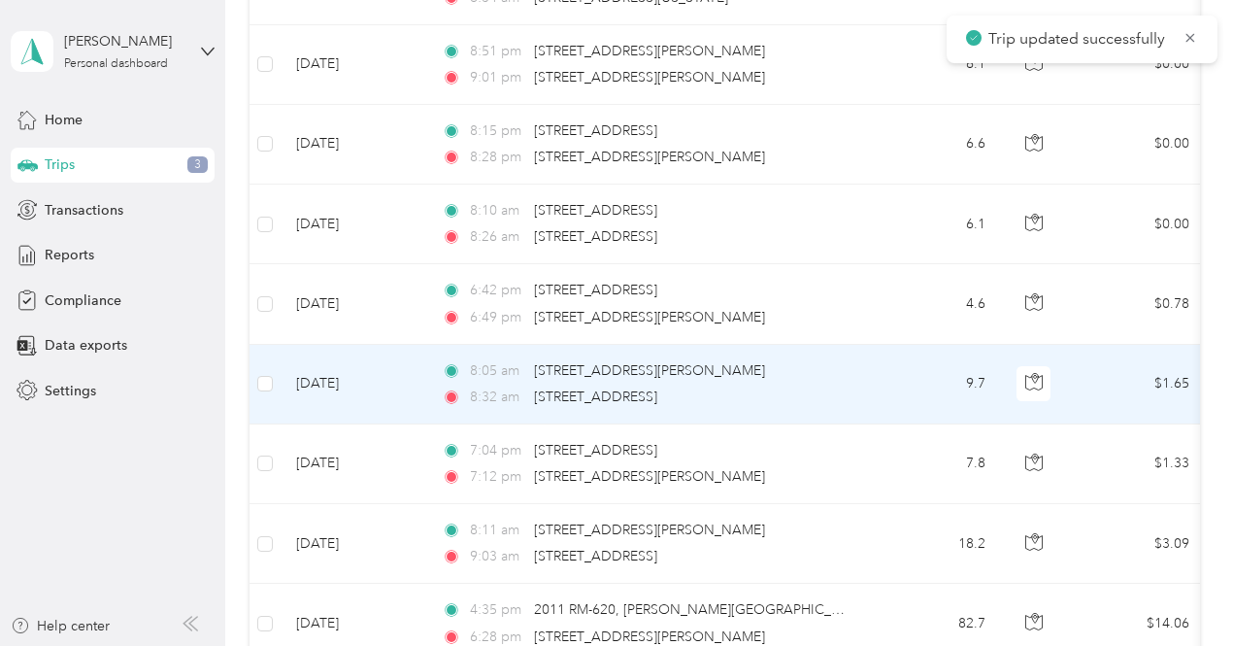
click at [912, 388] on td "9.7" at bounding box center [937, 385] width 128 height 80
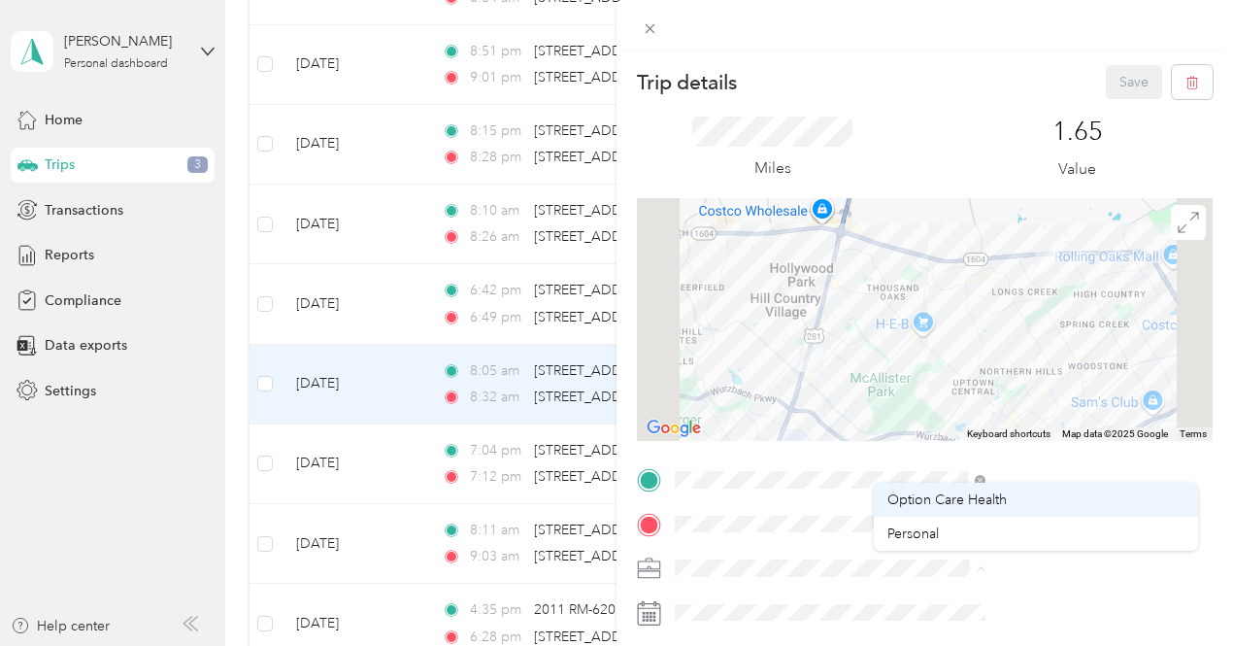
click at [901, 515] on li "Option Care Health" at bounding box center [1036, 500] width 324 height 34
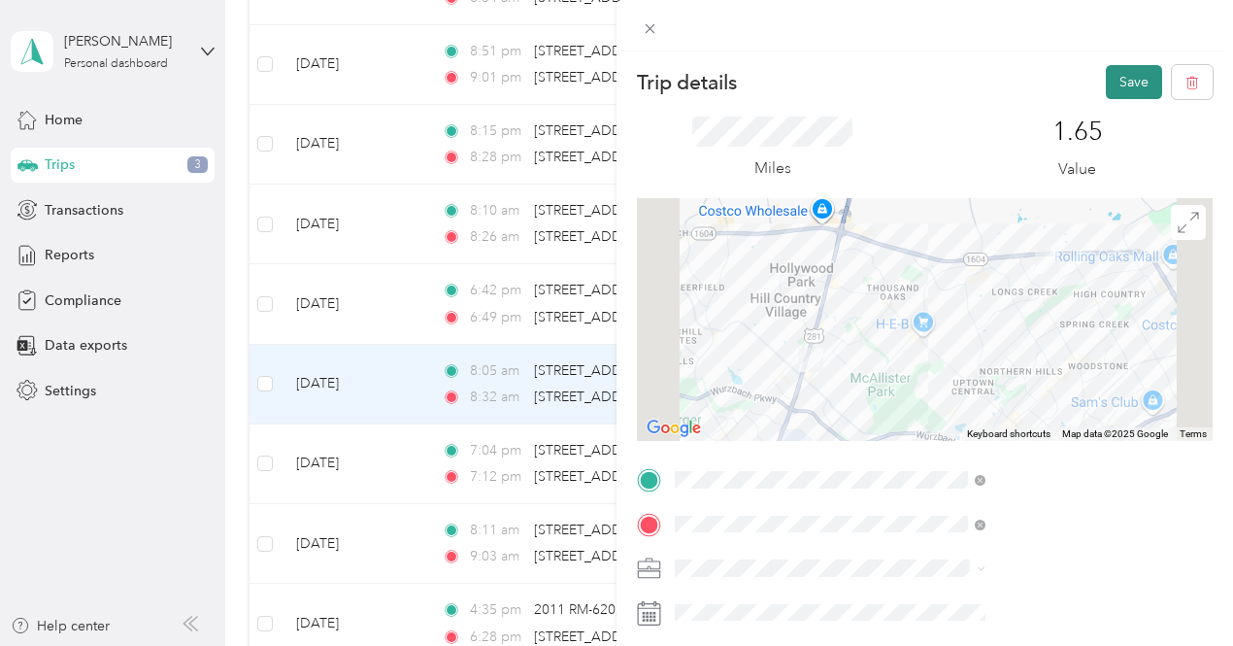
click at [1118, 93] on button "Save" at bounding box center [1134, 82] width 56 height 34
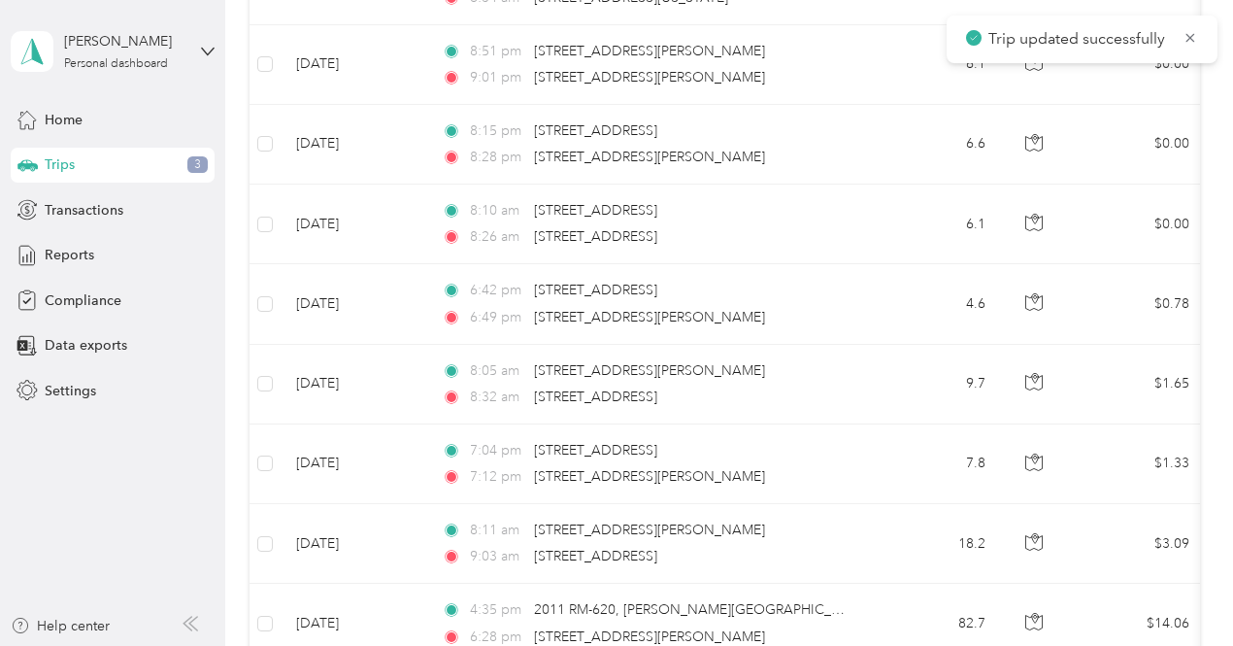
click at [901, 468] on td "7.8" at bounding box center [937, 464] width 128 height 80
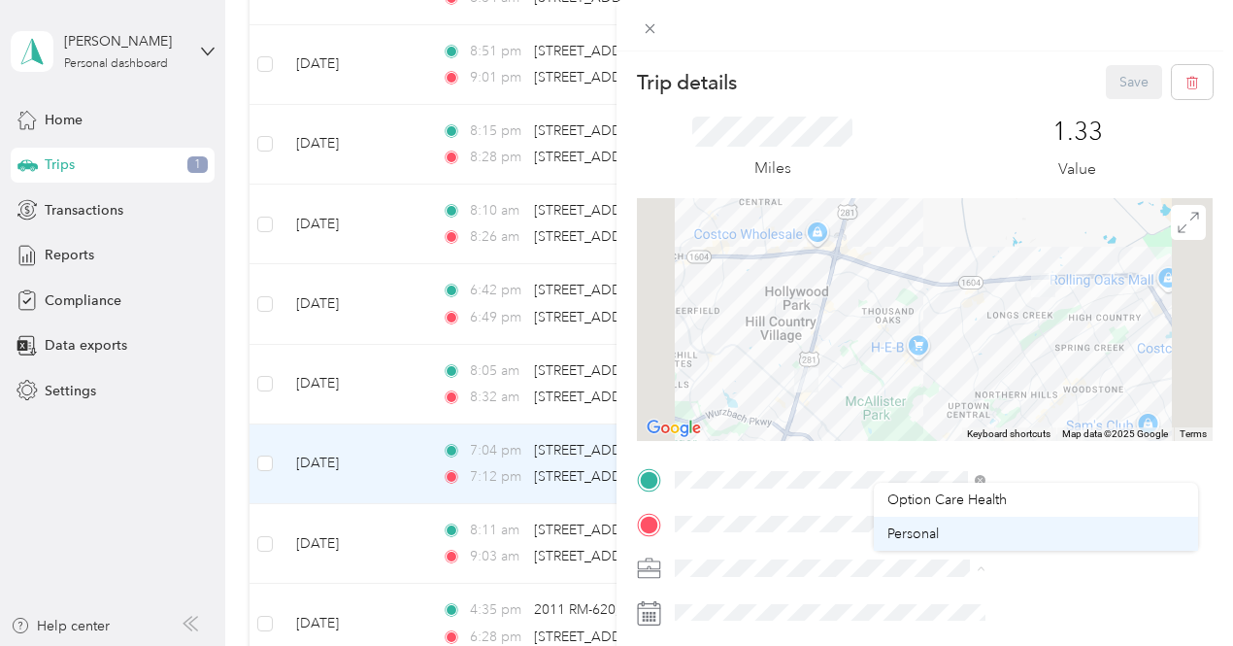
click at [902, 521] on li "Personal" at bounding box center [1036, 534] width 324 height 34
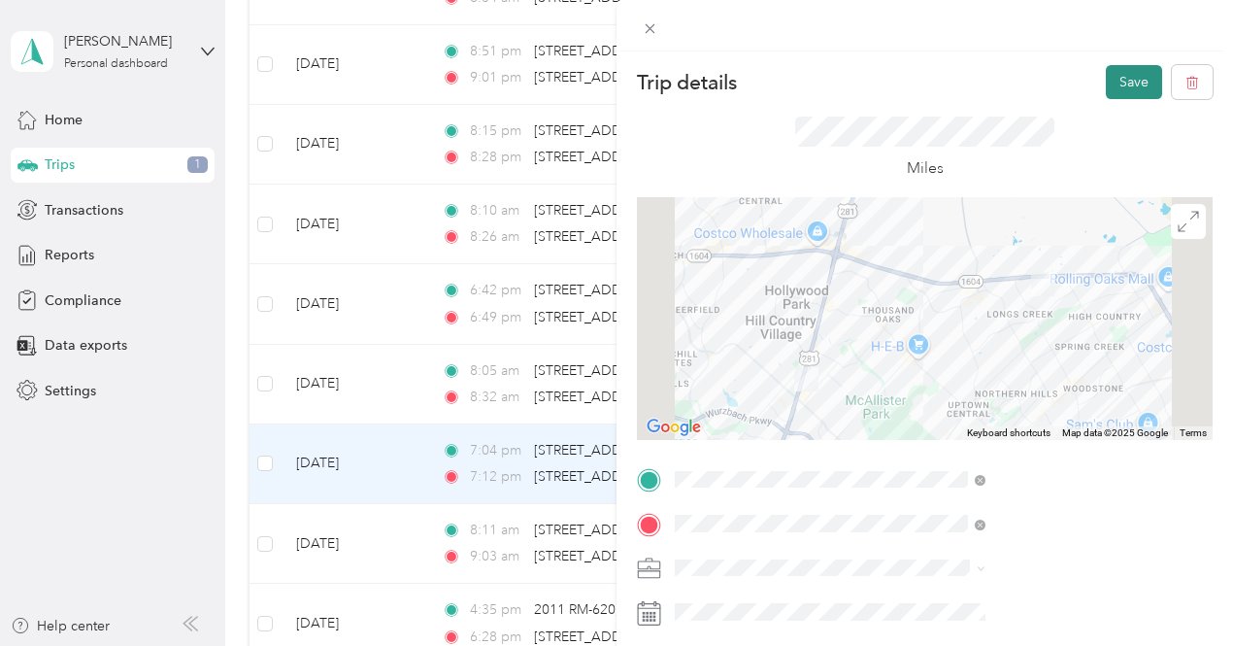
click at [1125, 98] on button "Save" at bounding box center [1134, 82] width 56 height 34
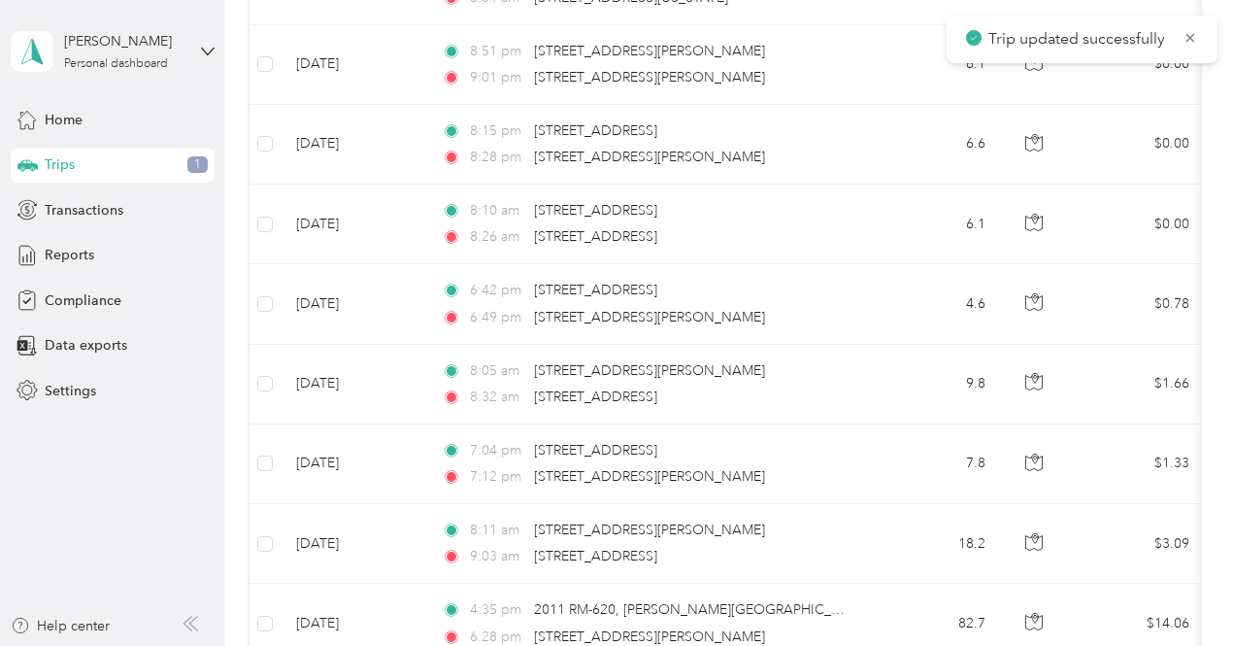
click at [869, 481] on td "7:04 pm [STREET_ADDRESS] 7:12 pm [STREET_ADDRESS][PERSON_NAME]" at bounding box center [649, 464] width 447 height 80
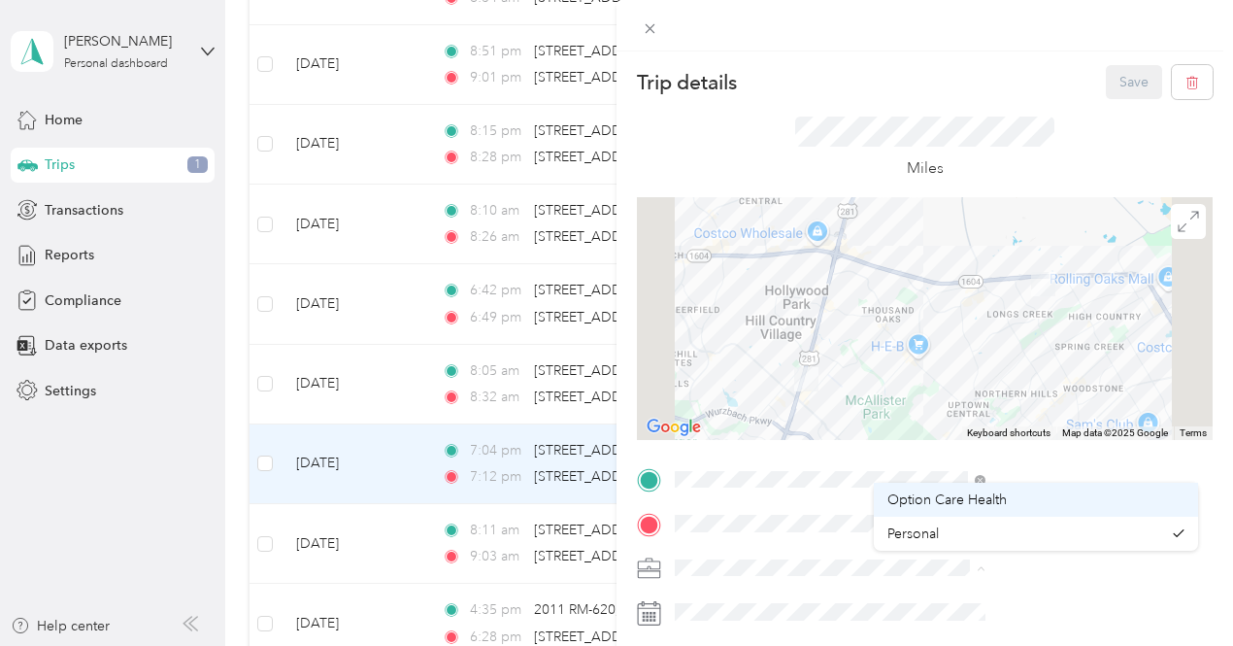
click at [902, 509] on div "Option Care Health" at bounding box center [1036, 499] width 297 height 20
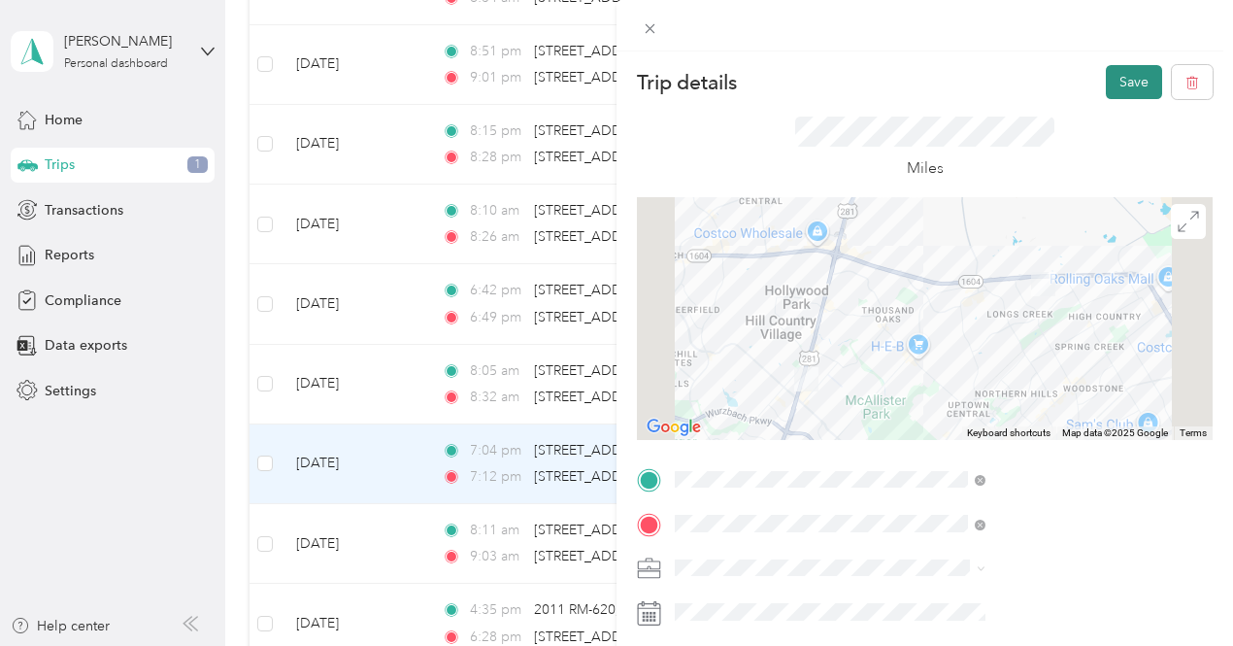
click at [1119, 96] on button "Save" at bounding box center [1134, 82] width 56 height 34
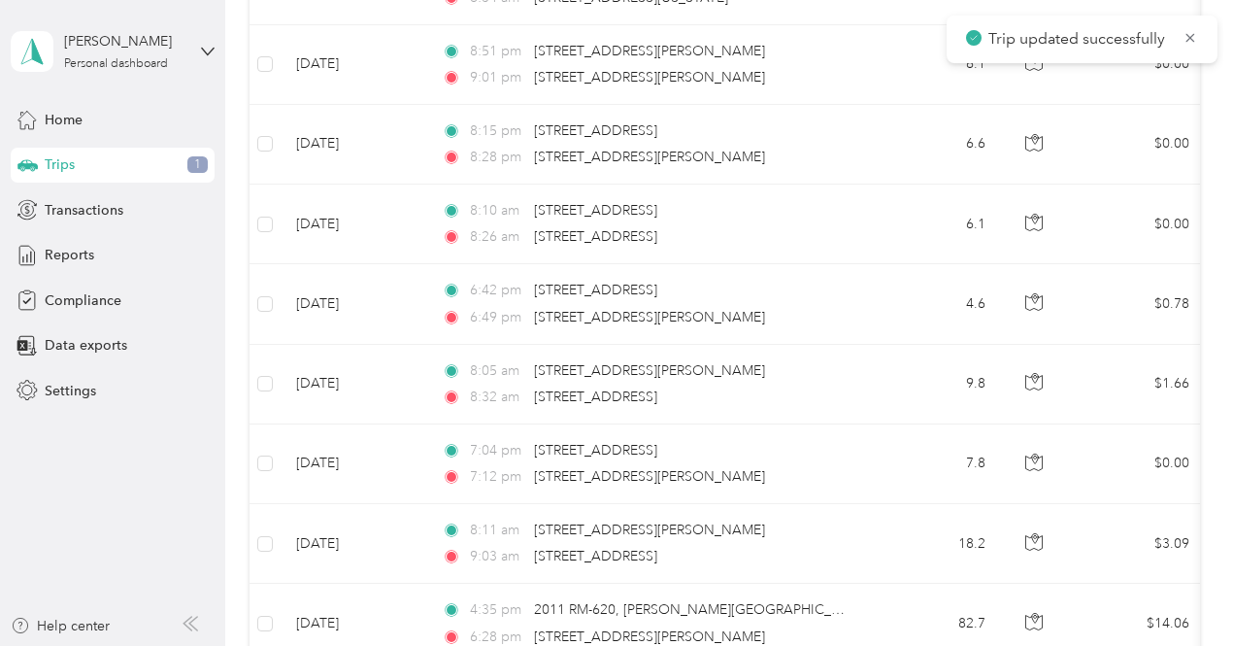
click at [880, 548] on td "18.2" at bounding box center [937, 544] width 128 height 80
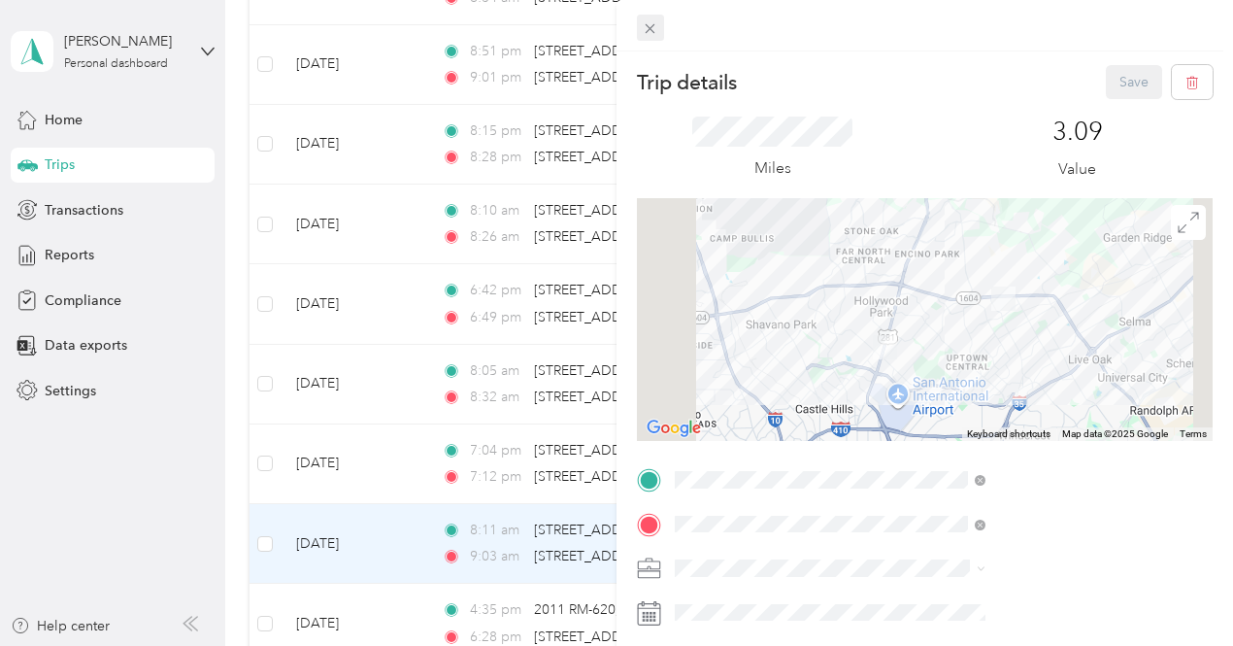
click at [664, 32] on span at bounding box center [650, 28] width 27 height 27
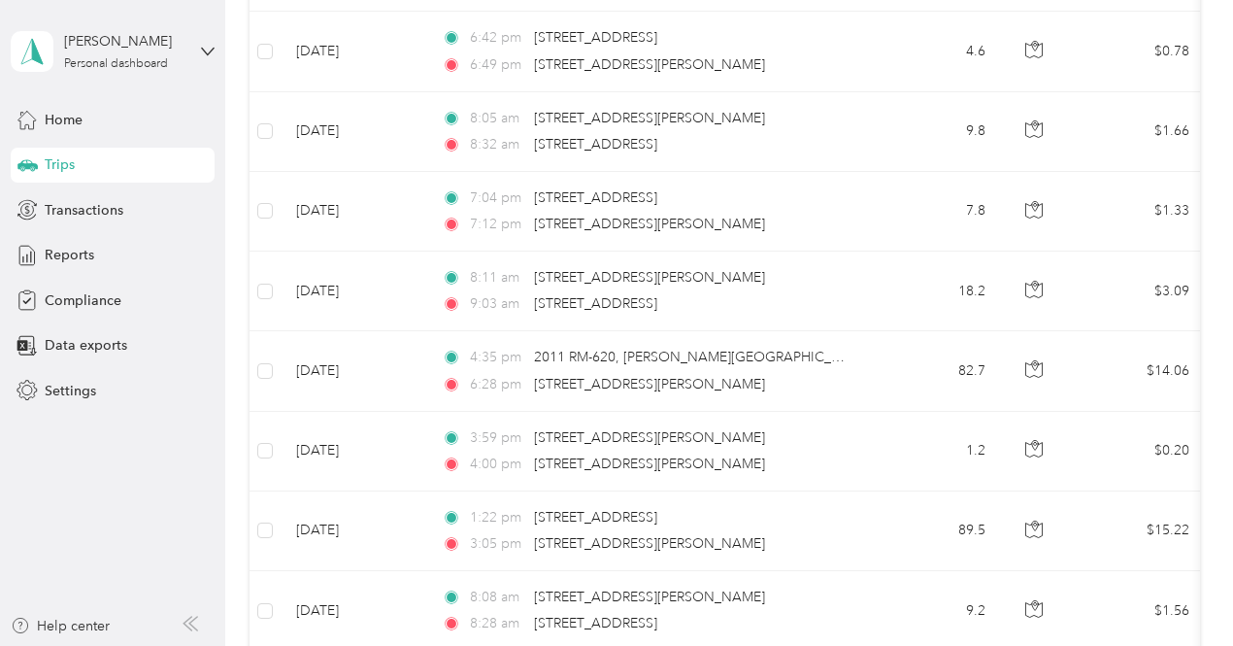
scroll to position [3273, 0]
click at [880, 370] on td "82.7" at bounding box center [937, 369] width 128 height 80
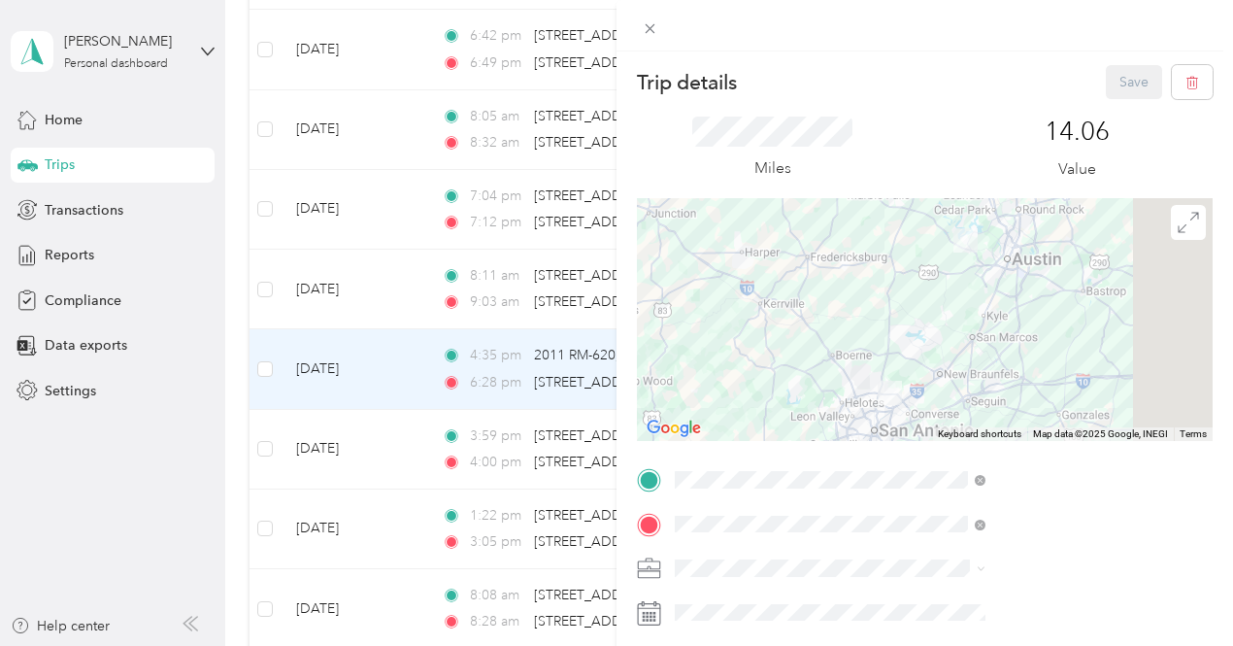
click at [715, 375] on div "Trip details Save This trip cannot be edited because it is either under review,…" at bounding box center [616, 323] width 1233 height 646
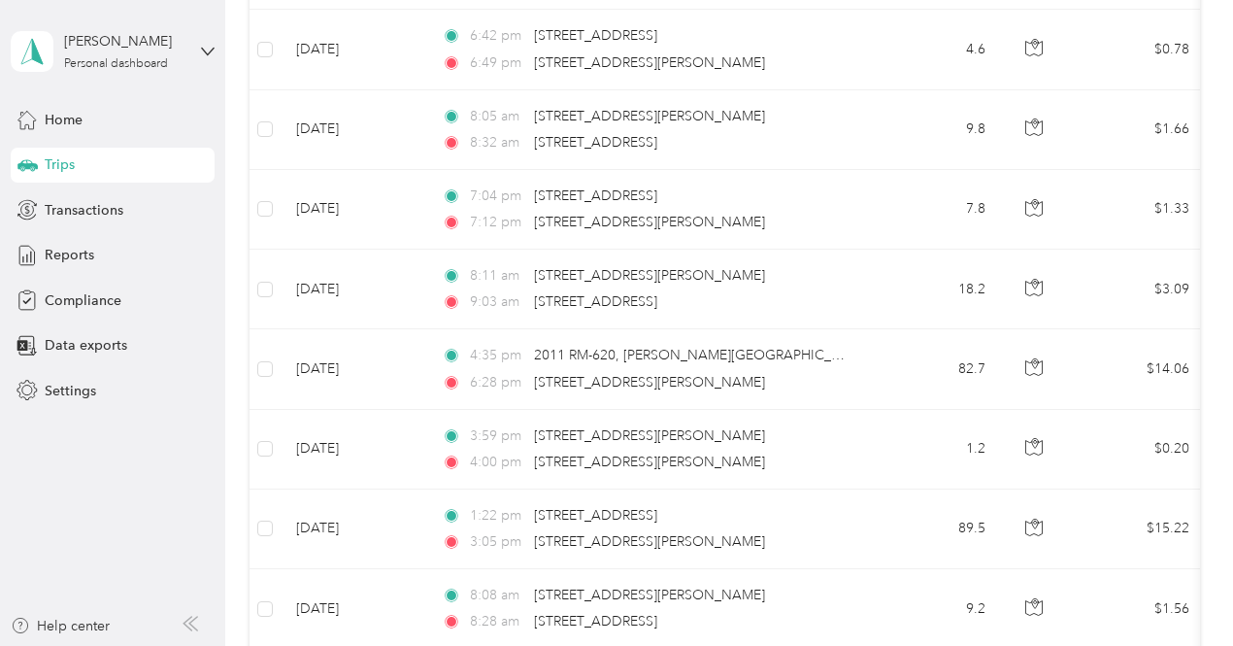
click at [928, 441] on td "1.2" at bounding box center [937, 450] width 128 height 80
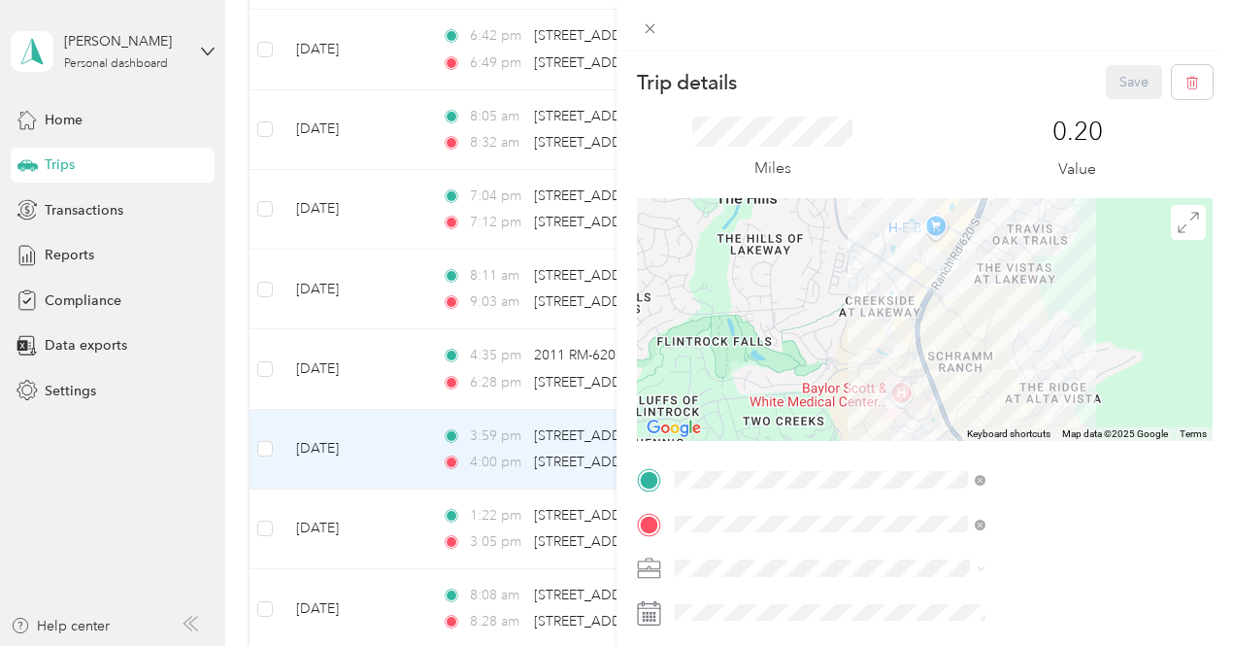
click at [558, 354] on div "Trip details Save This trip cannot be edited because it is either under review,…" at bounding box center [616, 323] width 1233 height 646
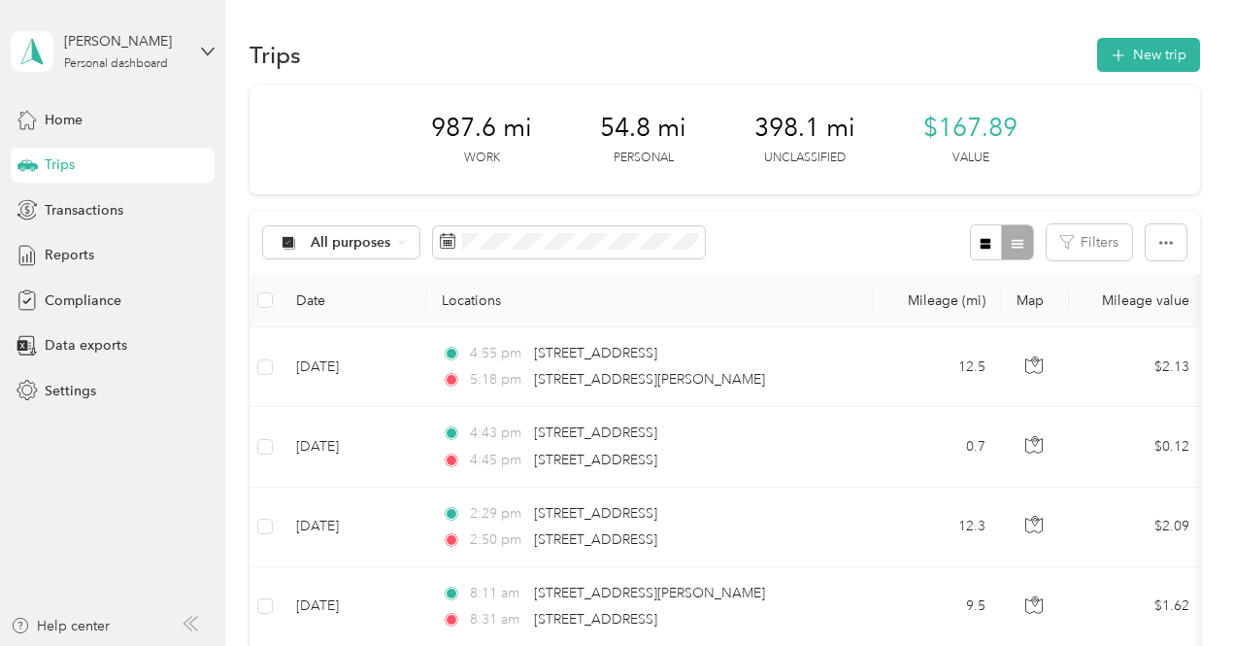
click at [614, 159] on p "Personal" at bounding box center [644, 158] width 60 height 17
click at [604, 141] on span "54.8 mi" at bounding box center [643, 128] width 86 height 31
click at [431, 144] on div "987.6 mi Work" at bounding box center [481, 140] width 101 height 54
click at [317, 254] on div "All purposes" at bounding box center [341, 242] width 157 height 33
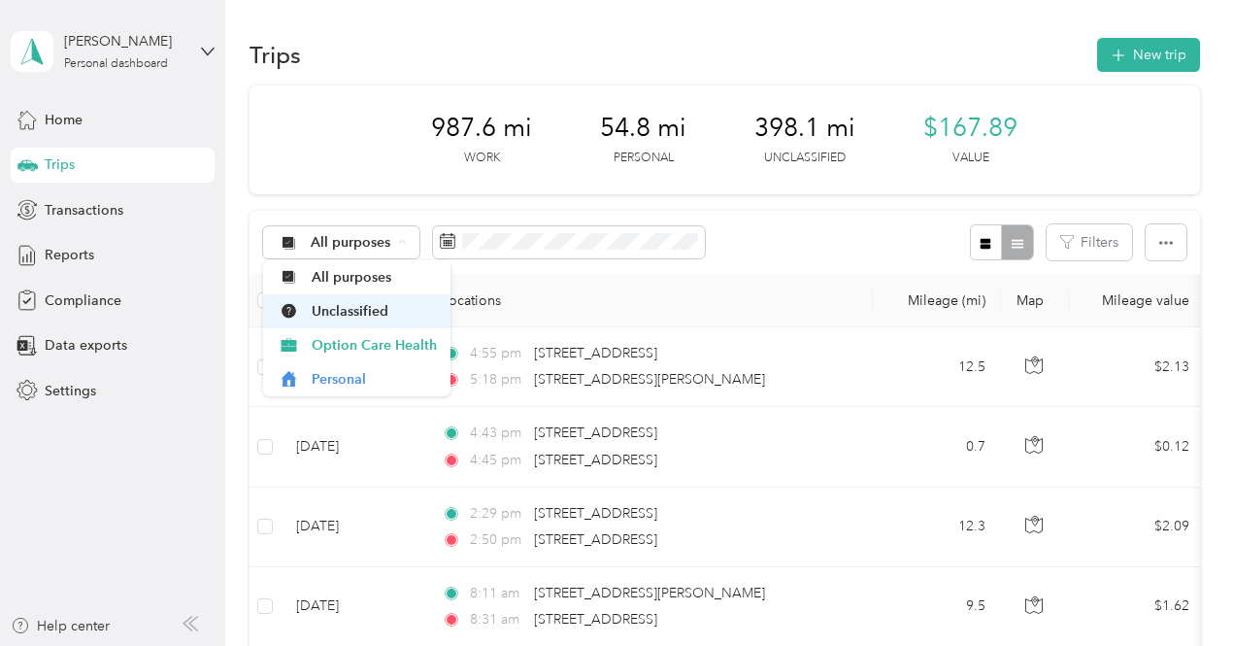
click at [321, 313] on span "Unclassified" at bounding box center [374, 311] width 125 height 20
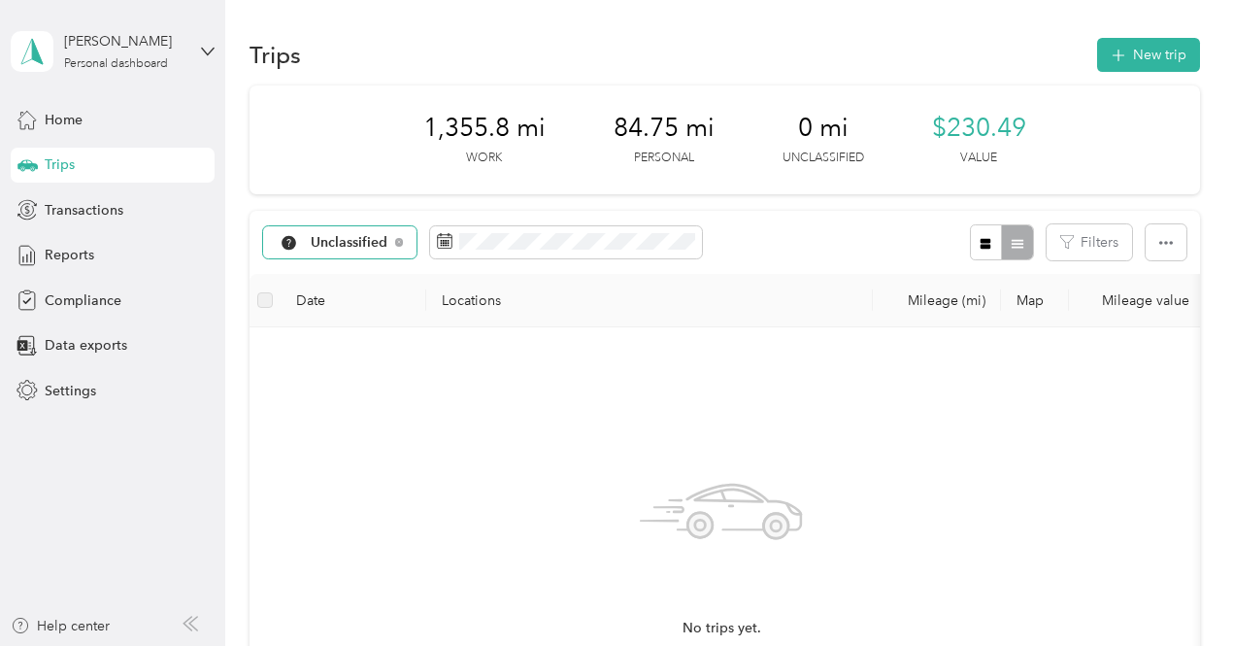
click at [349, 247] on span "Unclassified" at bounding box center [350, 243] width 78 height 14
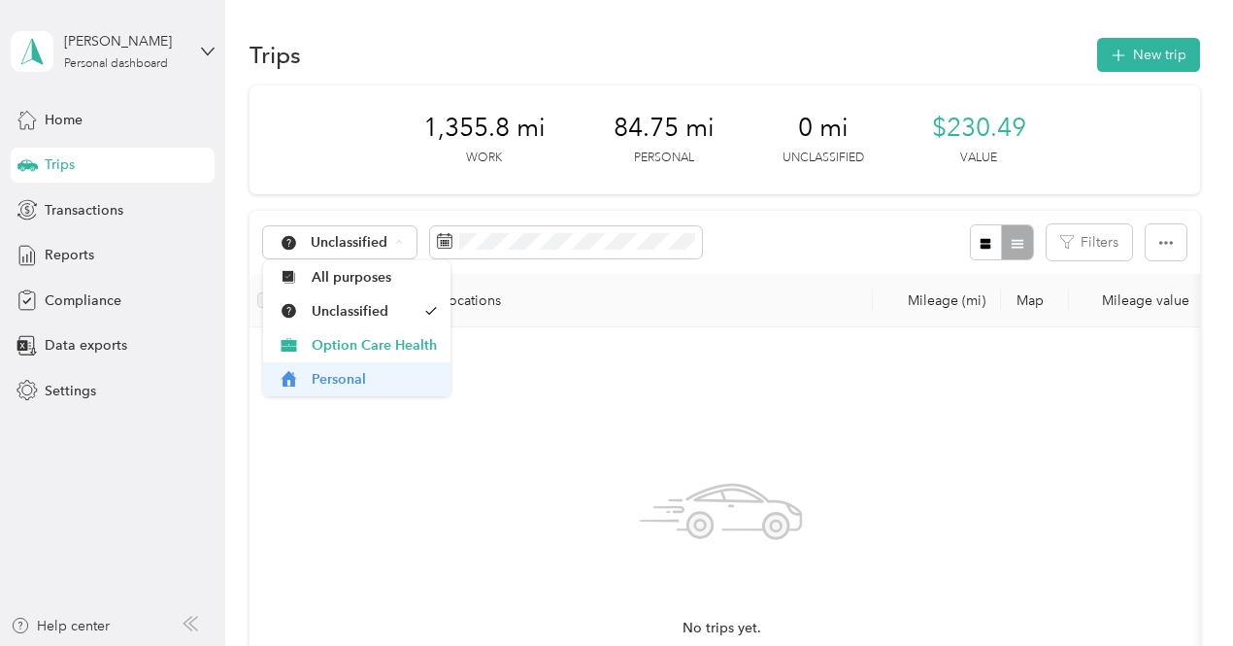
click at [324, 390] on li "Personal" at bounding box center [356, 379] width 187 height 34
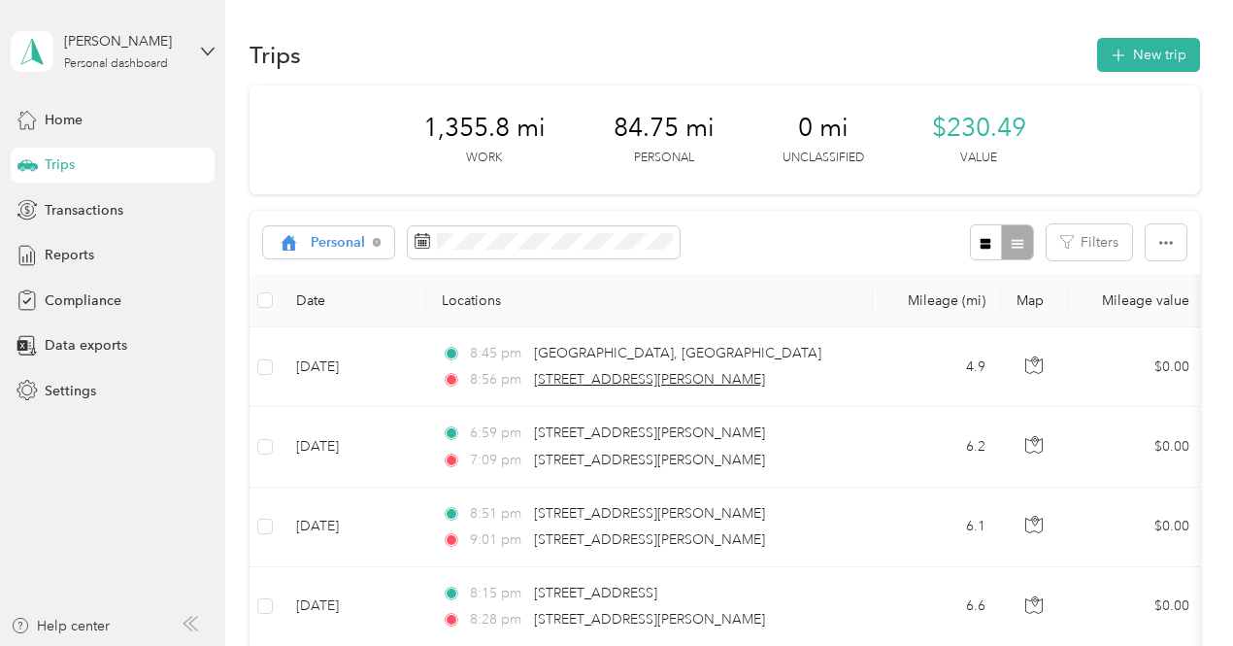
click at [637, 384] on span "[STREET_ADDRESS][PERSON_NAME]" at bounding box center [649, 379] width 231 height 17
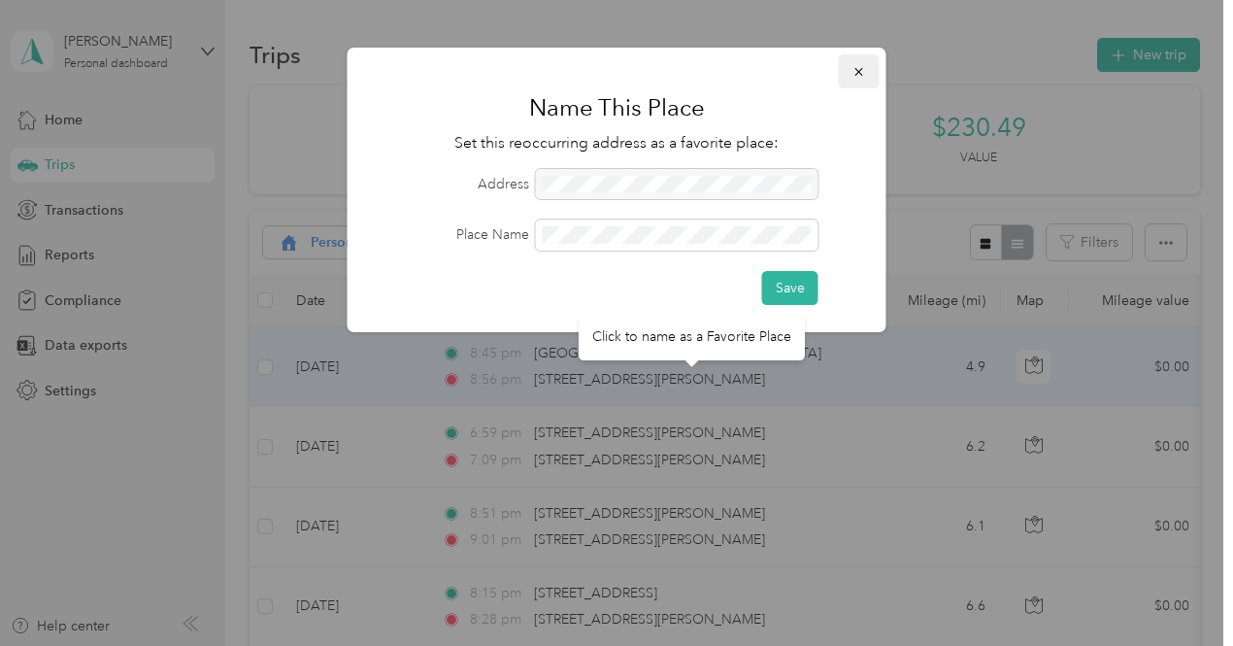
click at [864, 73] on icon "button" at bounding box center [860, 72] width 14 height 14
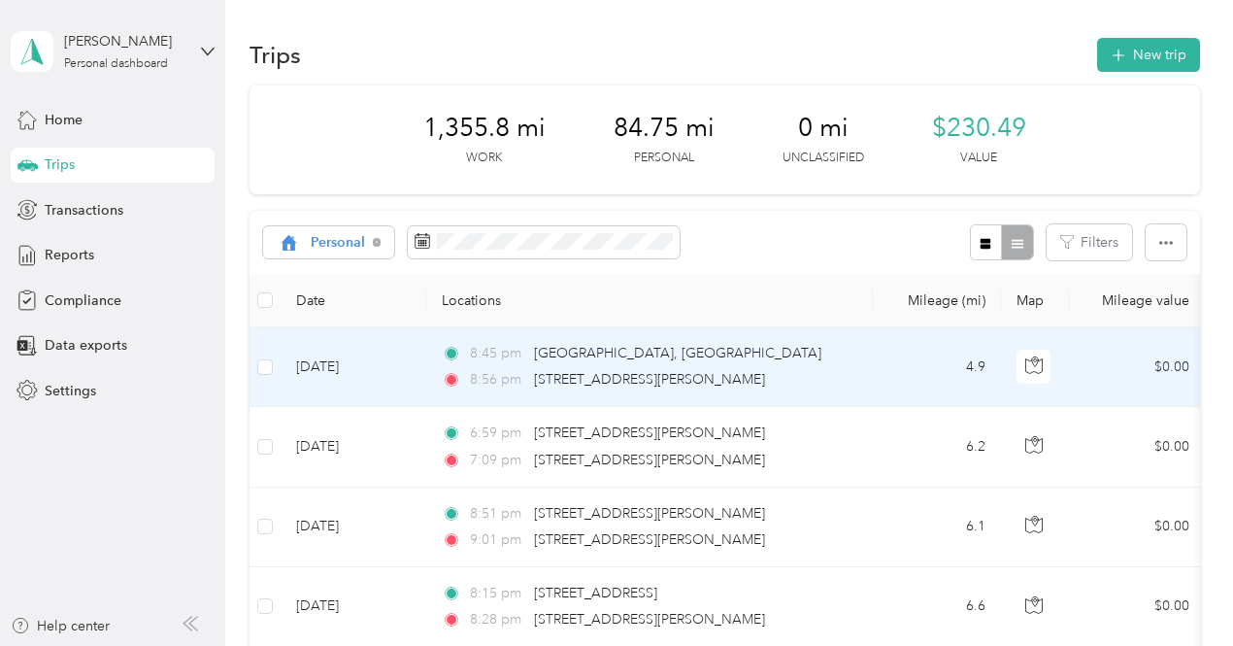
click at [900, 380] on td "4.9" at bounding box center [937, 367] width 128 height 80
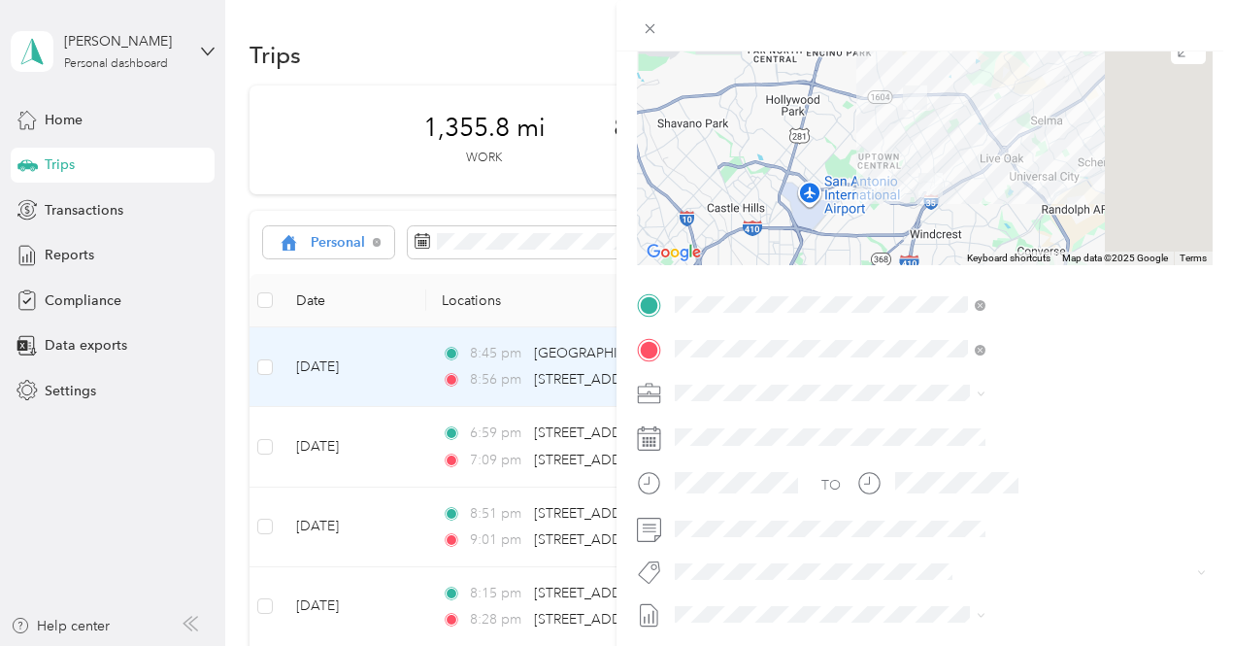
scroll to position [185, 0]
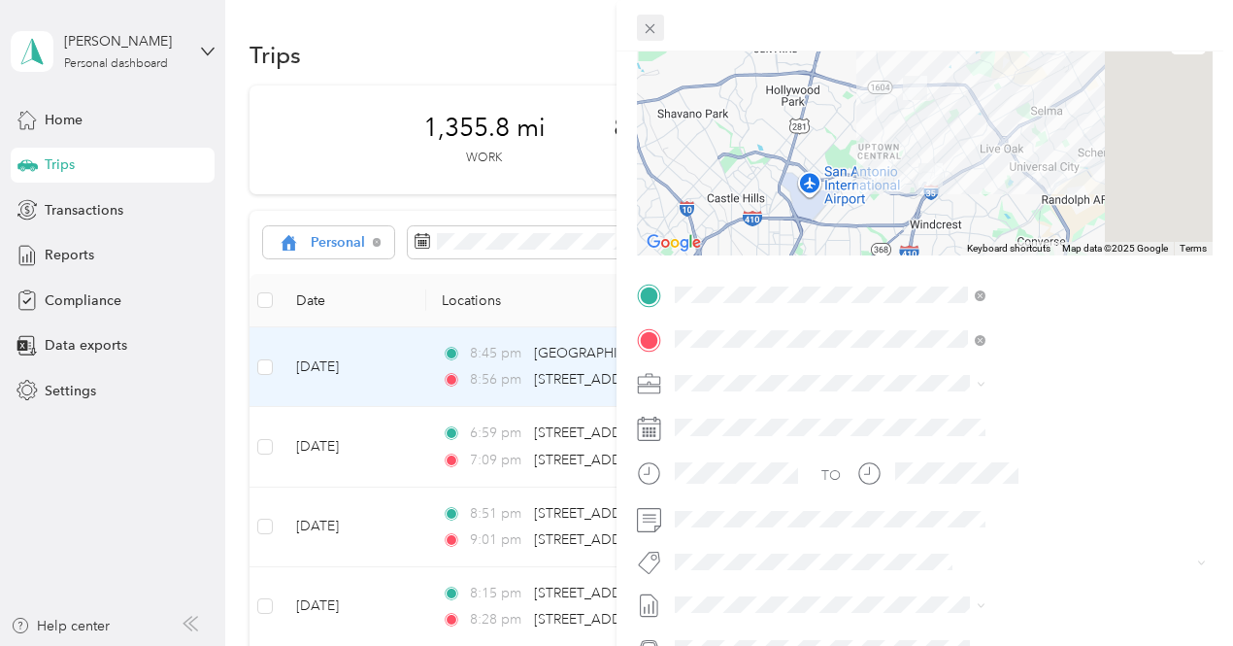
click at [664, 39] on span at bounding box center [650, 28] width 27 height 27
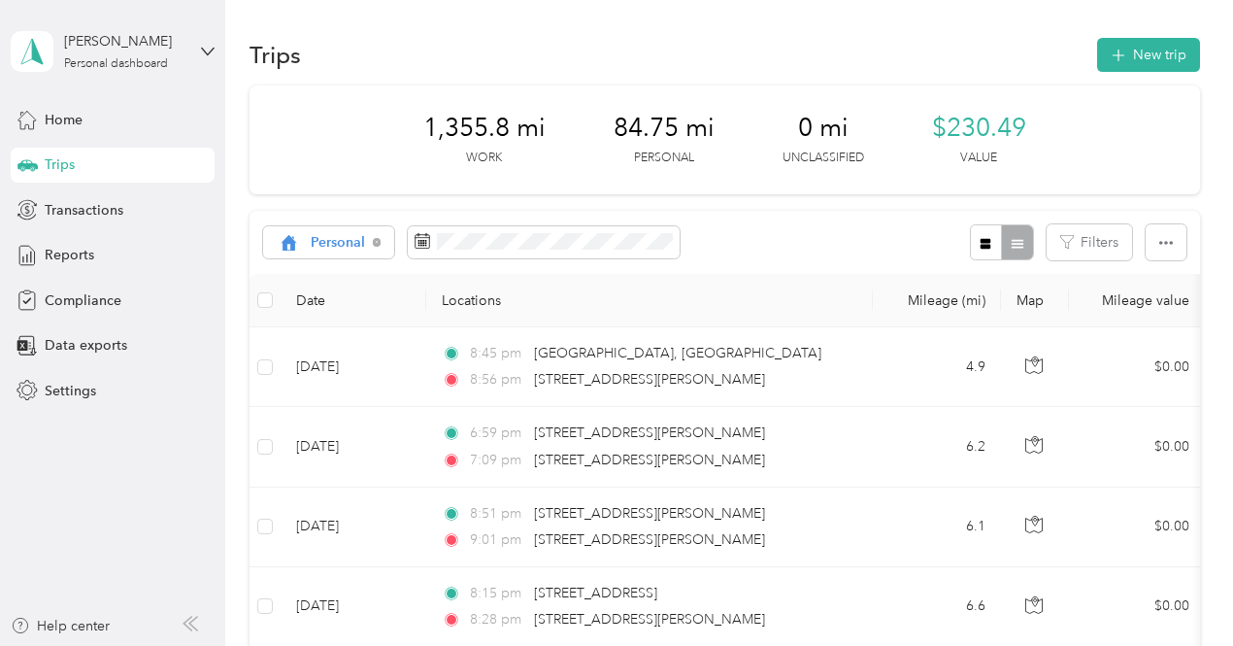
click at [913, 488] on td "6.1" at bounding box center [937, 528] width 128 height 80
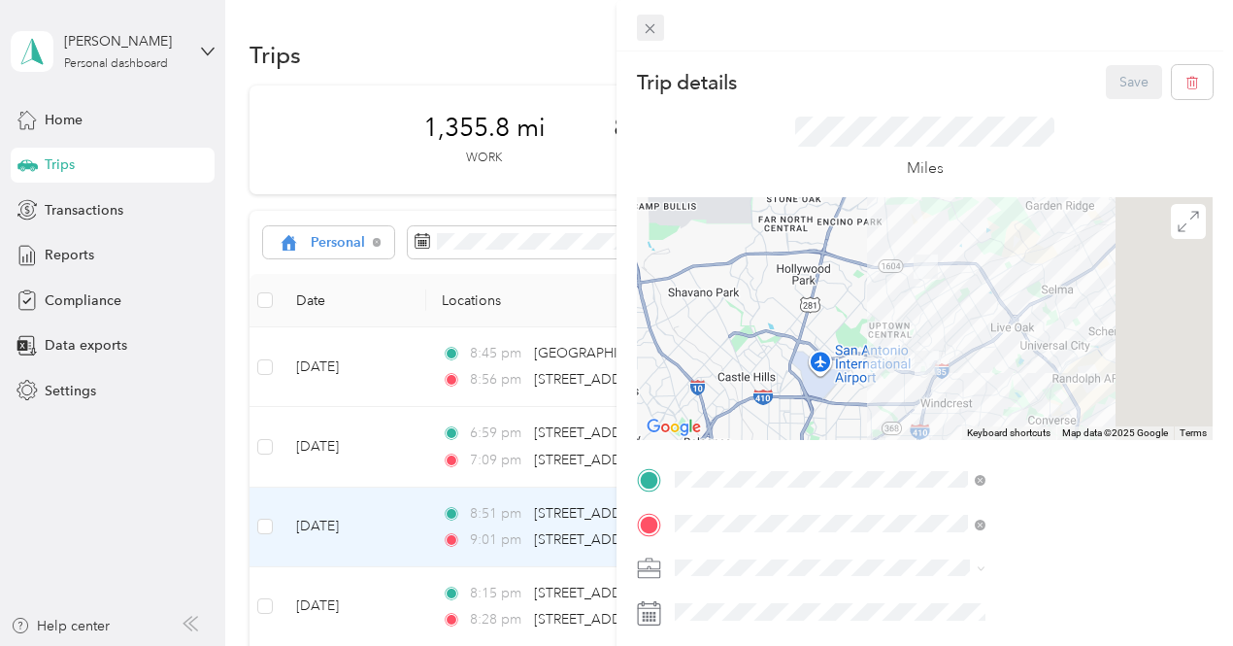
click at [658, 29] on icon at bounding box center [650, 28] width 17 height 17
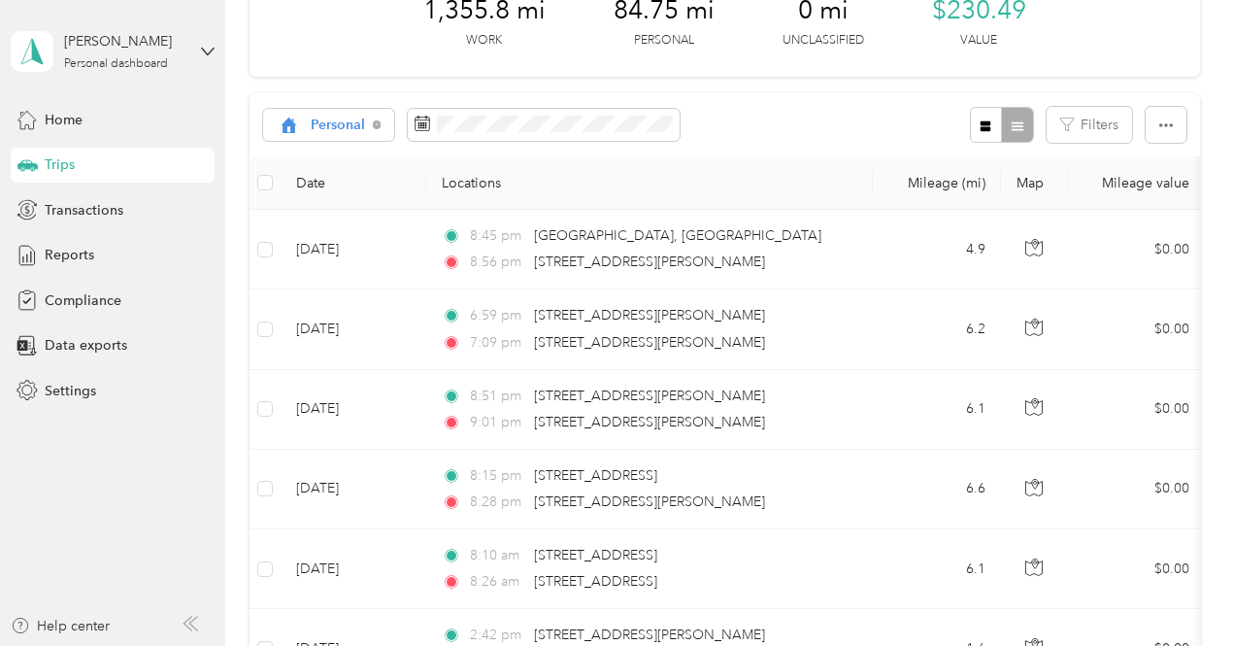
scroll to position [128, 0]
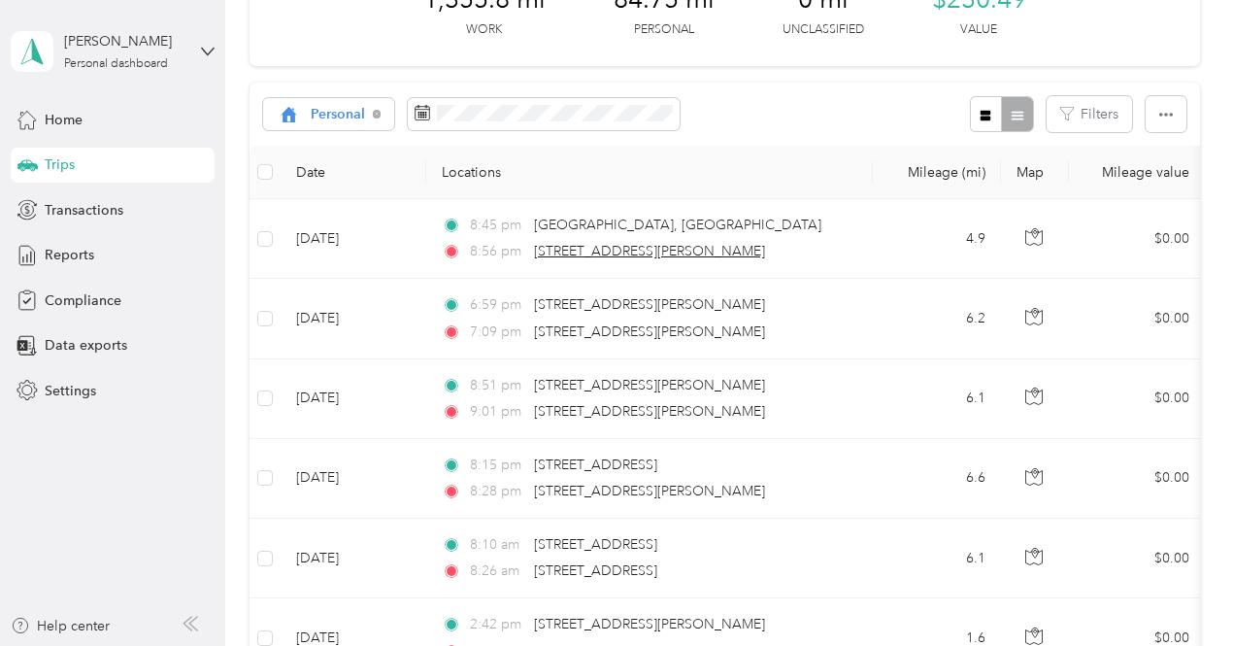
click at [765, 243] on span "[STREET_ADDRESS][PERSON_NAME]" at bounding box center [649, 251] width 231 height 17
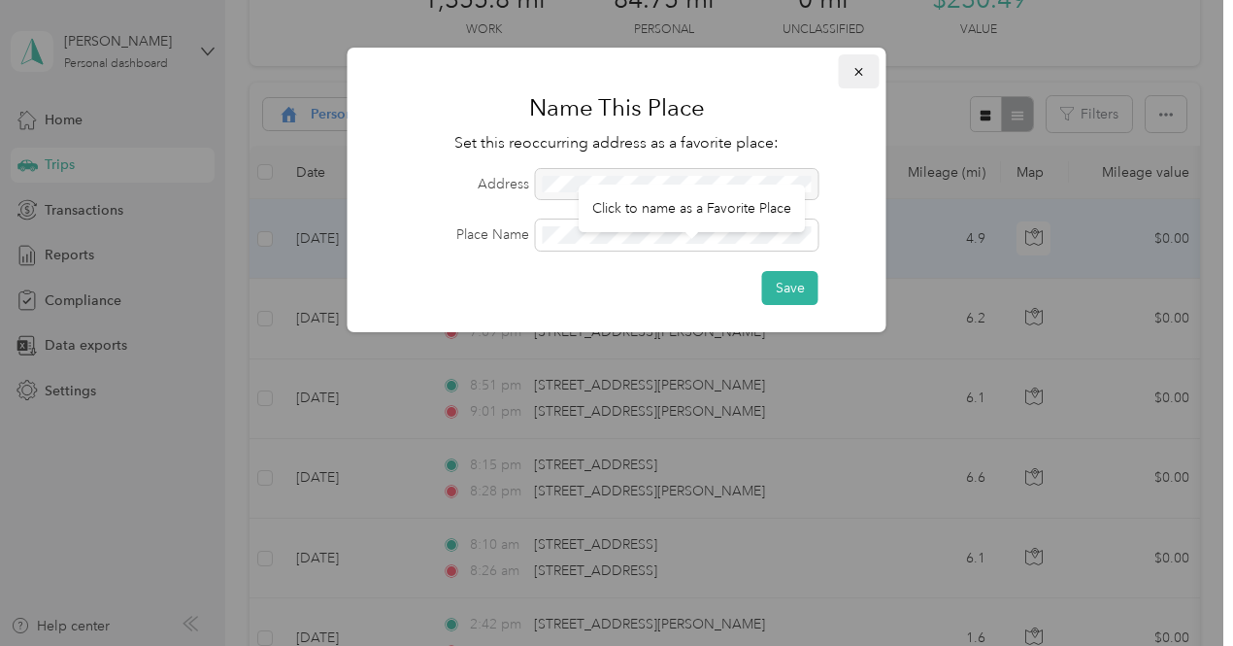
click at [863, 74] on icon "button" at bounding box center [860, 72] width 14 height 14
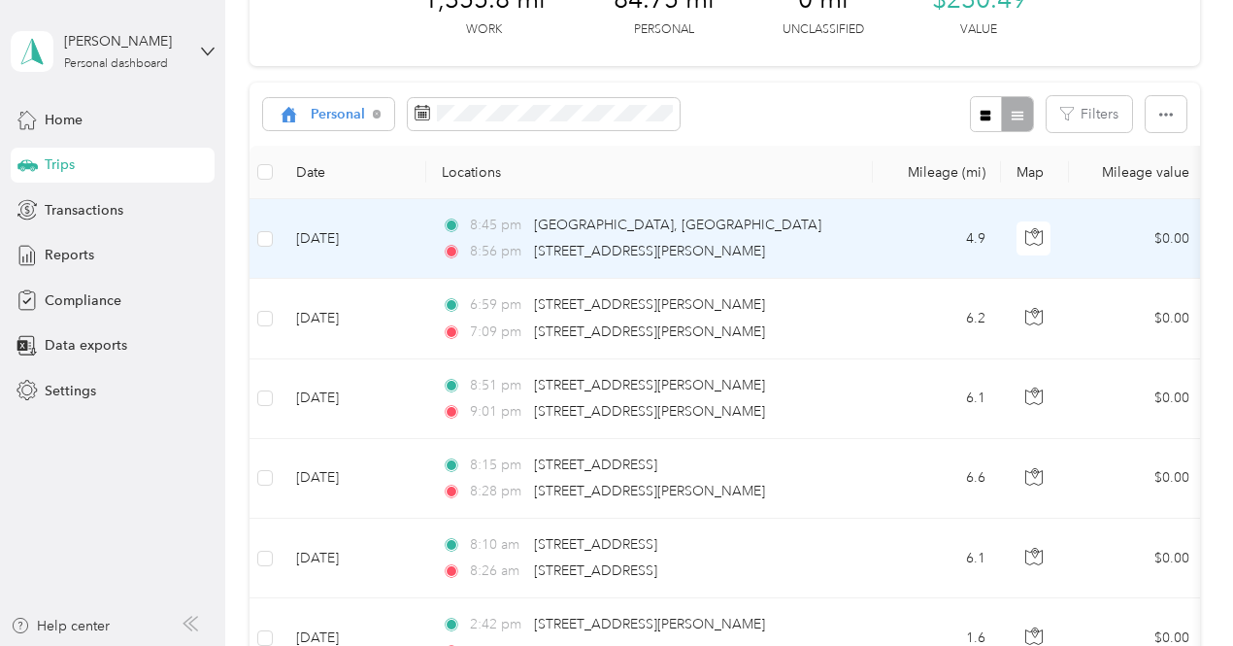
click at [959, 256] on td "4.9" at bounding box center [937, 239] width 128 height 80
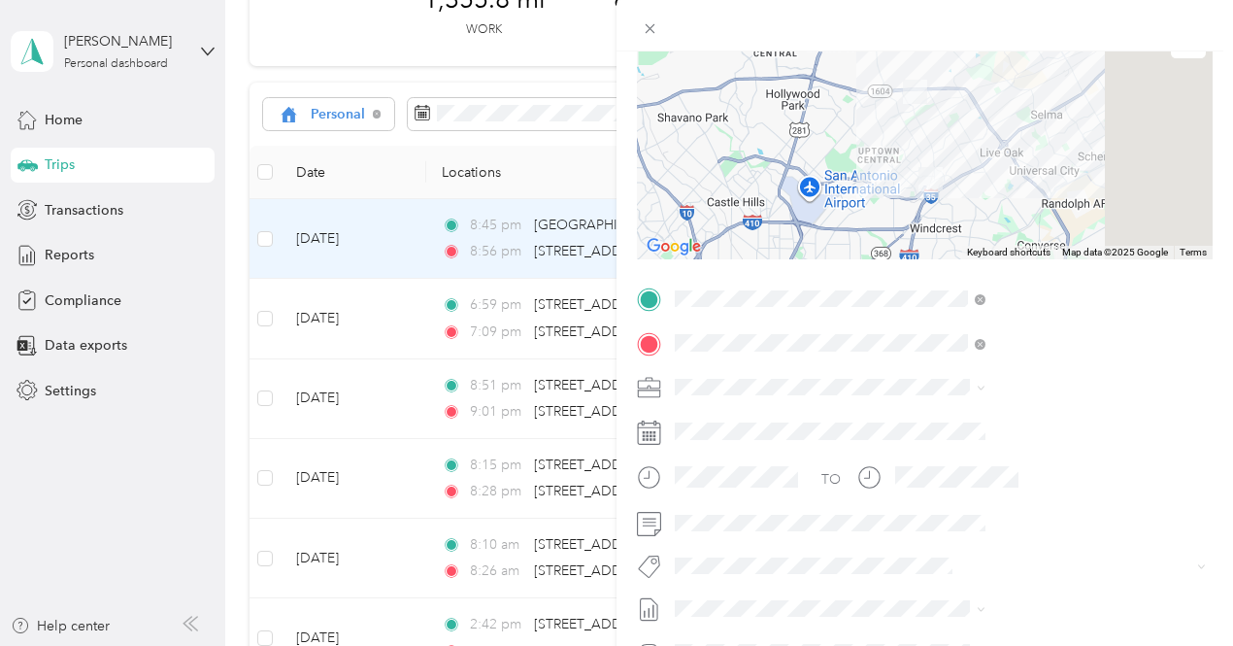
scroll to position [189, 0]
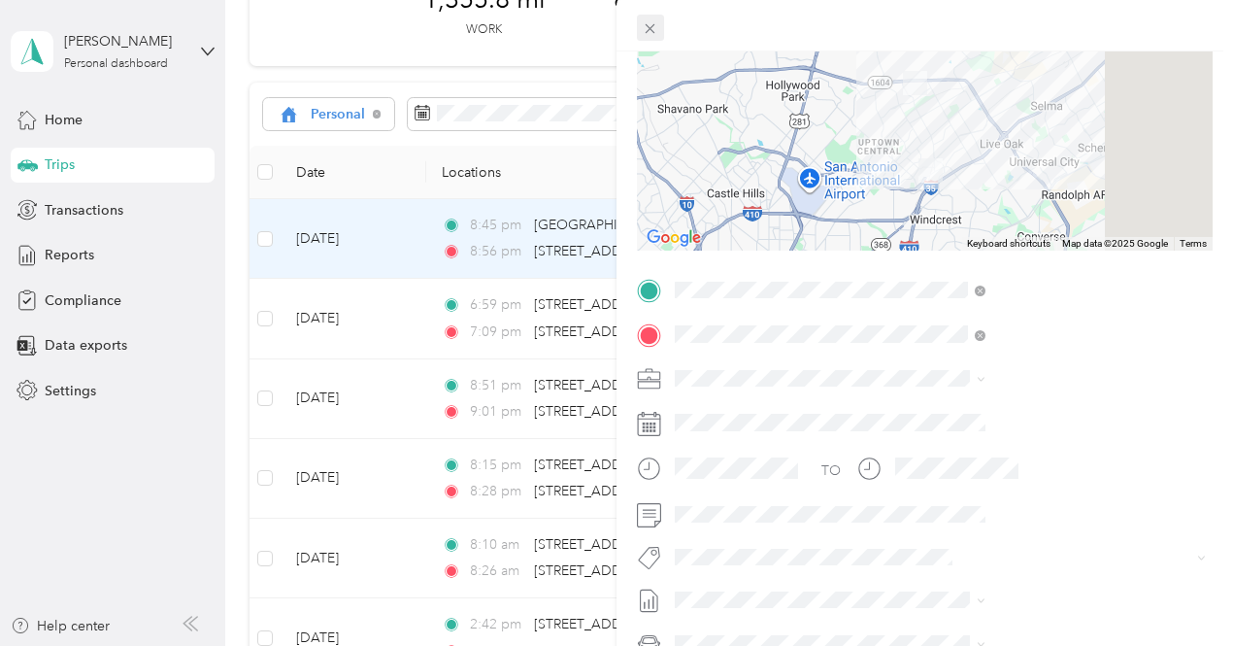
click at [664, 31] on span at bounding box center [650, 28] width 27 height 27
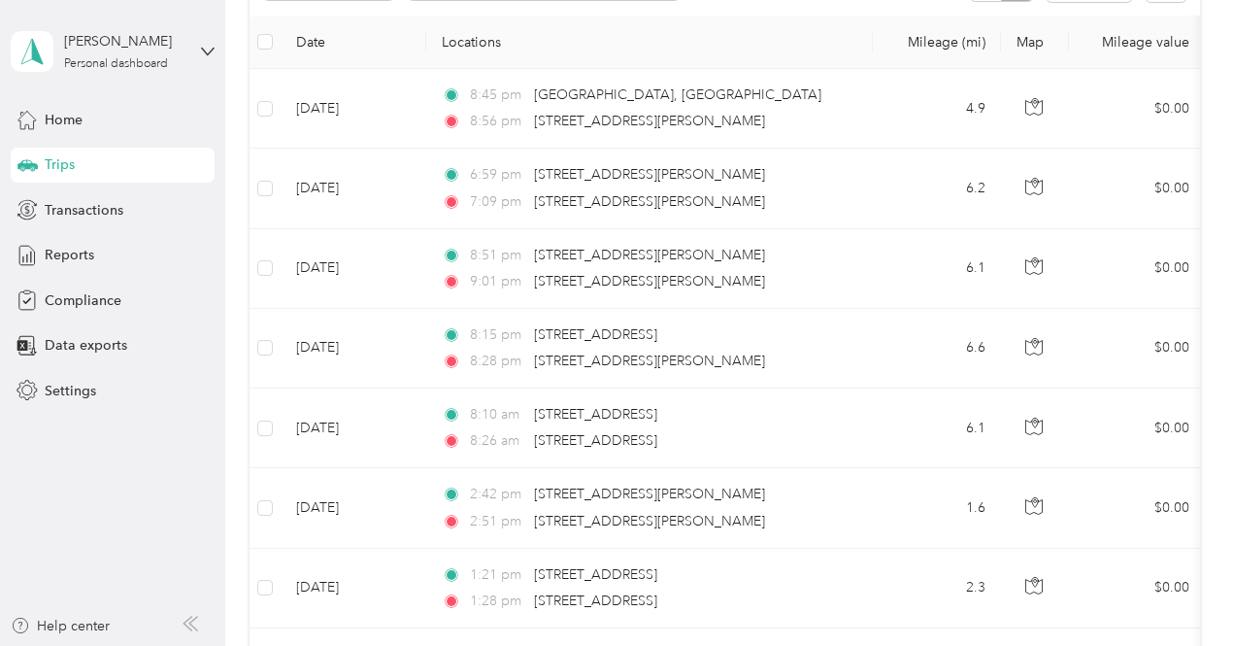
scroll to position [268, 0]
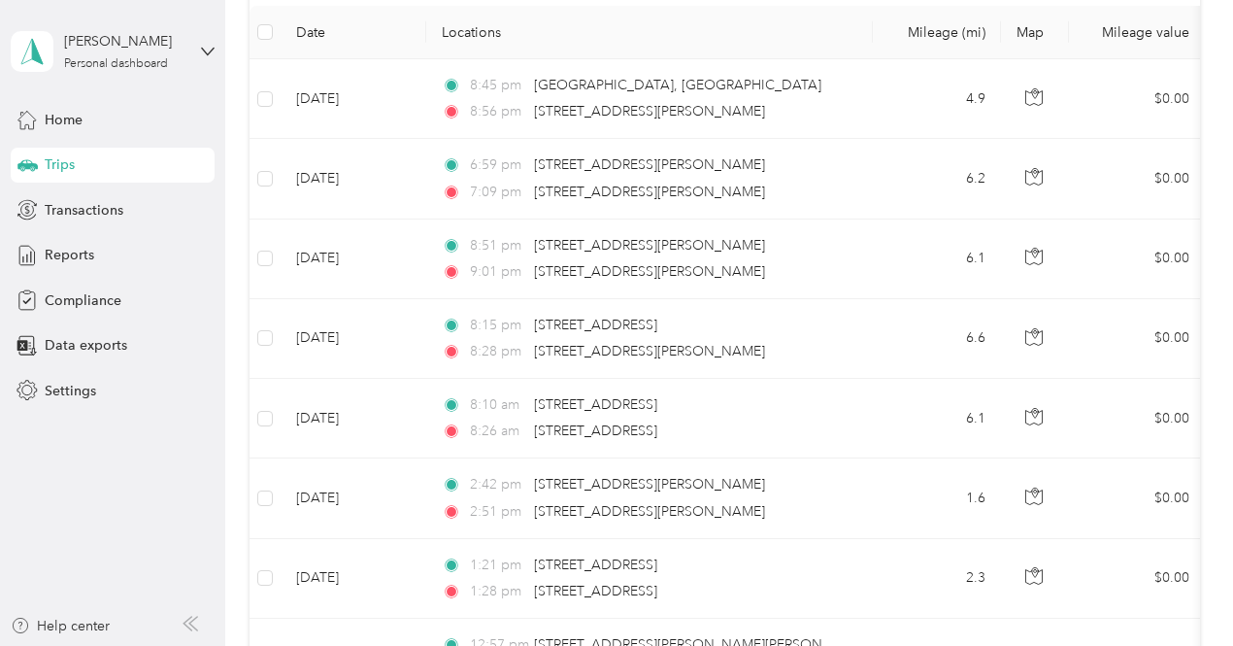
click at [922, 426] on td "6.1" at bounding box center [937, 419] width 128 height 80
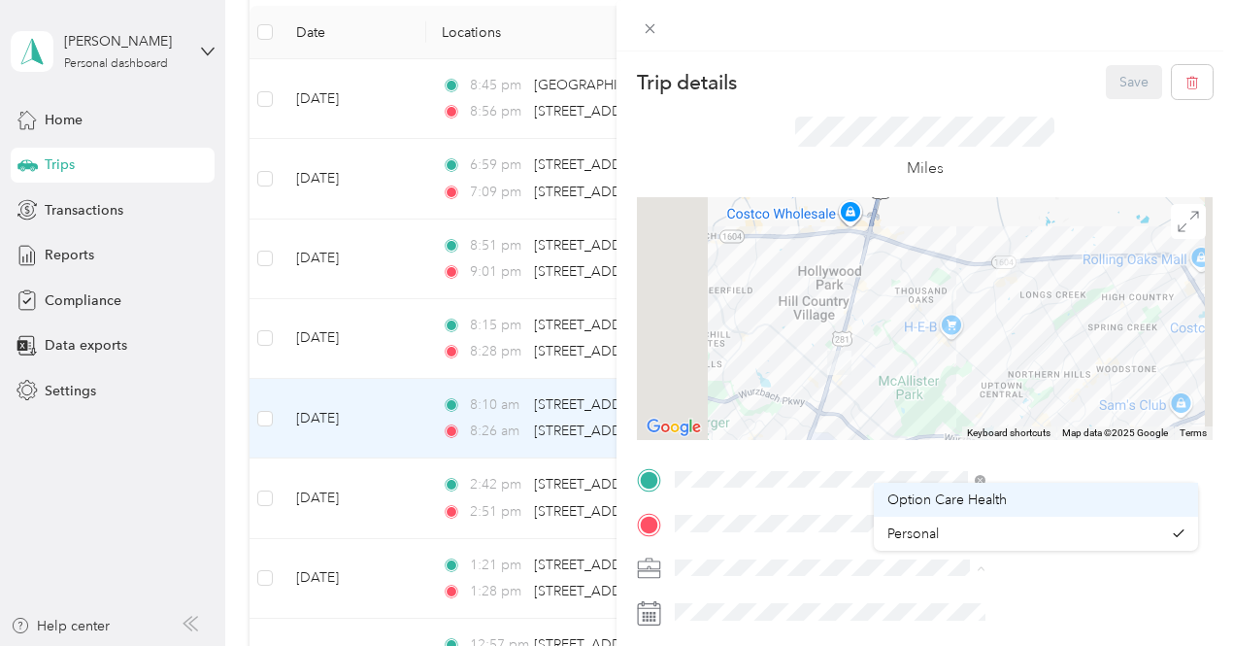
click at [901, 509] on div "Option Care Health" at bounding box center [1036, 499] width 297 height 20
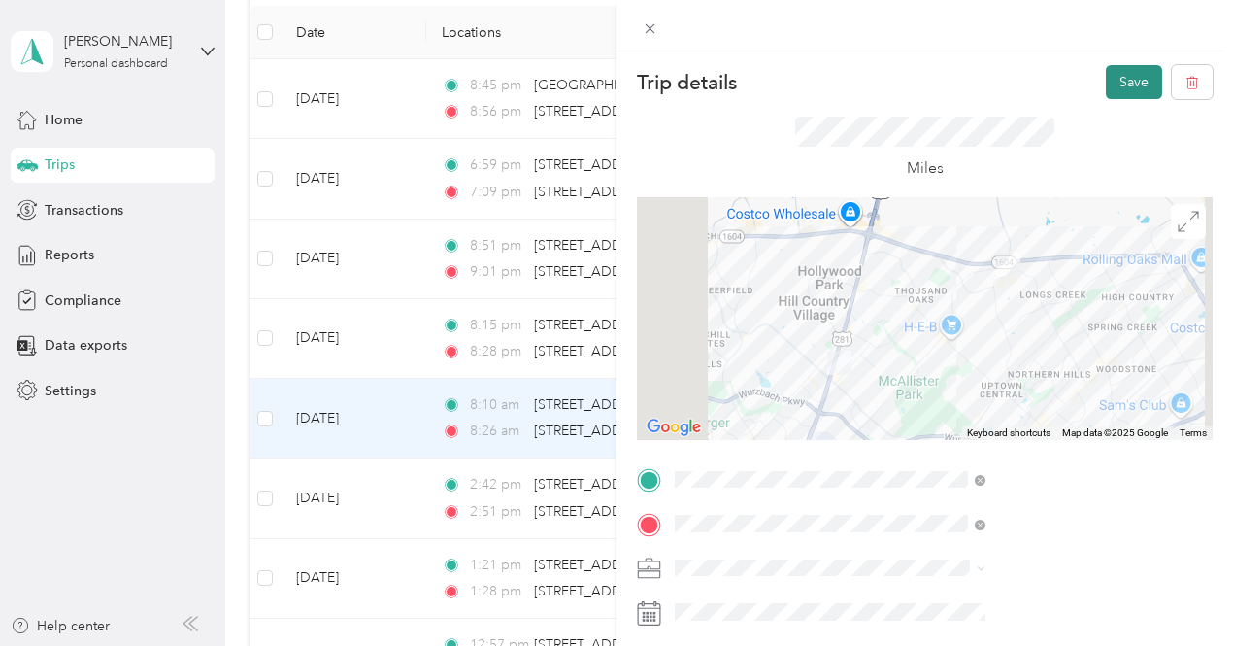
click at [1109, 96] on button "Save" at bounding box center [1134, 82] width 56 height 34
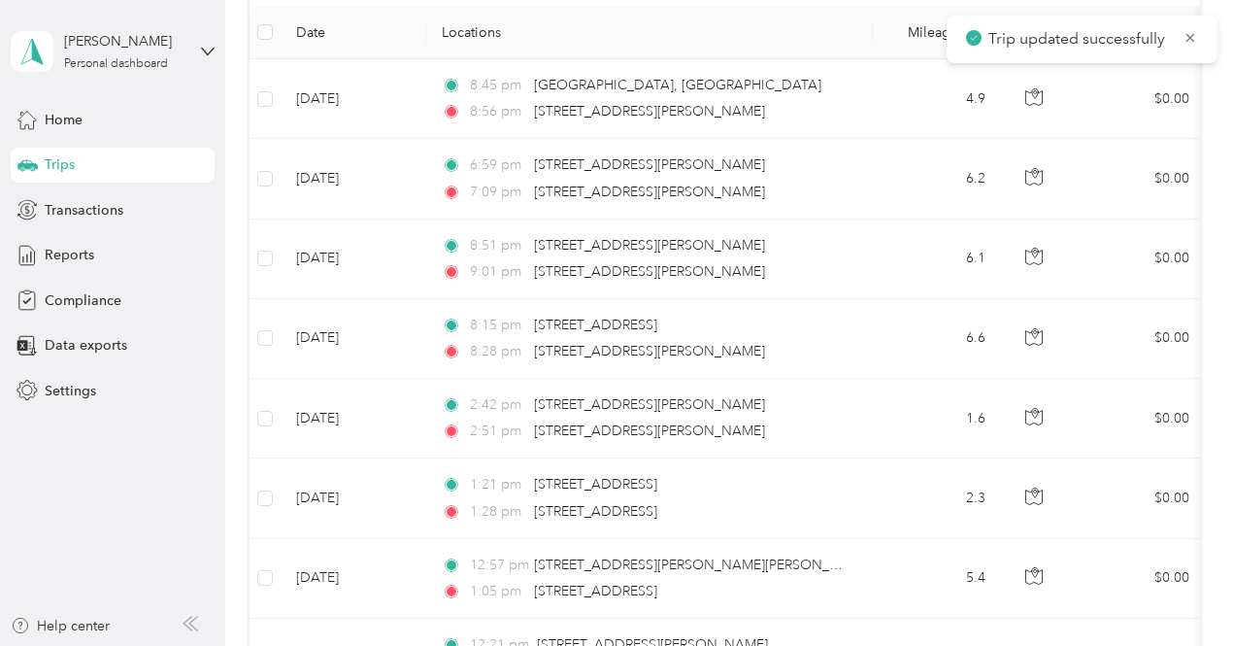
click at [878, 450] on td "1.6" at bounding box center [937, 419] width 128 height 80
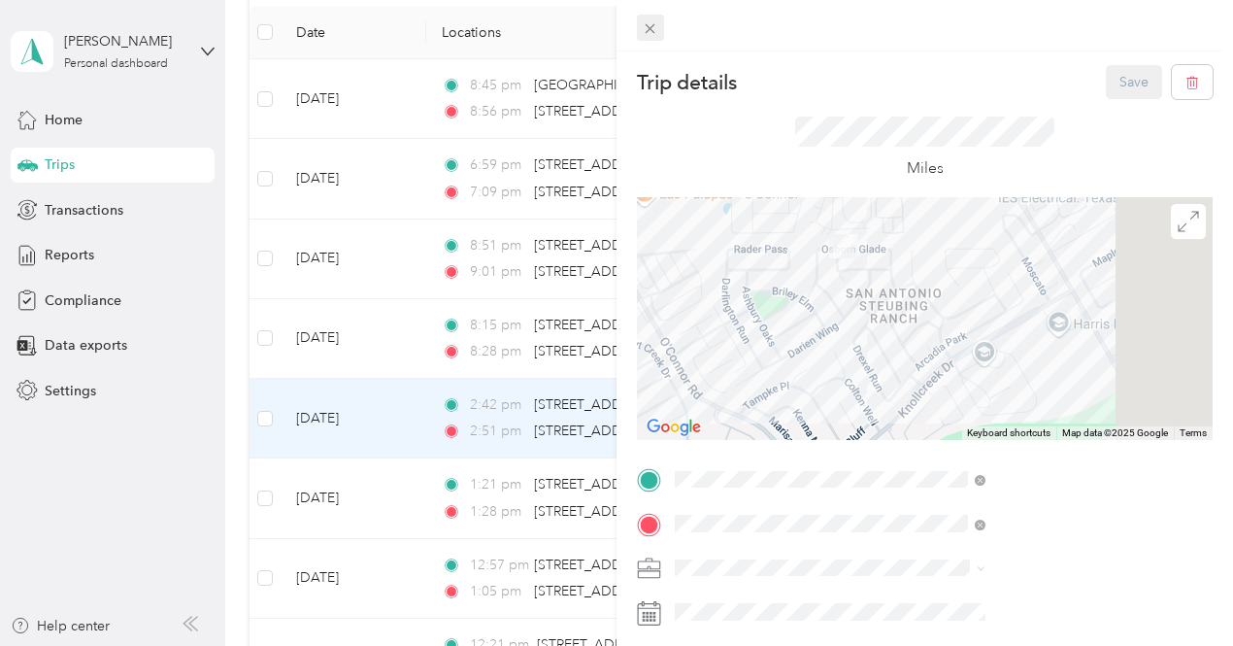
click at [658, 36] on icon at bounding box center [650, 28] width 17 height 17
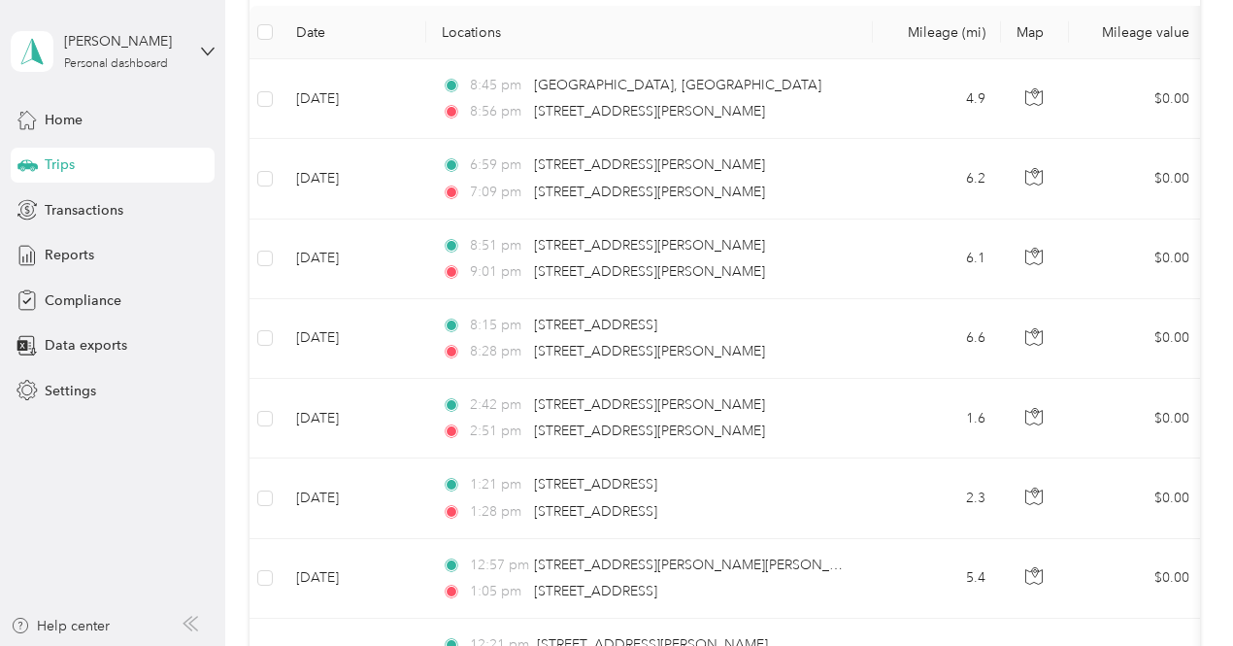
click at [852, 500] on td "1:21 pm [STREET_ADDRESS] 1:28 pm [STREET_ADDRESS]" at bounding box center [649, 498] width 447 height 80
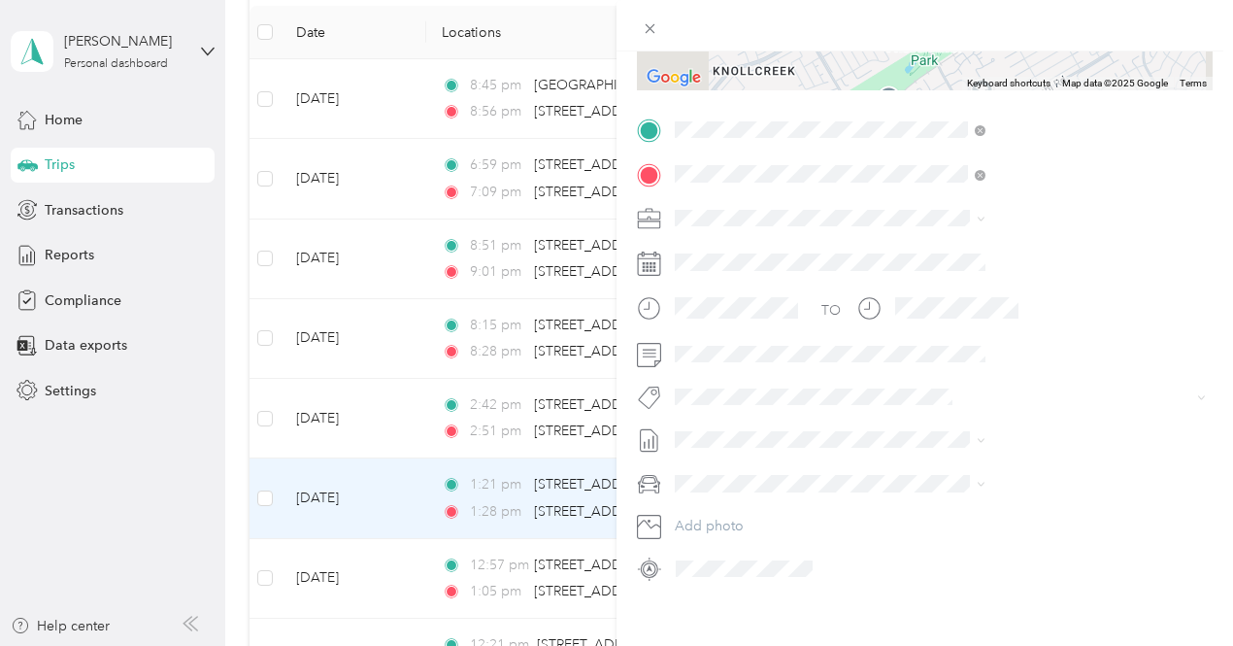
scroll to position [373, 0]
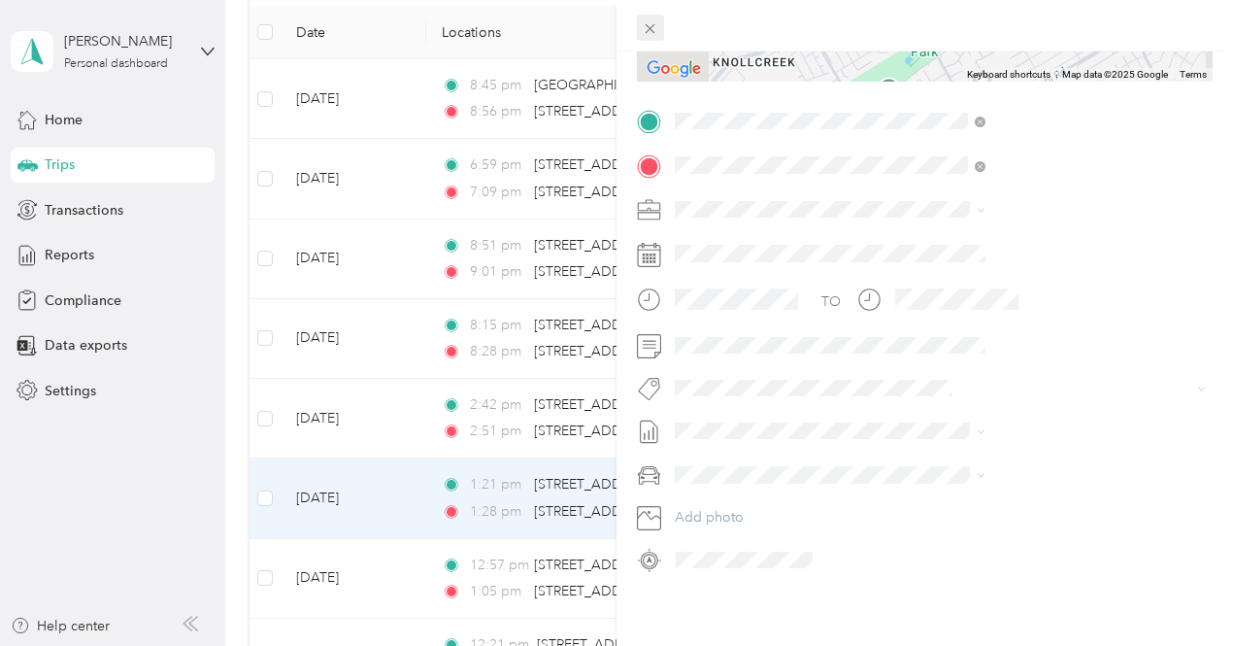
click at [664, 35] on span at bounding box center [650, 28] width 27 height 27
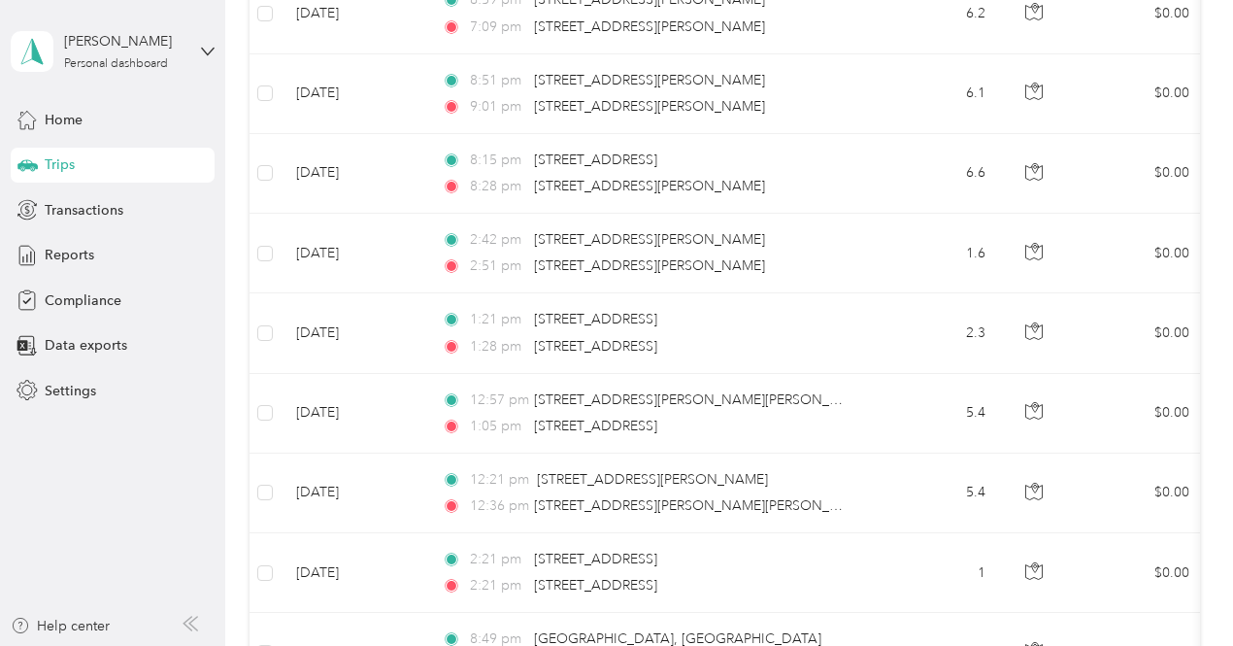
scroll to position [439, 0]
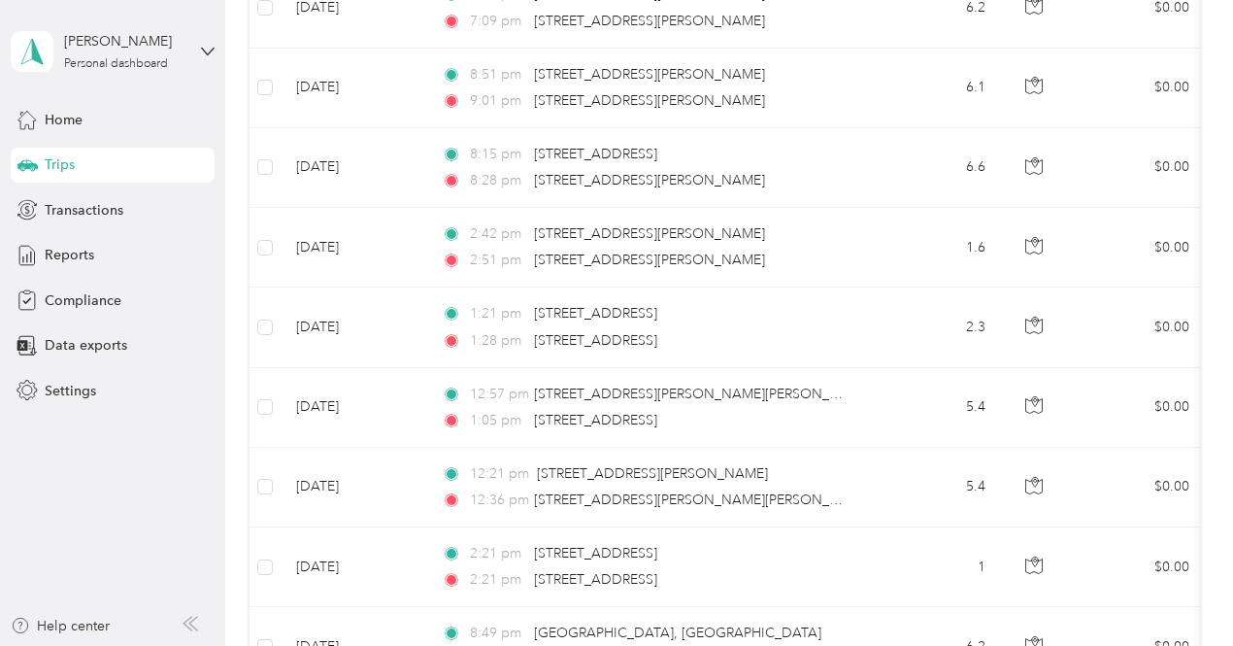
click at [900, 400] on td "5.4" at bounding box center [937, 408] width 128 height 80
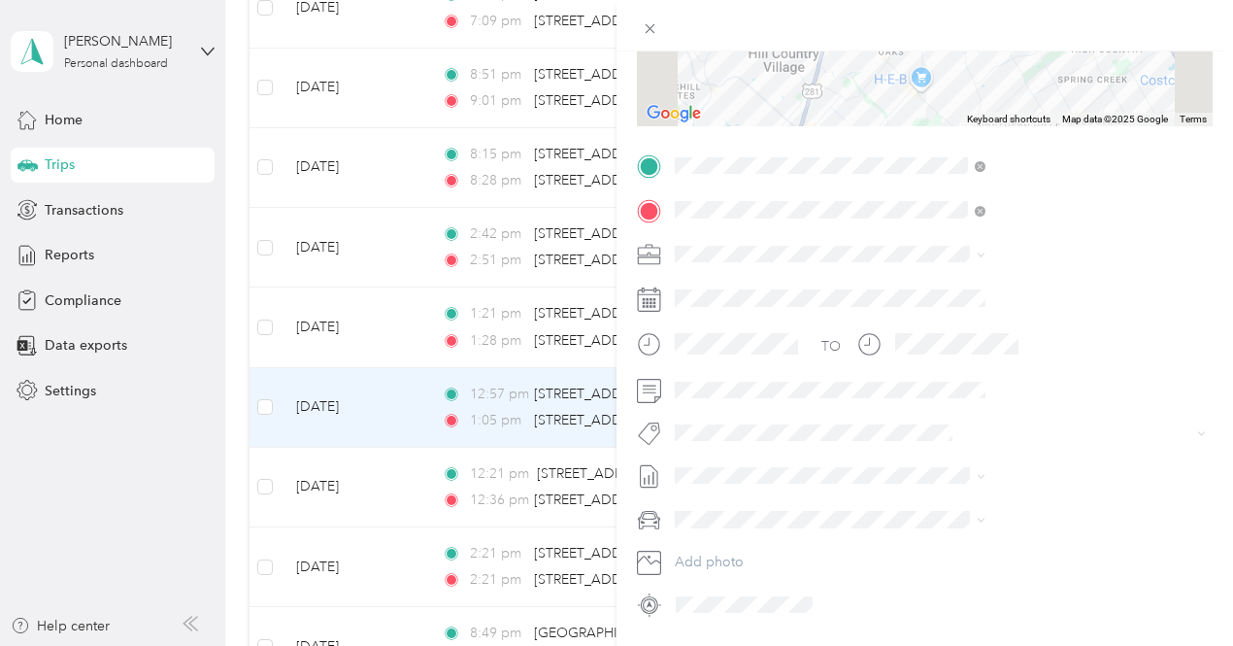
scroll to position [315, 0]
click at [857, 50] on div at bounding box center [925, 25] width 617 height 51
click at [656, 28] on icon at bounding box center [651, 29] width 10 height 10
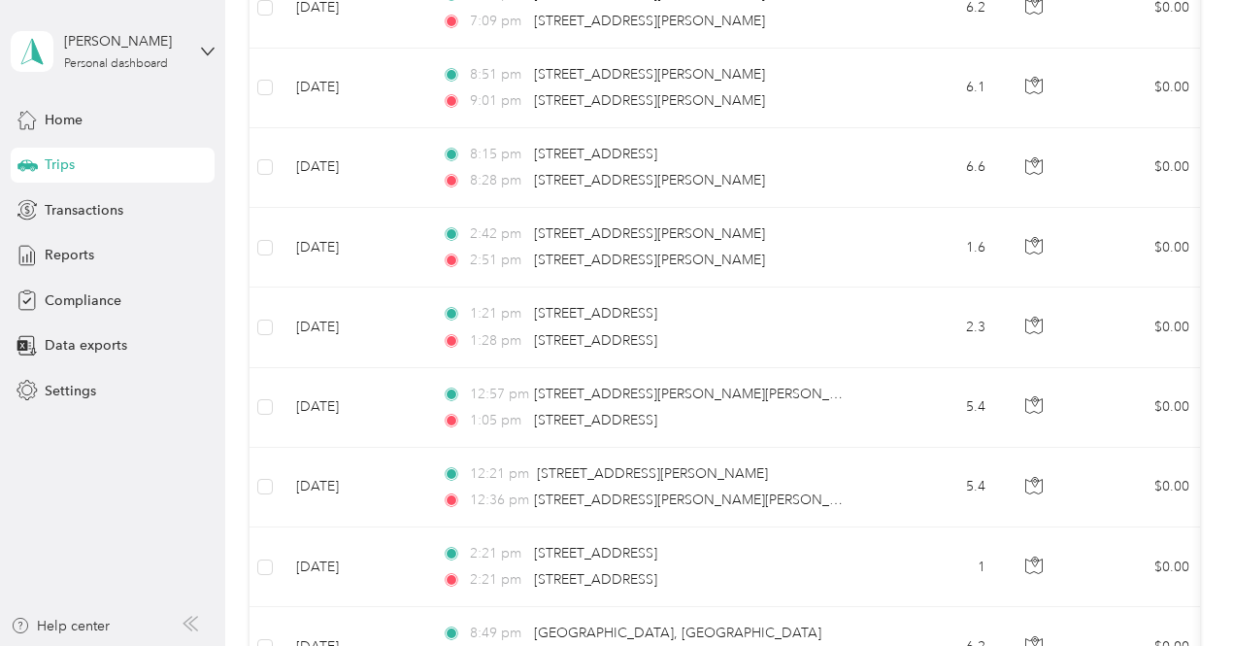
click at [862, 488] on td "12:21 pm [STREET_ADDRESS][PERSON_NAME] 12:36 pm [STREET_ADDRESS][PERSON_NAME][P…" at bounding box center [649, 488] width 447 height 80
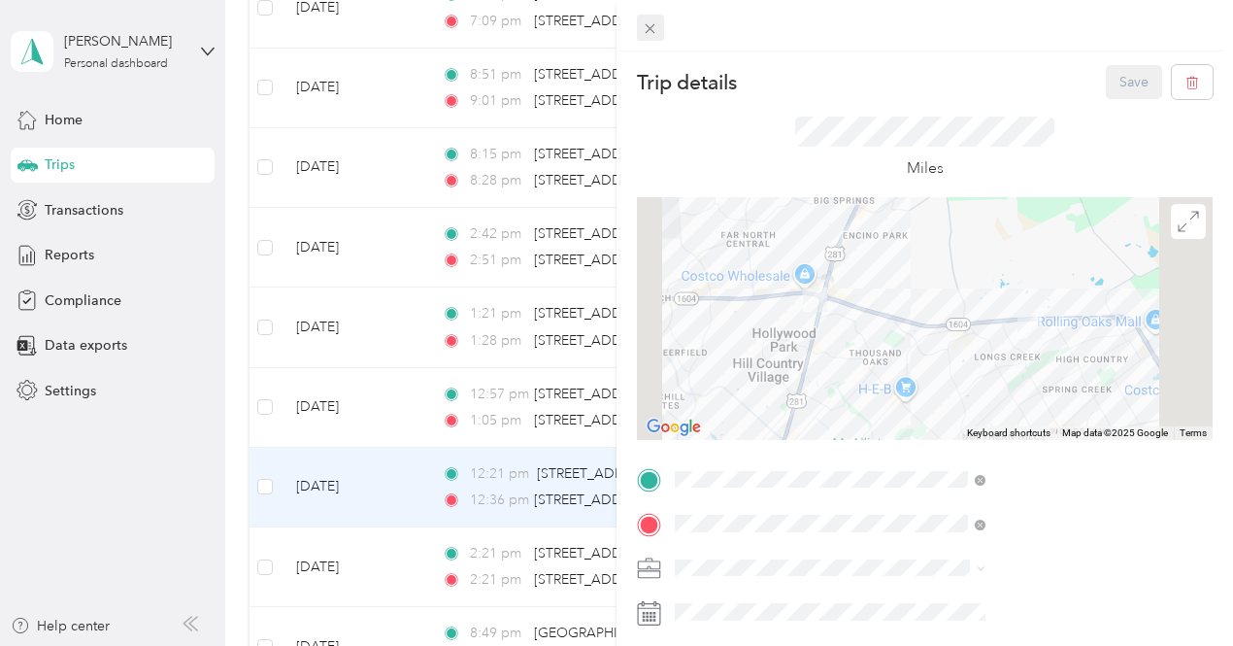
click at [656, 29] on icon at bounding box center [651, 29] width 10 height 10
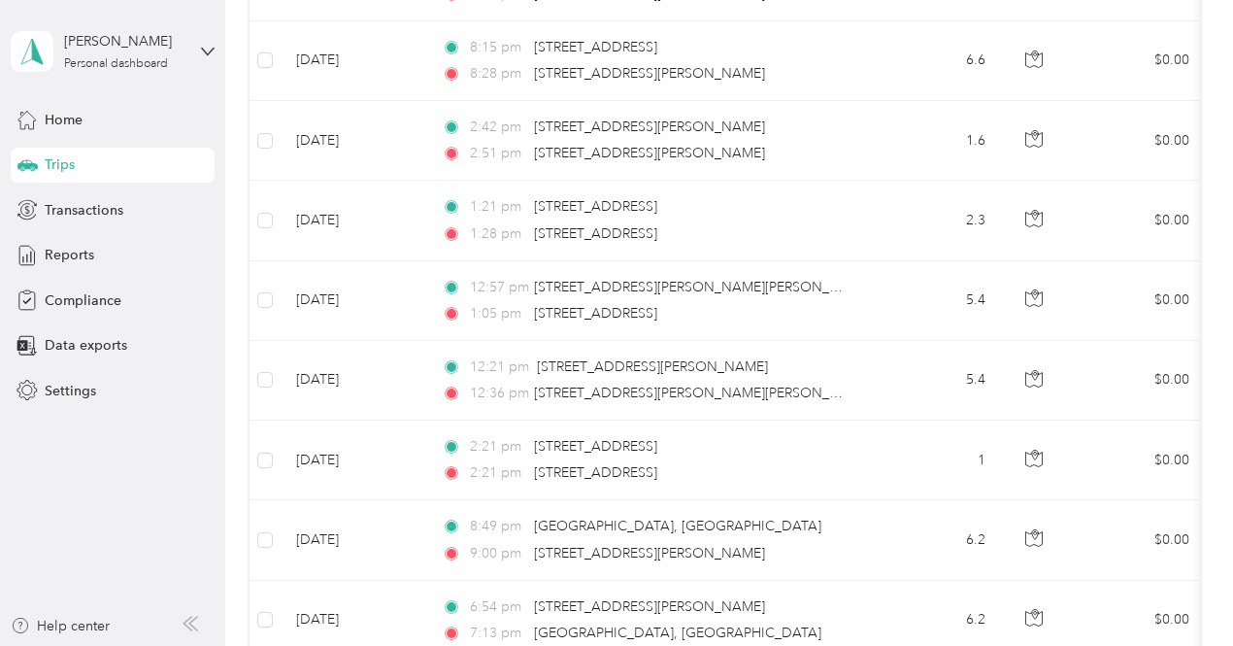
scroll to position [575, 0]
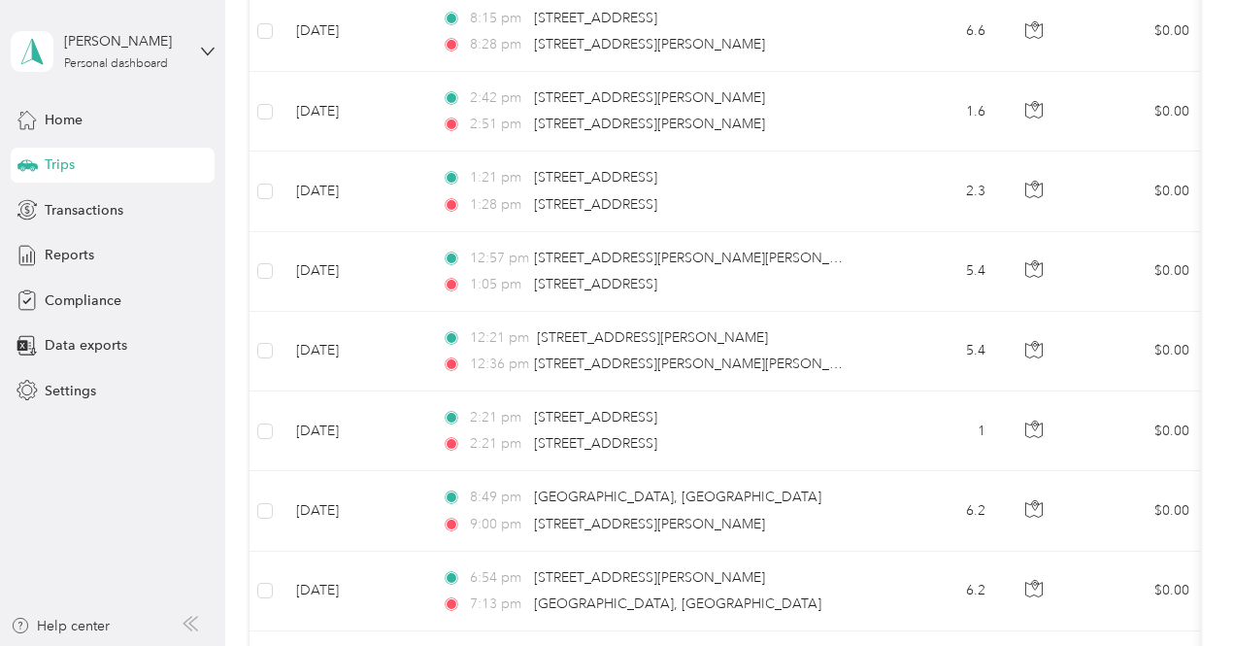
click at [849, 447] on div "2:21 pm [STREET_ADDRESS]" at bounding box center [646, 443] width 408 height 21
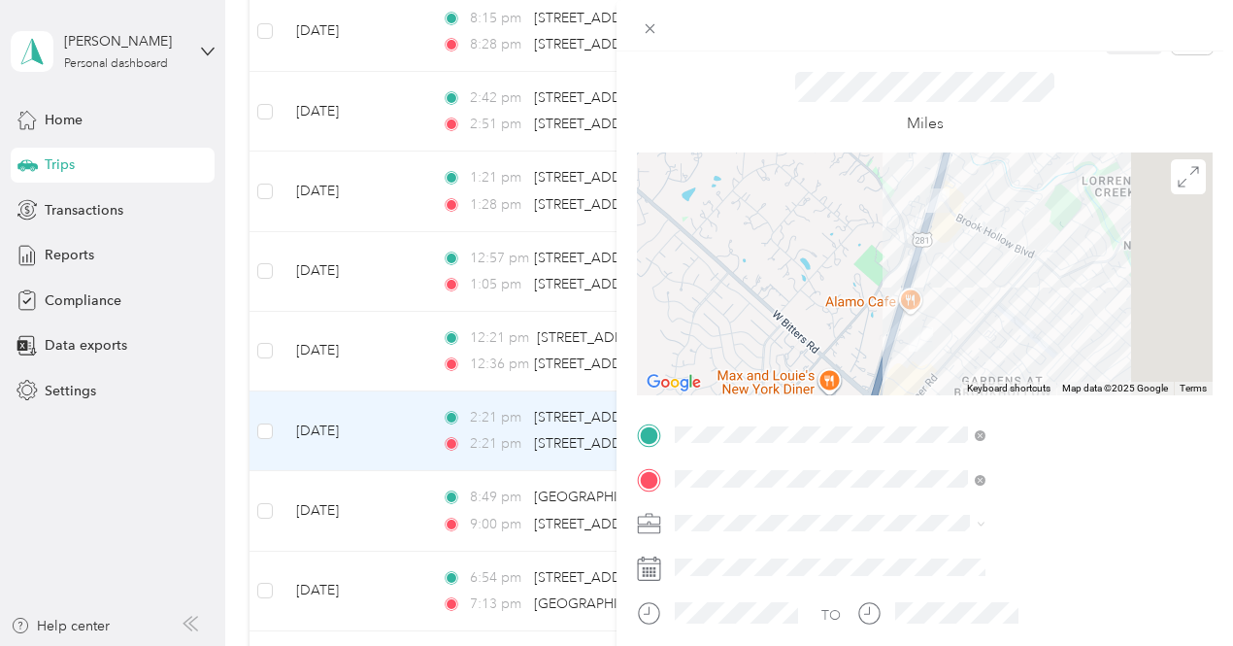
scroll to position [58, 0]
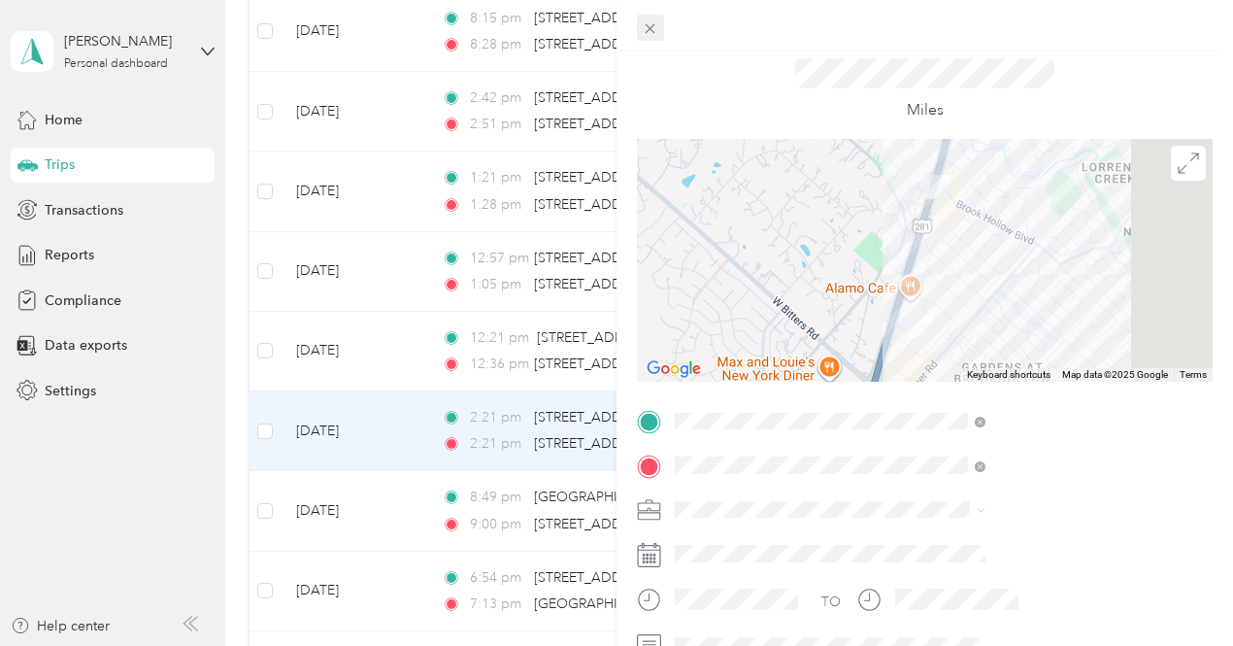
click at [664, 17] on span at bounding box center [650, 28] width 27 height 27
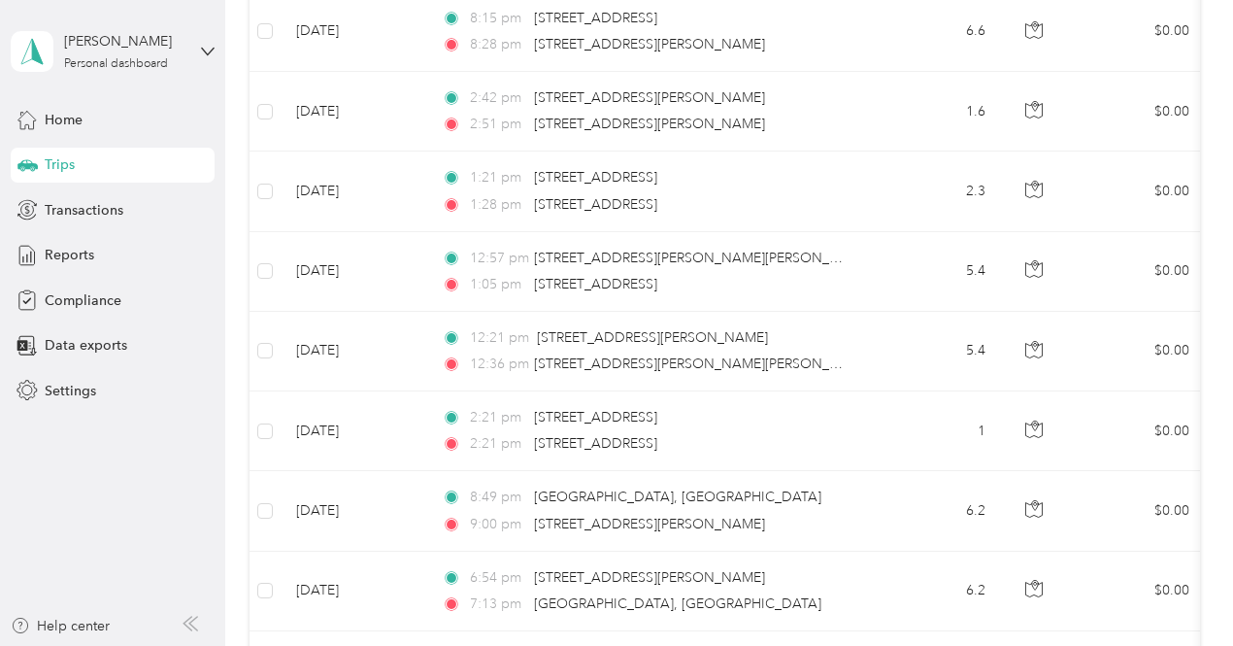
click at [808, 441] on div "2:21 pm [STREET_ADDRESS]" at bounding box center [646, 443] width 408 height 21
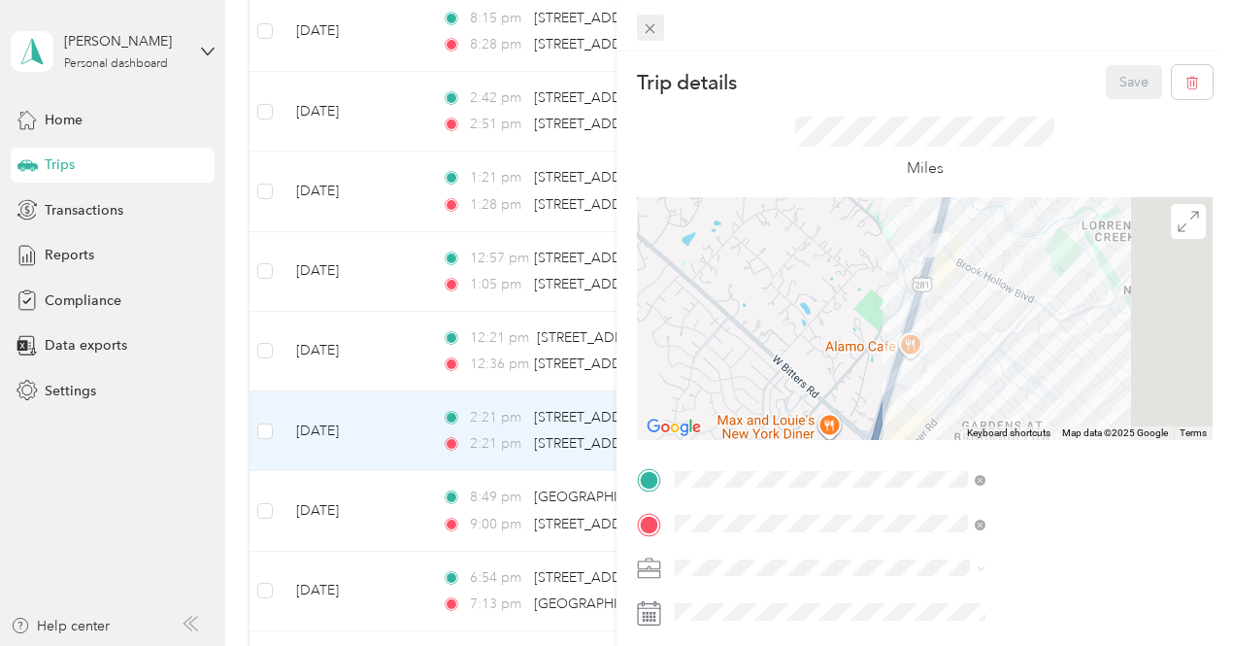
click at [664, 31] on span at bounding box center [650, 28] width 27 height 27
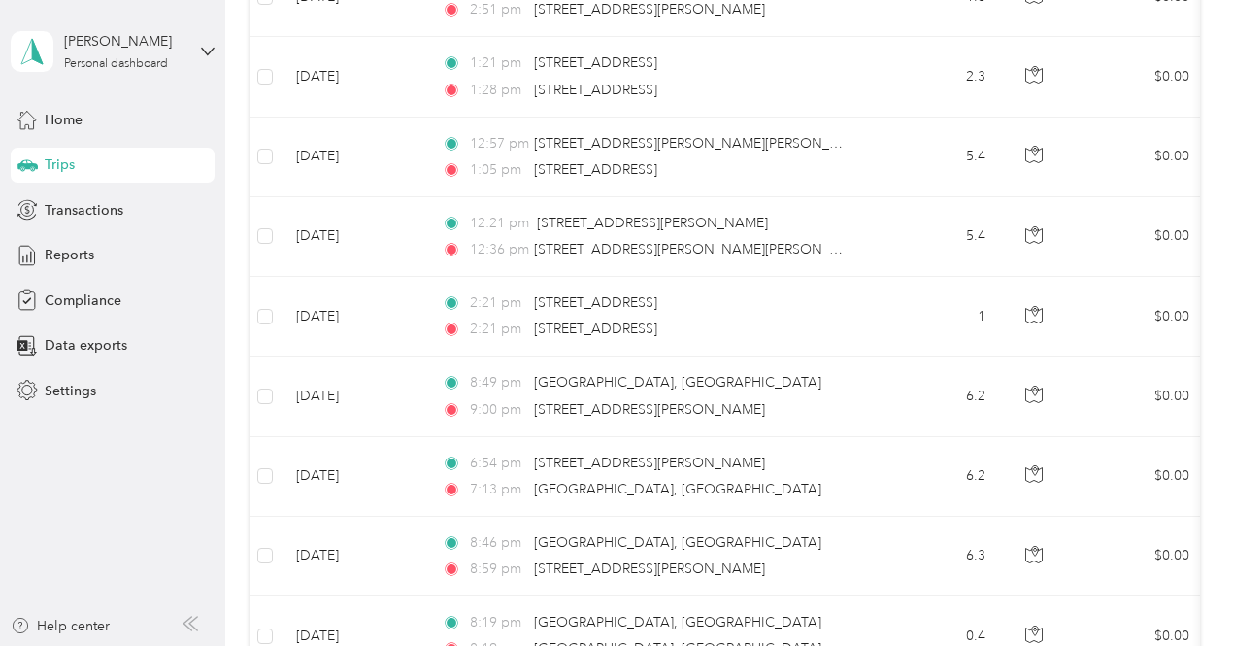
scroll to position [700, 0]
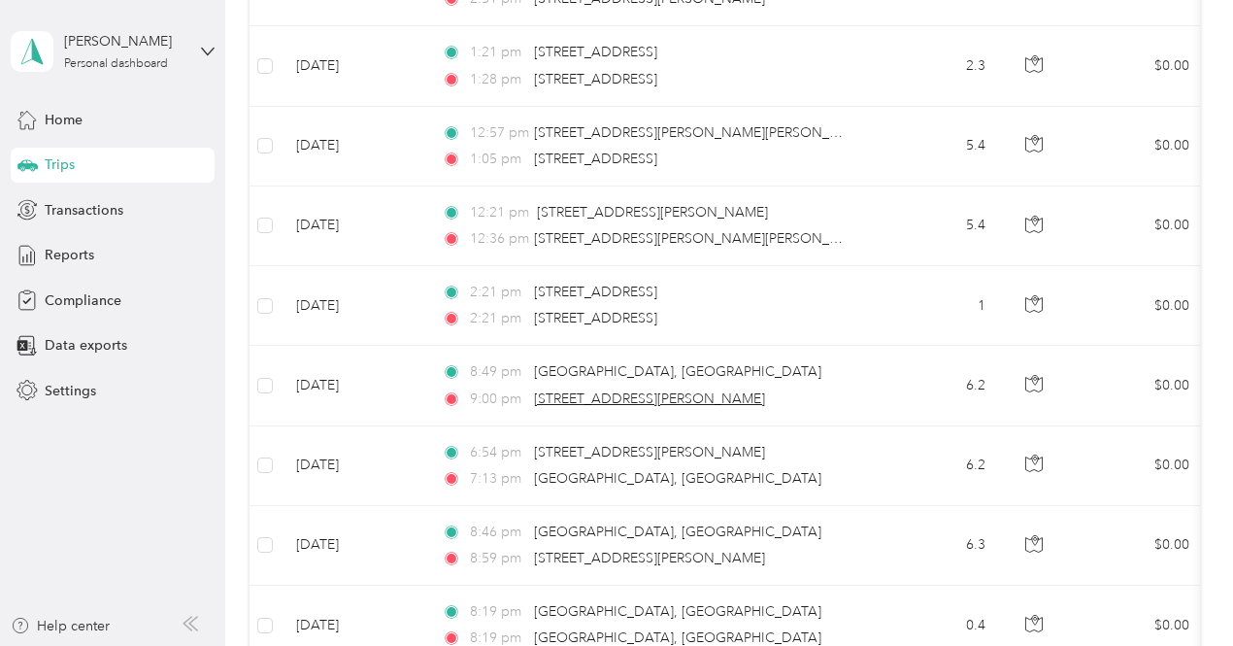
click at [762, 398] on span "[STREET_ADDRESS][PERSON_NAME]" at bounding box center [649, 398] width 231 height 17
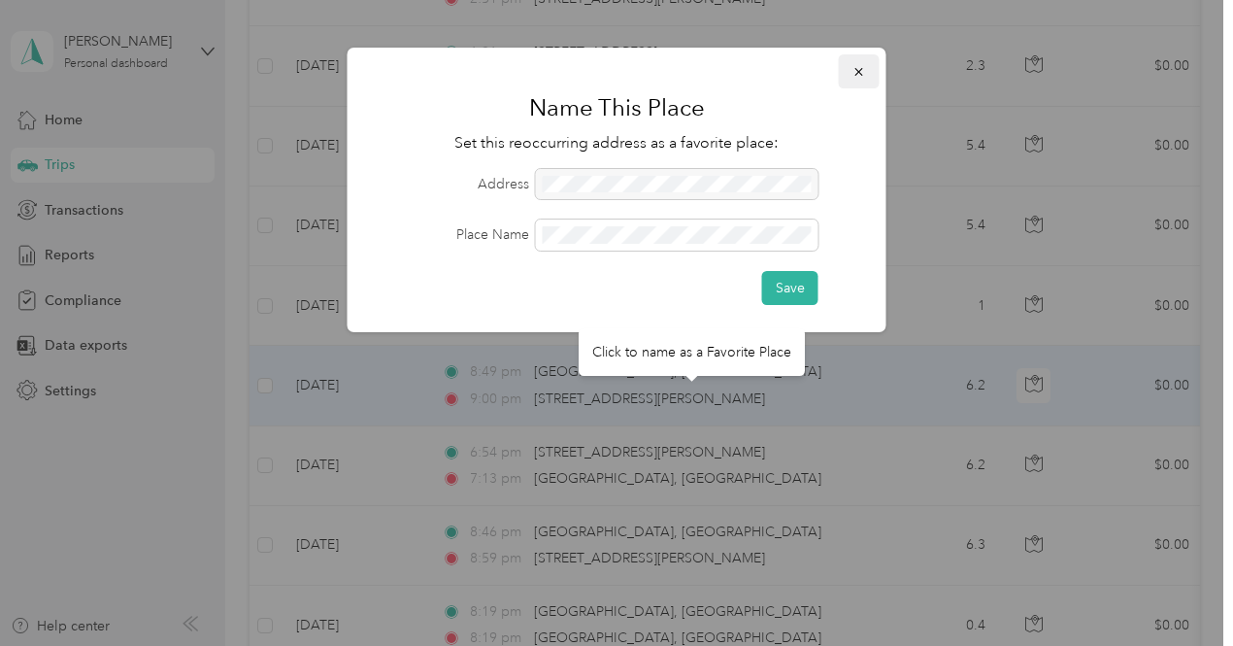
click at [842, 70] on button "button" at bounding box center [859, 71] width 41 height 34
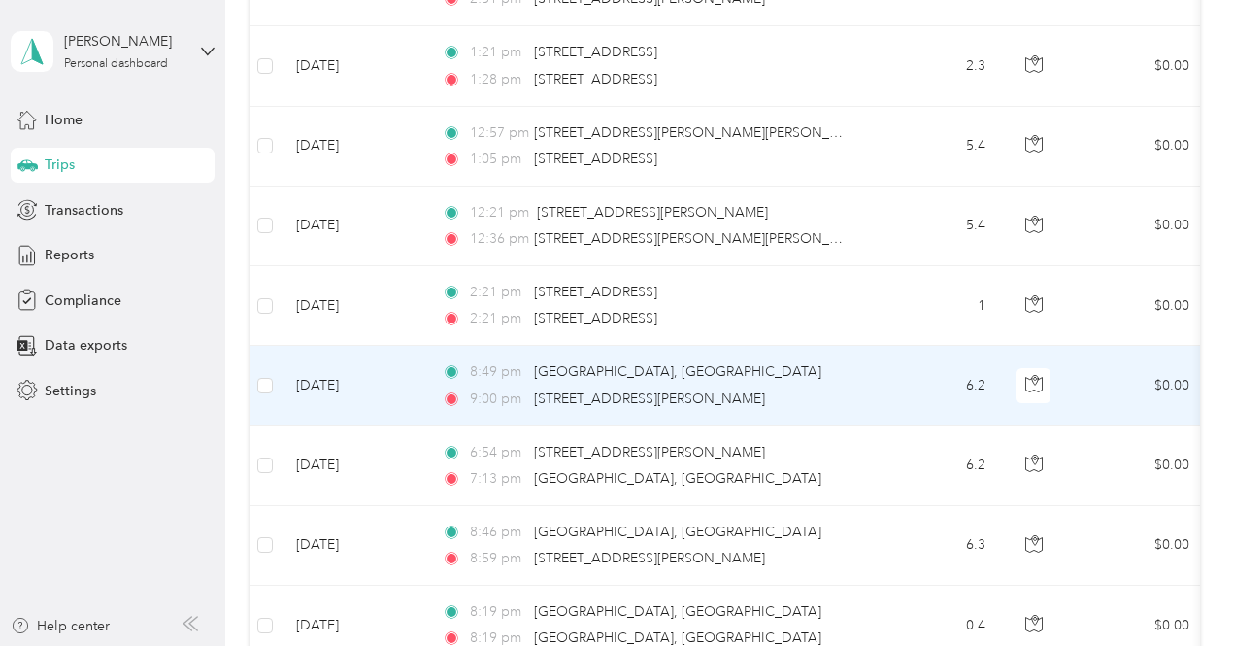
click at [991, 394] on td "6.2" at bounding box center [937, 386] width 128 height 80
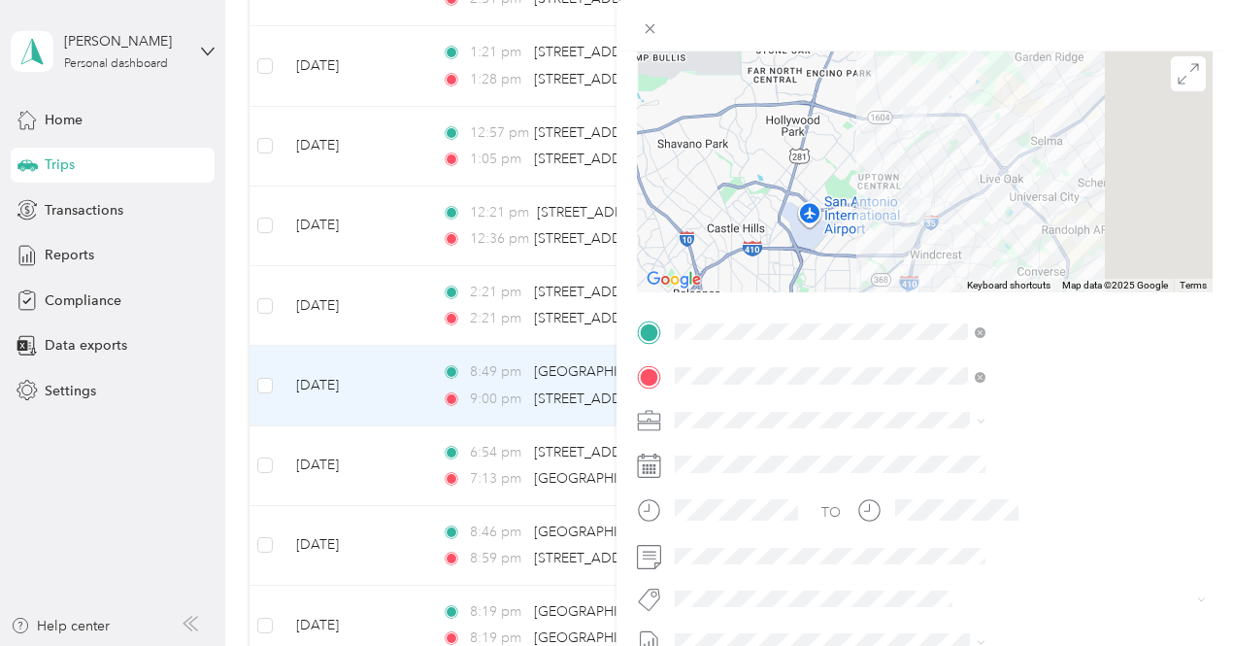
scroll to position [178, 0]
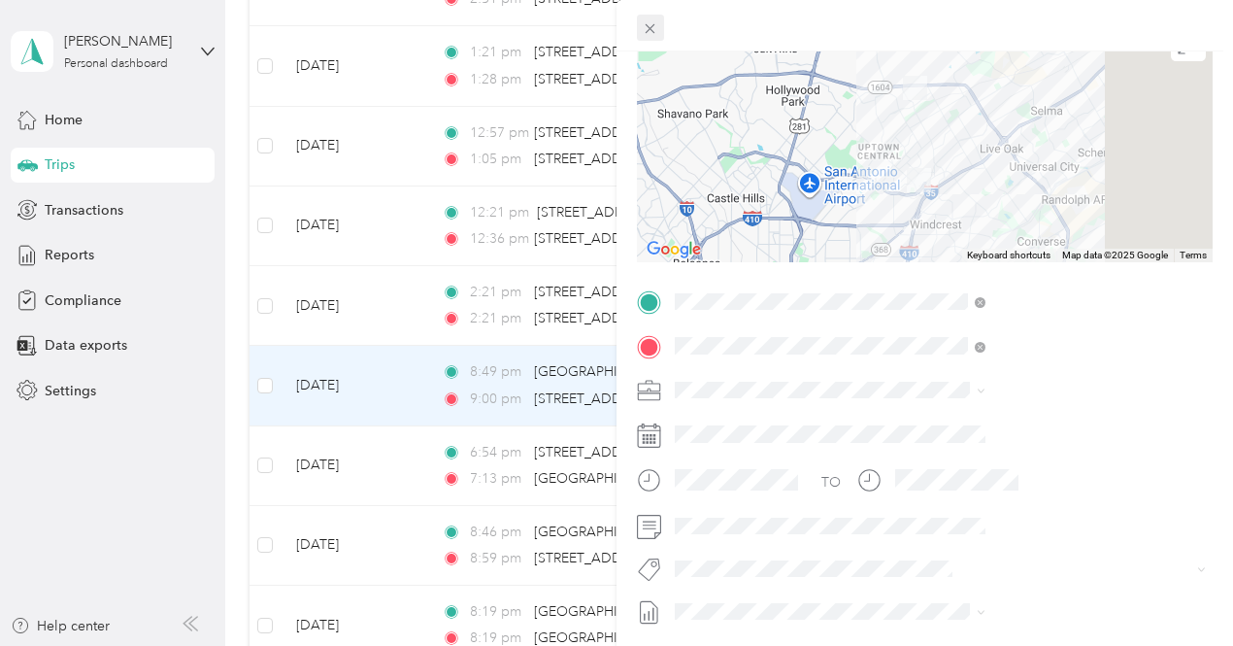
click at [664, 31] on span at bounding box center [650, 28] width 27 height 27
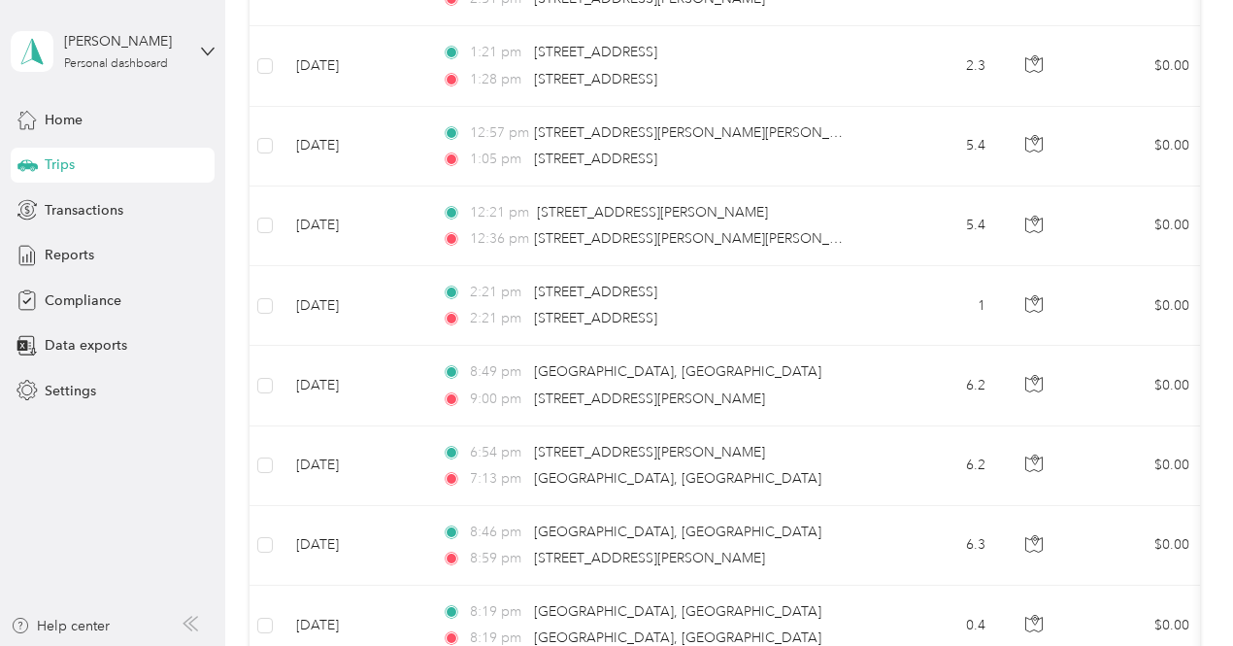
click at [913, 483] on td "6.2" at bounding box center [937, 466] width 128 height 80
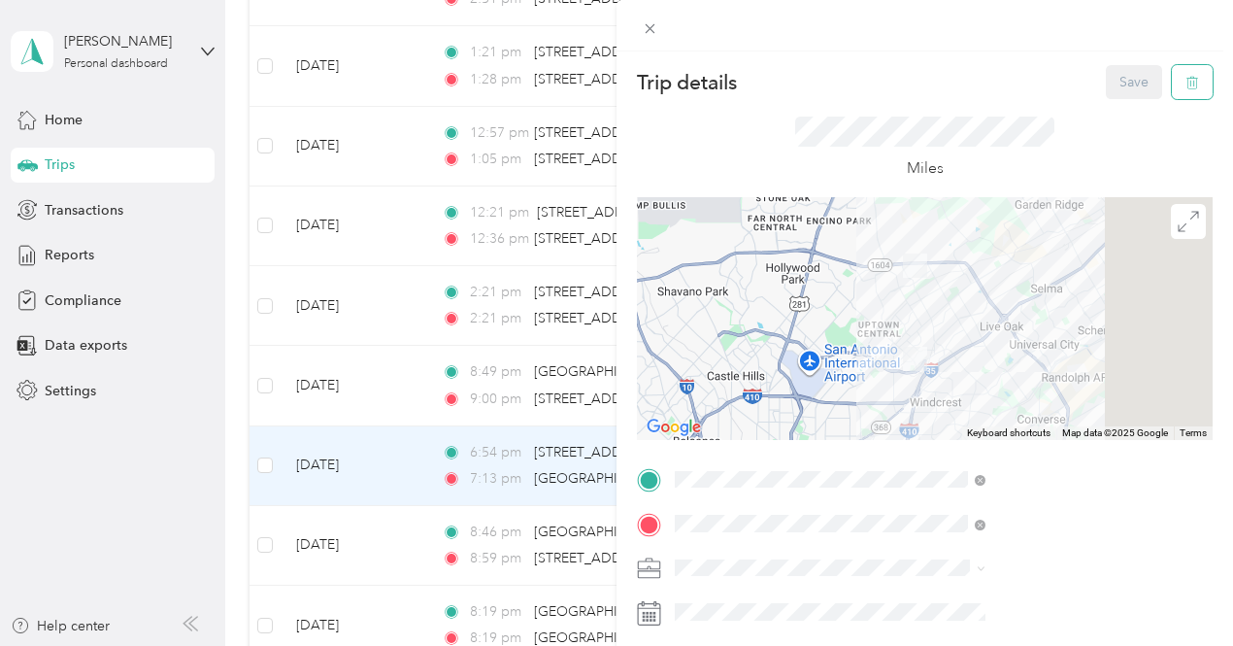
click at [1195, 93] on button "button" at bounding box center [1192, 82] width 41 height 34
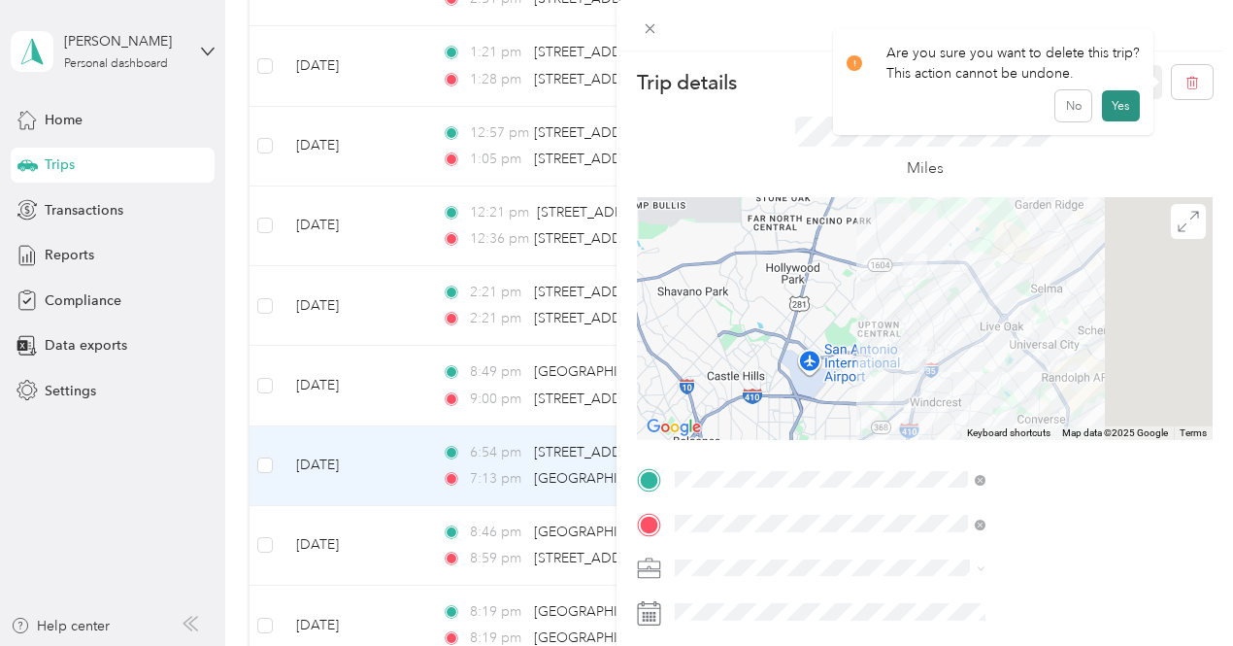
click at [1128, 109] on button "Yes" at bounding box center [1121, 105] width 38 height 31
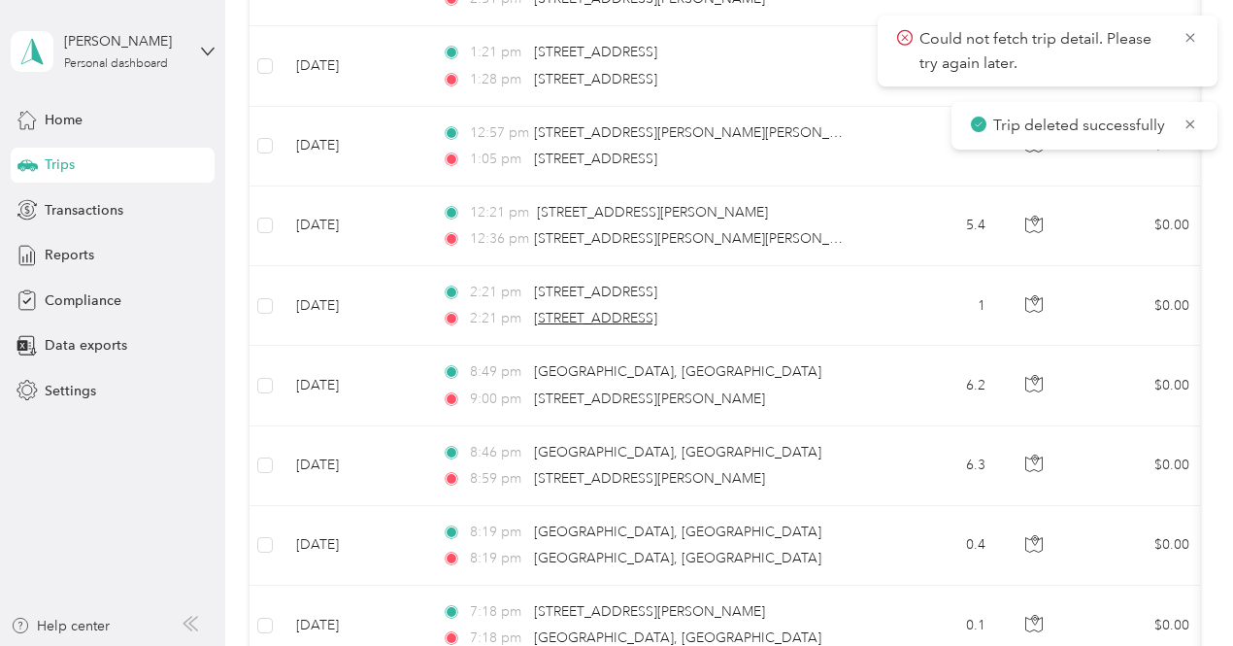
click at [538, 315] on span "[STREET_ADDRESS]" at bounding box center [595, 318] width 123 height 17
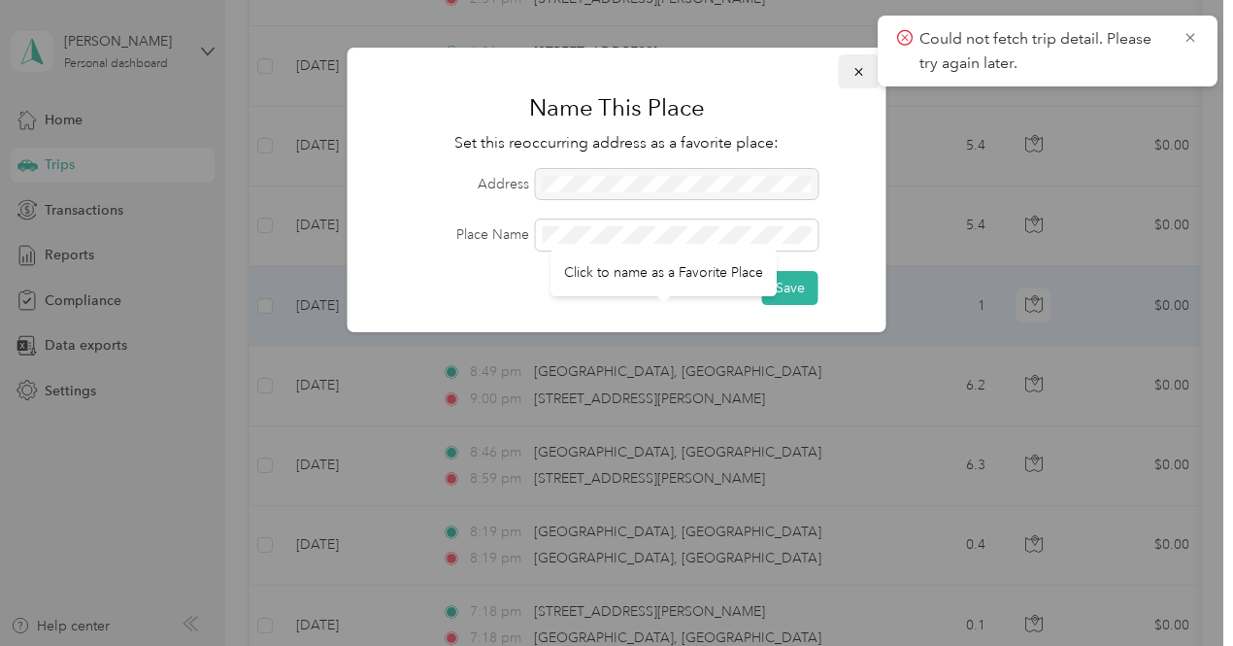
click at [867, 76] on button "button" at bounding box center [859, 71] width 41 height 34
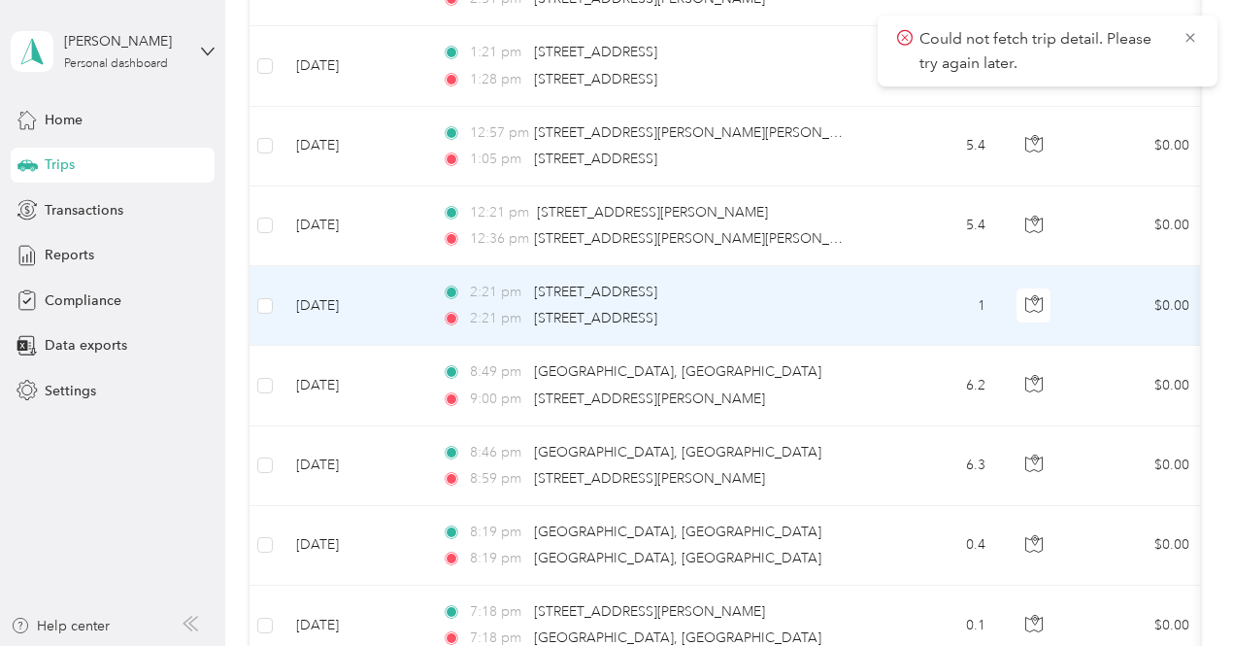
click at [914, 316] on td "1" at bounding box center [937, 306] width 128 height 80
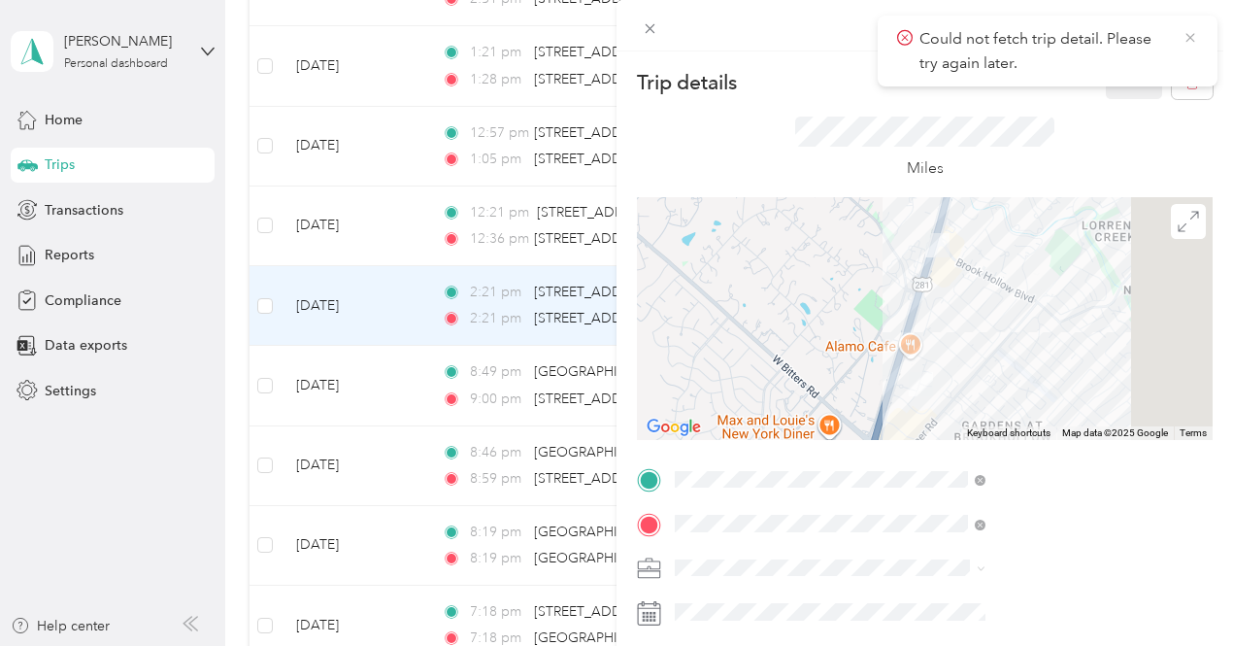
click at [1191, 37] on icon at bounding box center [1190, 37] width 9 height 9
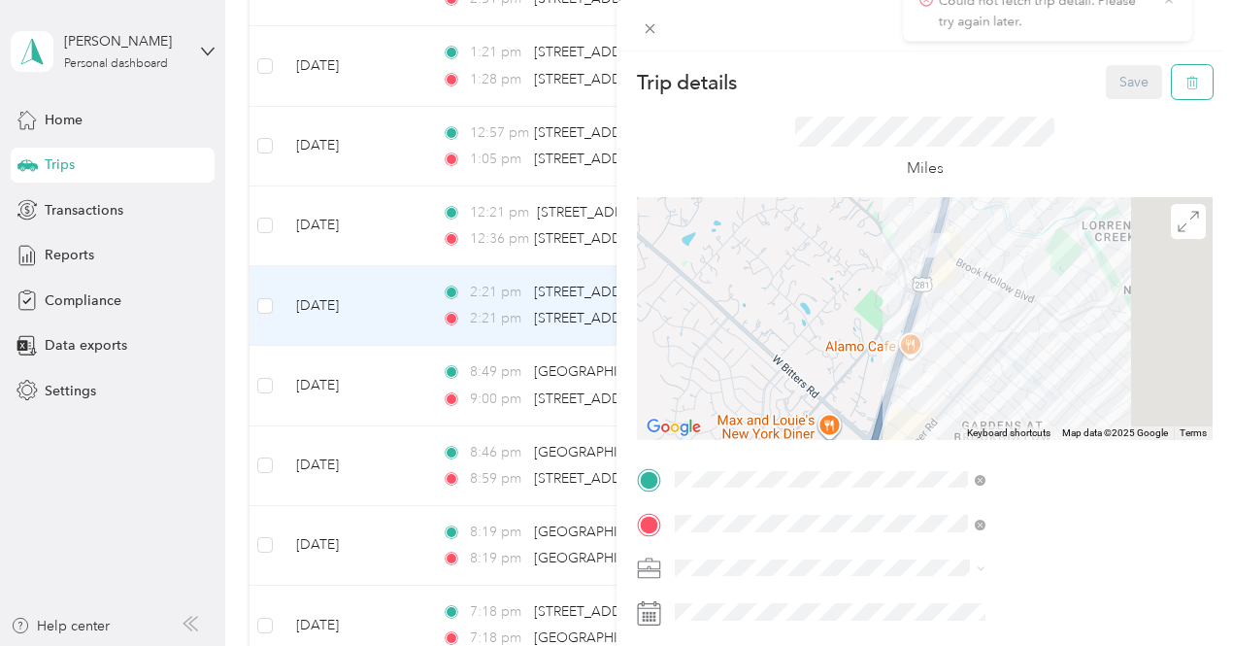
click at [1186, 84] on button "button" at bounding box center [1192, 82] width 41 height 34
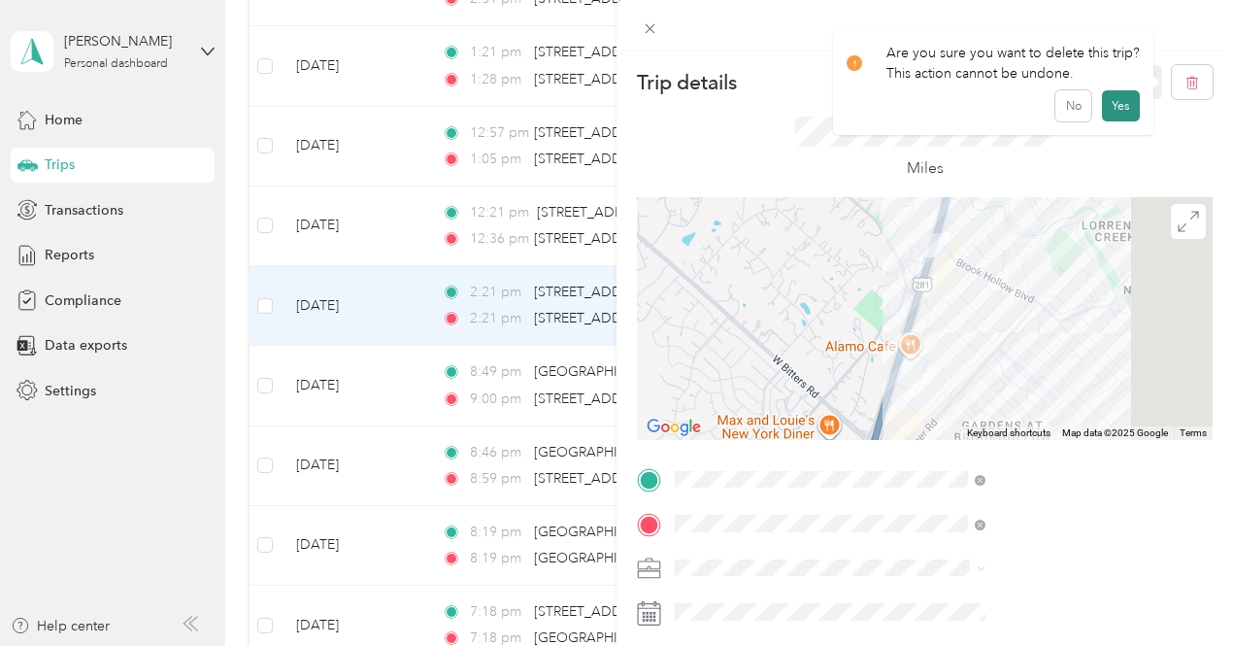
click at [1125, 108] on button "Yes" at bounding box center [1121, 105] width 38 height 31
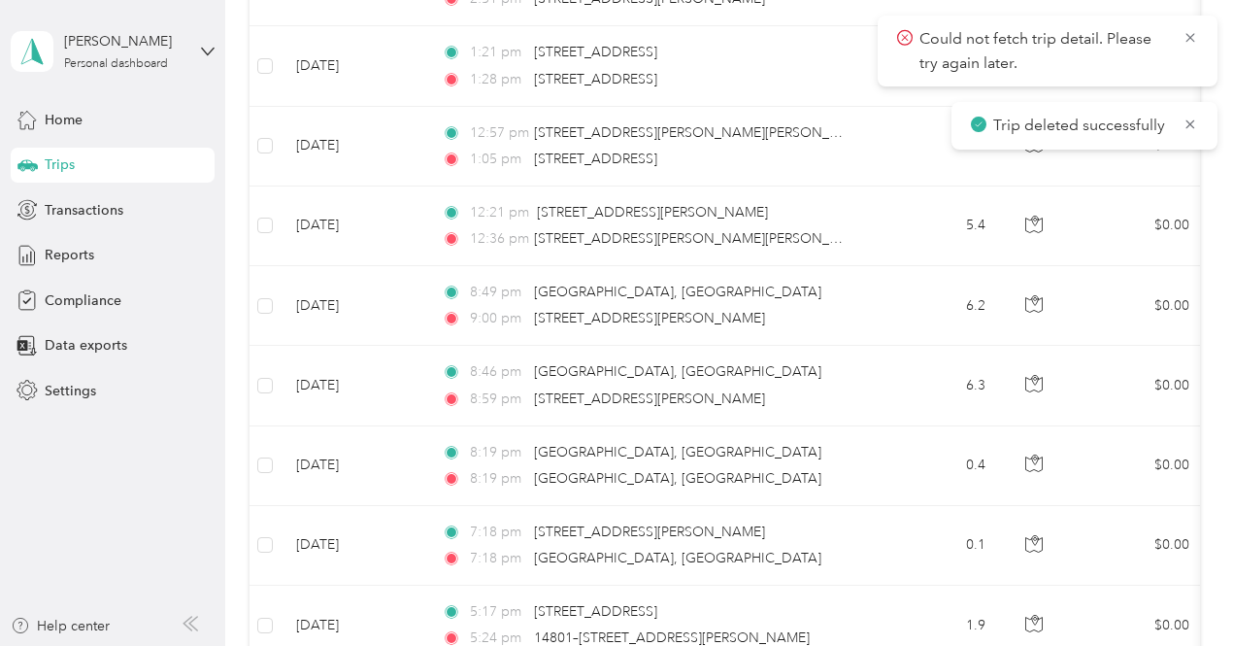
click at [887, 310] on td "6.2" at bounding box center [937, 306] width 128 height 80
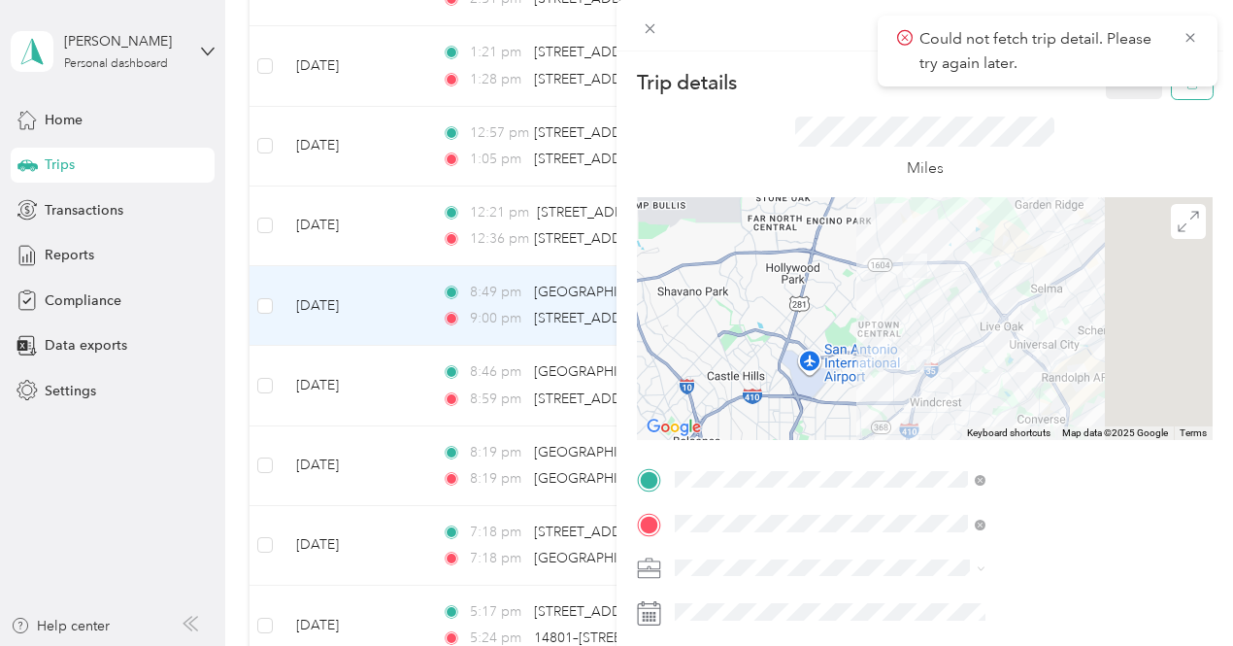
click at [1187, 95] on button "button" at bounding box center [1192, 82] width 41 height 34
click at [1112, 115] on button "Yes" at bounding box center [1121, 105] width 38 height 31
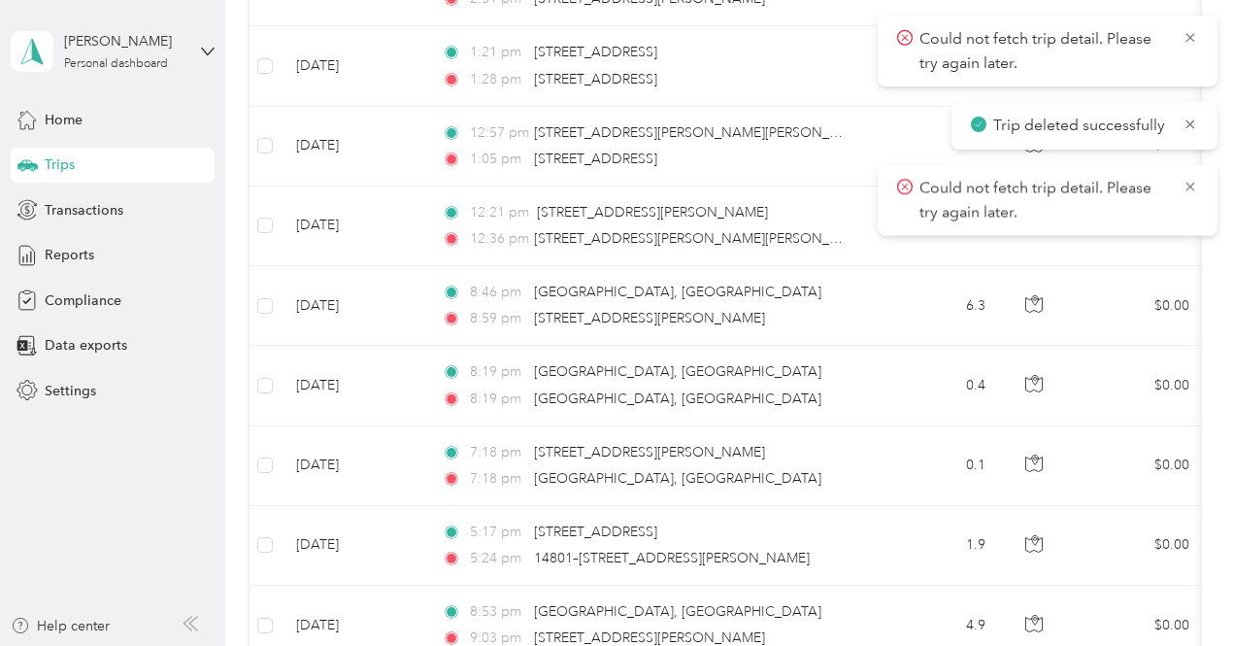
click at [921, 317] on td "6.3" at bounding box center [937, 306] width 128 height 80
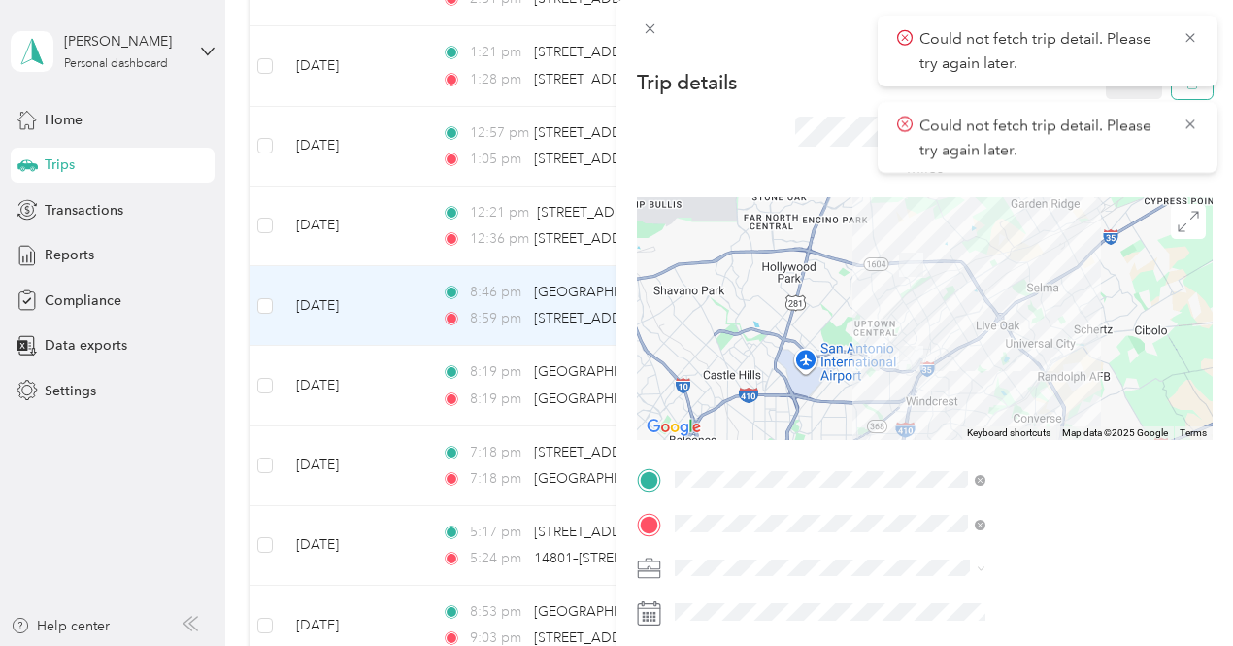
click at [1175, 97] on button "button" at bounding box center [1192, 82] width 41 height 34
click at [1190, 37] on icon at bounding box center [1190, 37] width 9 height 9
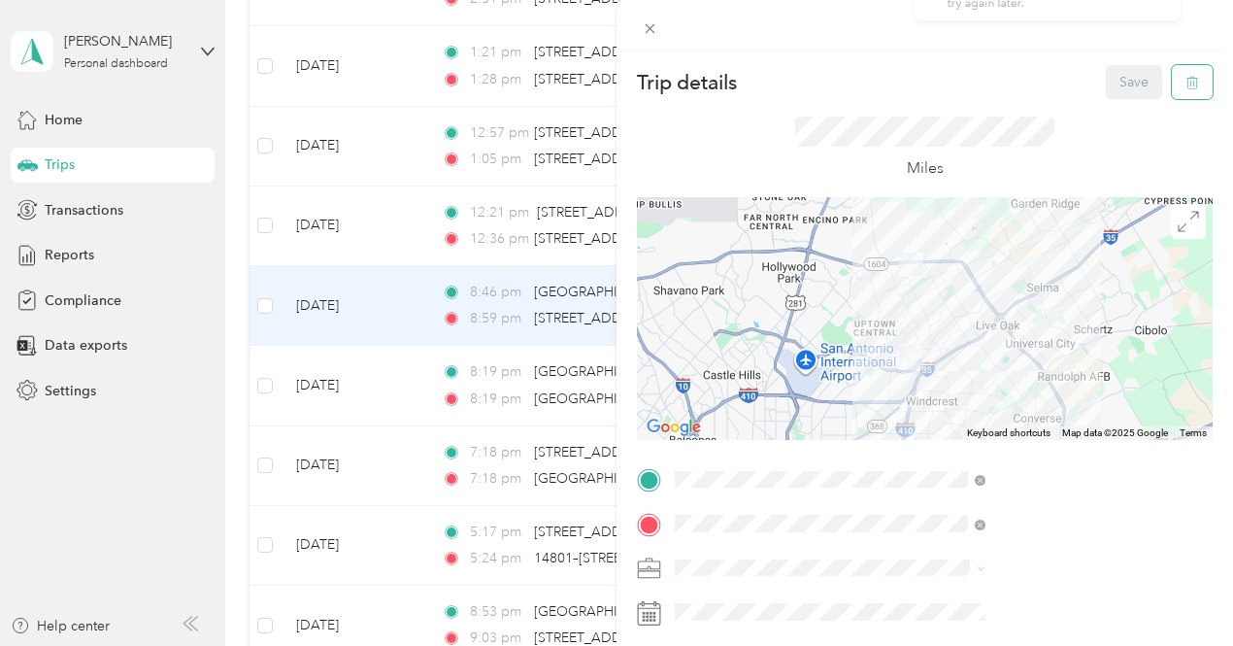
click at [1177, 93] on button "button" at bounding box center [1192, 82] width 41 height 34
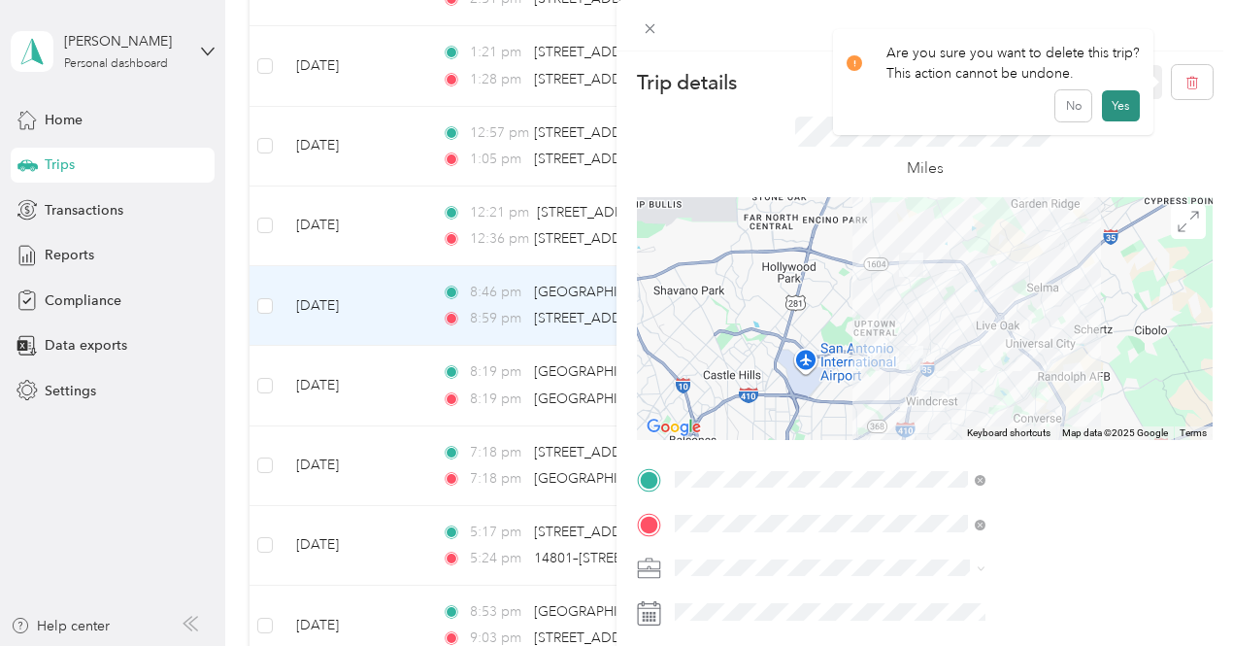
click at [1124, 106] on button "Yes" at bounding box center [1121, 105] width 38 height 31
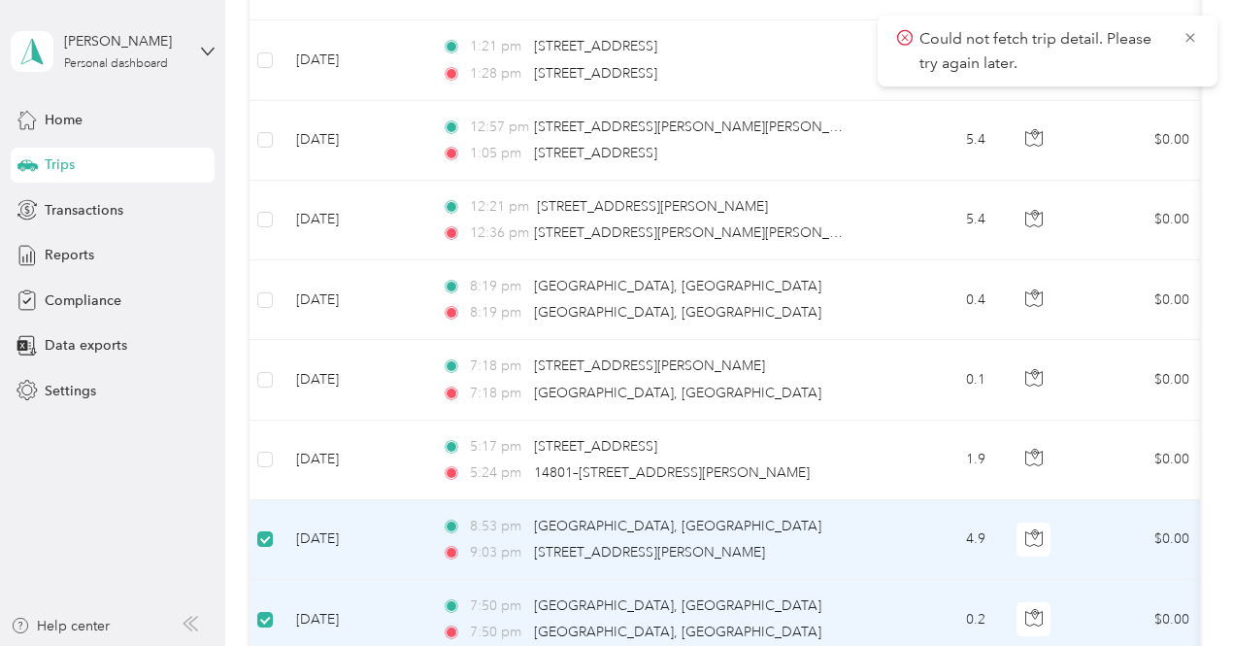
scroll to position [703, 0]
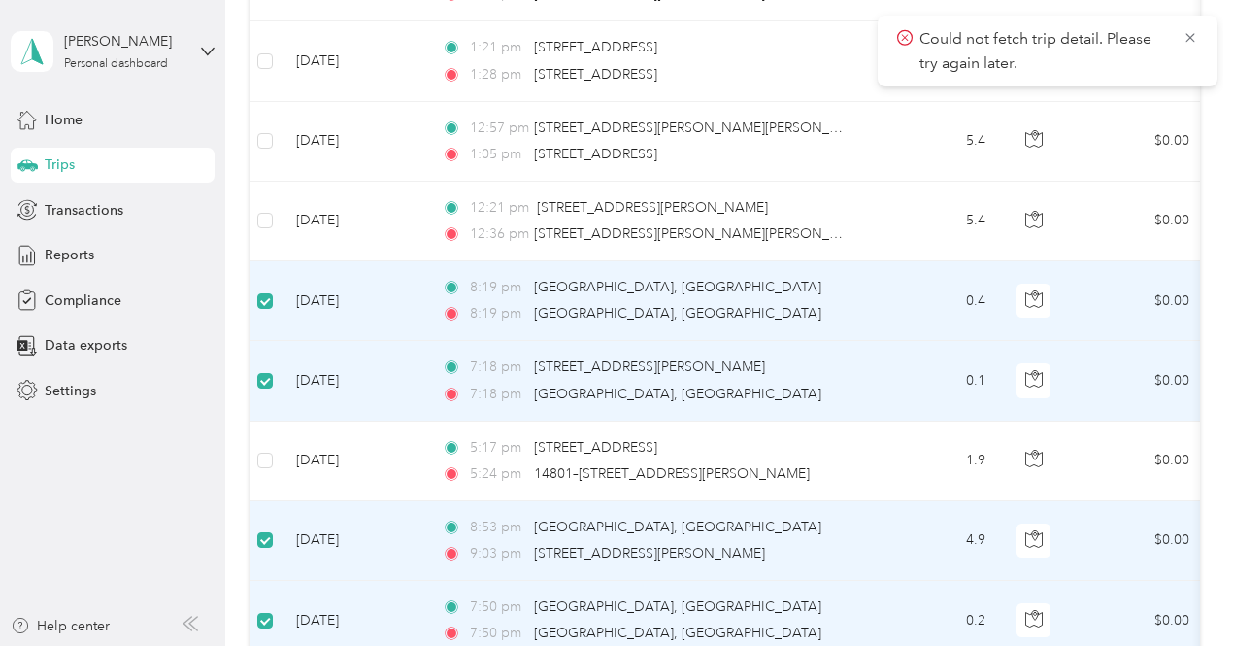
click at [264, 483] on td at bounding box center [265, 461] width 31 height 80
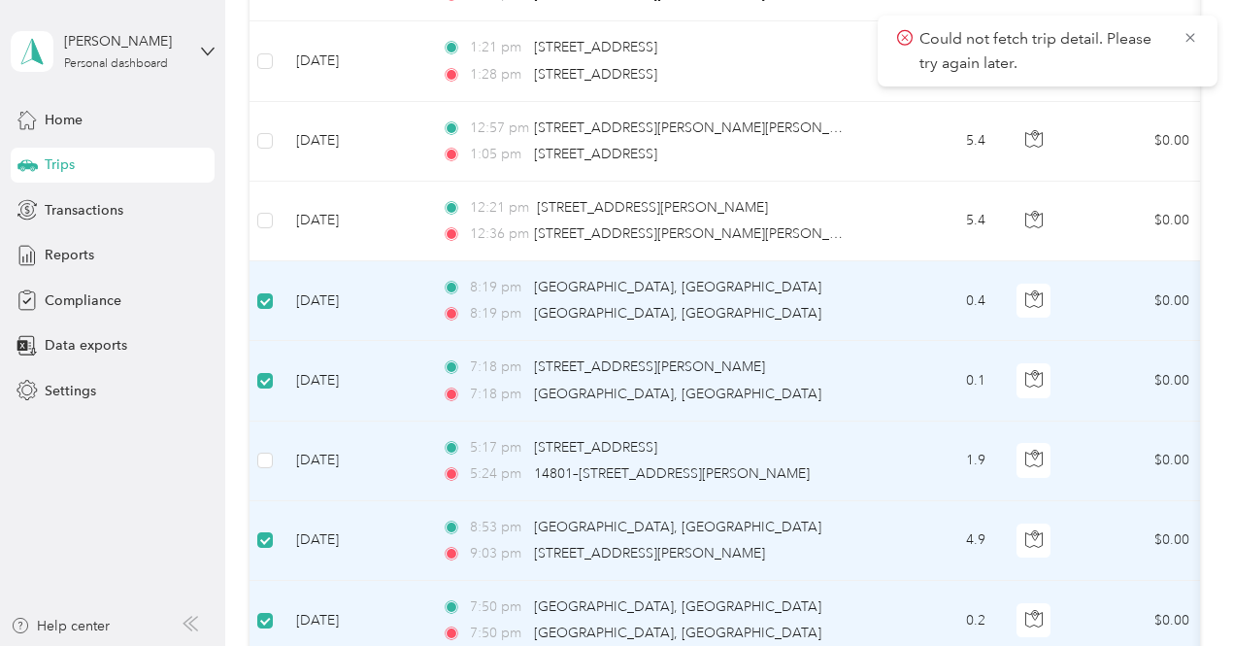
click at [264, 481] on td at bounding box center [265, 461] width 31 height 80
click at [260, 465] on label at bounding box center [265, 460] width 16 height 21
click at [1194, 39] on icon at bounding box center [1191, 37] width 16 height 17
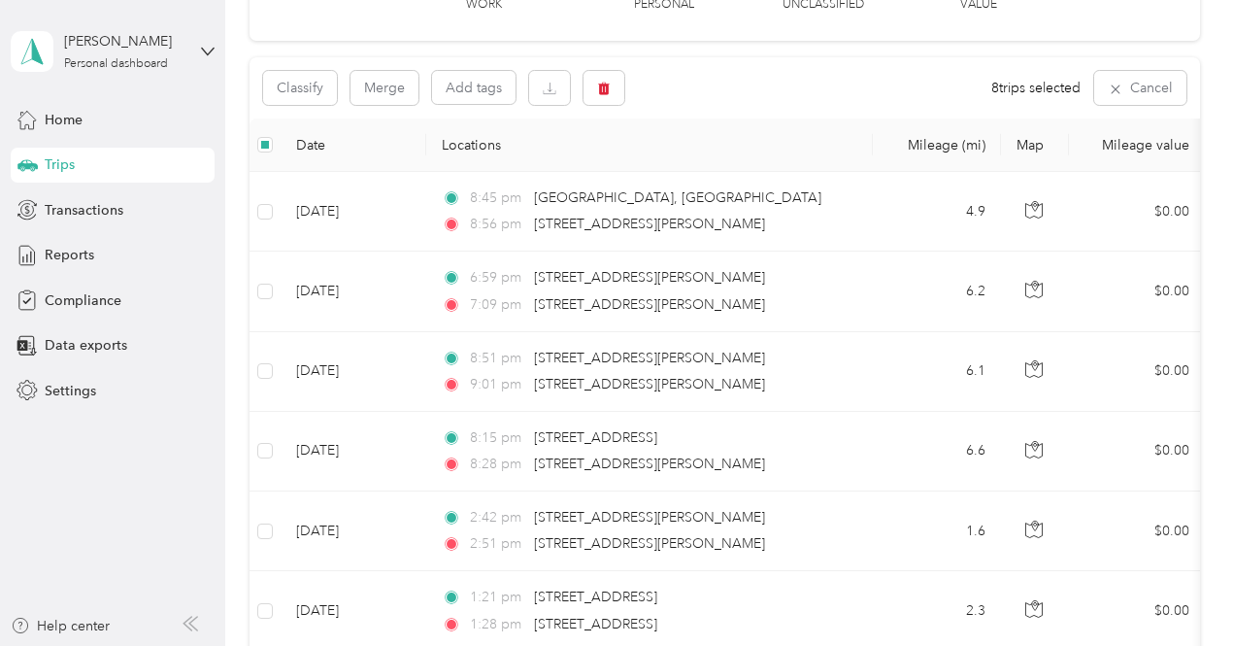
scroll to position [0, 0]
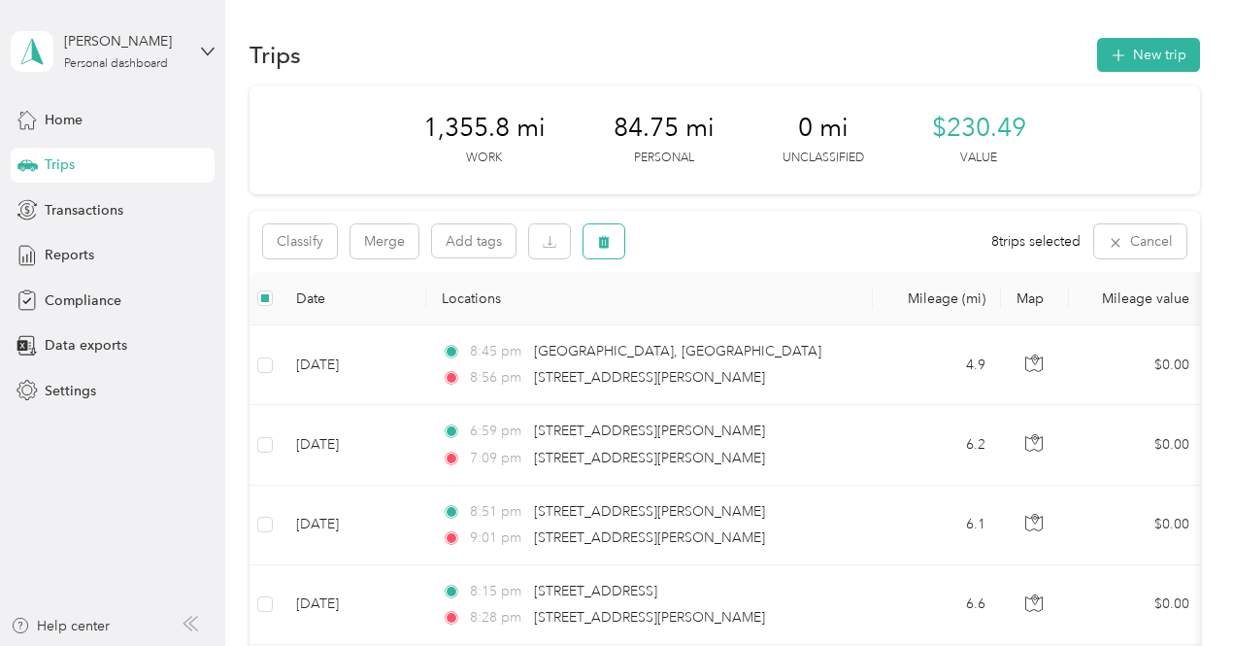
click at [600, 245] on icon "button" at bounding box center [604, 242] width 12 height 13
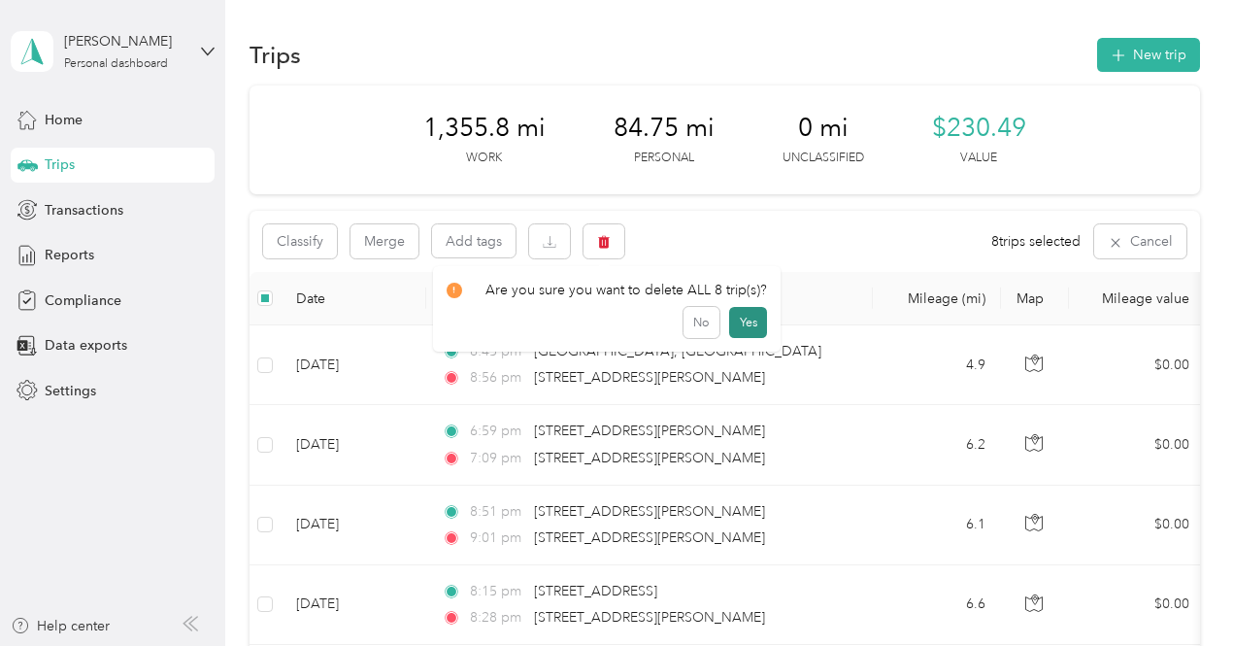
click at [733, 320] on button "Yes" at bounding box center [748, 322] width 38 height 31
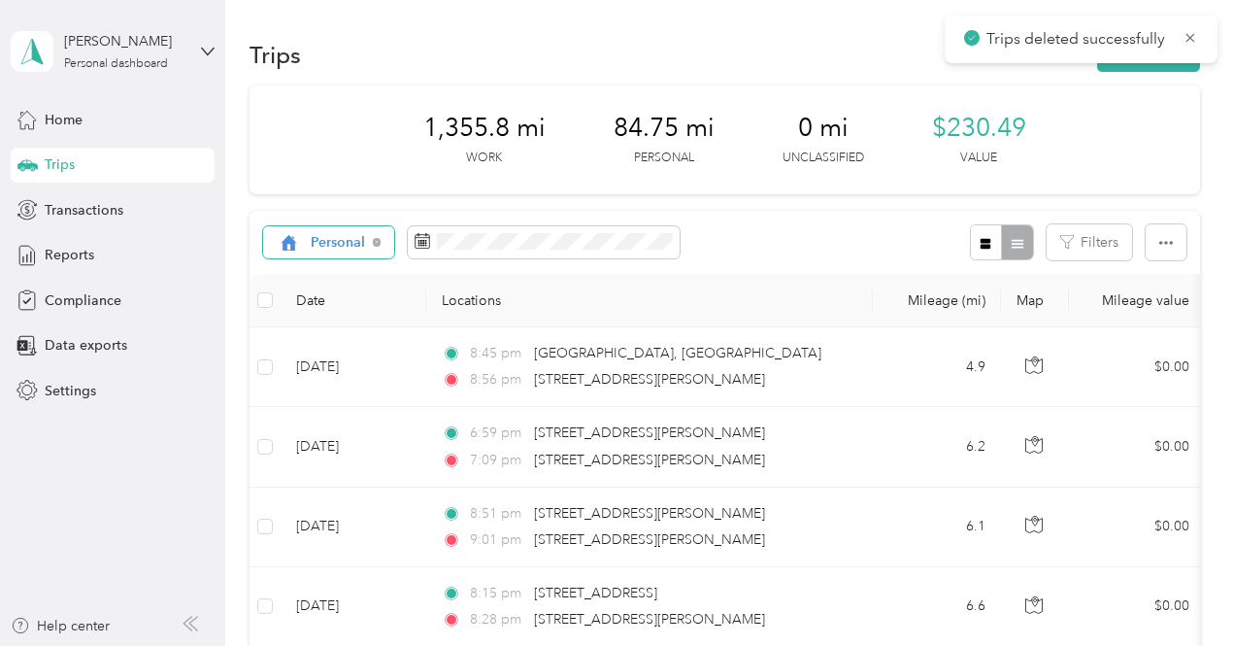
click at [310, 249] on span "Personal" at bounding box center [321, 243] width 89 height 16
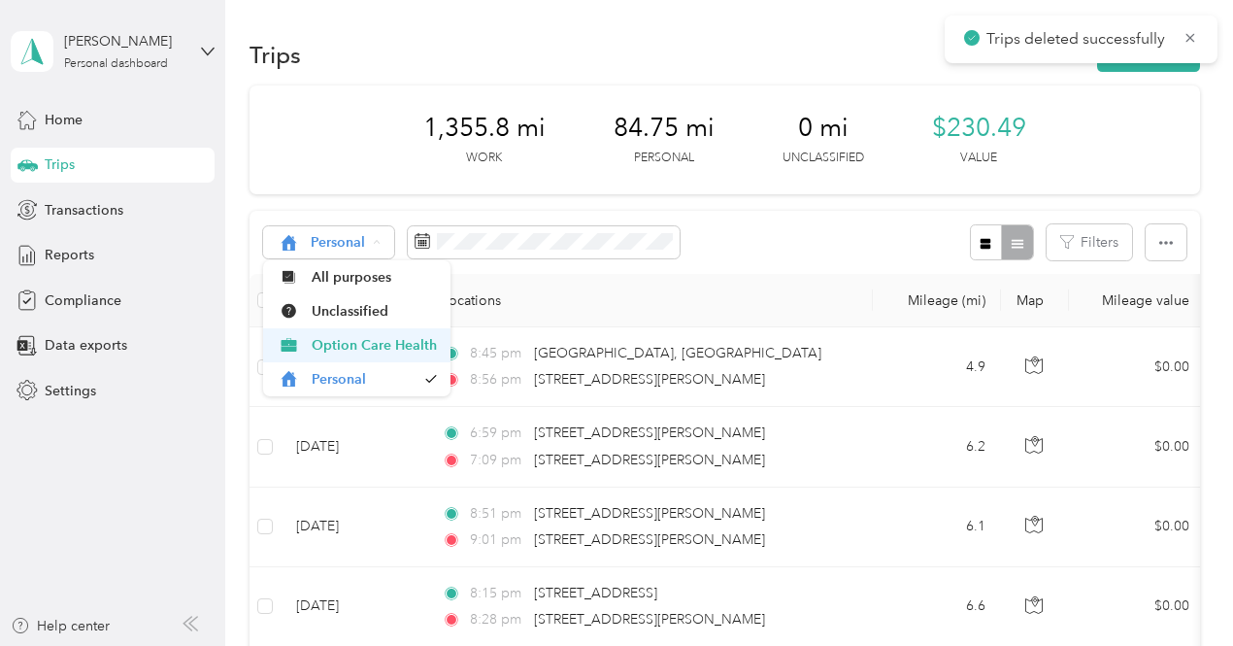
click at [320, 351] on span "Option Care Health" at bounding box center [374, 345] width 125 height 20
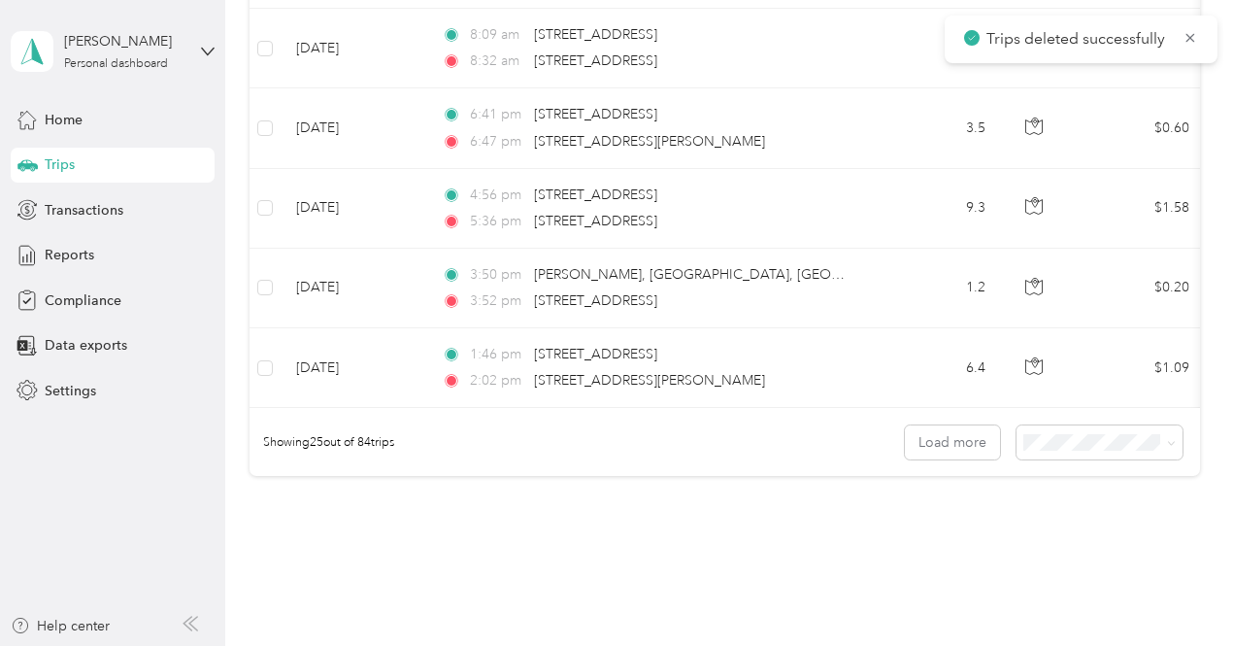
scroll to position [2020, 0]
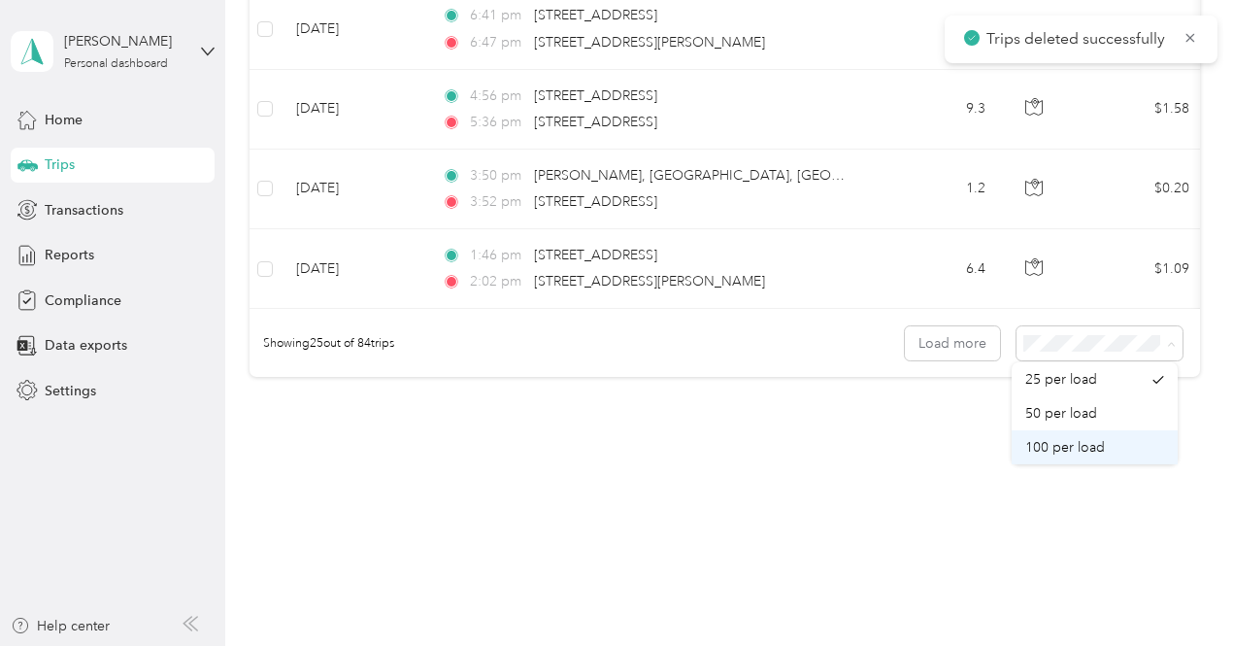
click at [1099, 456] on div "100 per load" at bounding box center [1095, 447] width 139 height 20
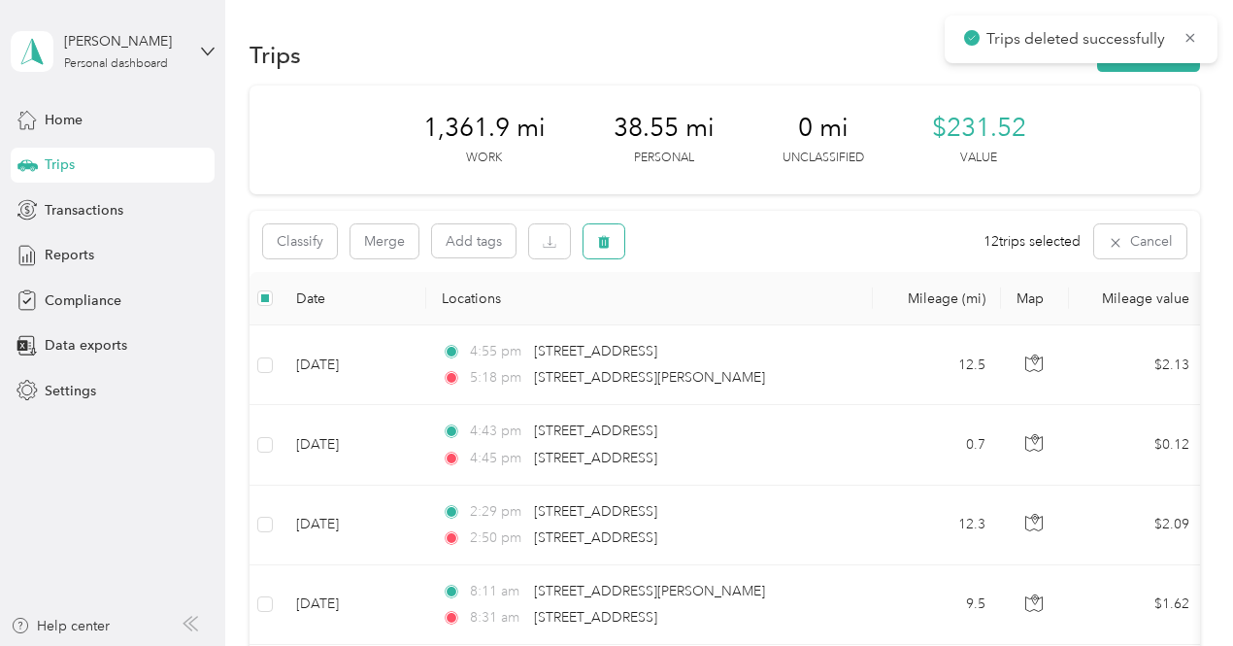
click at [607, 252] on body "Trips deleted successfully [PERSON_NAME] Personal dashboard Home Trips Transact…" at bounding box center [612, 323] width 1224 height 646
click at [602, 238] on icon "button" at bounding box center [604, 242] width 12 height 13
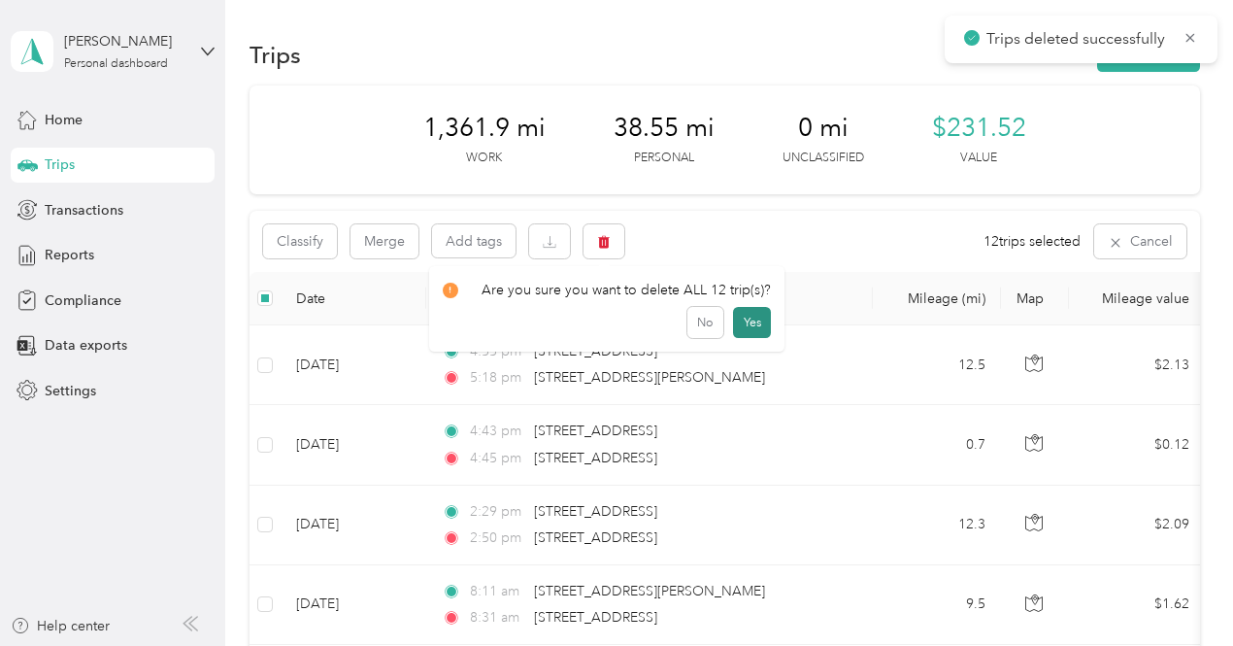
click at [751, 332] on button "Yes" at bounding box center [752, 322] width 38 height 31
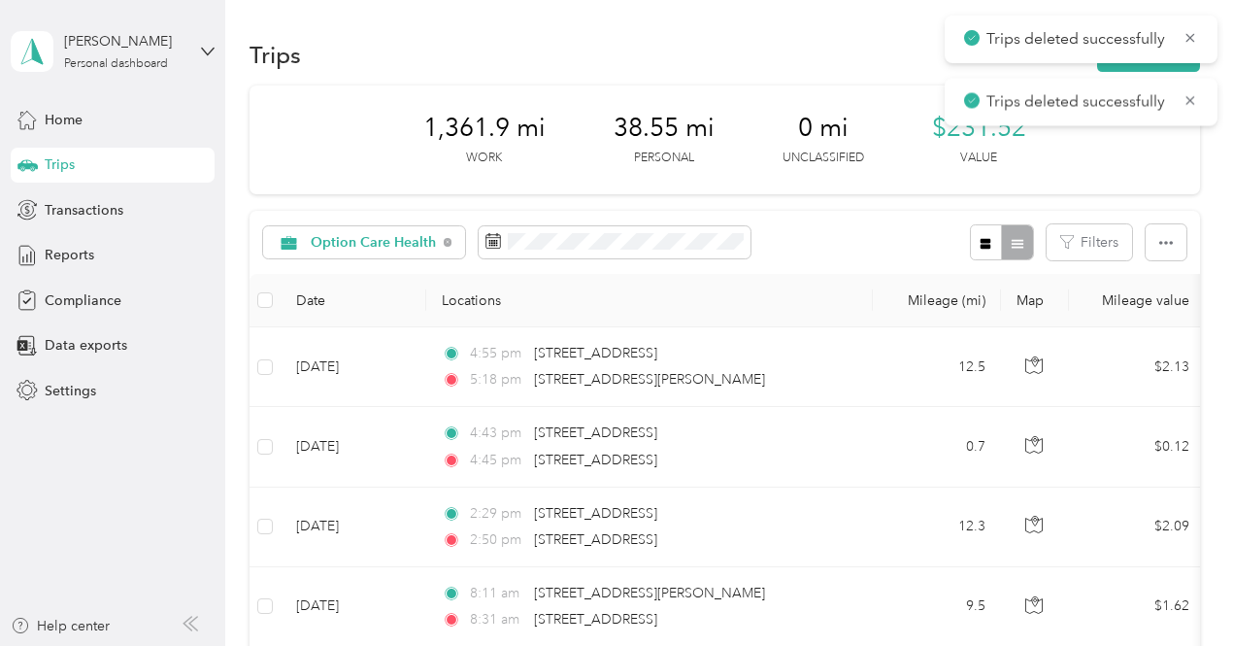
click at [403, 39] on div "Trips New trip" at bounding box center [725, 54] width 951 height 41
click at [1191, 42] on icon at bounding box center [1191, 37] width 16 height 17
click at [1191, 39] on icon at bounding box center [1191, 37] width 16 height 17
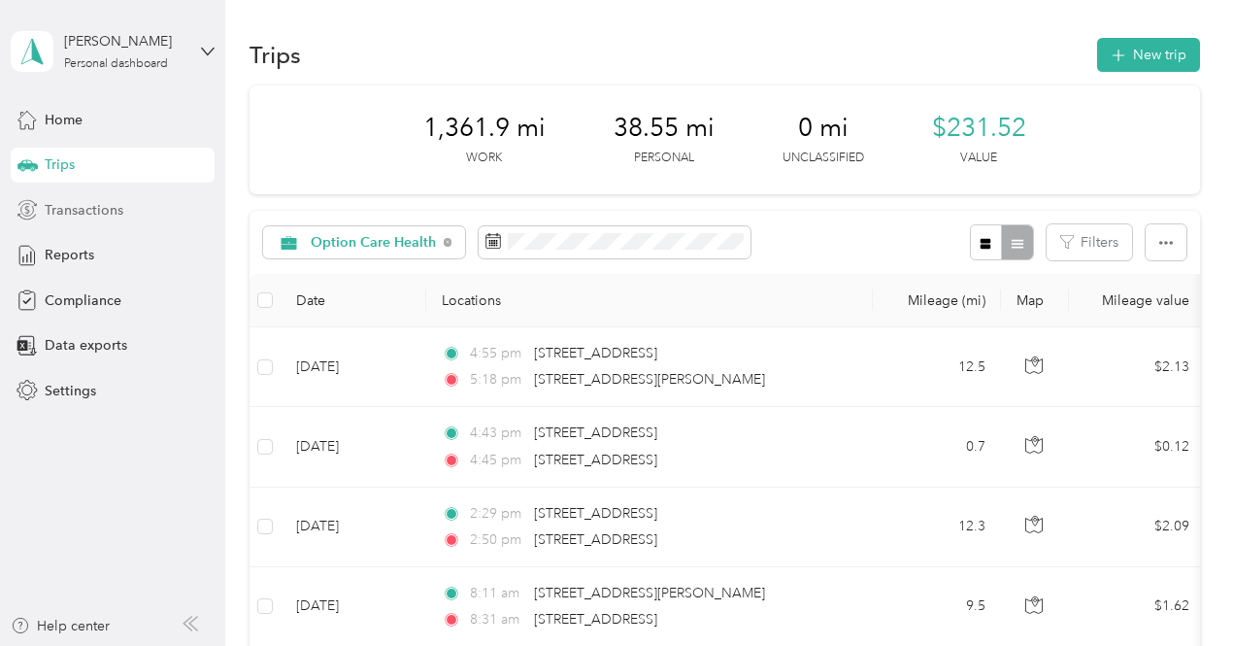
click at [54, 219] on span "Transactions" at bounding box center [84, 210] width 79 height 20
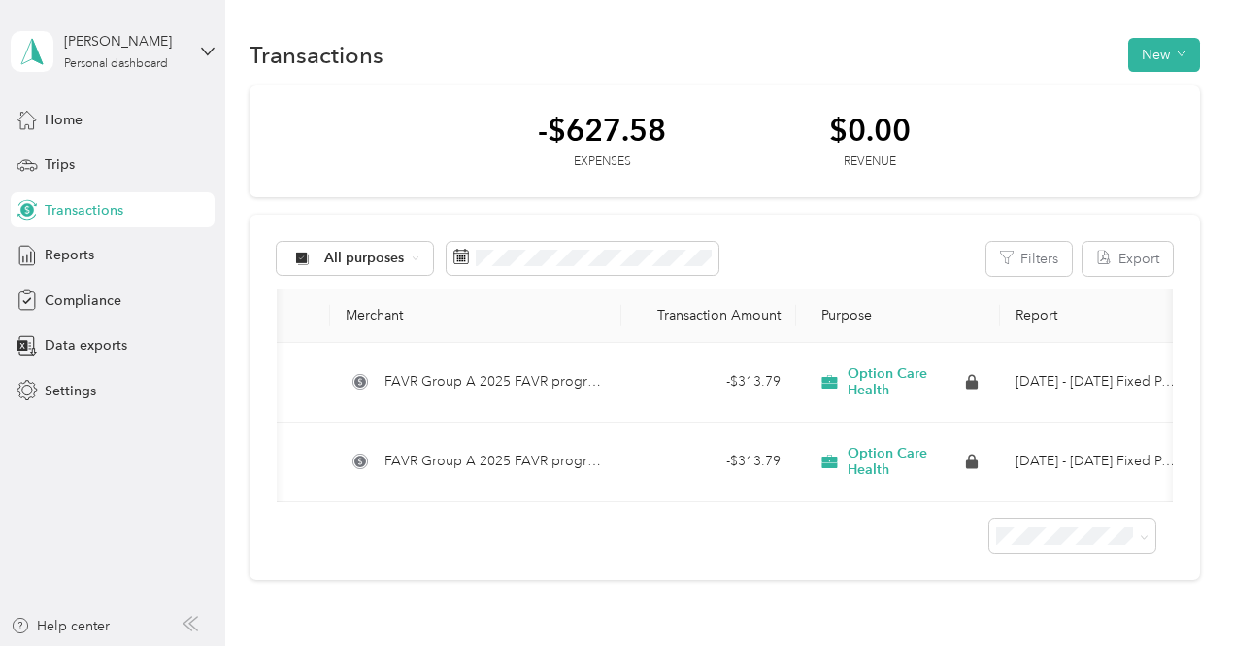
scroll to position [0, 126]
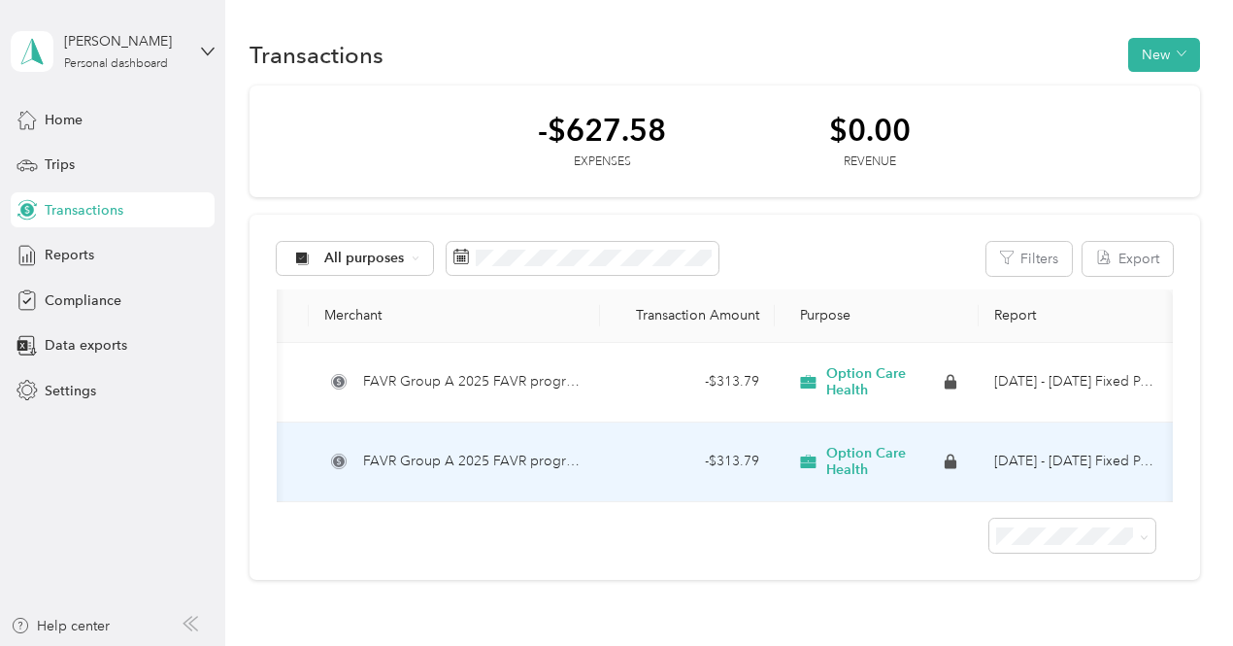
click at [333, 457] on icon at bounding box center [339, 462] width 12 height 12
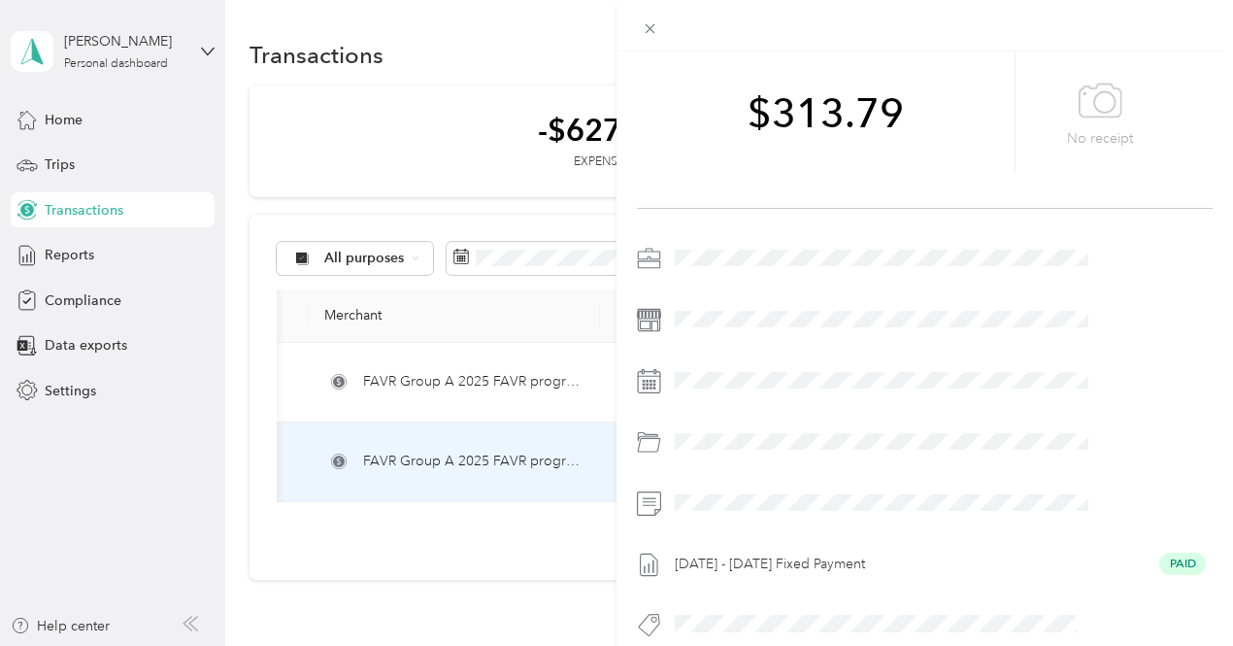
scroll to position [152, 0]
click at [658, 27] on icon at bounding box center [650, 28] width 17 height 17
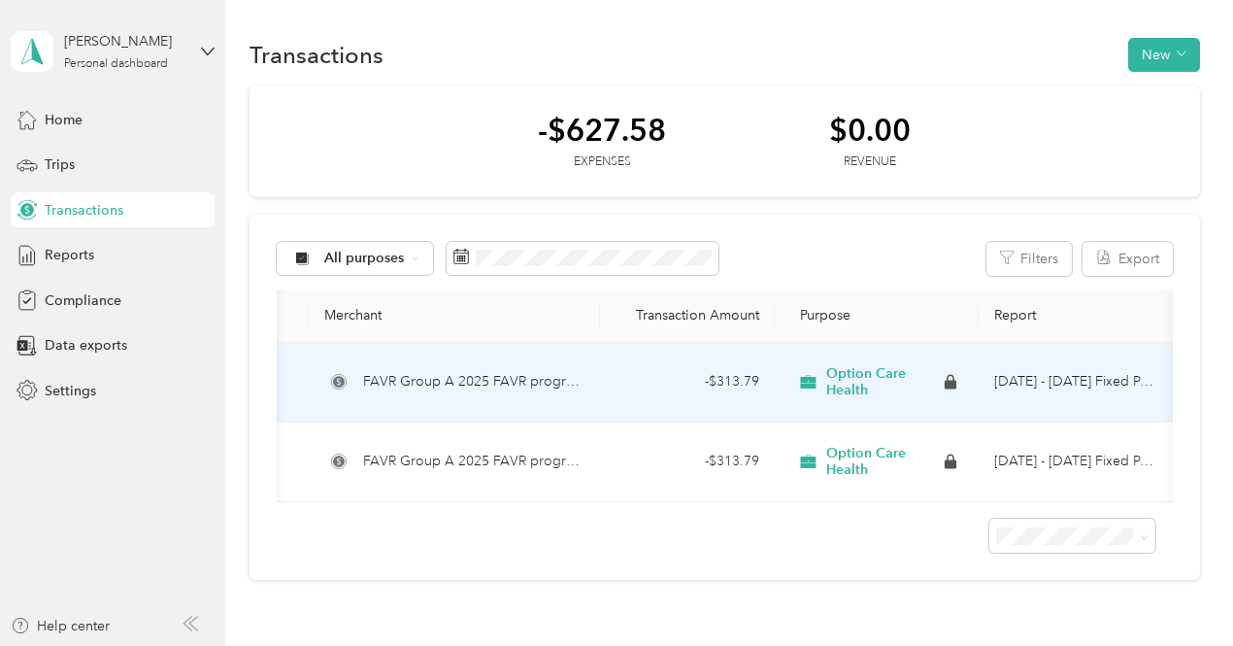
click at [644, 387] on div "- $313.79" at bounding box center [688, 381] width 144 height 21
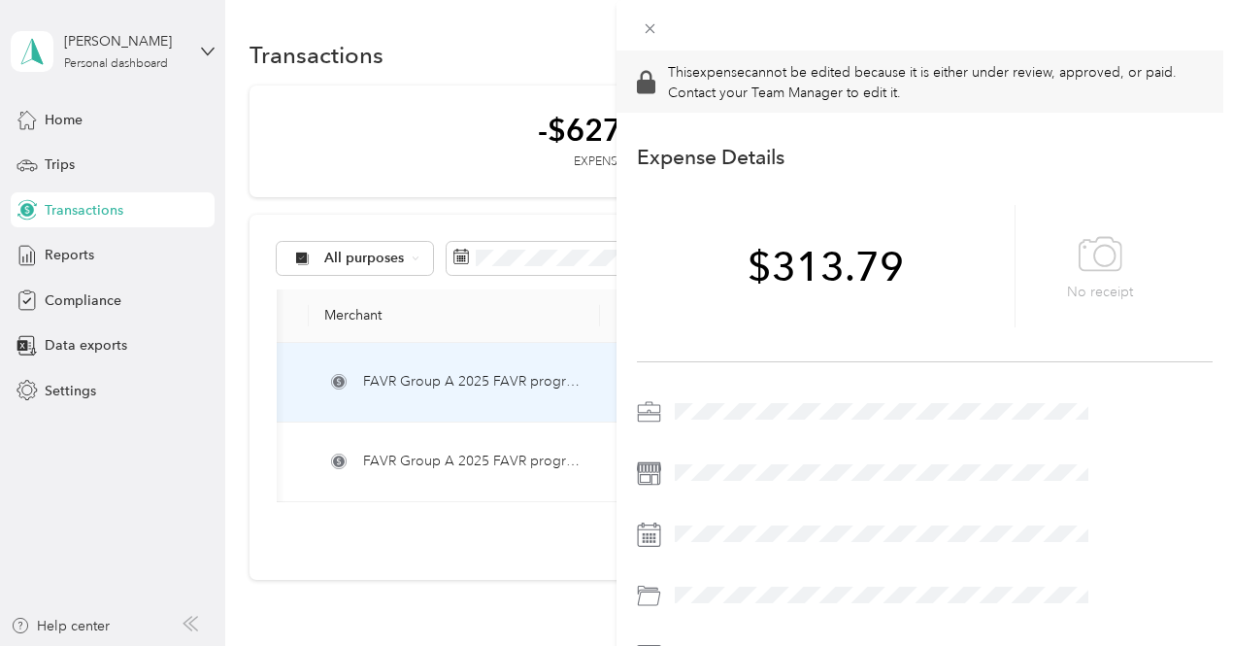
click at [580, 463] on div "This expense cannot be edited because it is either under review, approved, or p…" at bounding box center [616, 323] width 1233 height 646
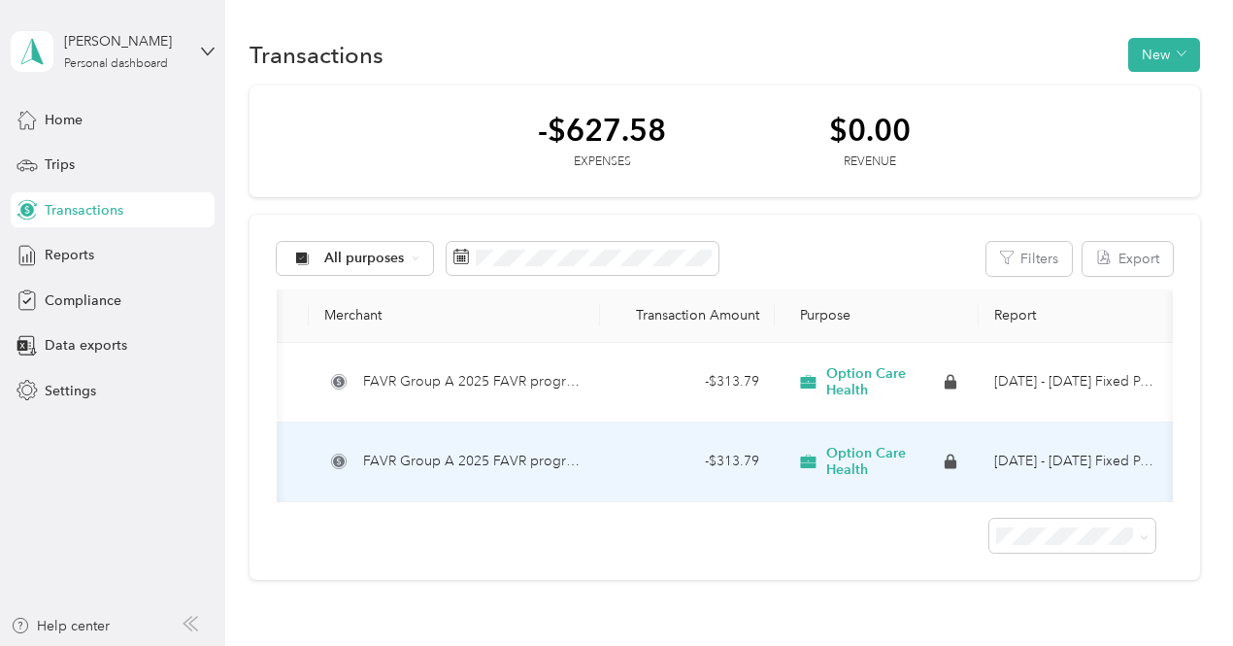
drag, startPoint x: 580, startPoint y: 463, endPoint x: 544, endPoint y: 455, distance: 36.8
click at [544, 455] on span "FAVR Group A 2025 FAVR program" at bounding box center [473, 461] width 221 height 21
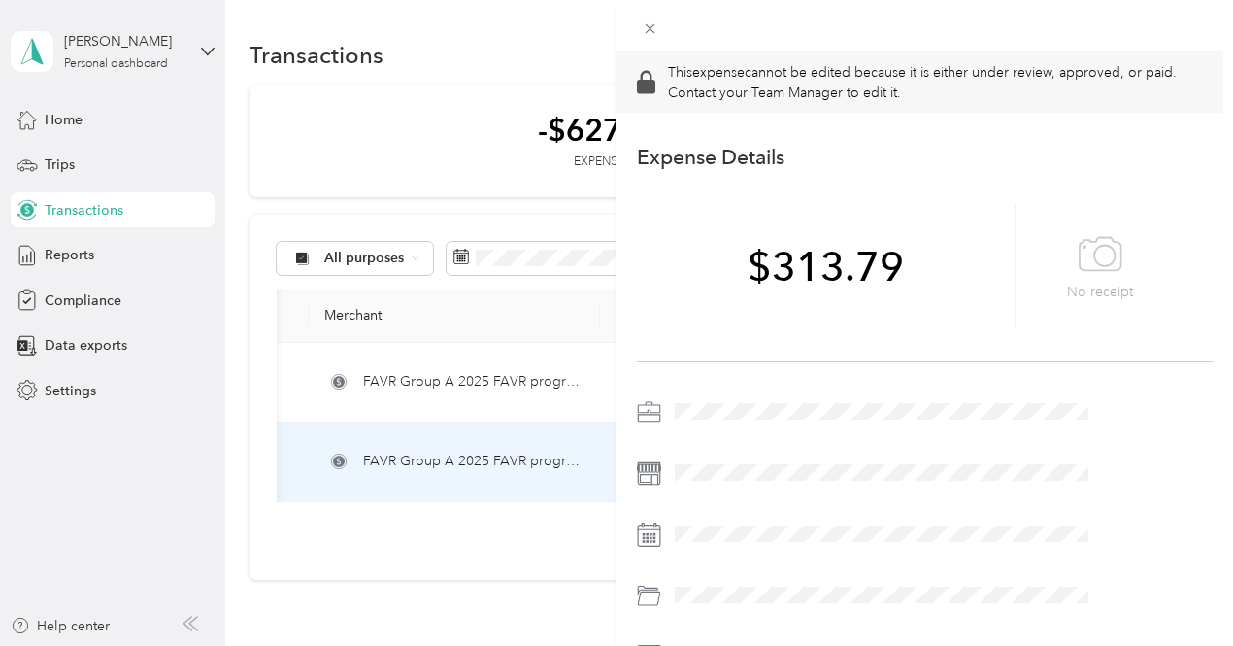
scroll to position [63, 0]
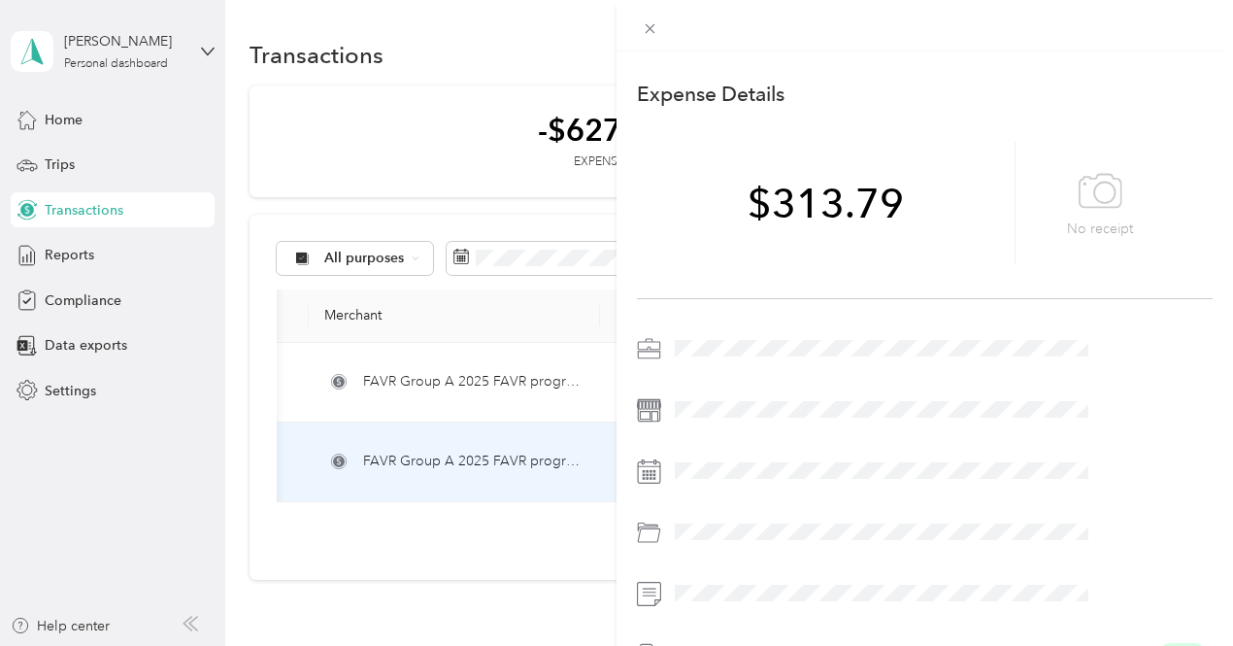
click at [605, 386] on div "This expense cannot be edited because it is either under review, approved, or p…" at bounding box center [616, 323] width 1233 height 646
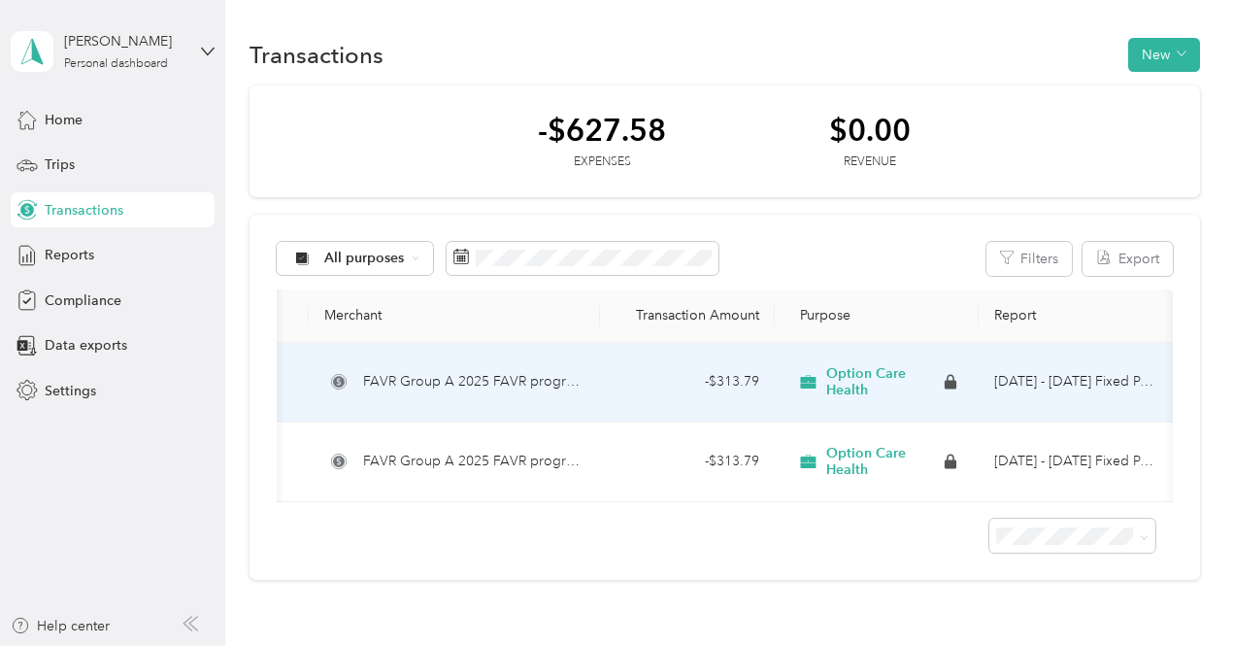
click at [605, 386] on td "- $313.79" at bounding box center [687, 383] width 175 height 80
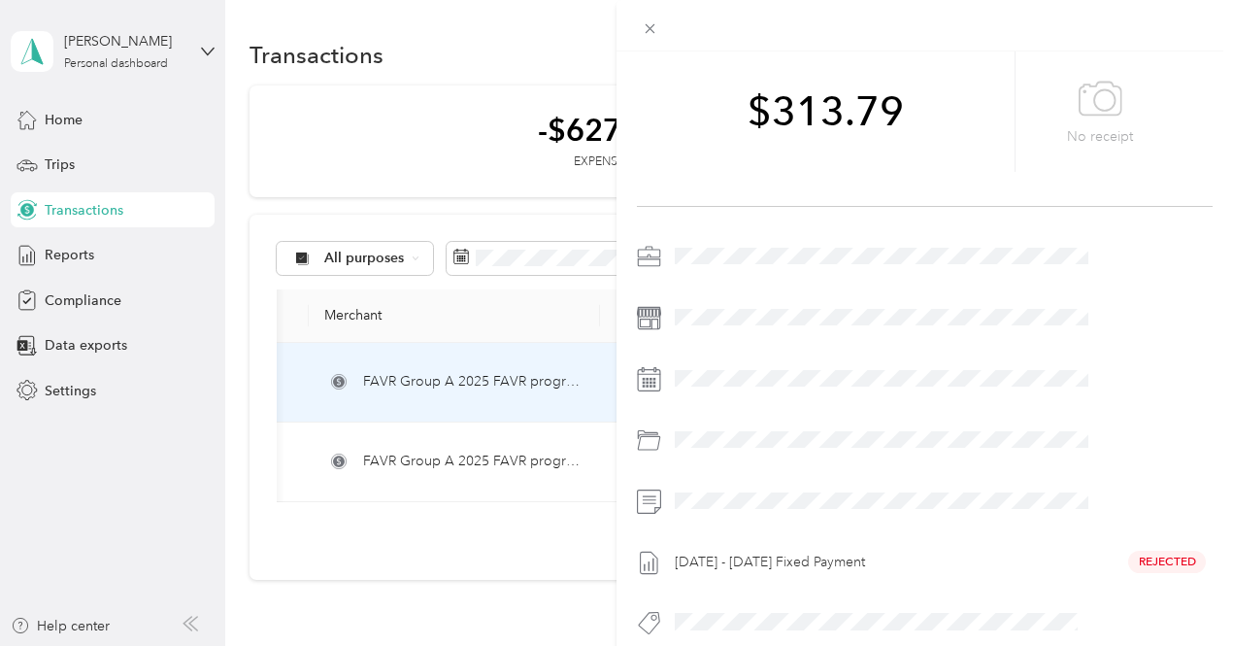
scroll to position [188, 0]
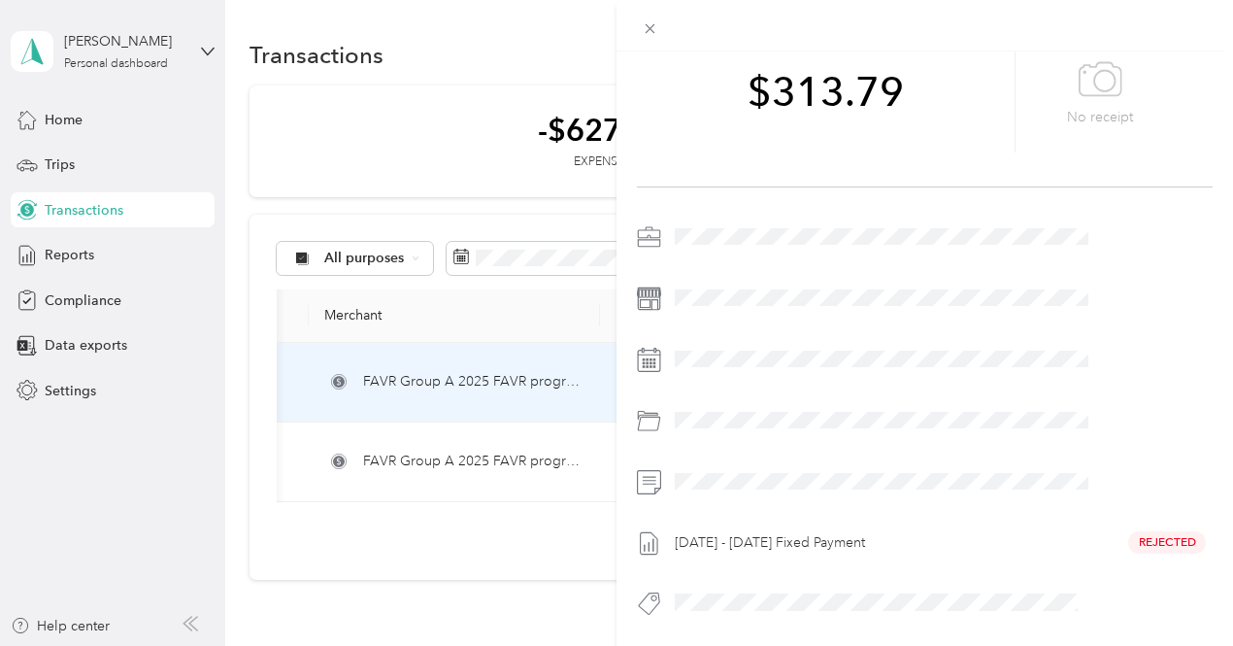
click at [1132, 527] on div "[DATE] - [DATE] Fixed Payment Rejected" at bounding box center [940, 542] width 545 height 31
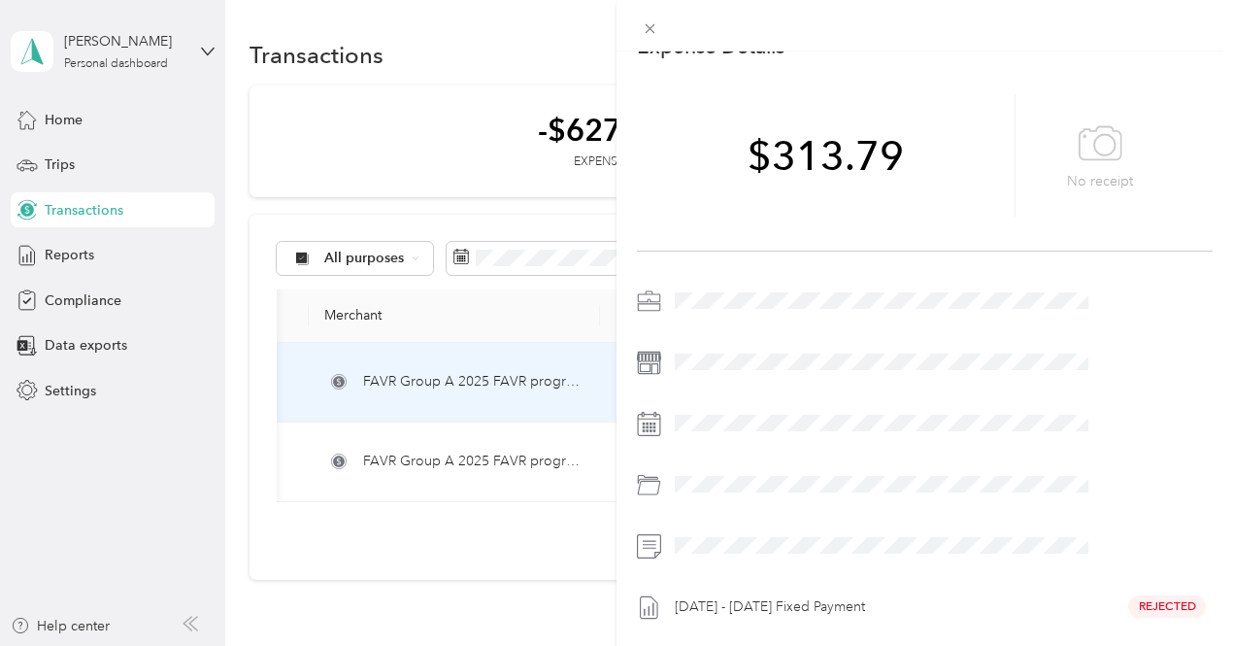
scroll to position [107, 0]
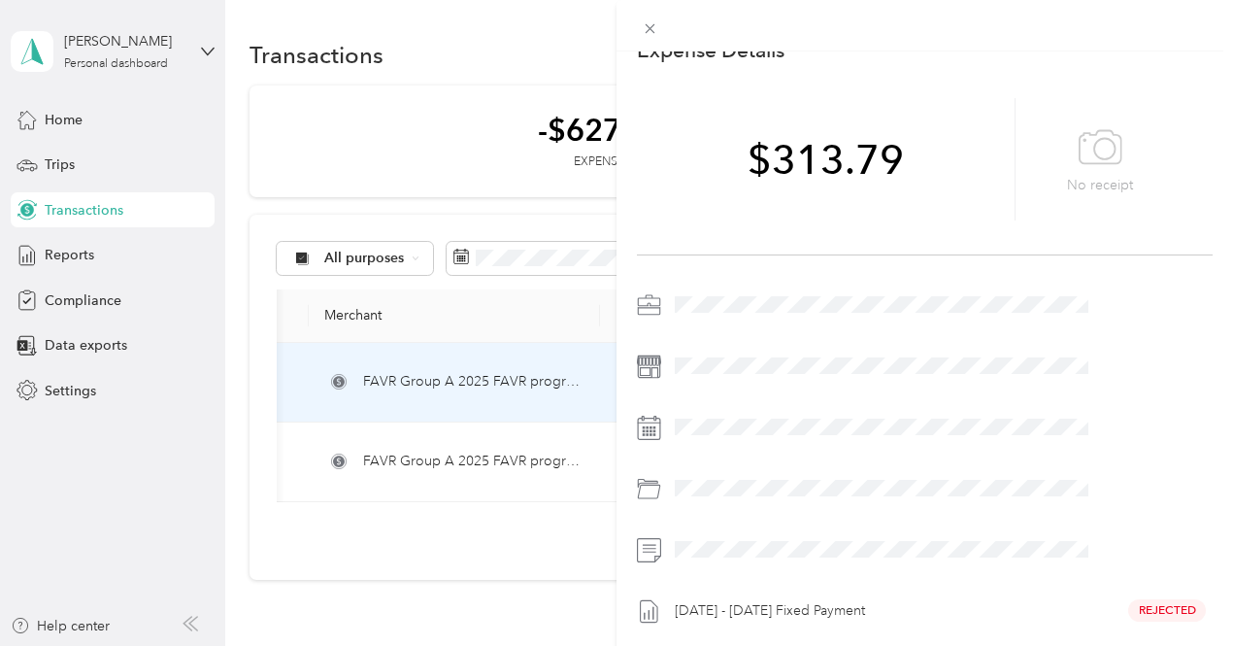
drag, startPoint x: 1034, startPoint y: 510, endPoint x: 901, endPoint y: 411, distance: 165.9
click at [901, 411] on div "[DATE] - [DATE] Fixed Payment Rejected" at bounding box center [925, 493] width 576 height 409
click at [824, 428] on div at bounding box center [940, 427] width 545 height 31
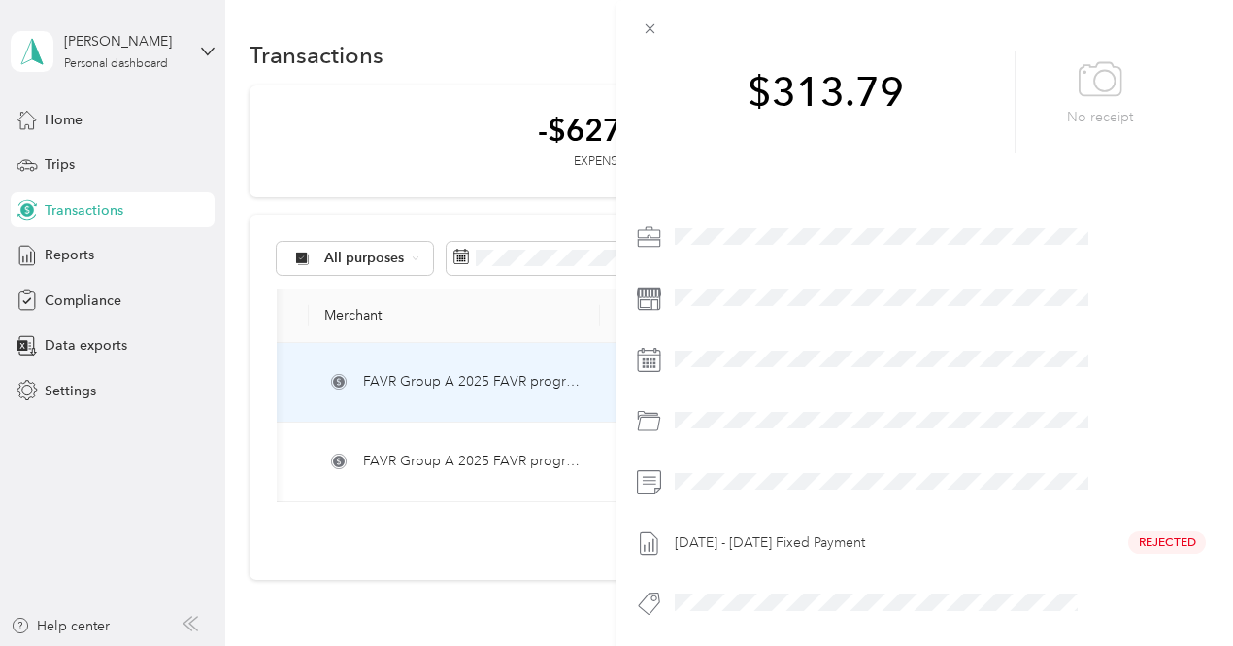
click at [1132, 527] on div "[DATE] - [DATE] Fixed Payment Rejected" at bounding box center [940, 542] width 545 height 31
drag, startPoint x: 992, startPoint y: 525, endPoint x: 761, endPoint y: 79, distance: 502.5
click at [761, 79] on div "Expense Details Save $313.79 No receipt [DATE] - [DATE] Fixed Payment Rejected" at bounding box center [925, 326] width 617 height 743
copy div "$313.79 No receipt [DATE] - [DATE] Fixed Payment"
click at [806, 187] on div "Expense Details Save $313.79 No receipt [DATE] - [DATE] Fixed Payment Rejected" at bounding box center [925, 326] width 617 height 743
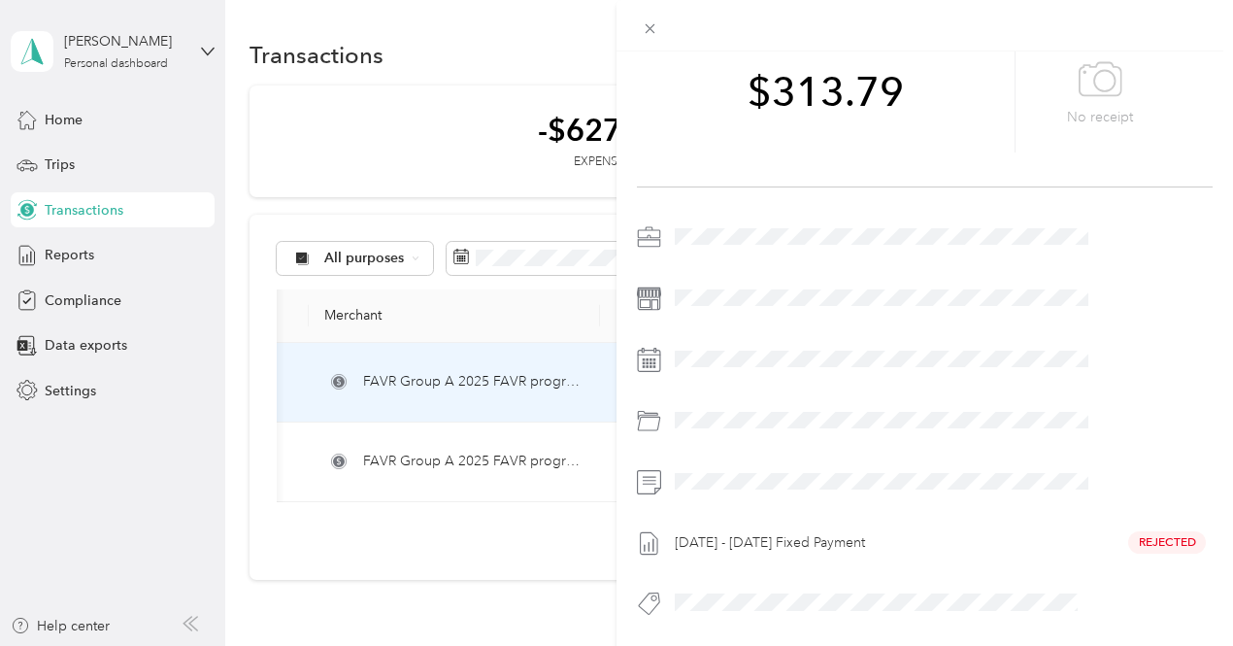
scroll to position [0, 0]
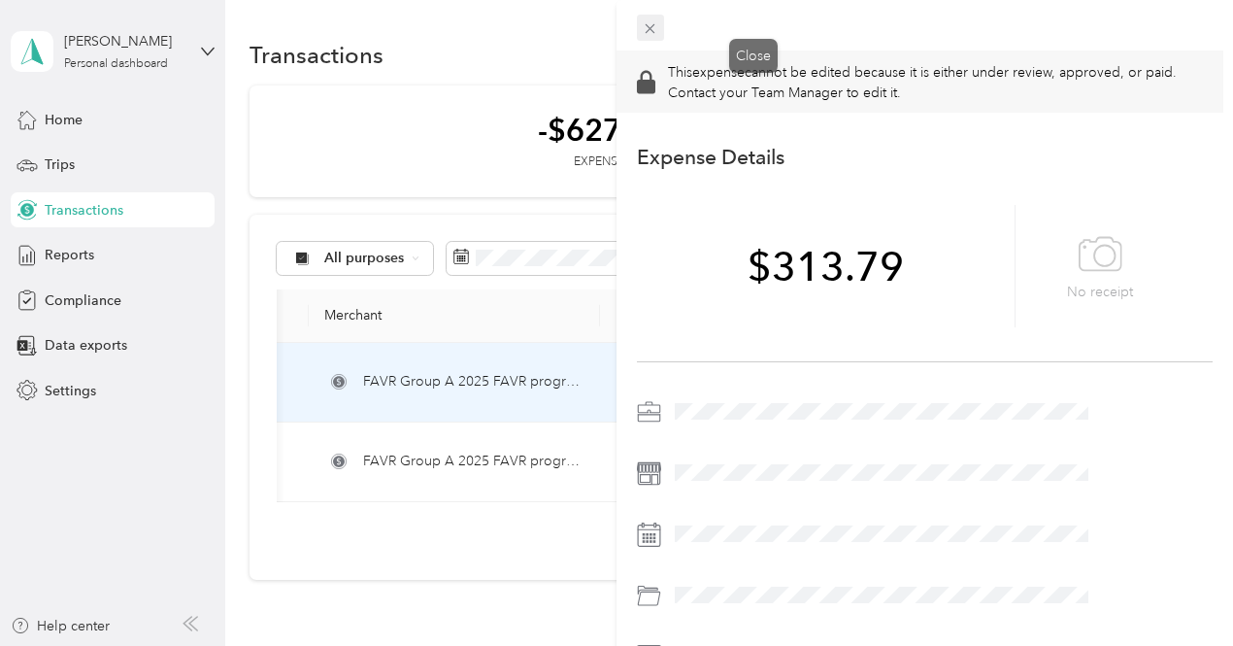
click at [658, 21] on icon at bounding box center [650, 28] width 17 height 17
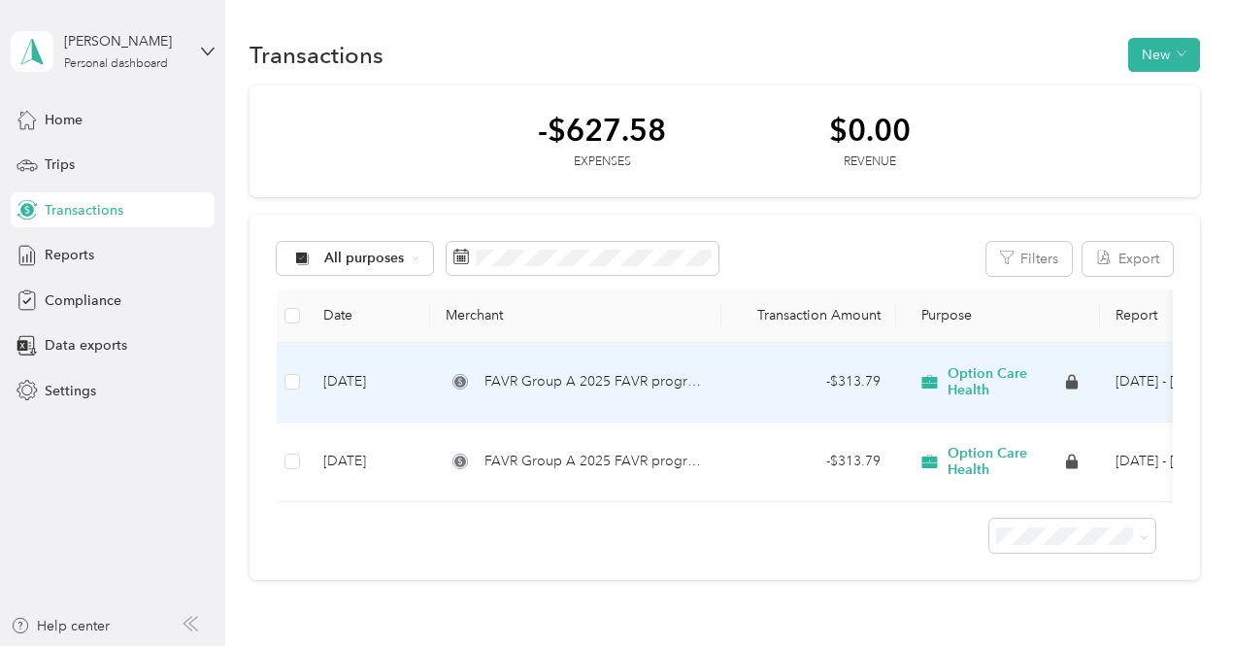
click at [373, 388] on td "[DATE]" at bounding box center [369, 383] width 122 height 80
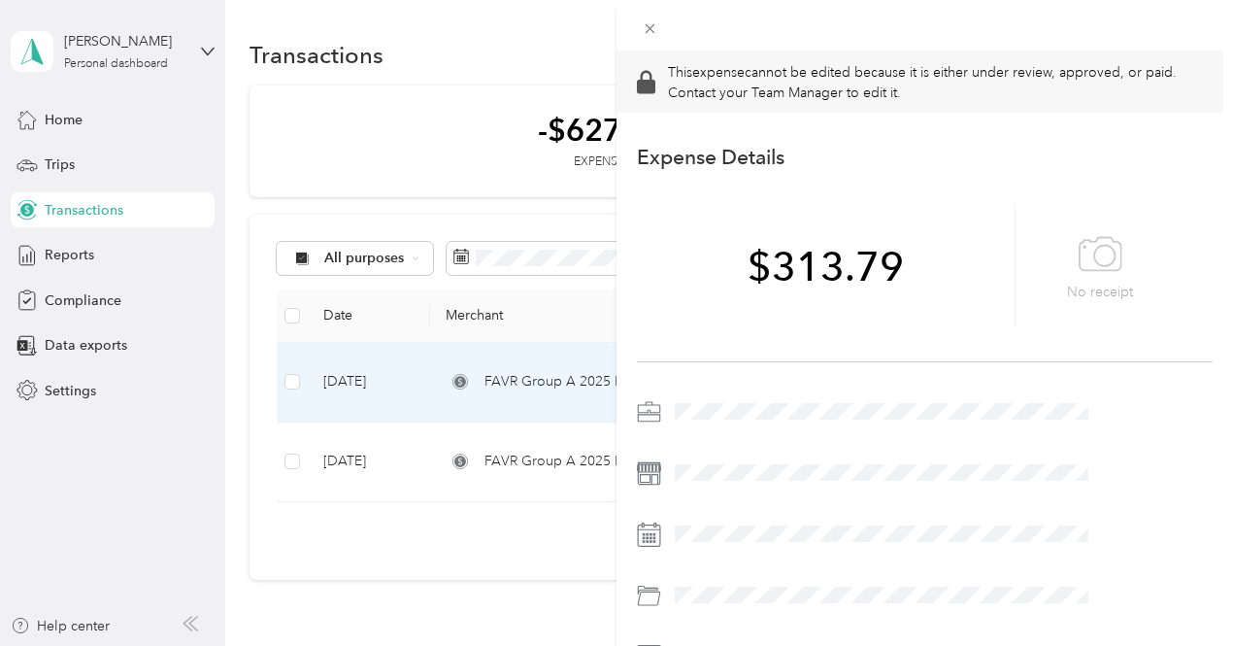
scroll to position [188, 0]
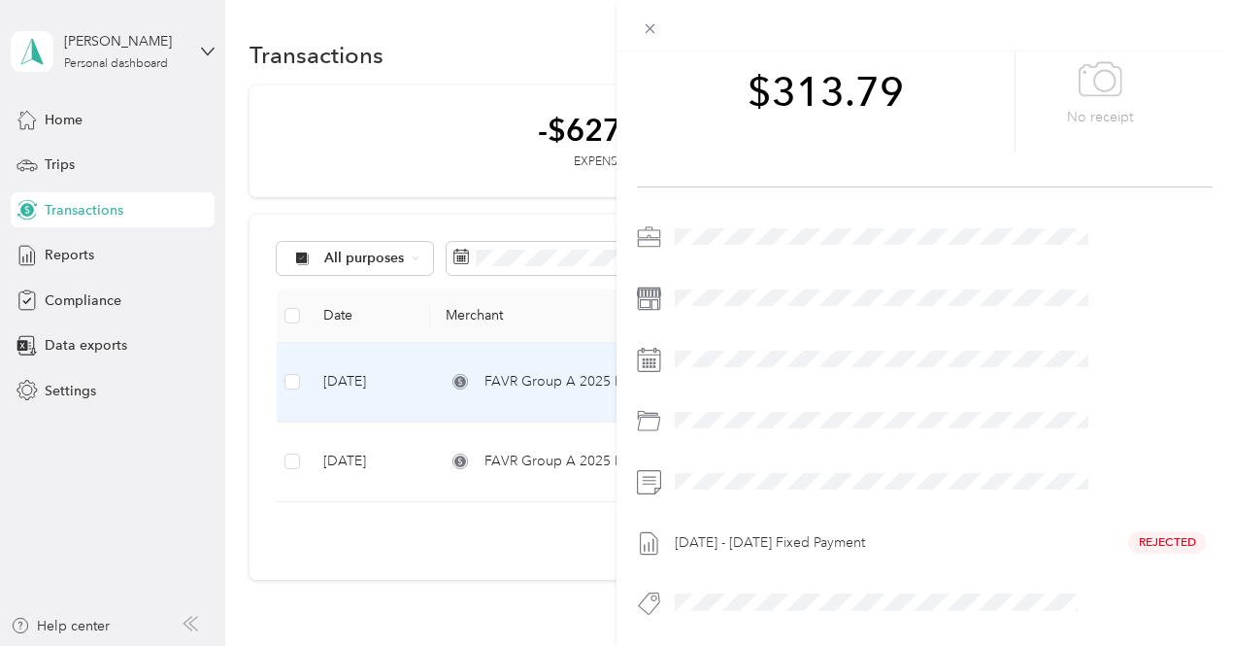
click at [563, 488] on div "This expense cannot be edited because it is either under review, approved, or p…" at bounding box center [616, 323] width 1233 height 646
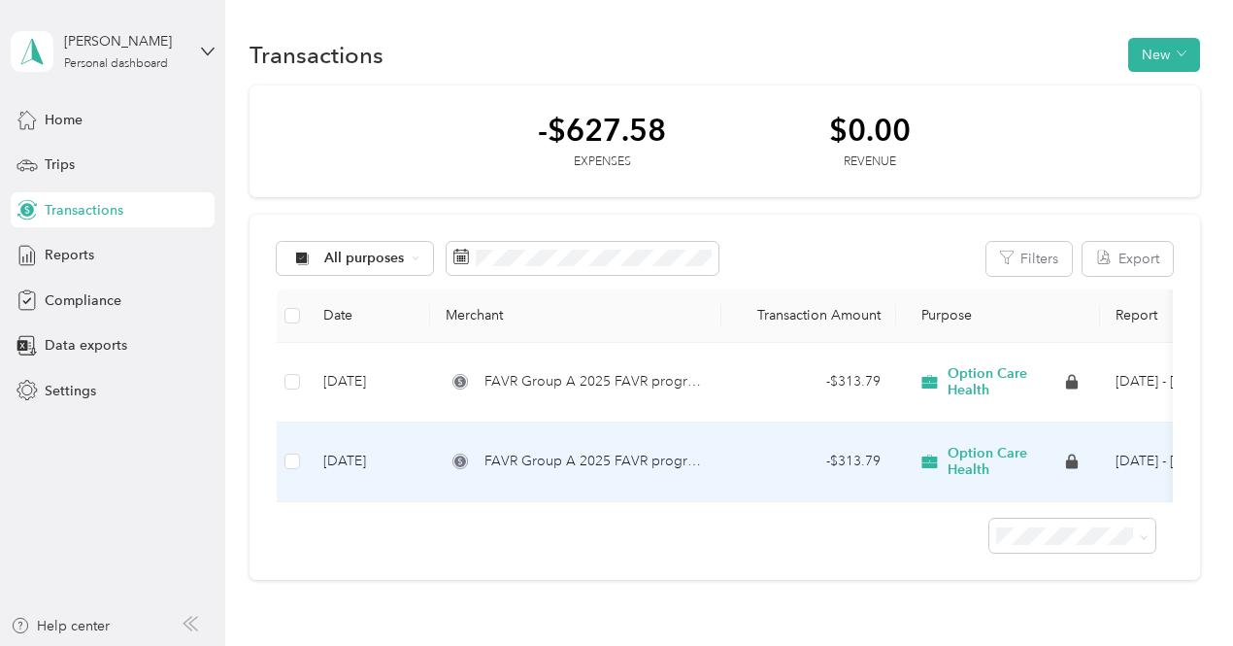
click at [575, 463] on span "FAVR Group A 2025 FAVR program" at bounding box center [595, 461] width 221 height 21
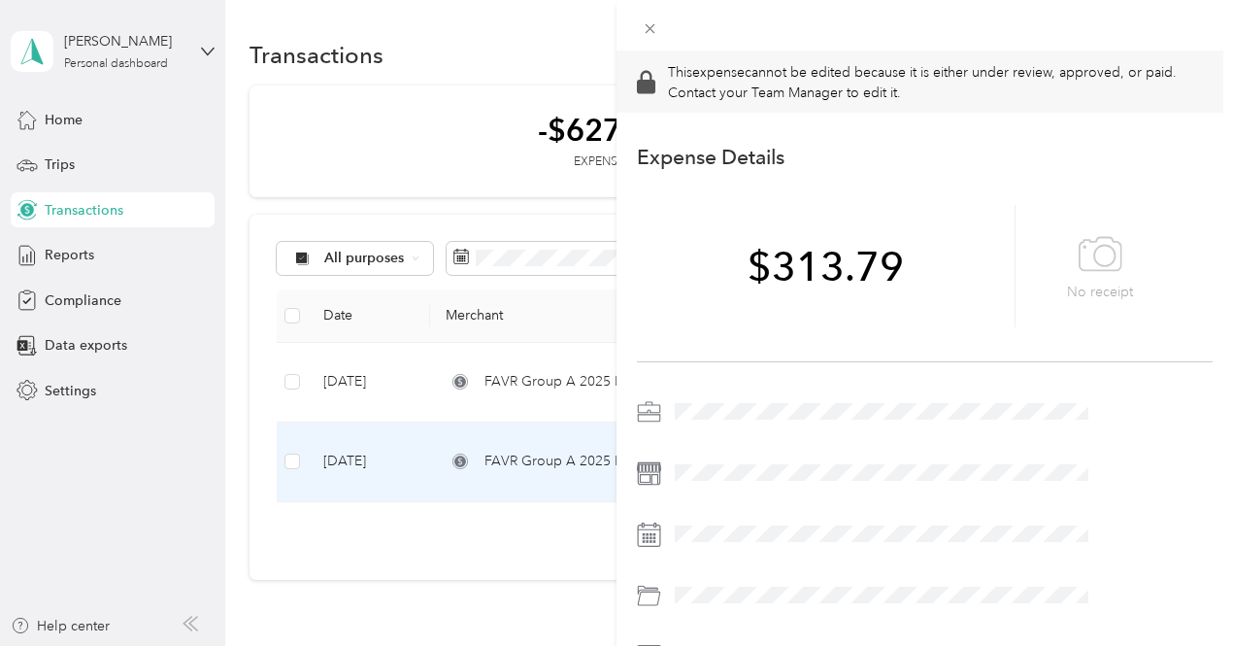
scroll to position [188, 0]
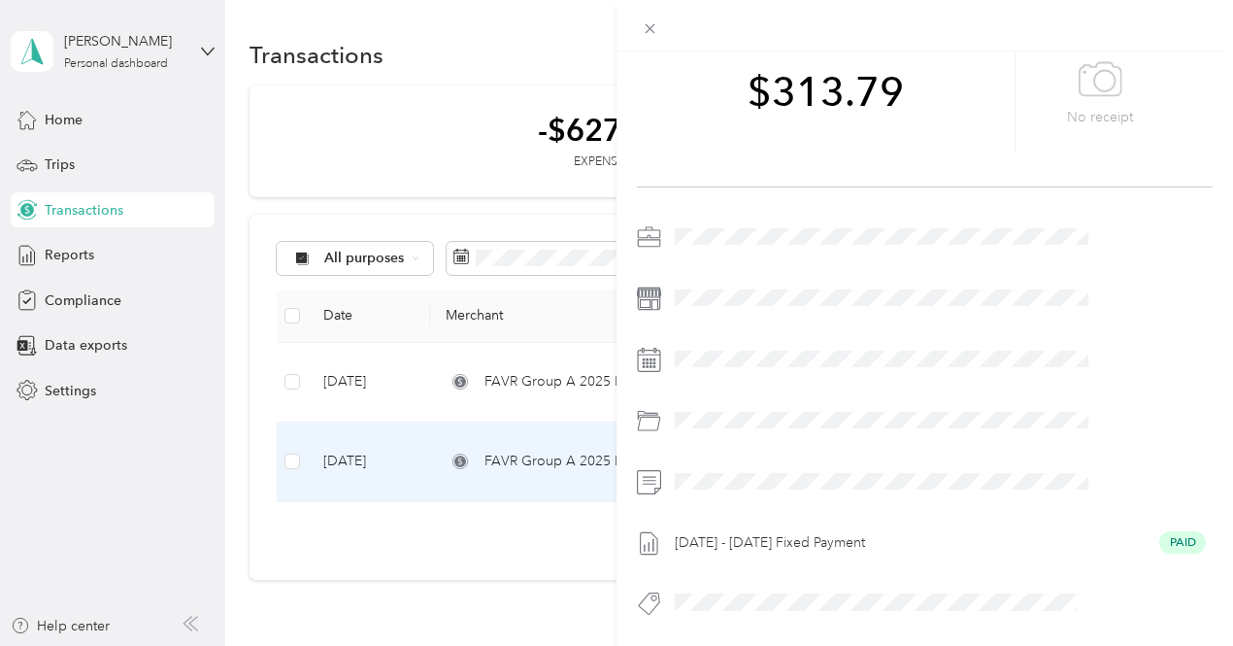
click at [256, 351] on div "This expense cannot be edited because it is either under review, approved, or p…" at bounding box center [616, 323] width 1233 height 646
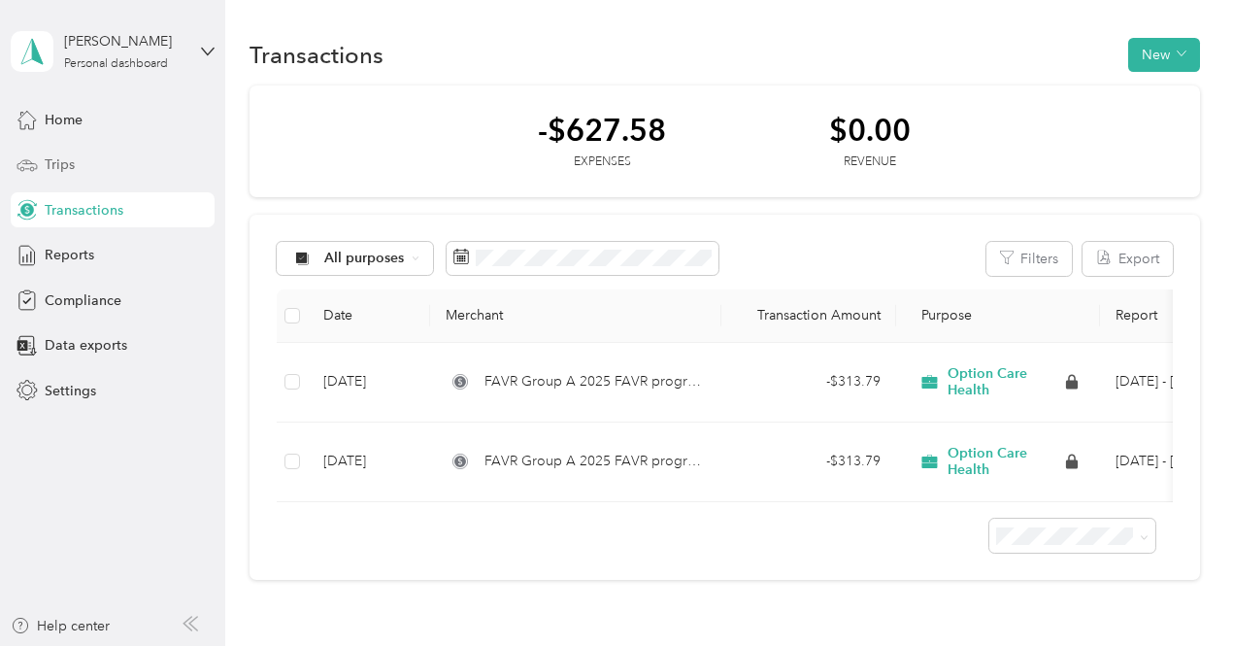
click at [85, 175] on div "Trips" at bounding box center [113, 165] width 204 height 35
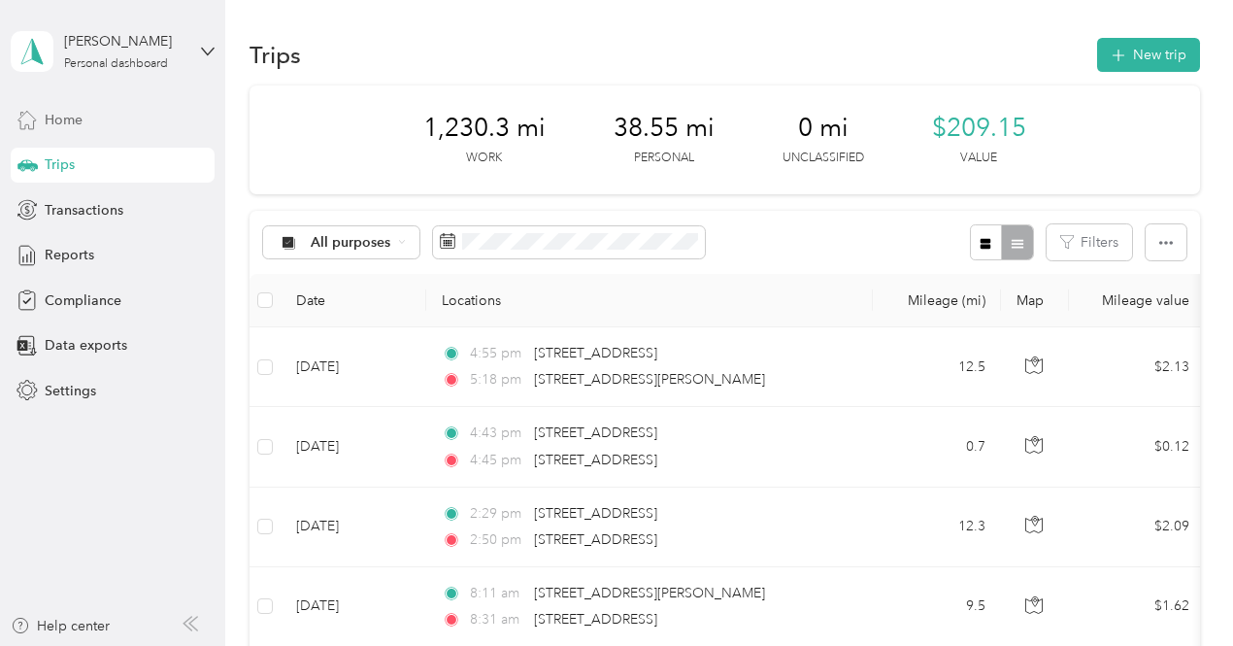
click at [59, 110] on span "Home" at bounding box center [64, 120] width 38 height 20
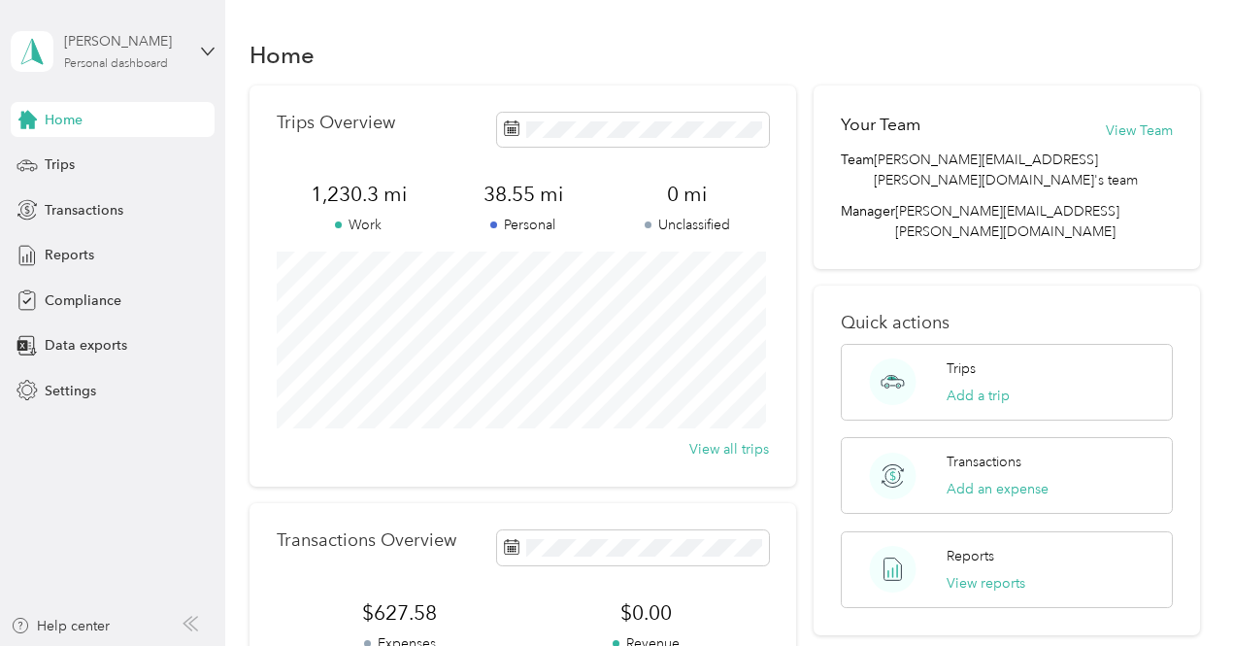
click at [151, 61] on div "Personal dashboard" at bounding box center [116, 64] width 104 height 12
click at [132, 220] on div "Transactions" at bounding box center [113, 209] width 204 height 35
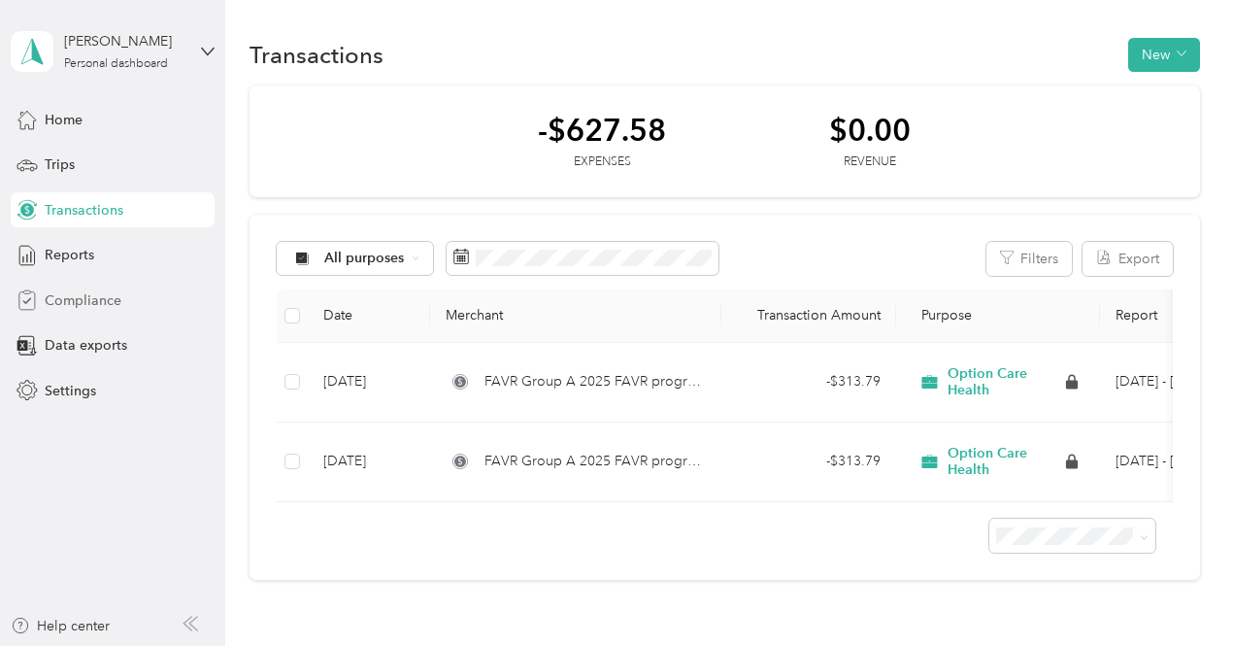
click at [80, 305] on span "Compliance" at bounding box center [83, 300] width 77 height 20
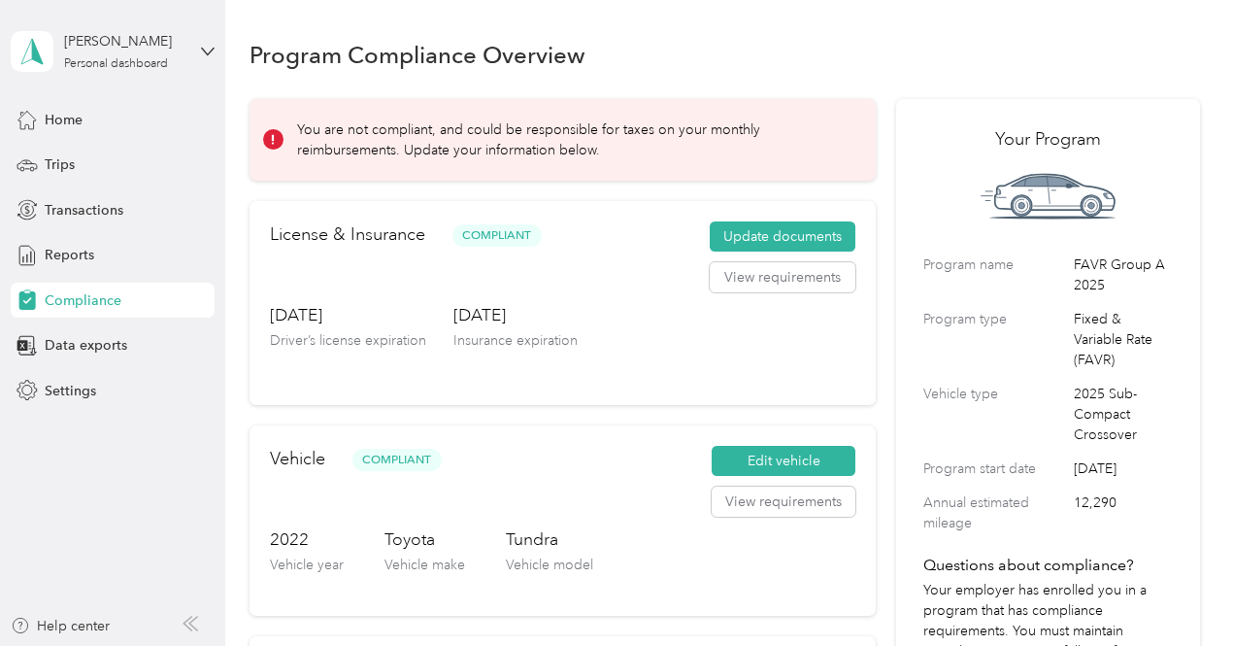
click at [458, 154] on p "You are not compliant, and could be responsible for taxes on your monthly reimb…" at bounding box center [573, 139] width 552 height 41
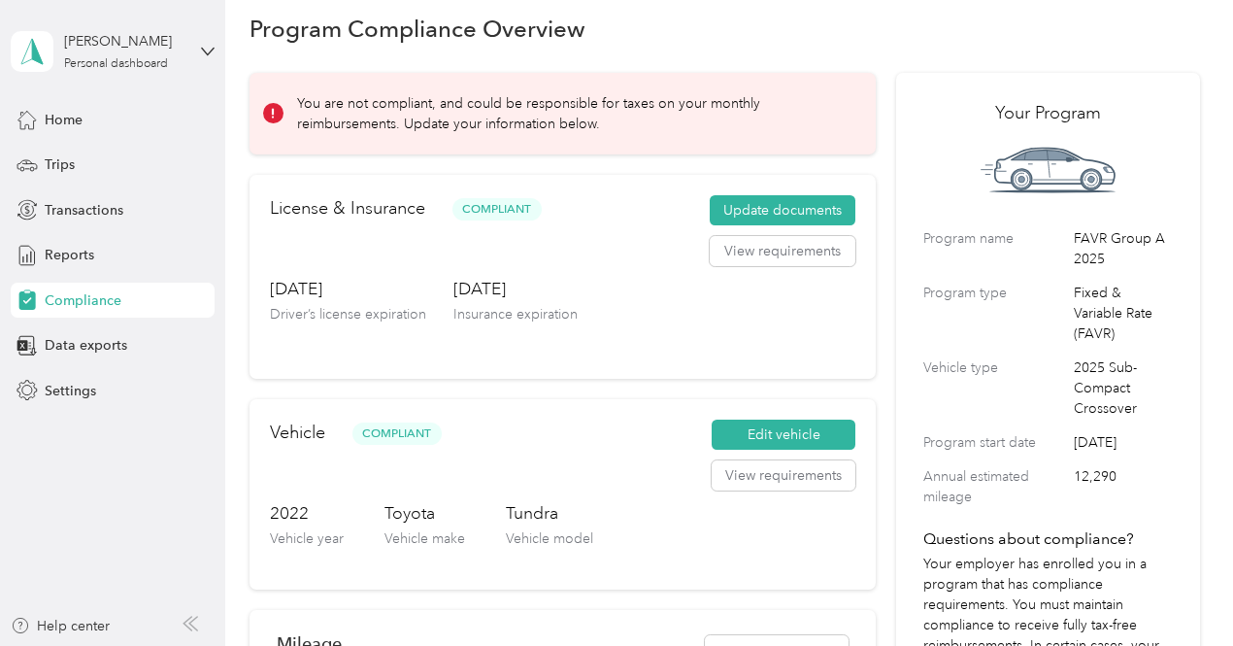
scroll to position [28, 0]
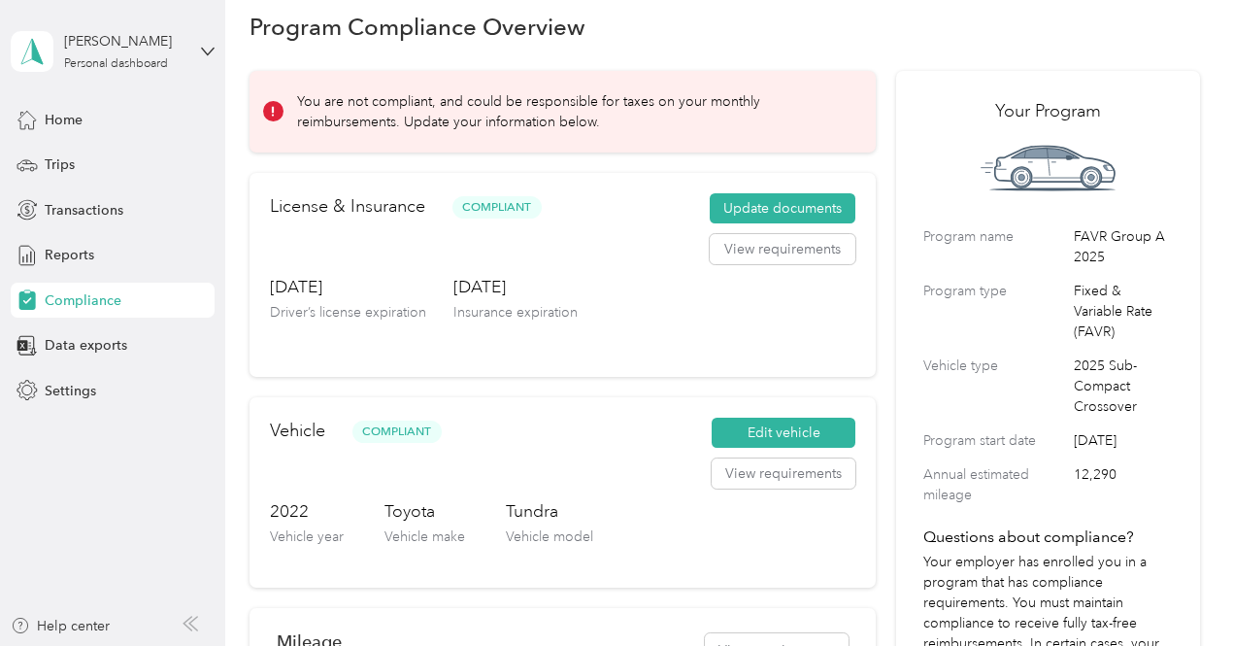
click at [713, 116] on p "You are not compliant, and could be responsible for taxes on your monthly reimb…" at bounding box center [573, 111] width 552 height 41
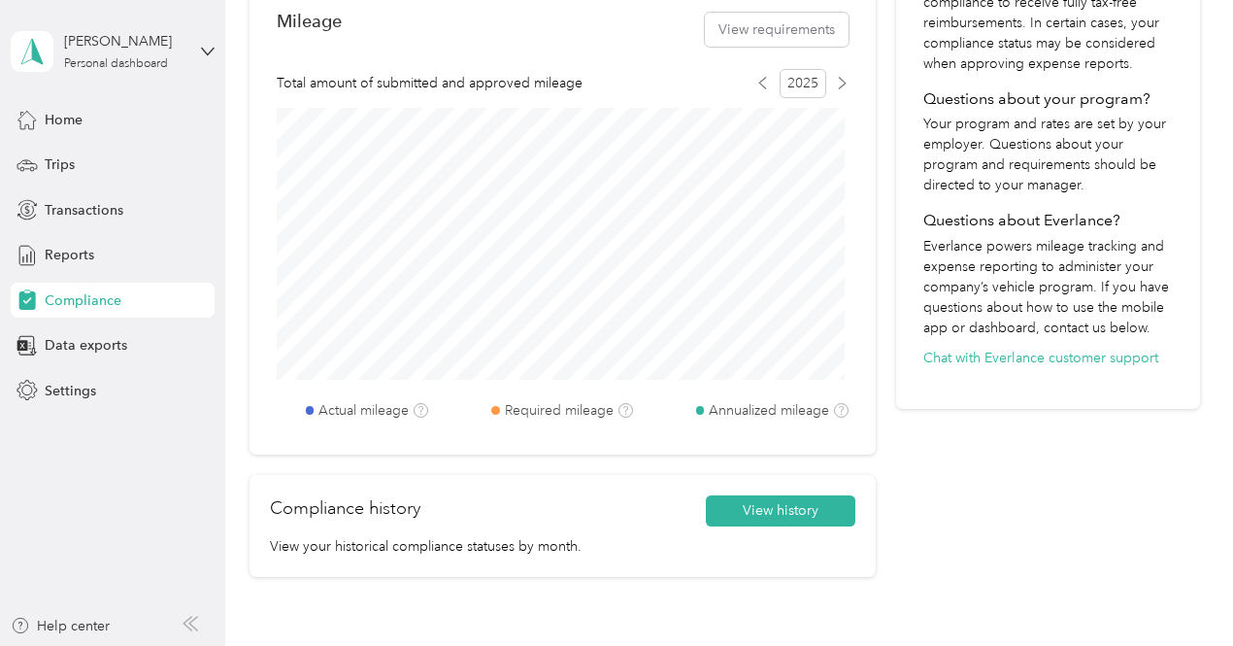
scroll to position [0, 0]
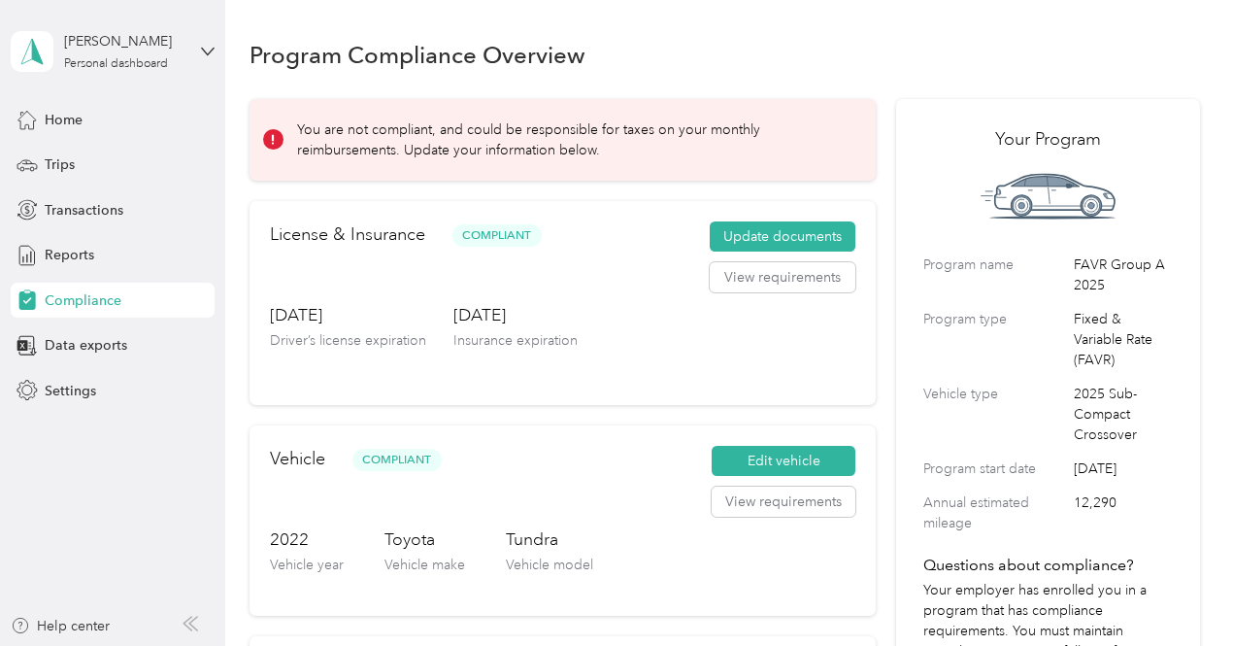
click at [64, 273] on div "Home Trips Transactions Reports Compliance Data exports Settings" at bounding box center [113, 255] width 204 height 306
click at [68, 265] on div "Reports" at bounding box center [113, 255] width 204 height 35
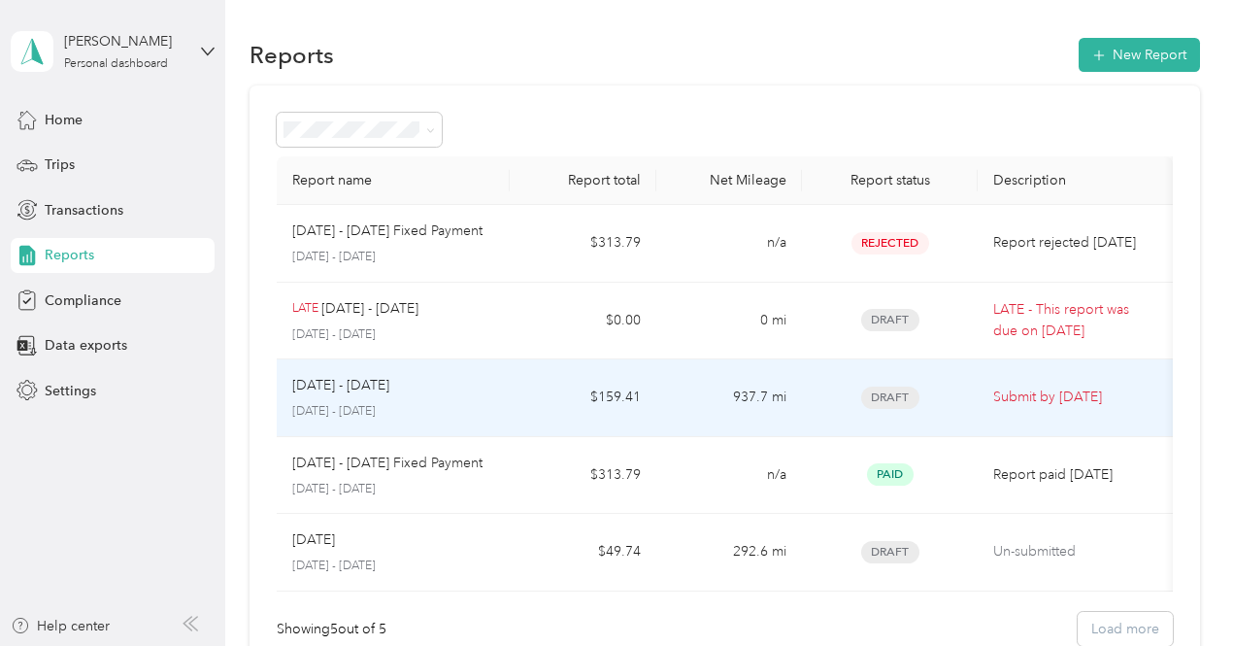
click at [429, 380] on div "[DATE] - [DATE]" at bounding box center [393, 385] width 203 height 21
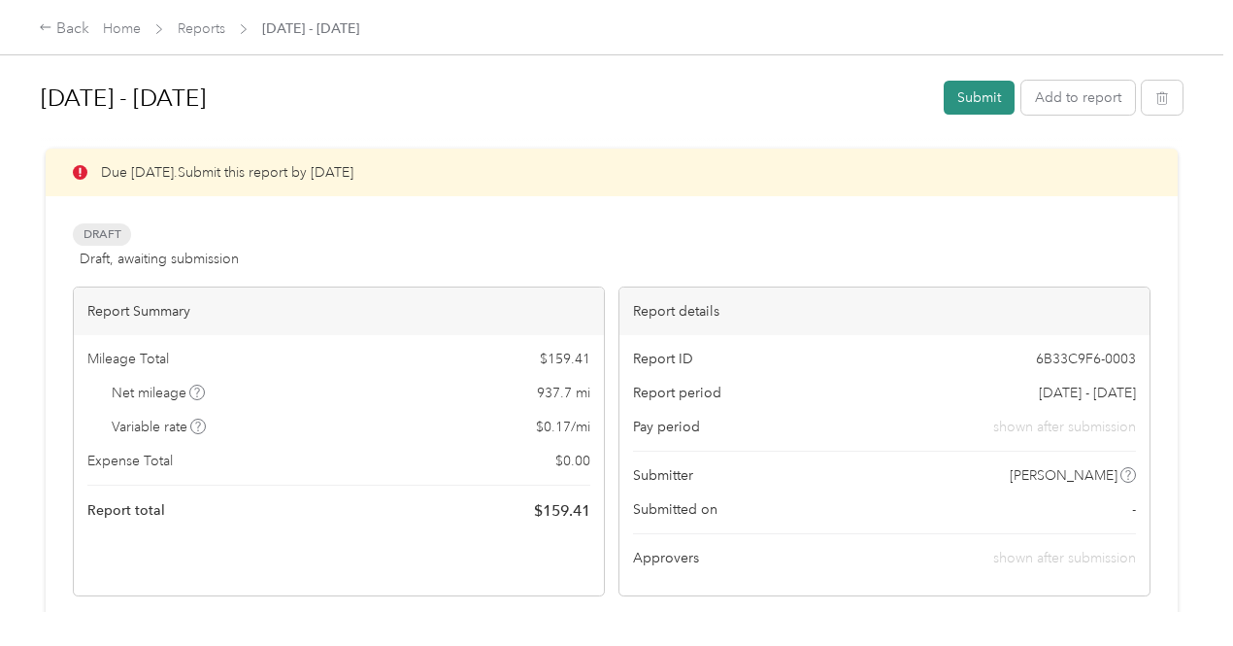
click at [959, 94] on button "Submit" at bounding box center [979, 98] width 71 height 34
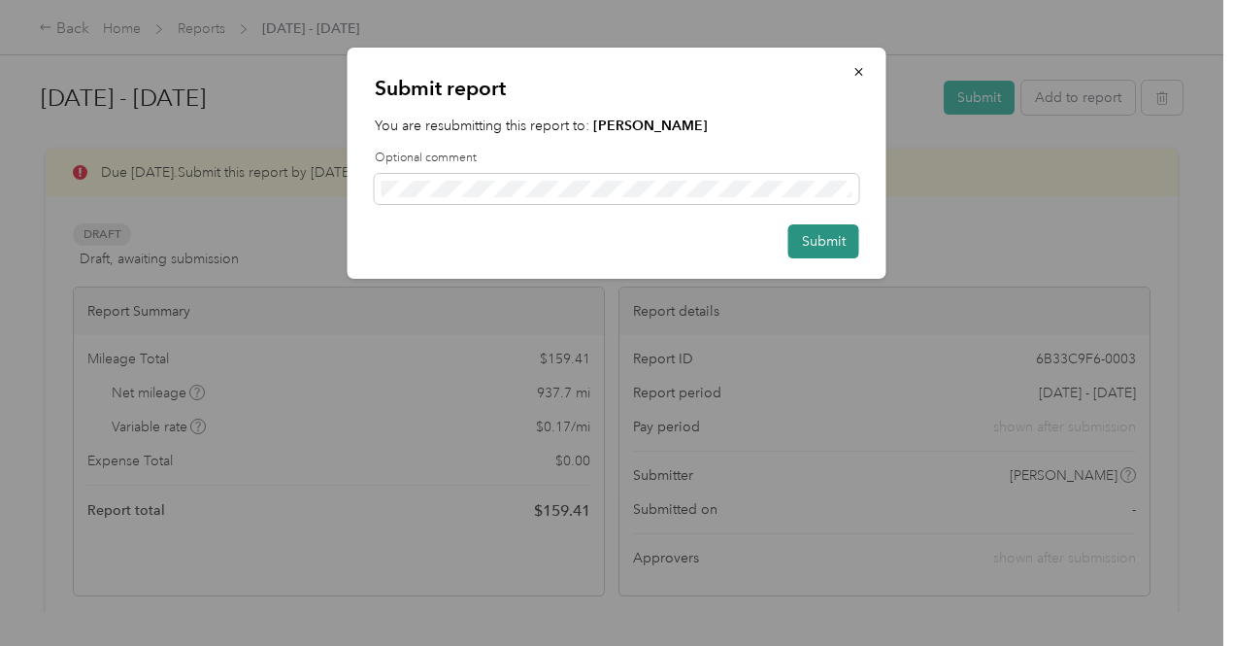
click at [806, 244] on button "Submit" at bounding box center [824, 241] width 71 height 34
click at [627, 252] on div "Submit" at bounding box center [617, 241] width 485 height 34
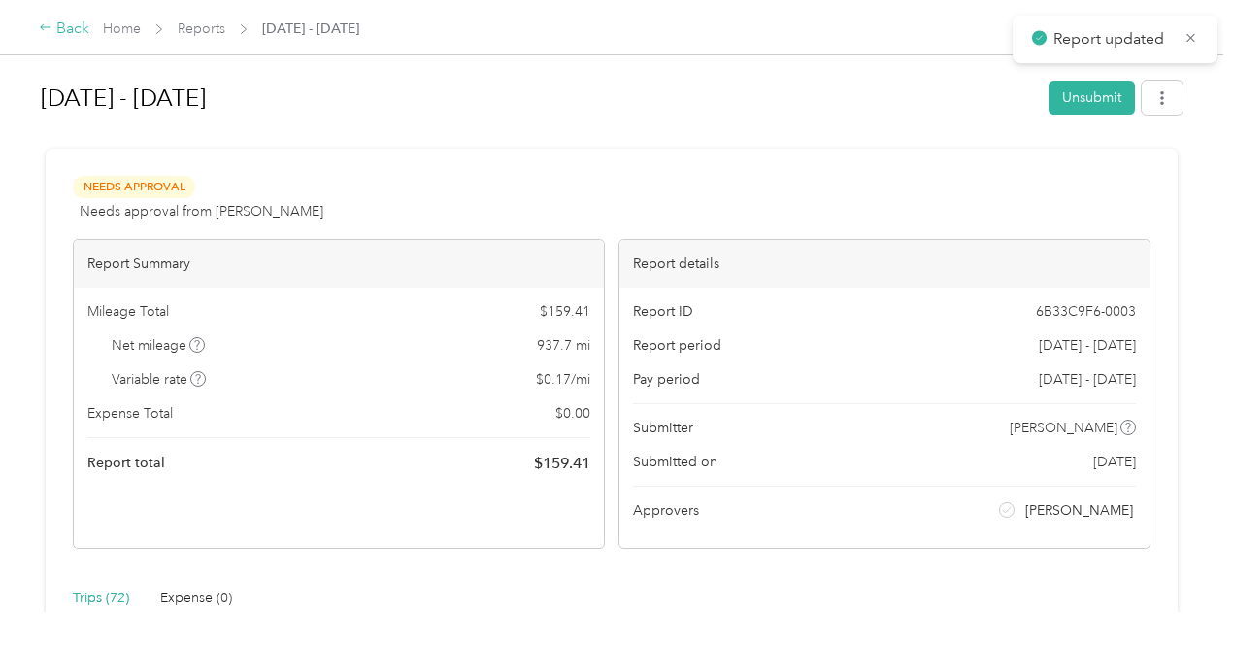
click at [74, 27] on div "Back" at bounding box center [64, 28] width 50 height 23
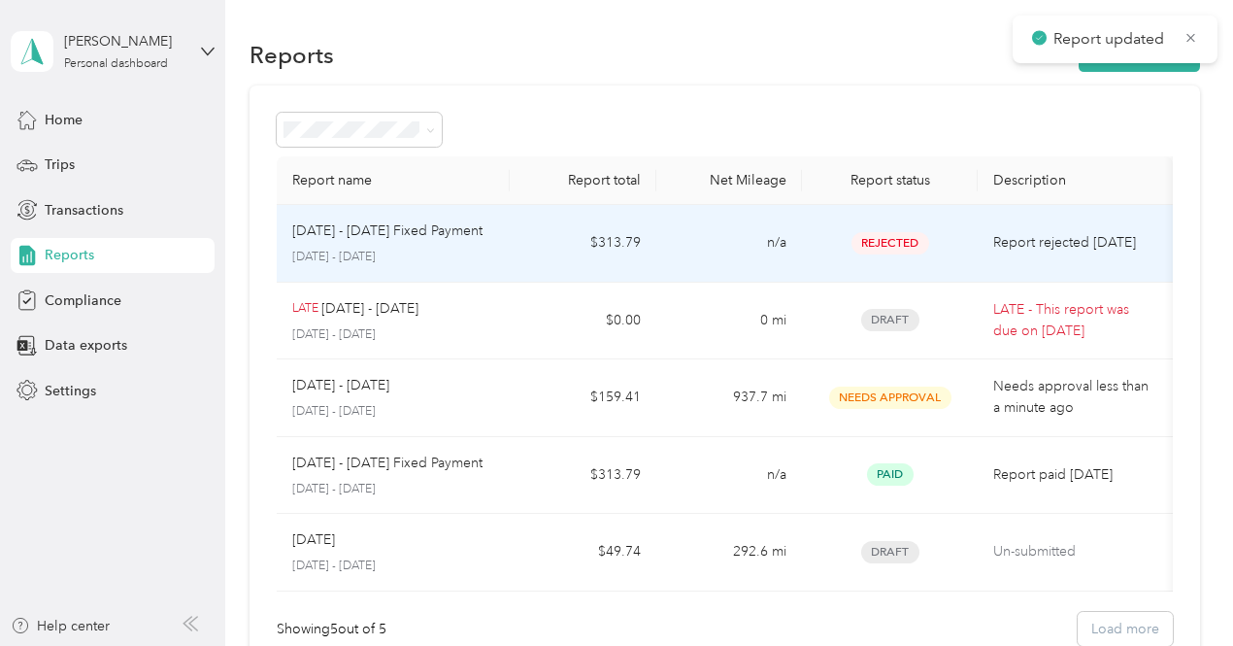
click at [691, 243] on td "n/a" at bounding box center [729, 244] width 146 height 78
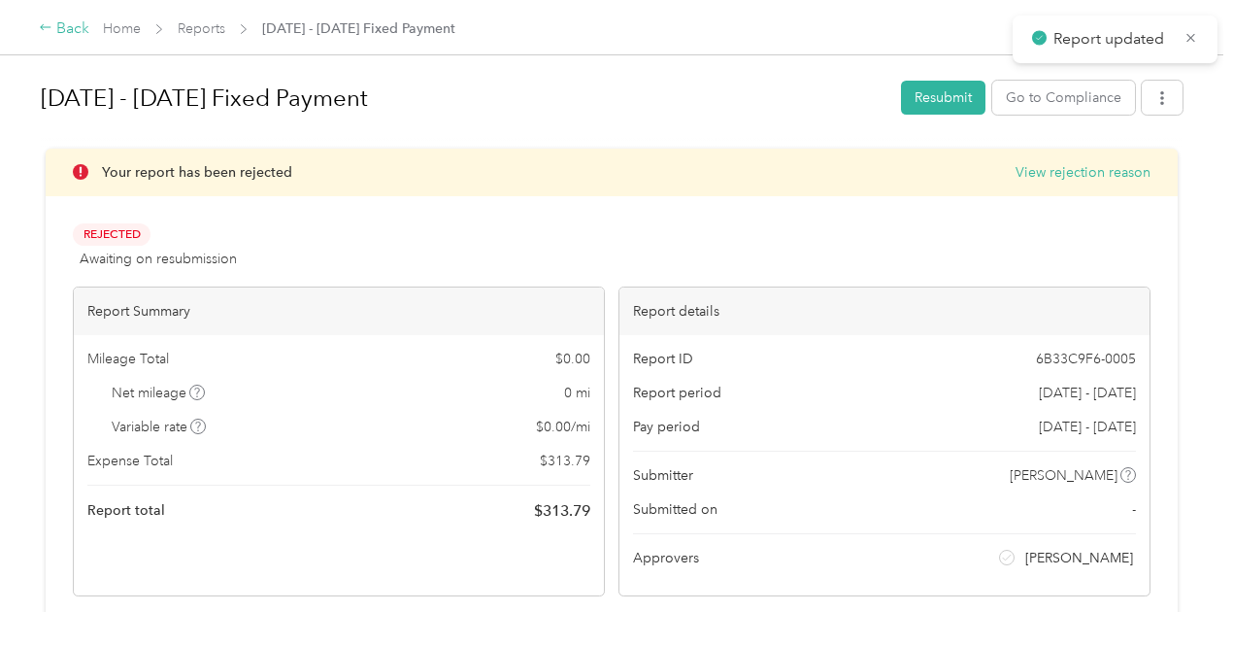
click at [52, 37] on div "Back" at bounding box center [64, 28] width 50 height 23
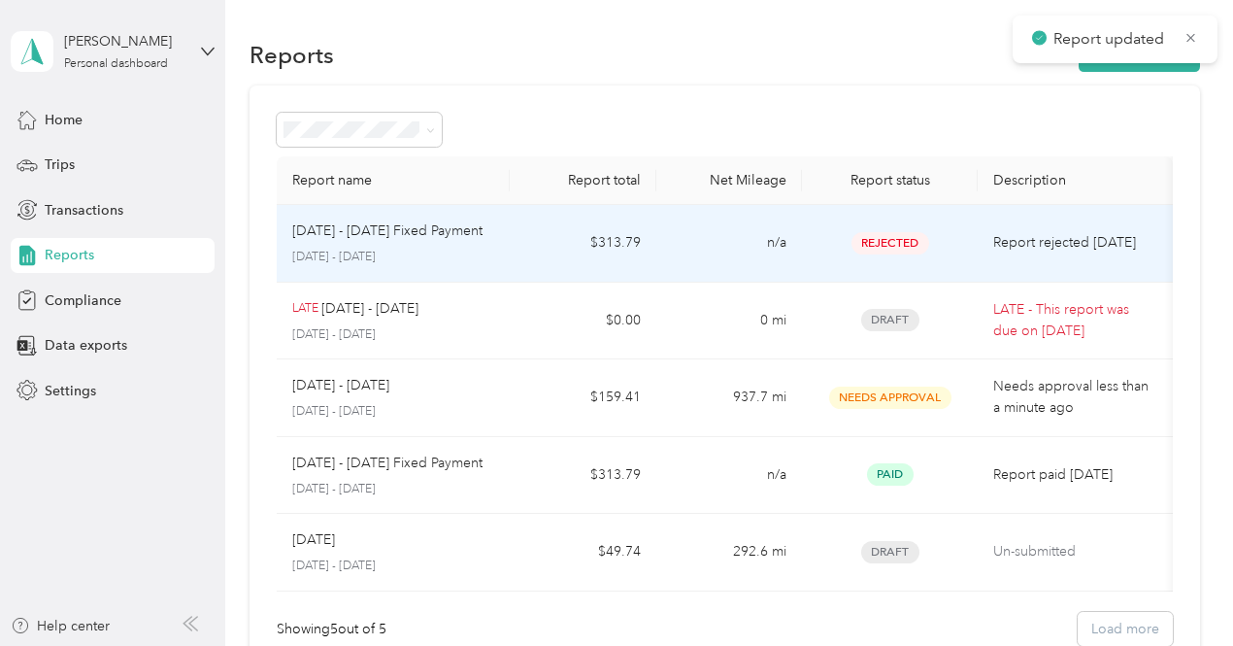
click at [711, 263] on td "n/a" at bounding box center [729, 244] width 146 height 78
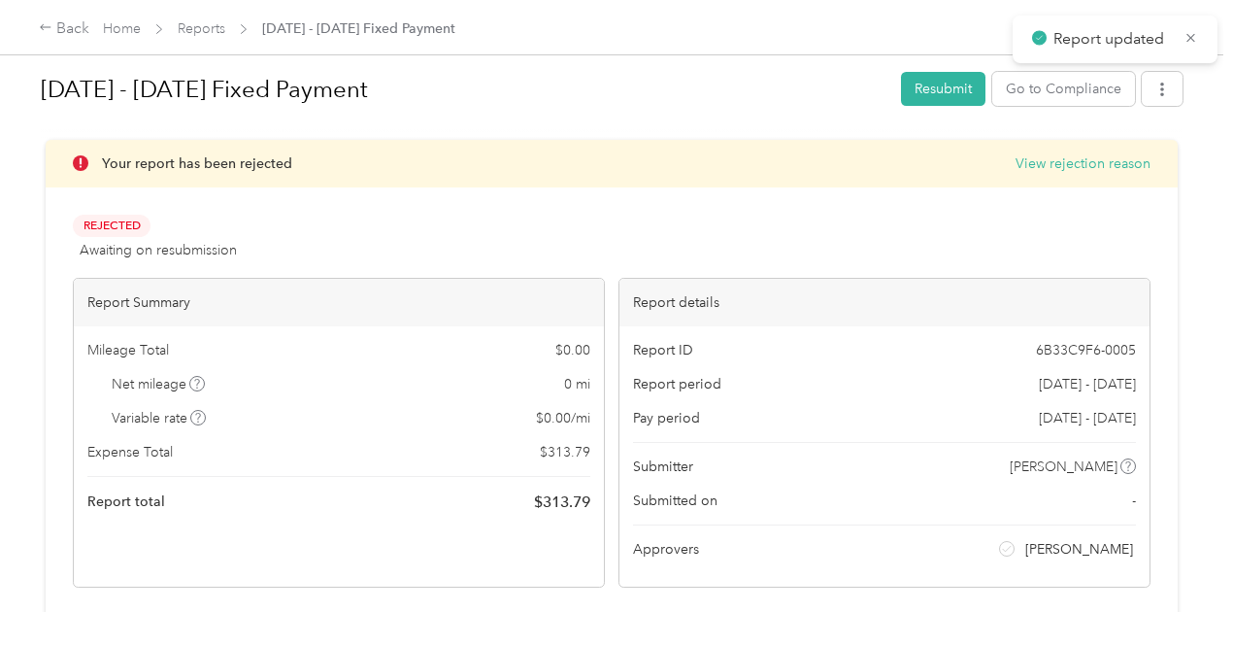
scroll to position [10, 0]
click at [923, 81] on button "Resubmit" at bounding box center [943, 88] width 84 height 34
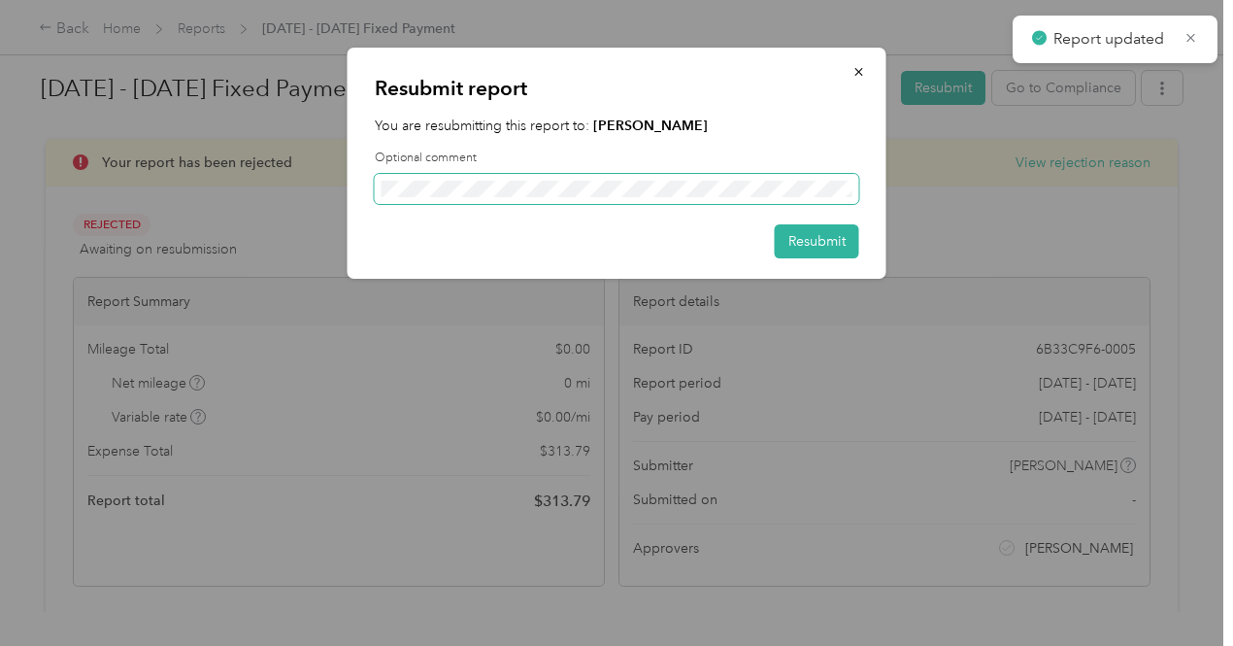
click at [584, 178] on span at bounding box center [617, 189] width 485 height 31
click at [572, 203] on span at bounding box center [617, 189] width 485 height 31
click at [795, 251] on button "Resubmit" at bounding box center [817, 241] width 84 height 34
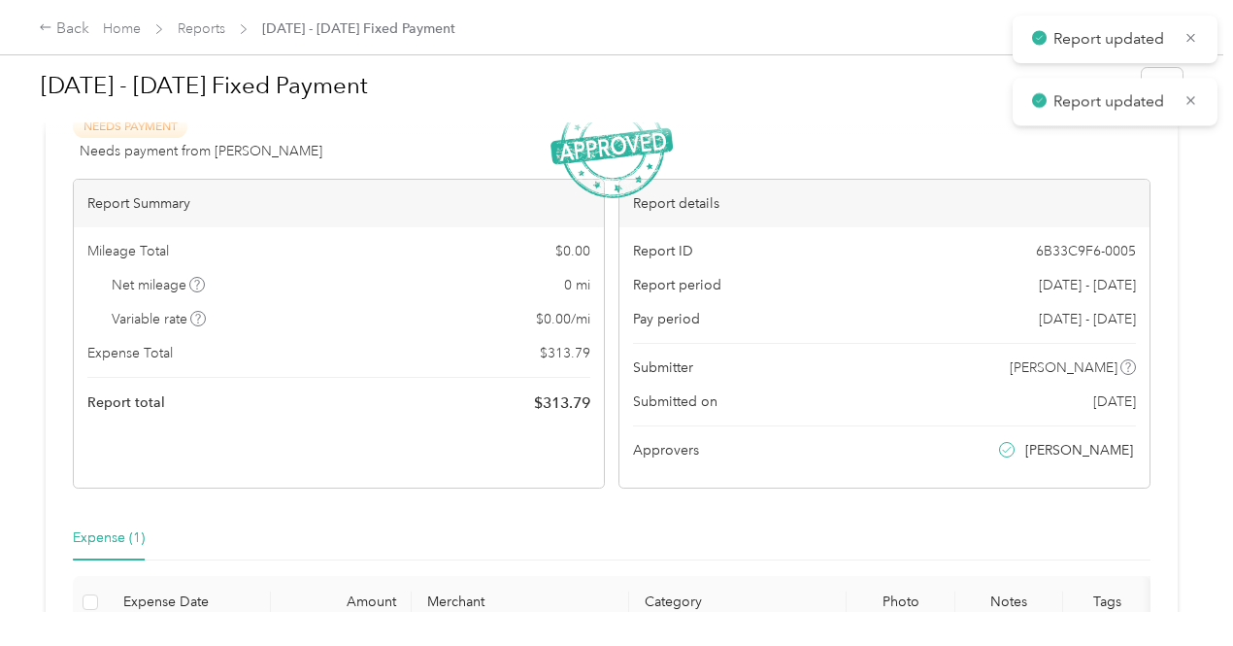
scroll to position [0, 0]
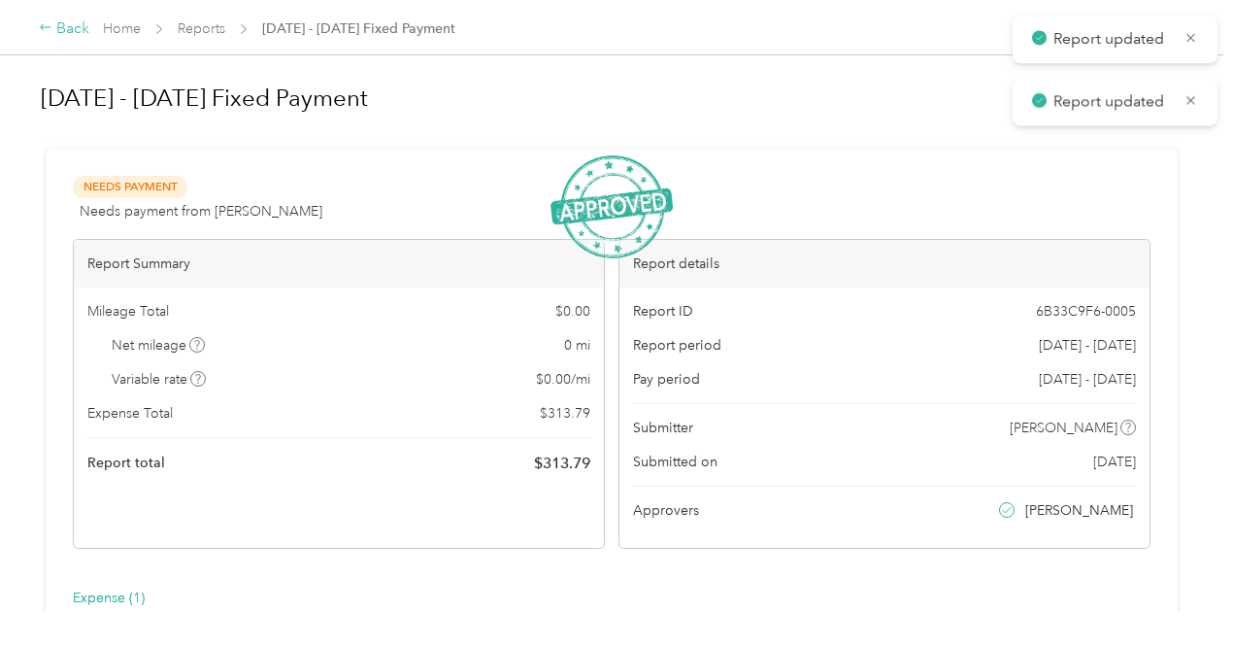
click at [63, 32] on div "Back" at bounding box center [64, 28] width 50 height 23
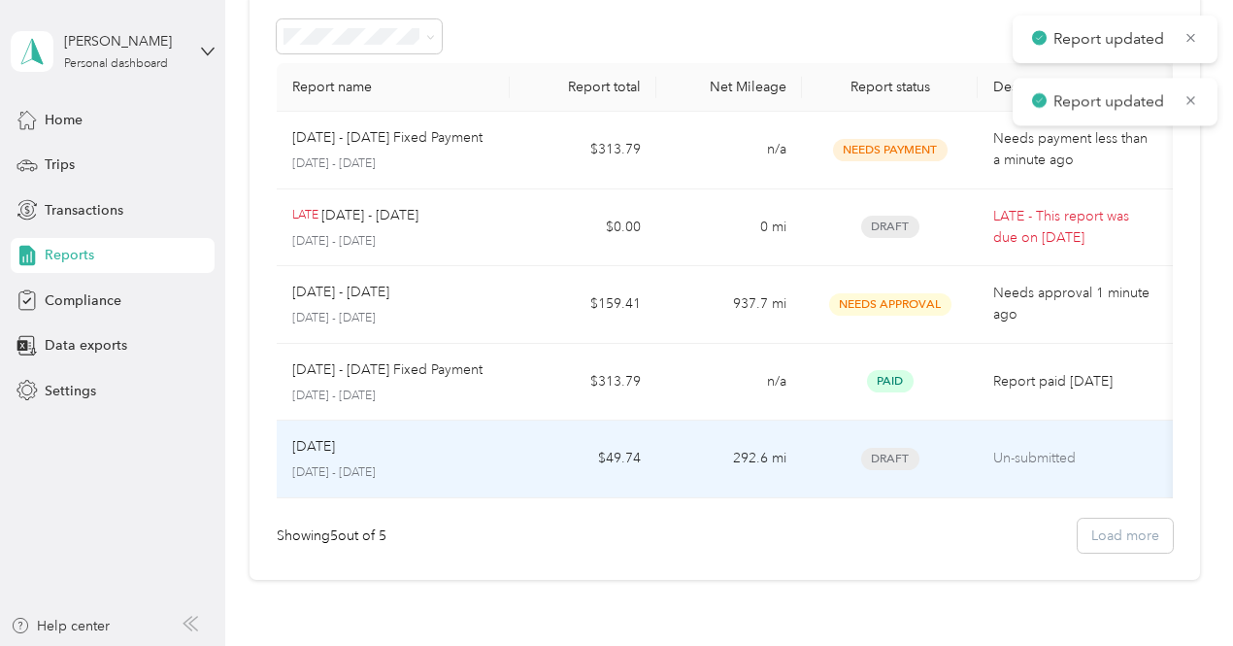
scroll to position [135, 0]
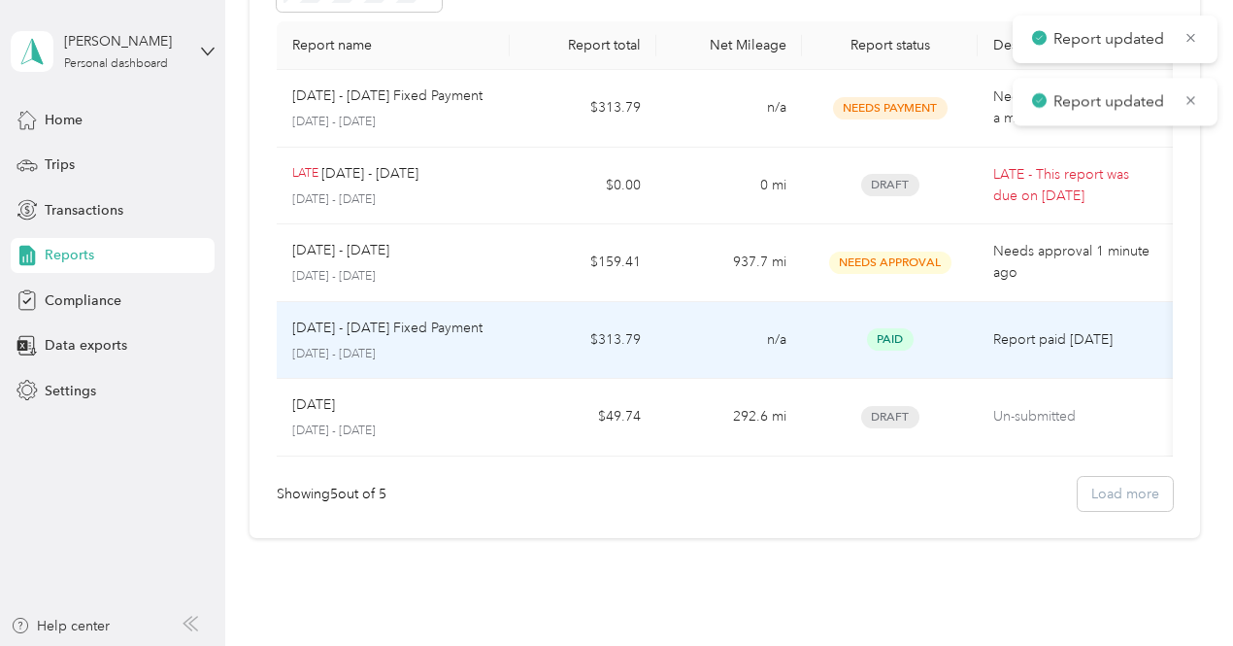
click at [553, 329] on td "$313.79" at bounding box center [583, 341] width 146 height 78
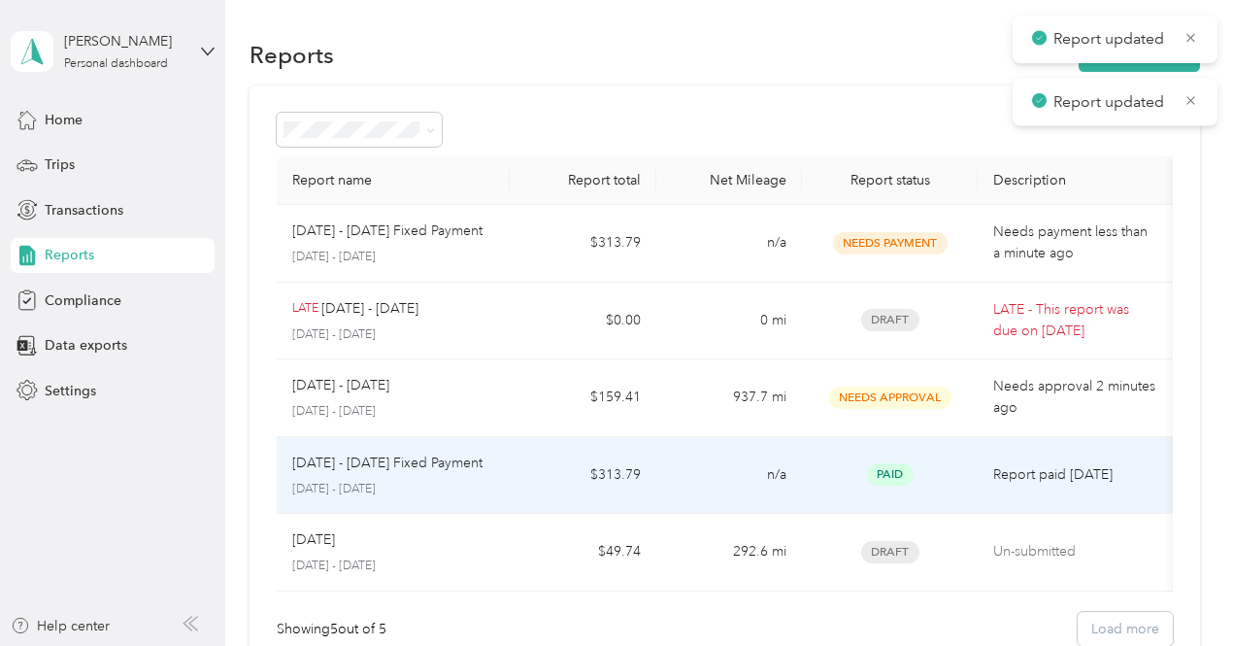
click at [673, 471] on td "n/a" at bounding box center [729, 476] width 146 height 78
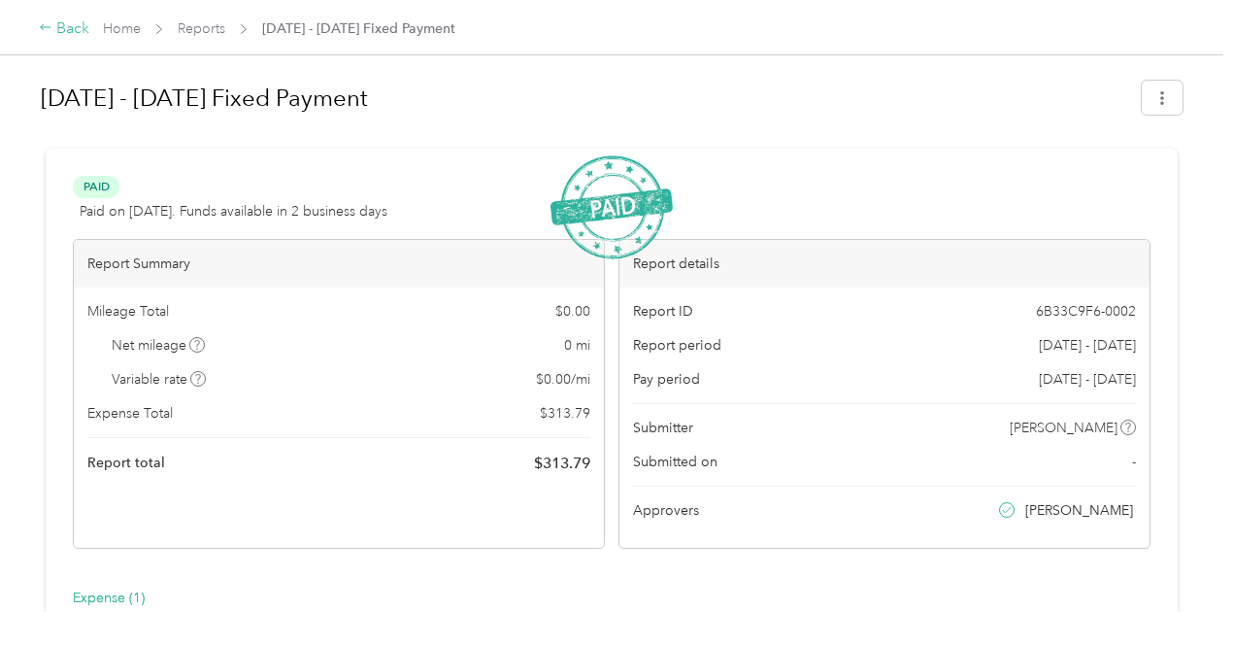
click at [48, 29] on icon at bounding box center [46, 27] width 14 height 14
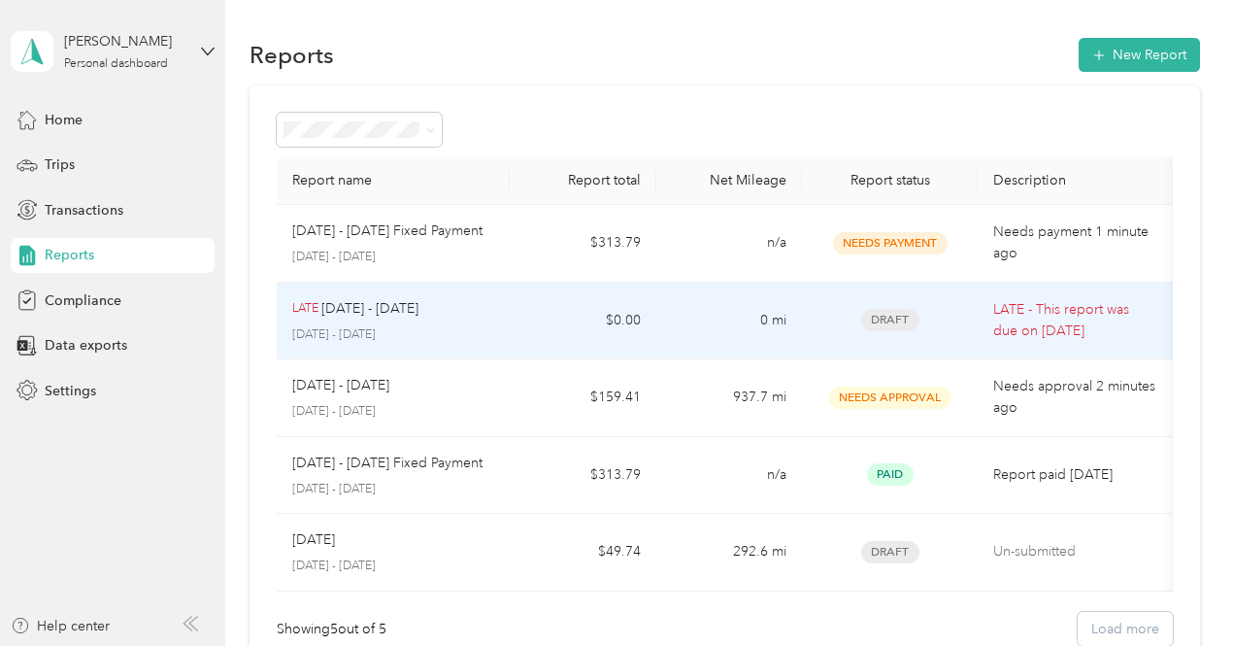
click at [967, 314] on td "Draft" at bounding box center [890, 322] width 176 height 78
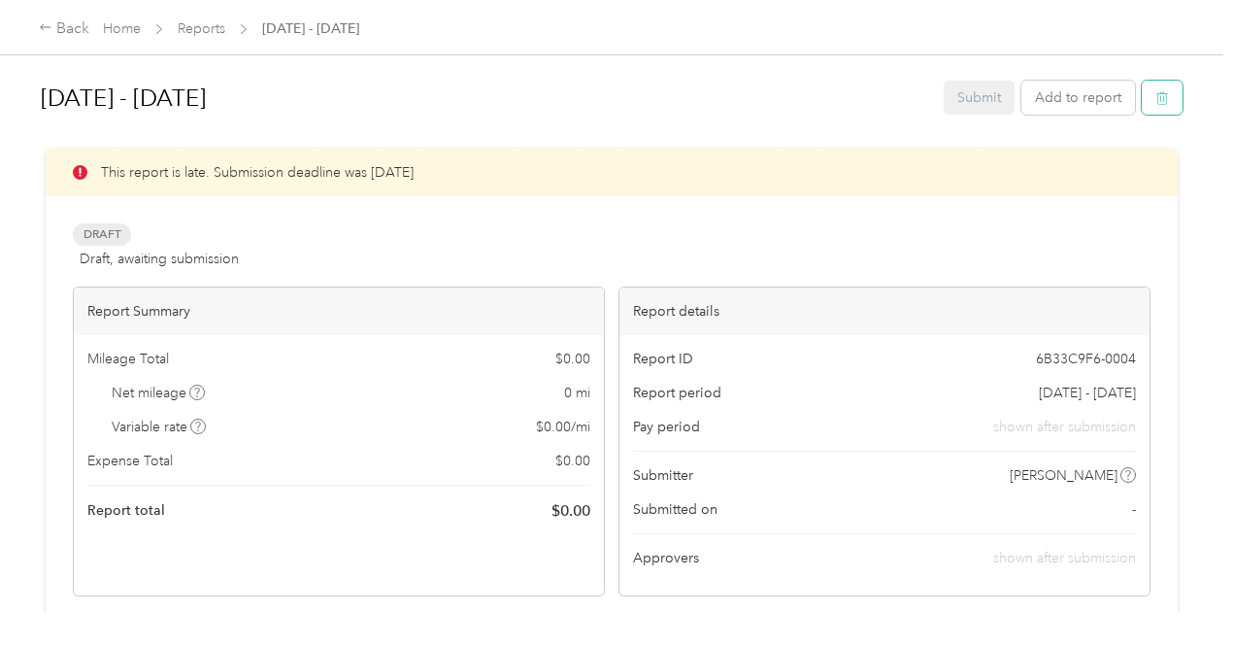
click at [1151, 109] on button "button" at bounding box center [1162, 98] width 41 height 34
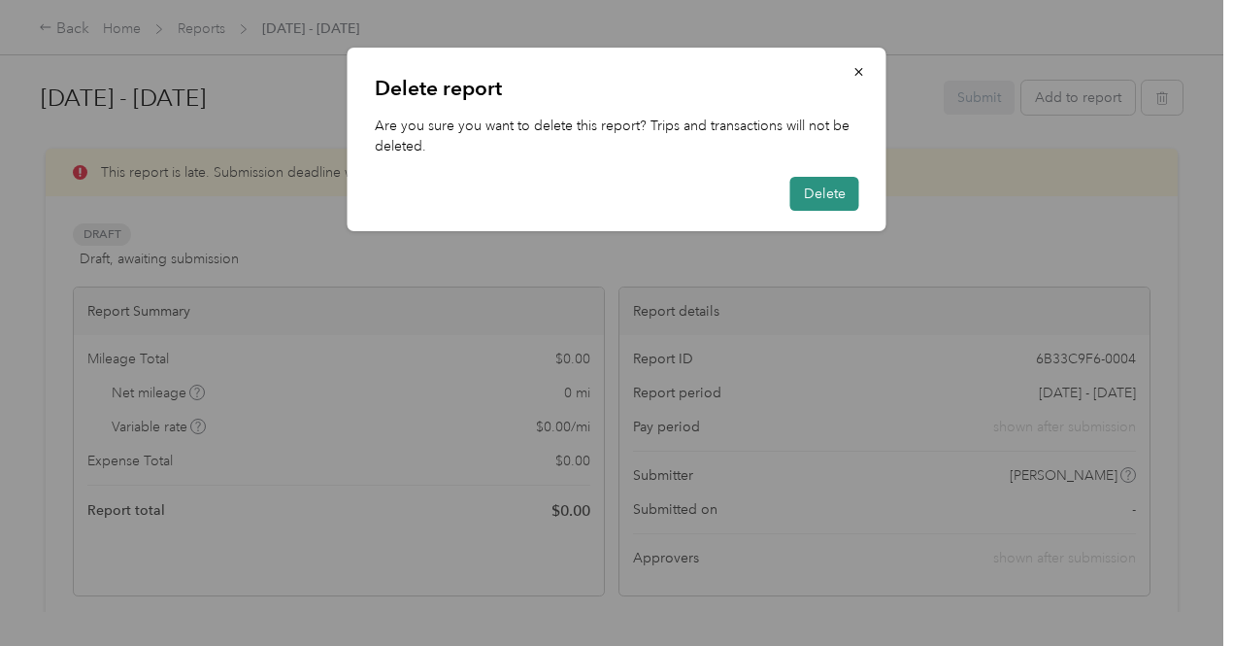
click at [832, 184] on button "Delete" at bounding box center [825, 194] width 69 height 34
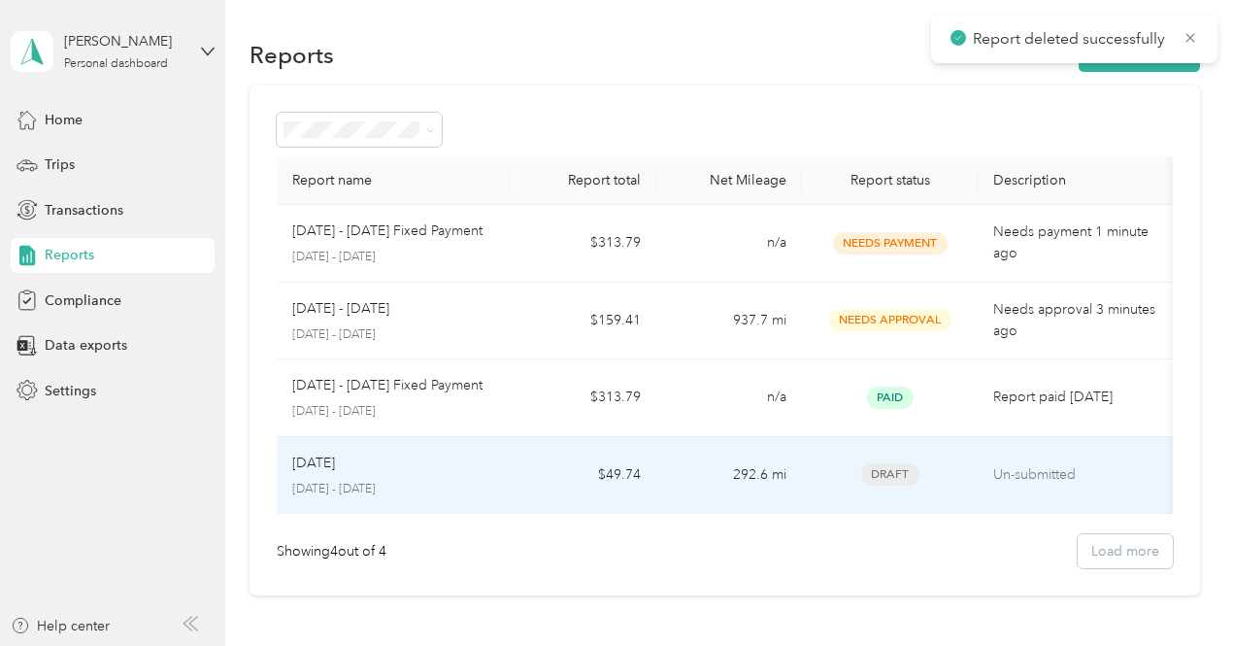
click at [540, 479] on td "$49.74" at bounding box center [583, 476] width 146 height 78
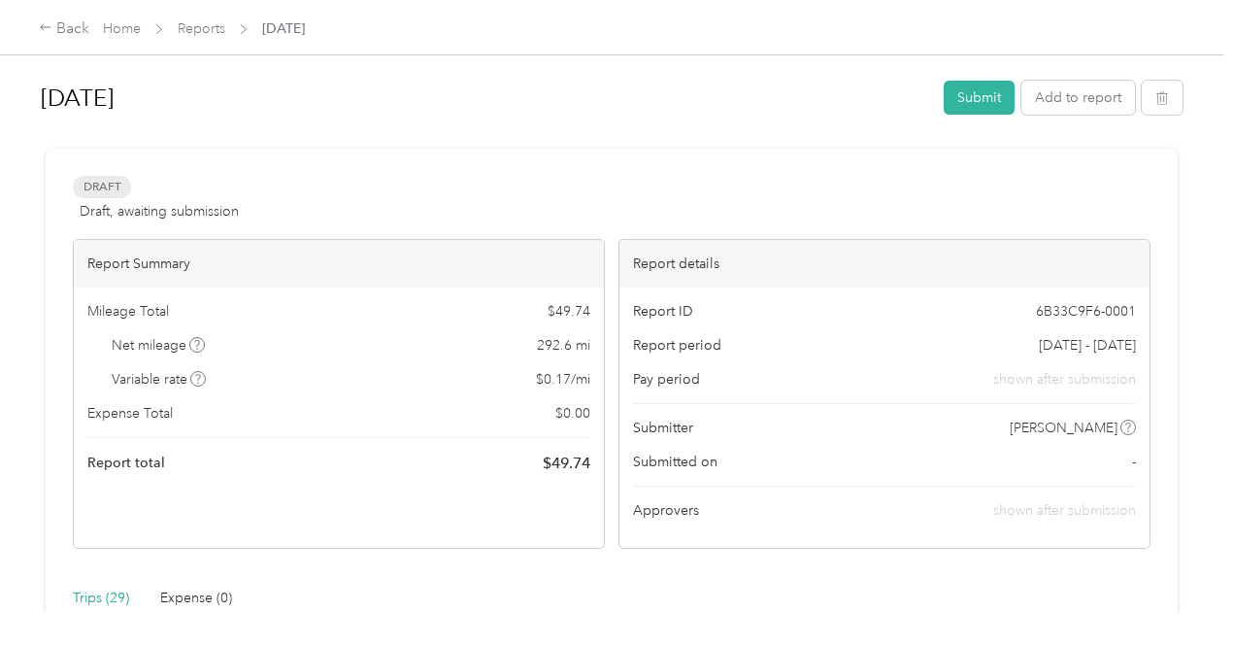
click at [633, 469] on div "Submitted on -" at bounding box center [884, 462] width 503 height 20
click at [1160, 107] on button "button" at bounding box center [1162, 98] width 41 height 34
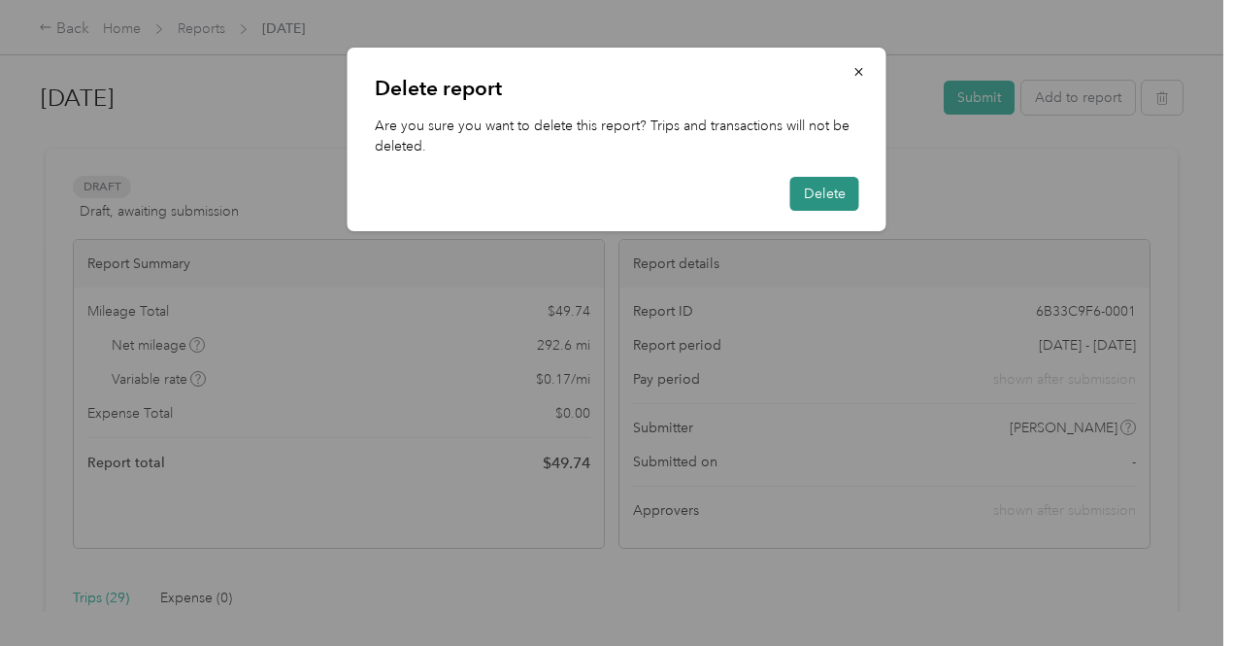
click at [824, 189] on button "Delete" at bounding box center [825, 194] width 69 height 34
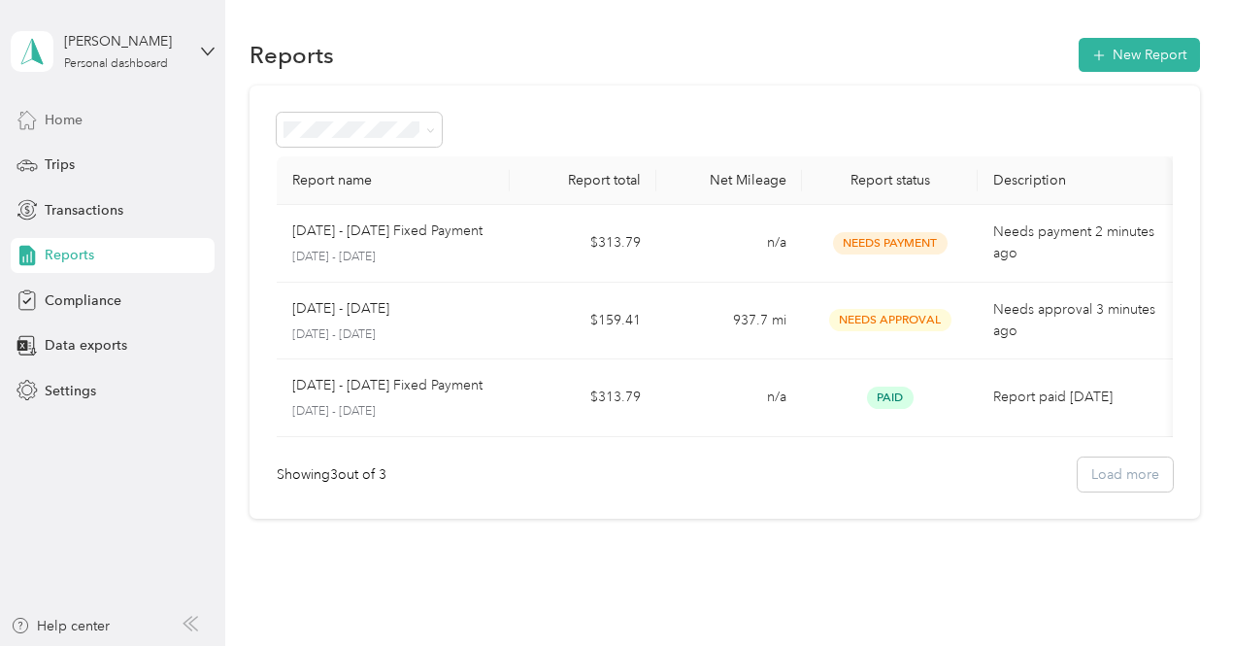
click at [99, 123] on div "Home" at bounding box center [113, 119] width 204 height 35
